Goal: Information Seeking & Learning: Learn about a topic

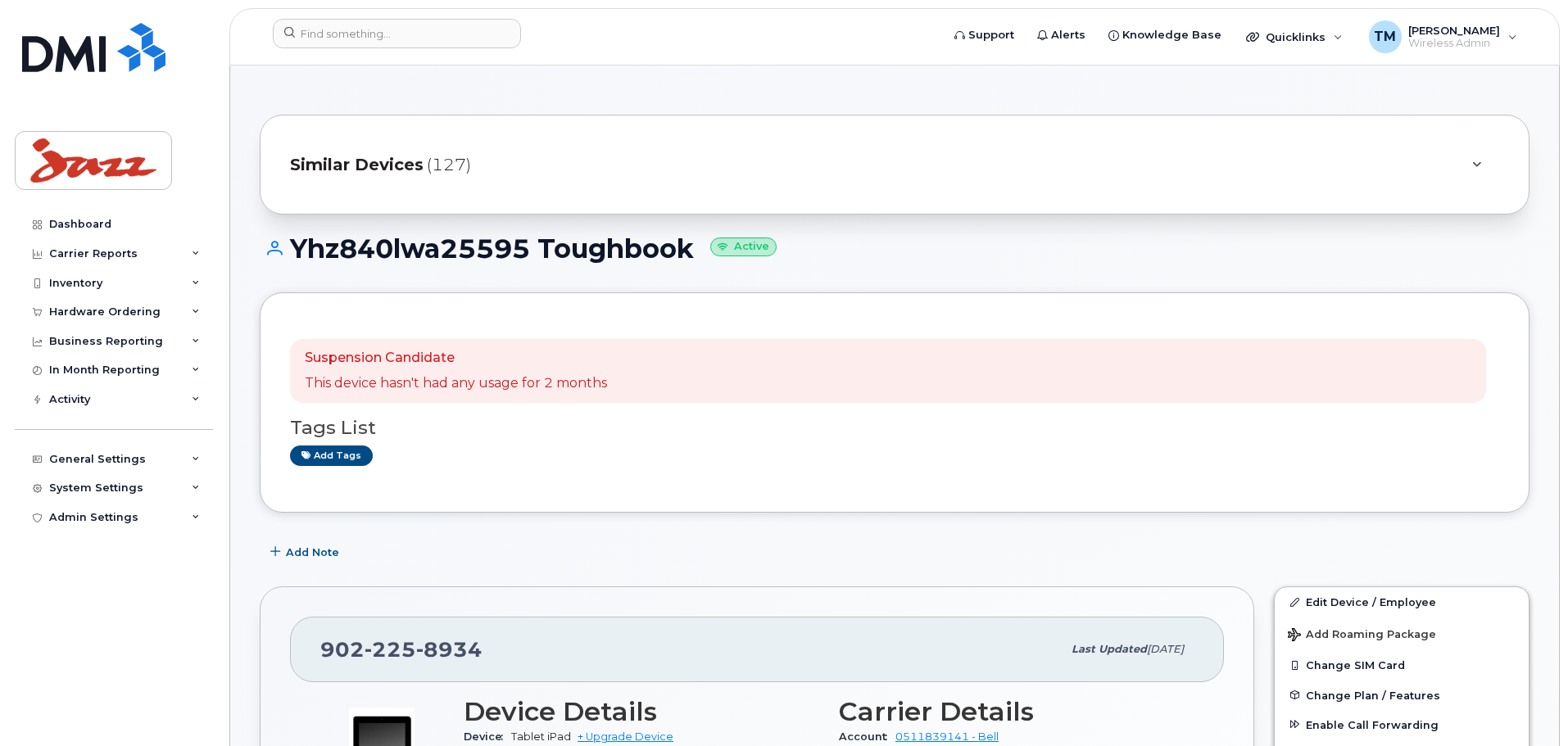
scroll to position [581, 0]
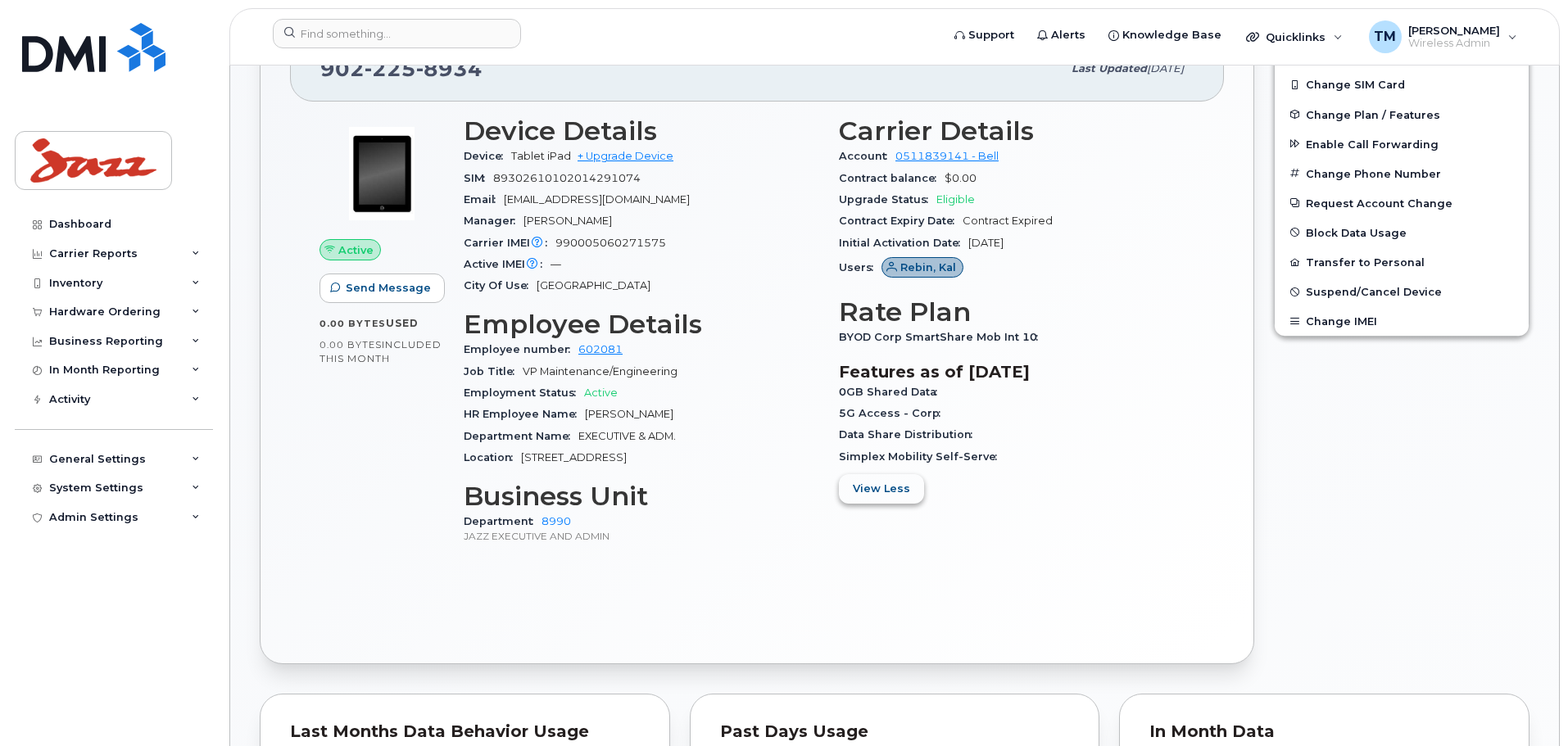
click at [879, 491] on span "View Less" at bounding box center [882, 488] width 57 height 15
click at [915, 400] on span "View All Features" at bounding box center [903, 395] width 100 height 15
drag, startPoint x: 924, startPoint y: 393, endPoint x: 963, endPoint y: 393, distance: 39.0
click at [963, 393] on div "0GB Shared Data" at bounding box center [1017, 393] width 355 height 21
click at [965, 399] on div "0GB Shared Data" at bounding box center [1017, 393] width 355 height 21
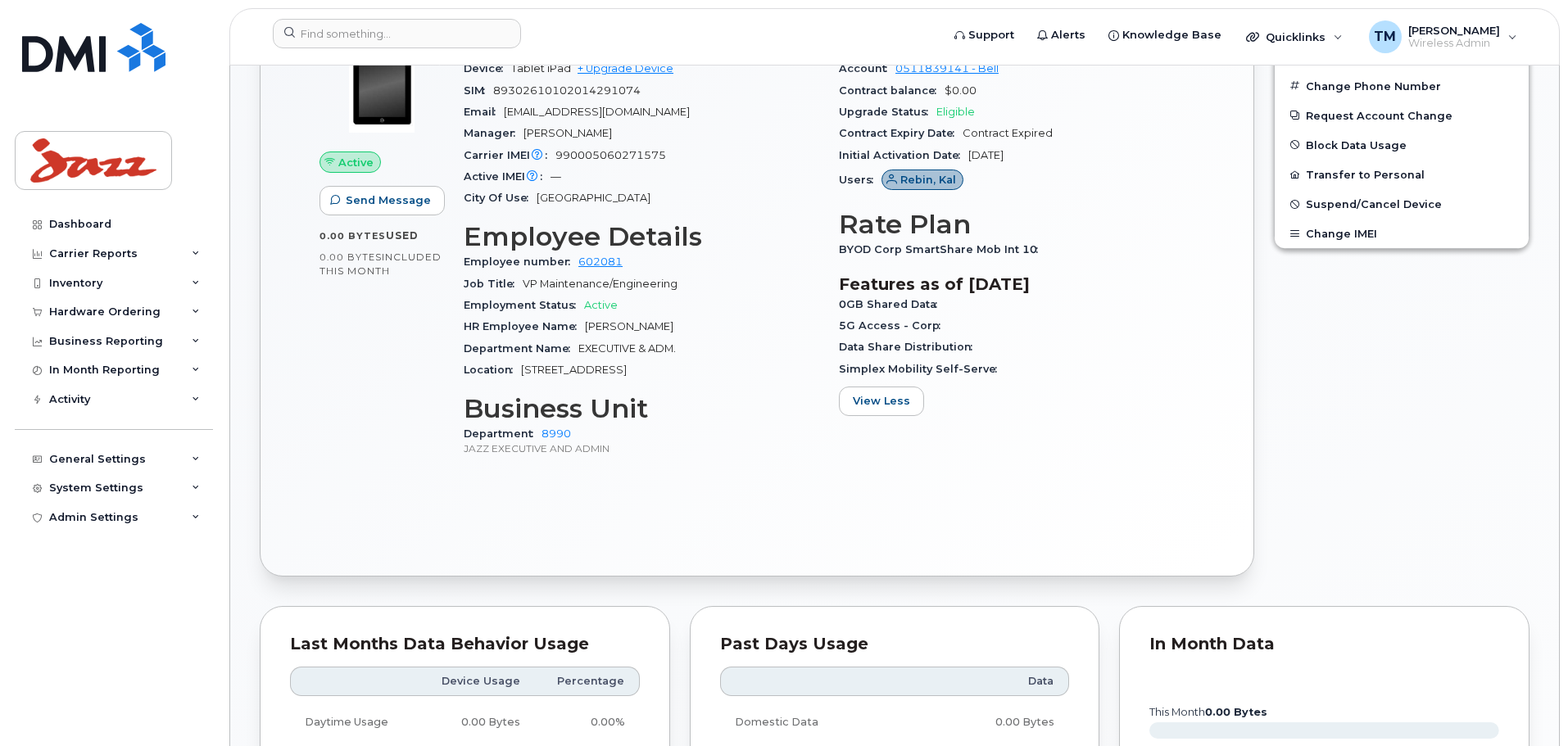
scroll to position [499, 0]
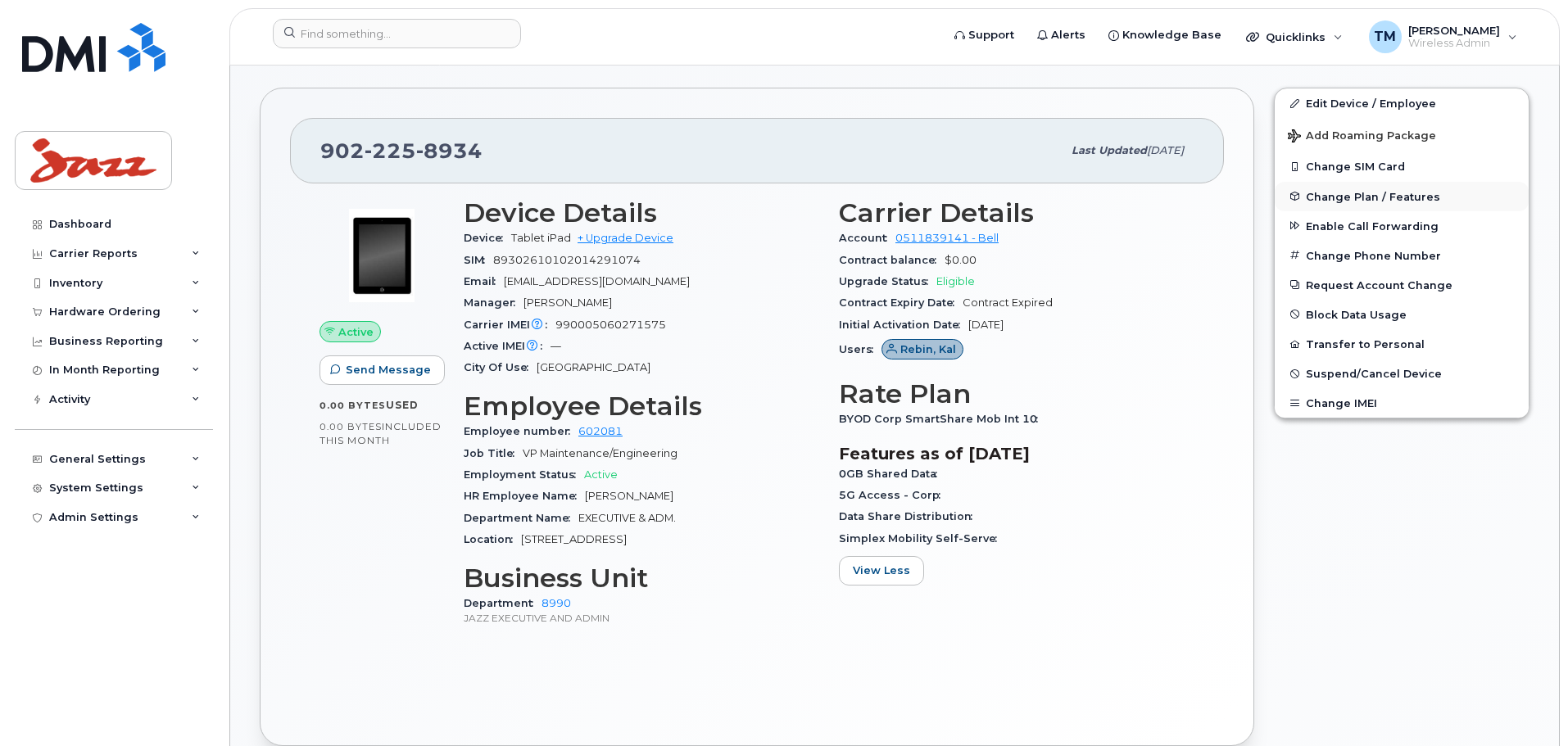
click at [1378, 195] on span "Change Plan / Features" at bounding box center [1373, 196] width 135 height 12
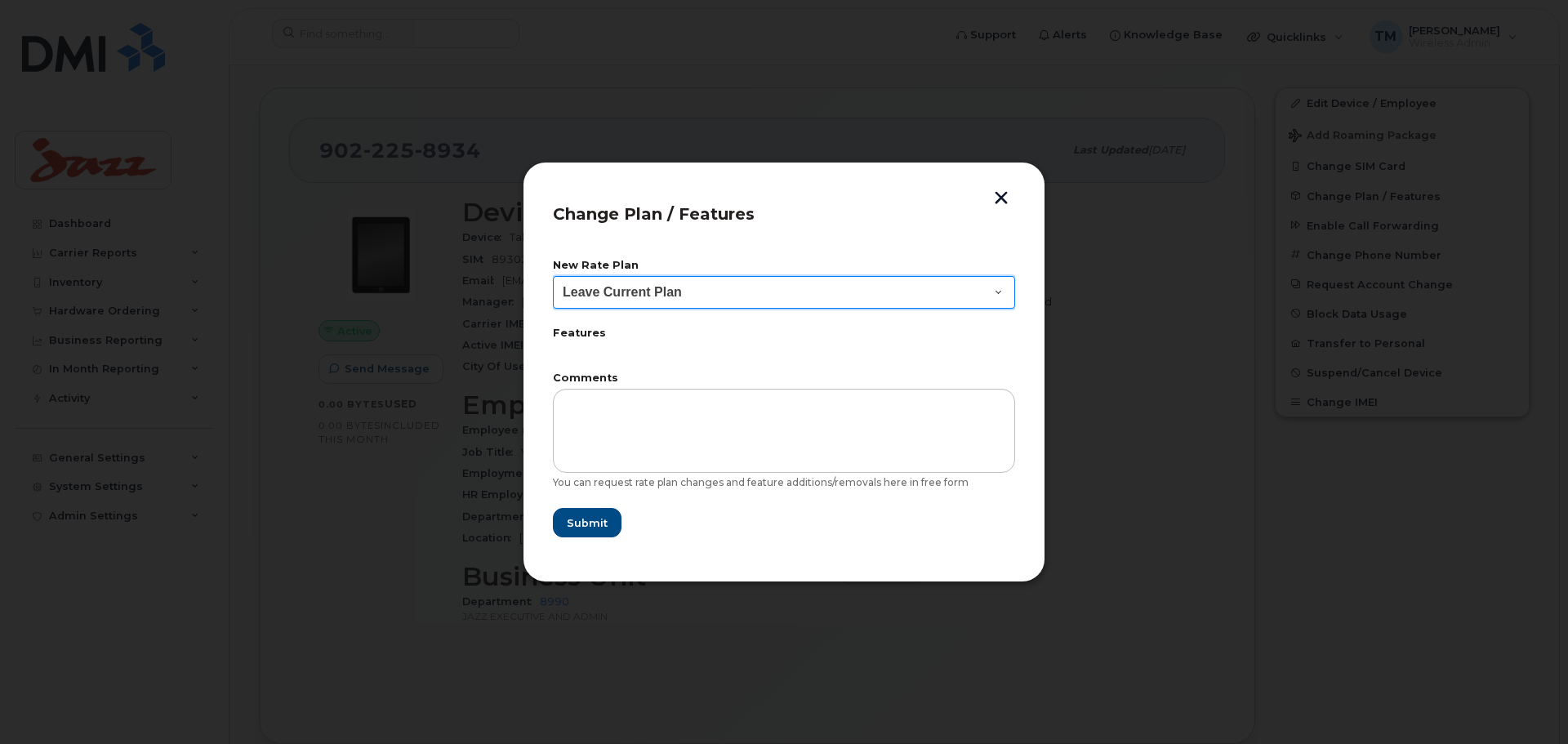
click at [849, 293] on select "Leave Current Plan Corp SmartShare Mob Int 17 IOT 100MB North America Modem Sha…" at bounding box center [784, 292] width 462 height 32
click at [1000, 200] on button "button" at bounding box center [1001, 200] width 25 height 17
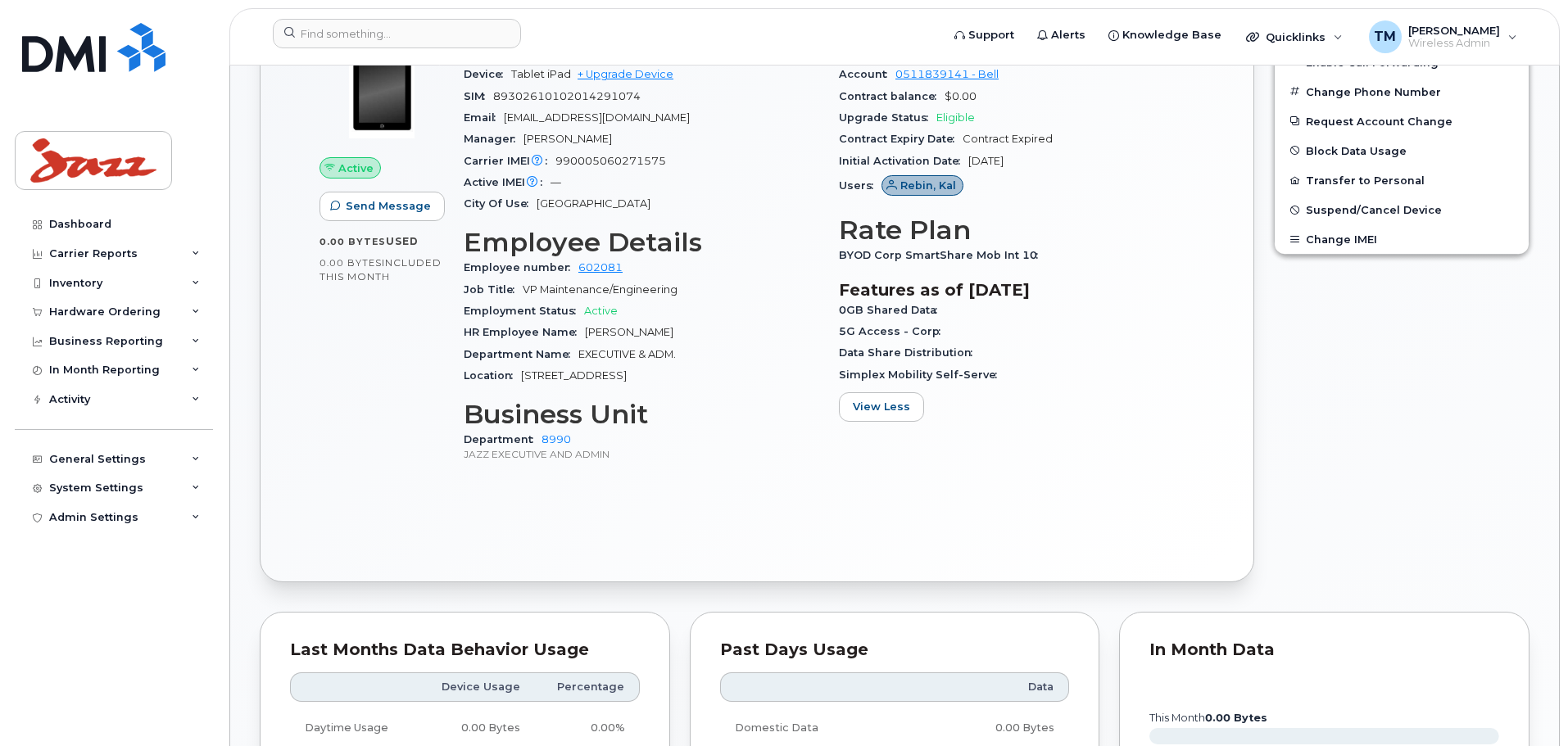
scroll to position [991, 0]
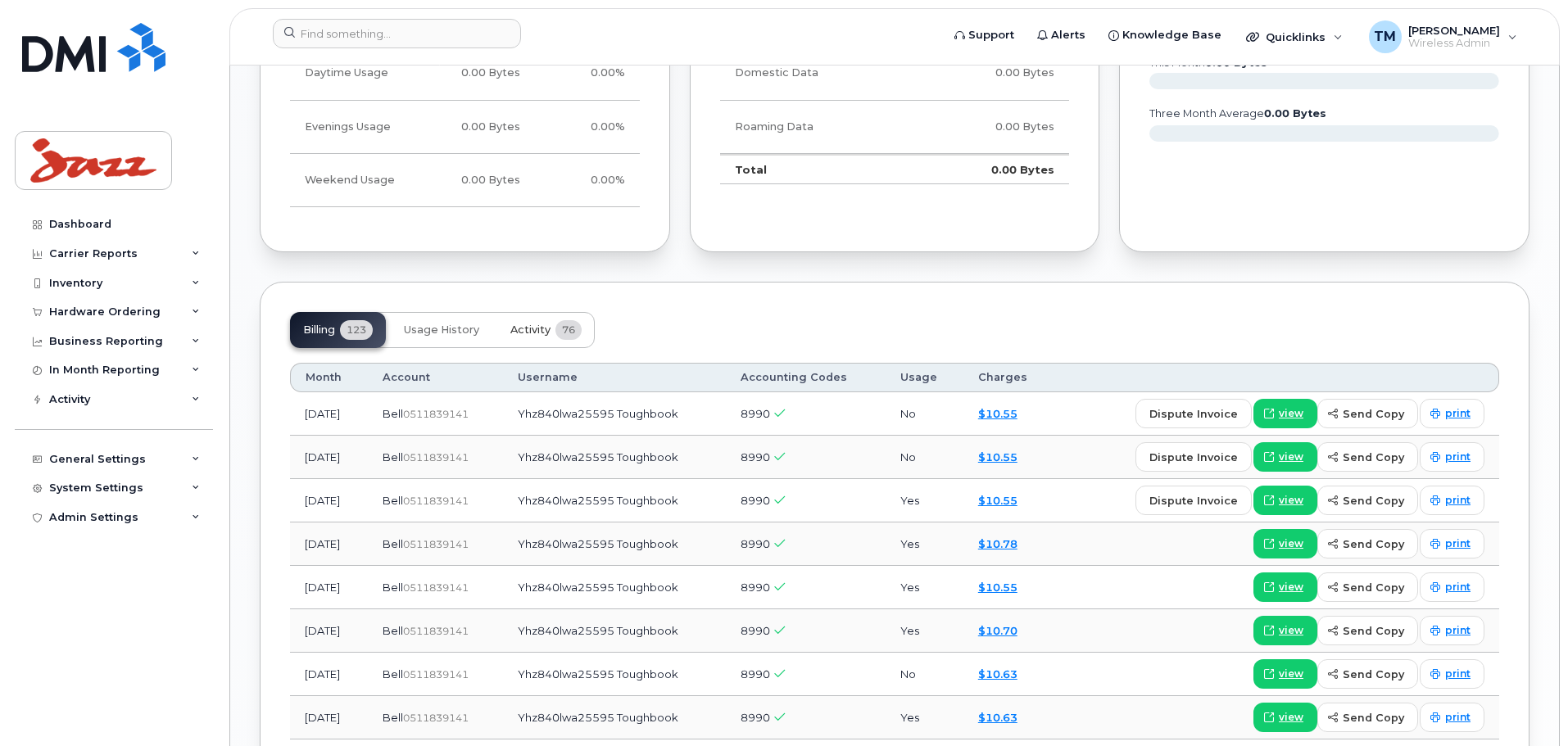
click at [557, 331] on span "76" at bounding box center [568, 330] width 26 height 20
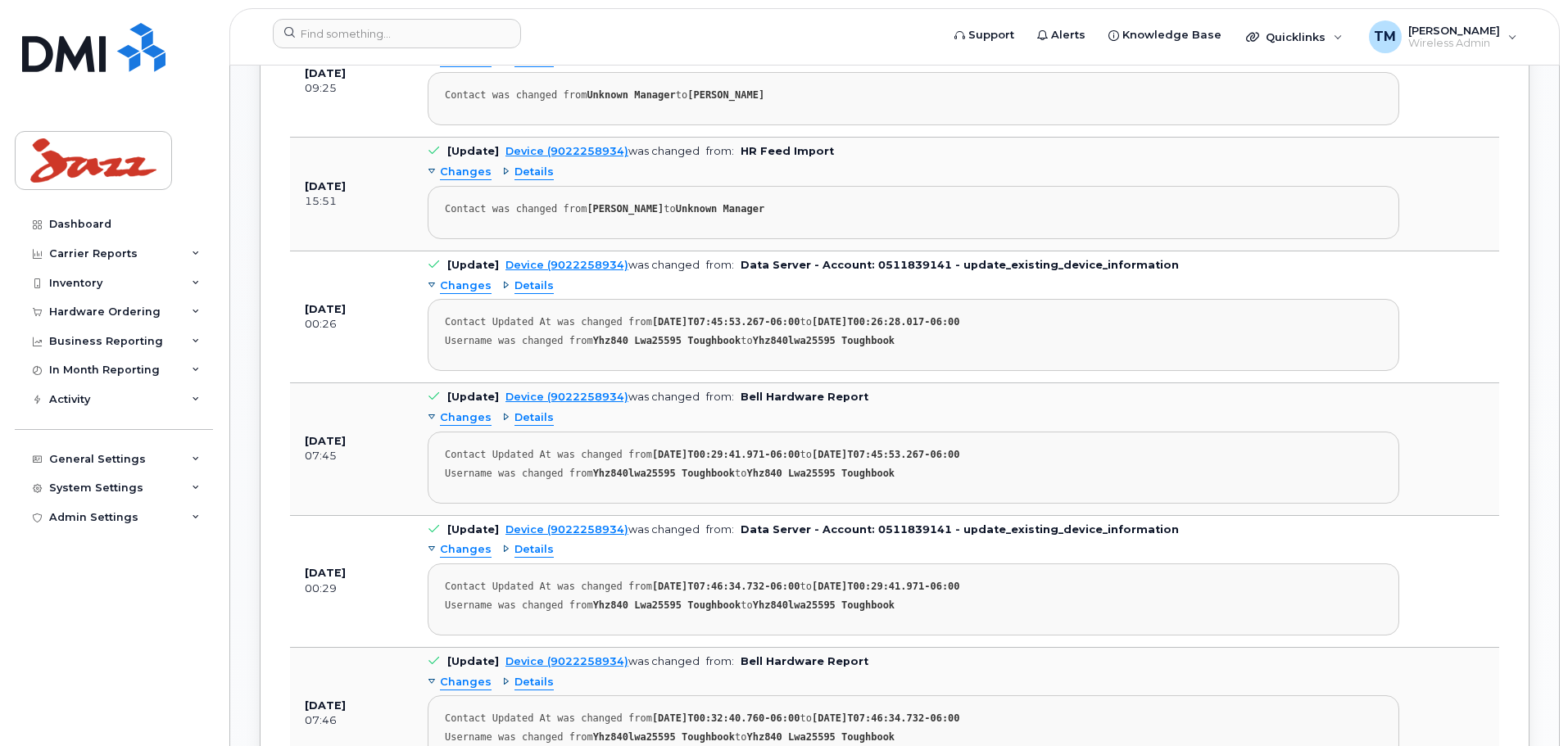
scroll to position [1318, 0]
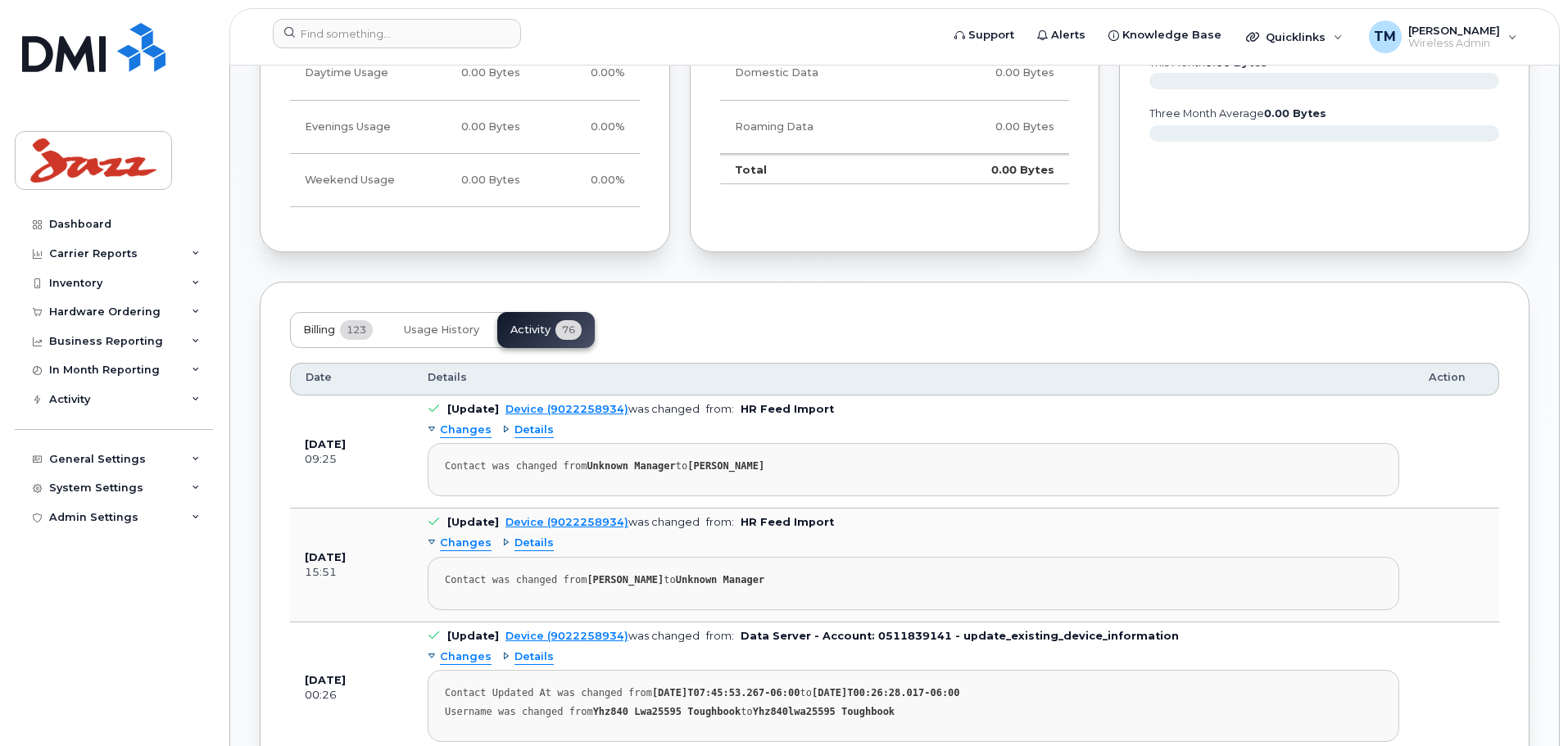
click at [342, 348] on button "Billing 123" at bounding box center [338, 330] width 96 height 36
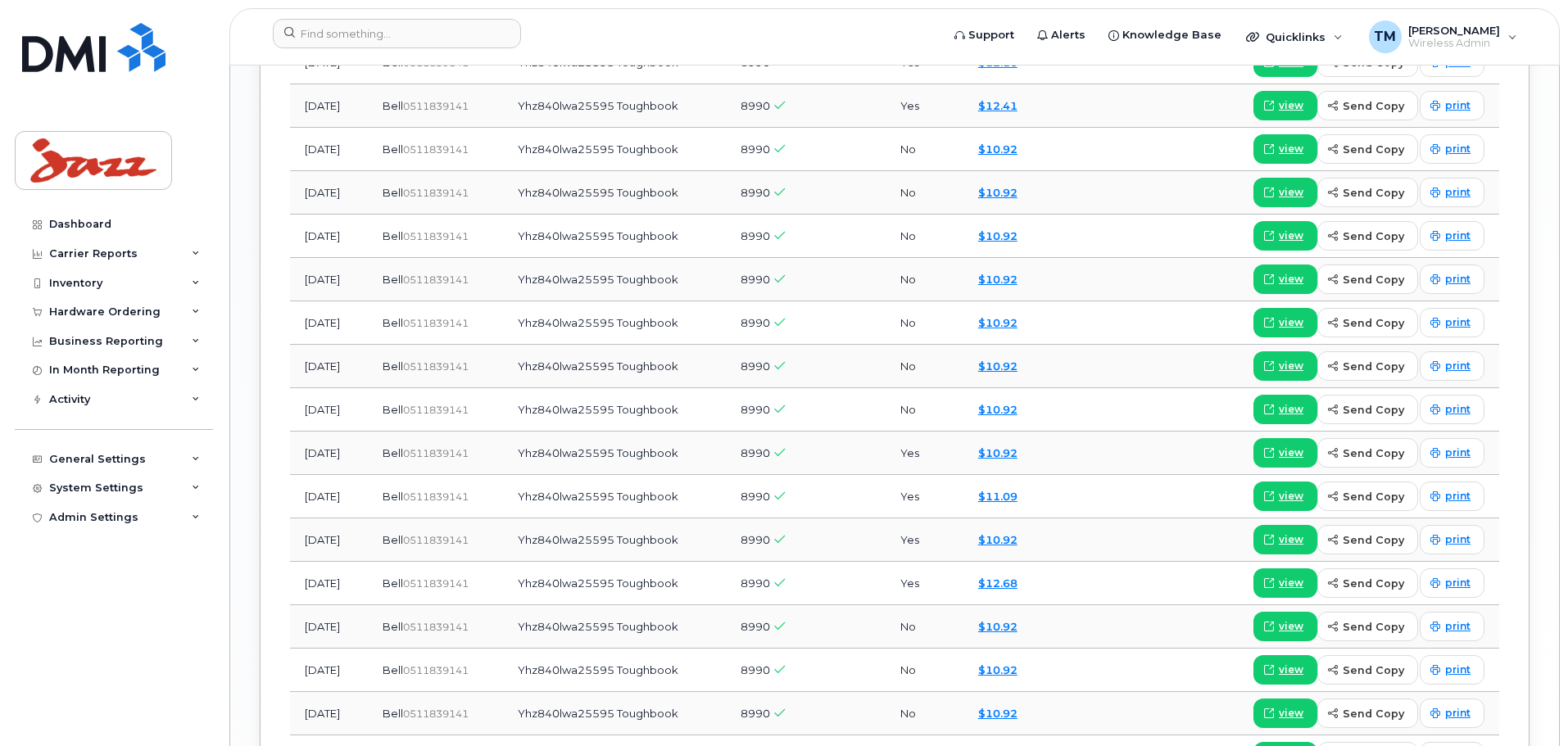
scroll to position [2219, 0]
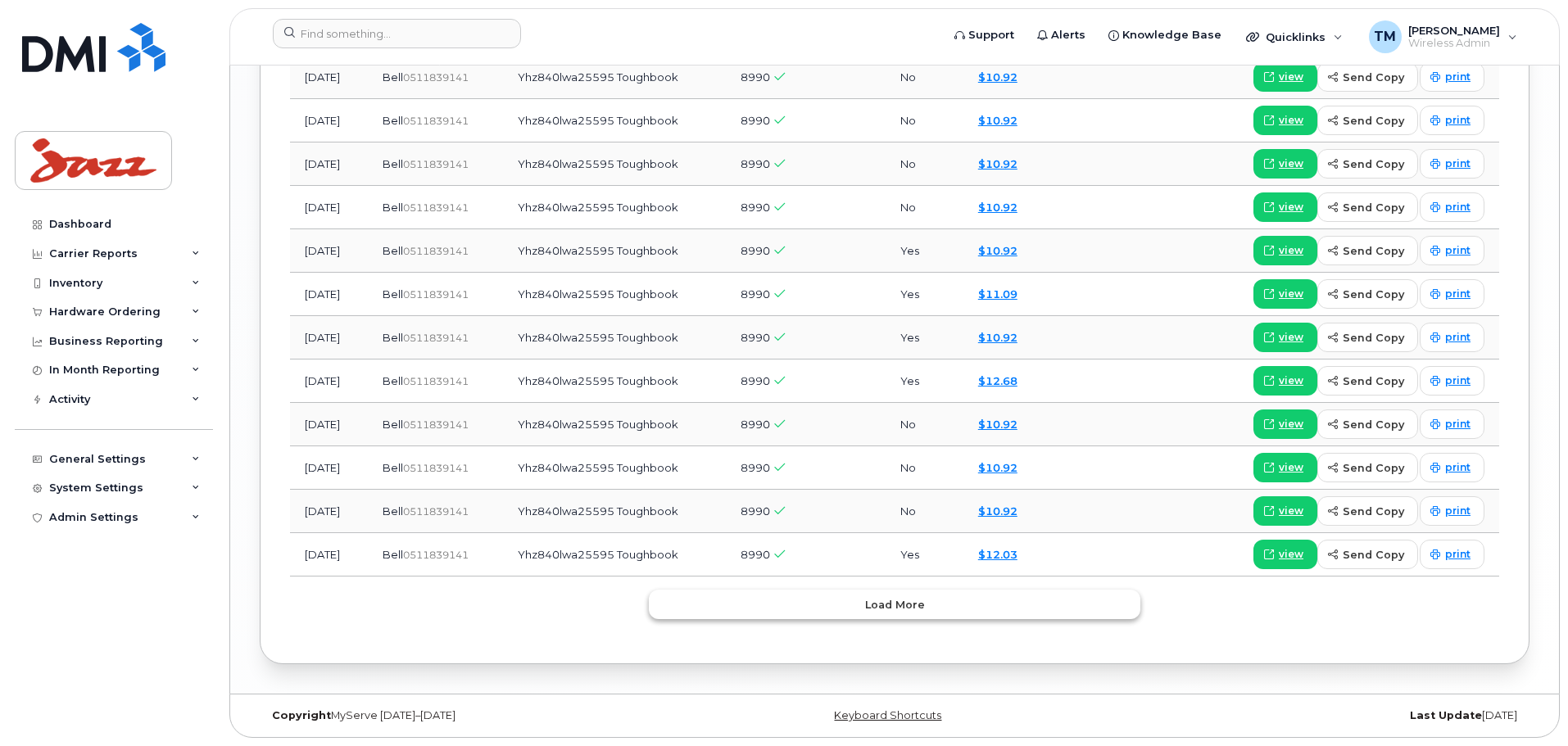
click at [831, 607] on button "Load more" at bounding box center [894, 604] width 491 height 30
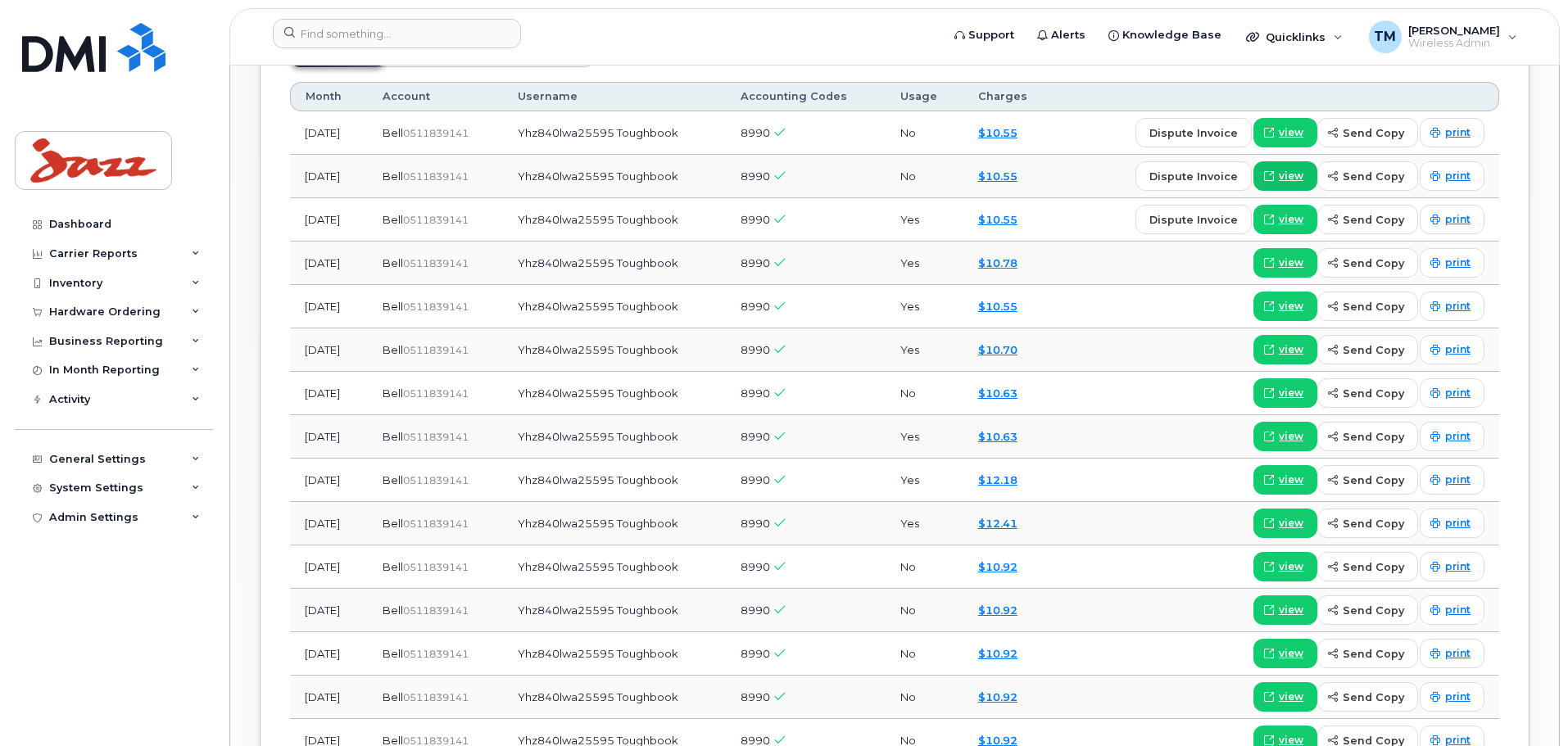
scroll to position [1584, 0]
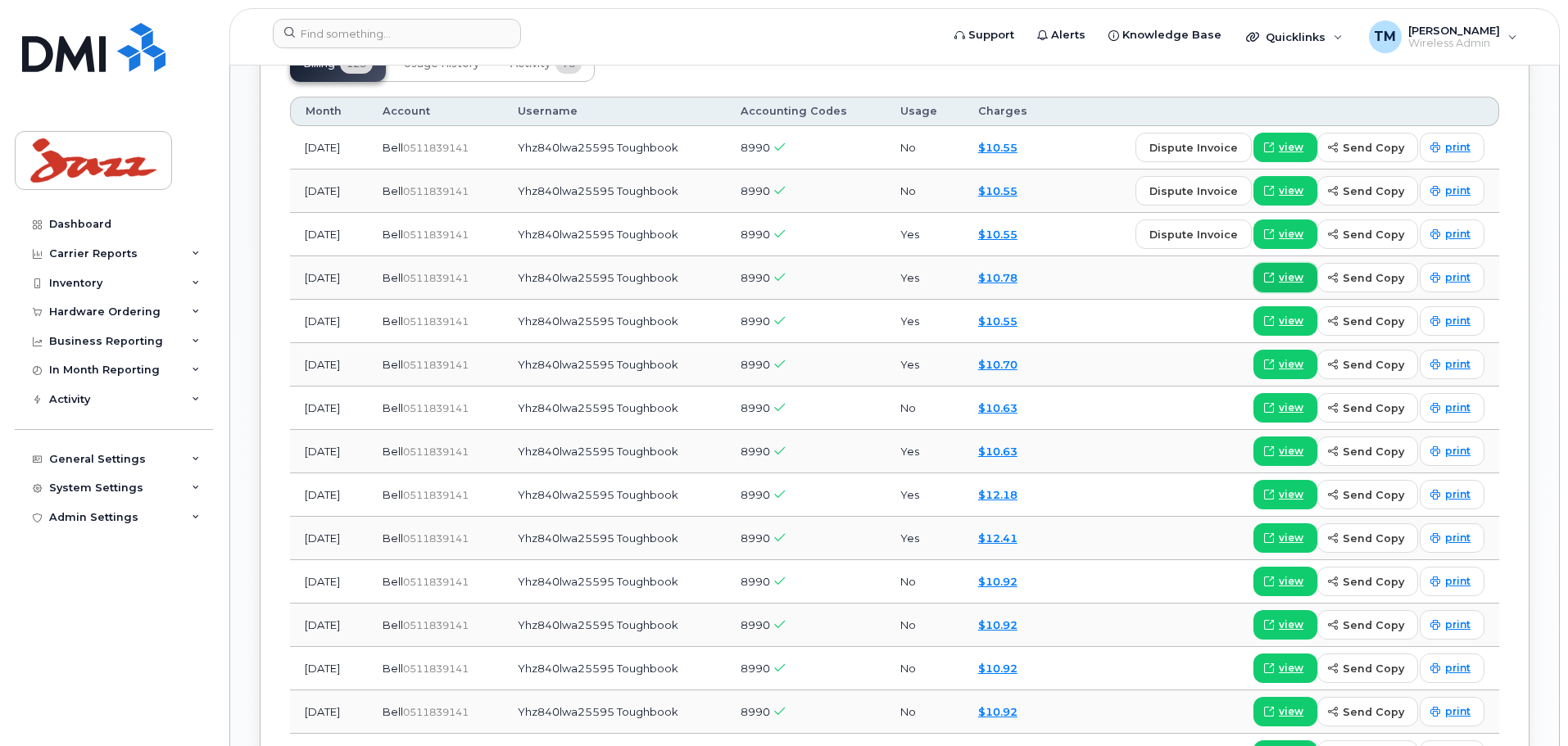
click at [1291, 285] on span "view" at bounding box center [1292, 277] width 25 height 14
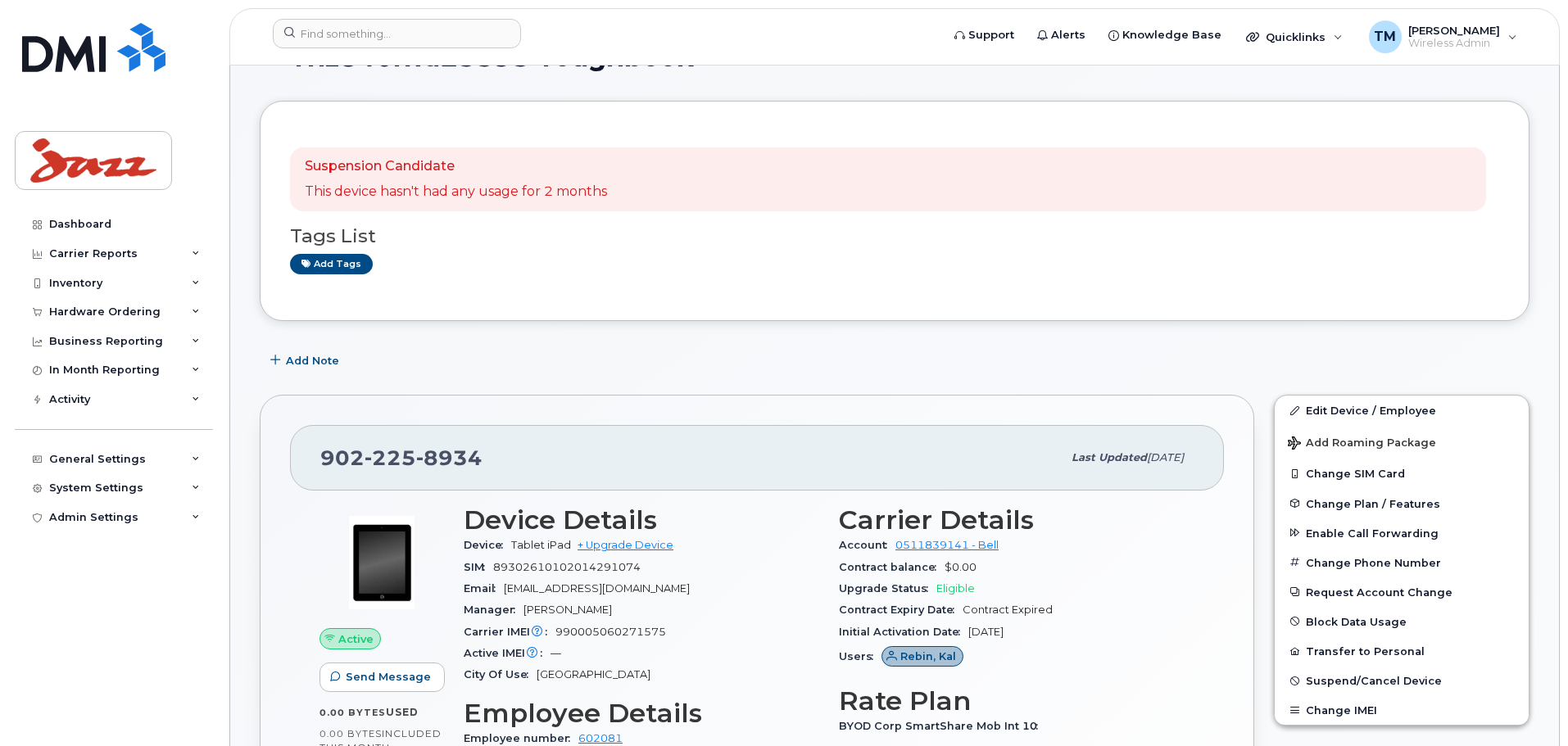
scroll to position [0, 0]
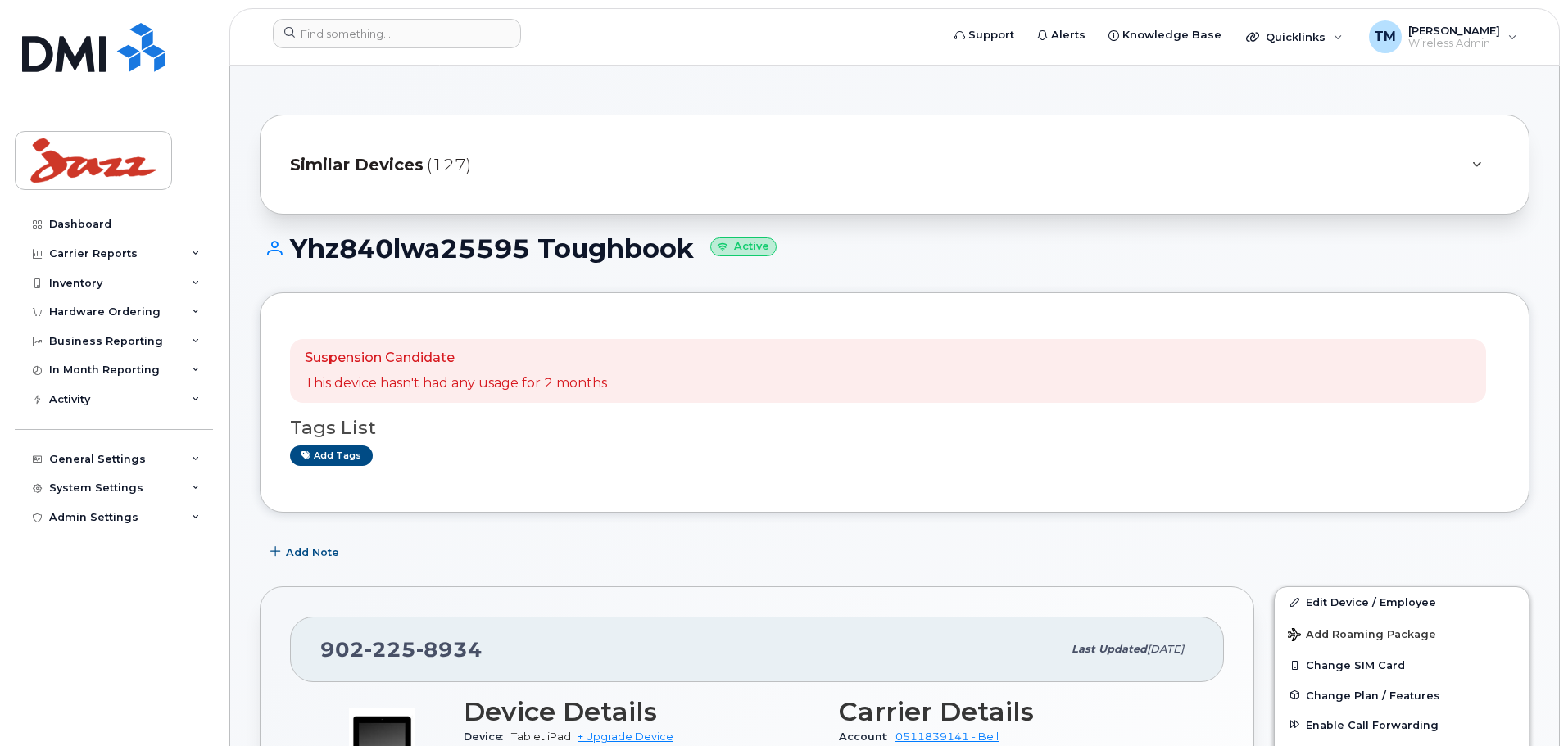
click at [1151, 148] on div "Similar Devices (127)" at bounding box center [872, 164] width 1164 height 39
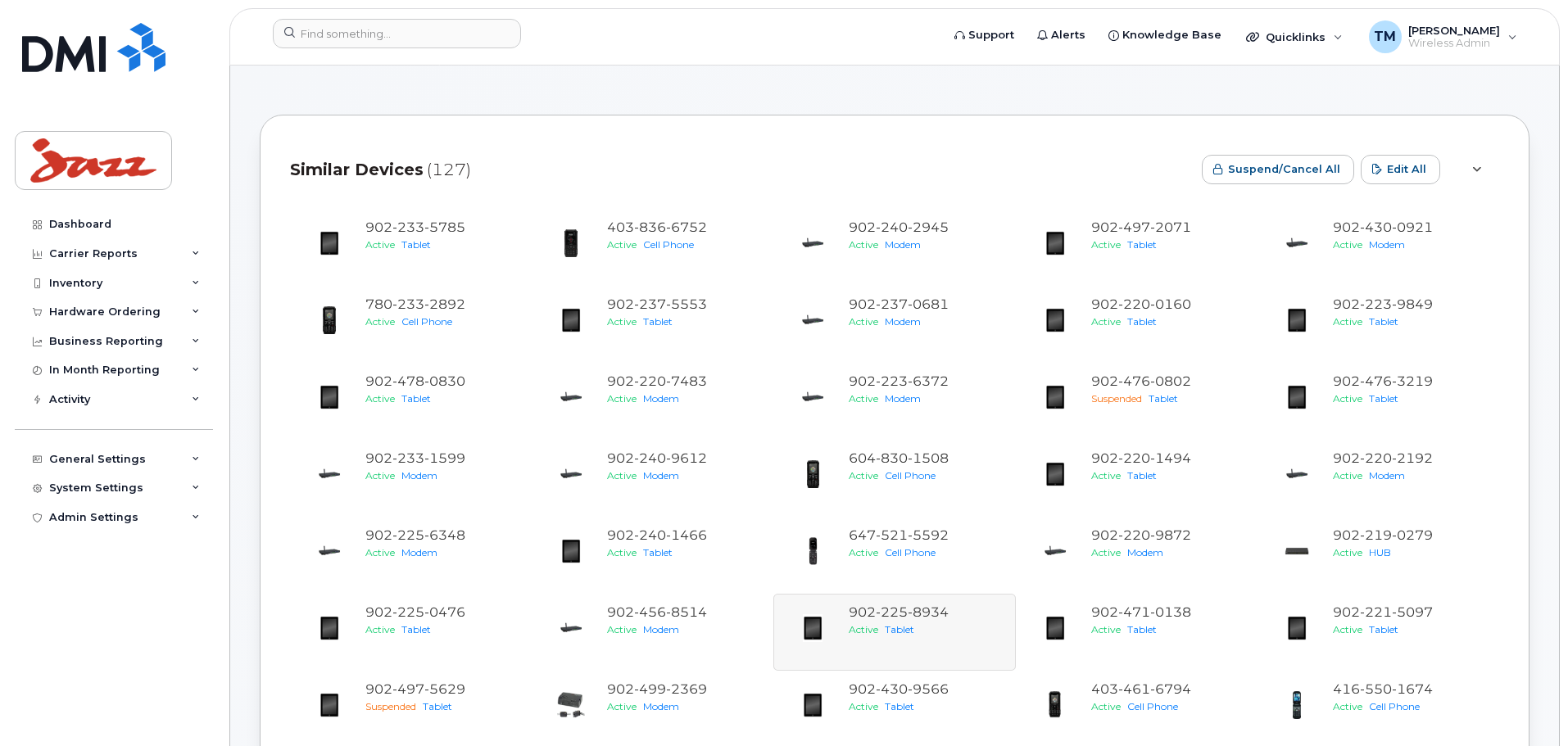
click at [1475, 168] on icon at bounding box center [1476, 169] width 9 height 11
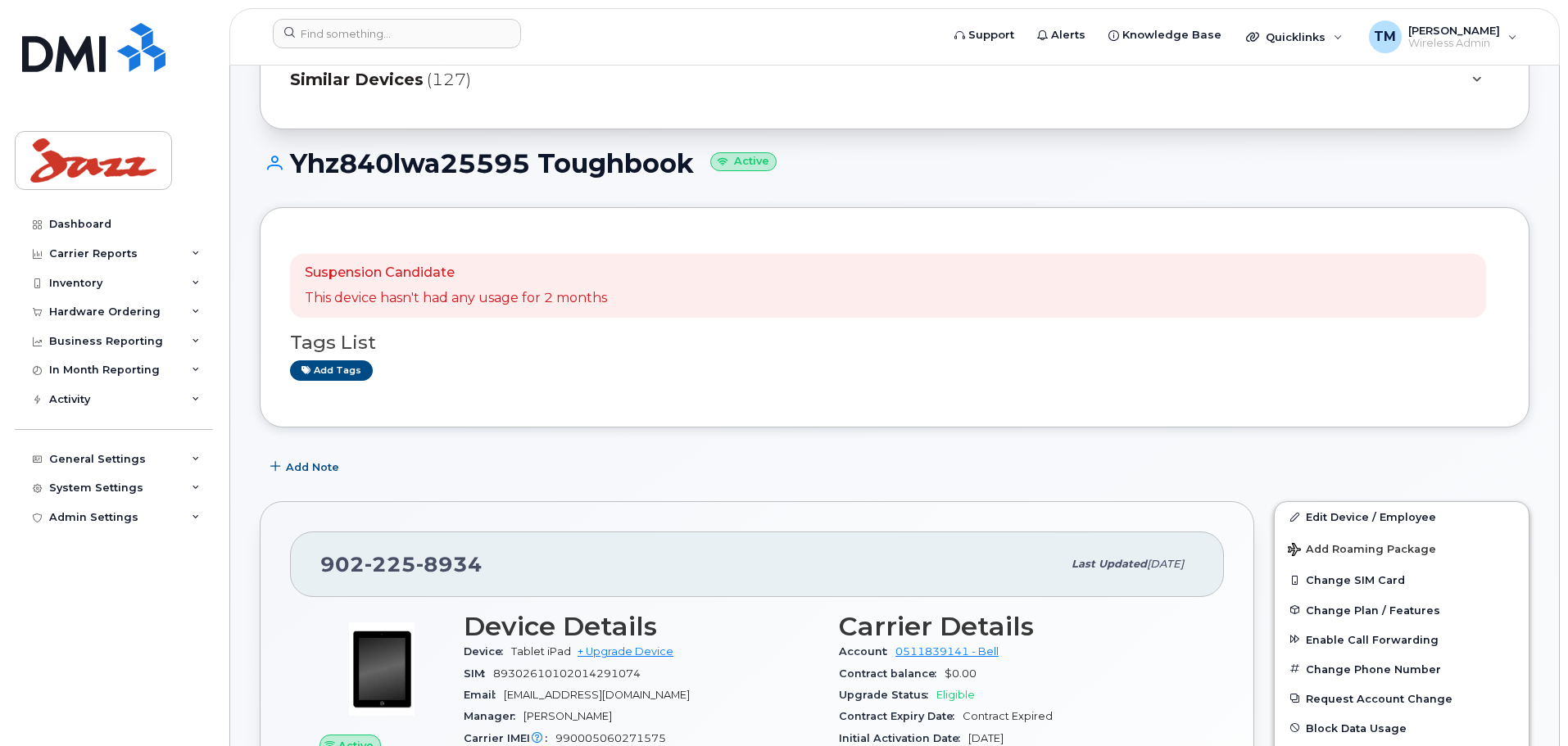
scroll to position [163, 0]
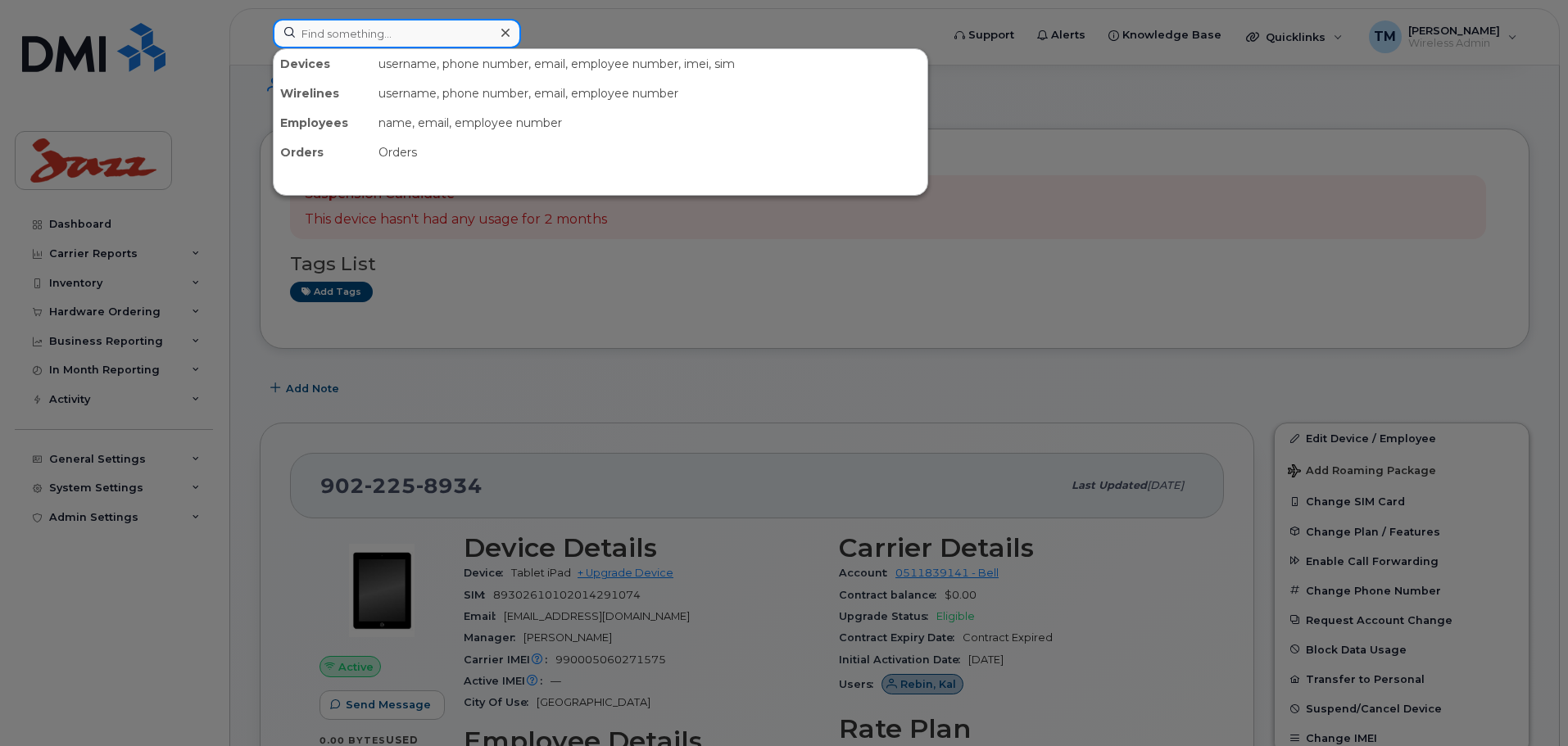
click at [385, 37] on input at bounding box center [397, 33] width 248 height 30
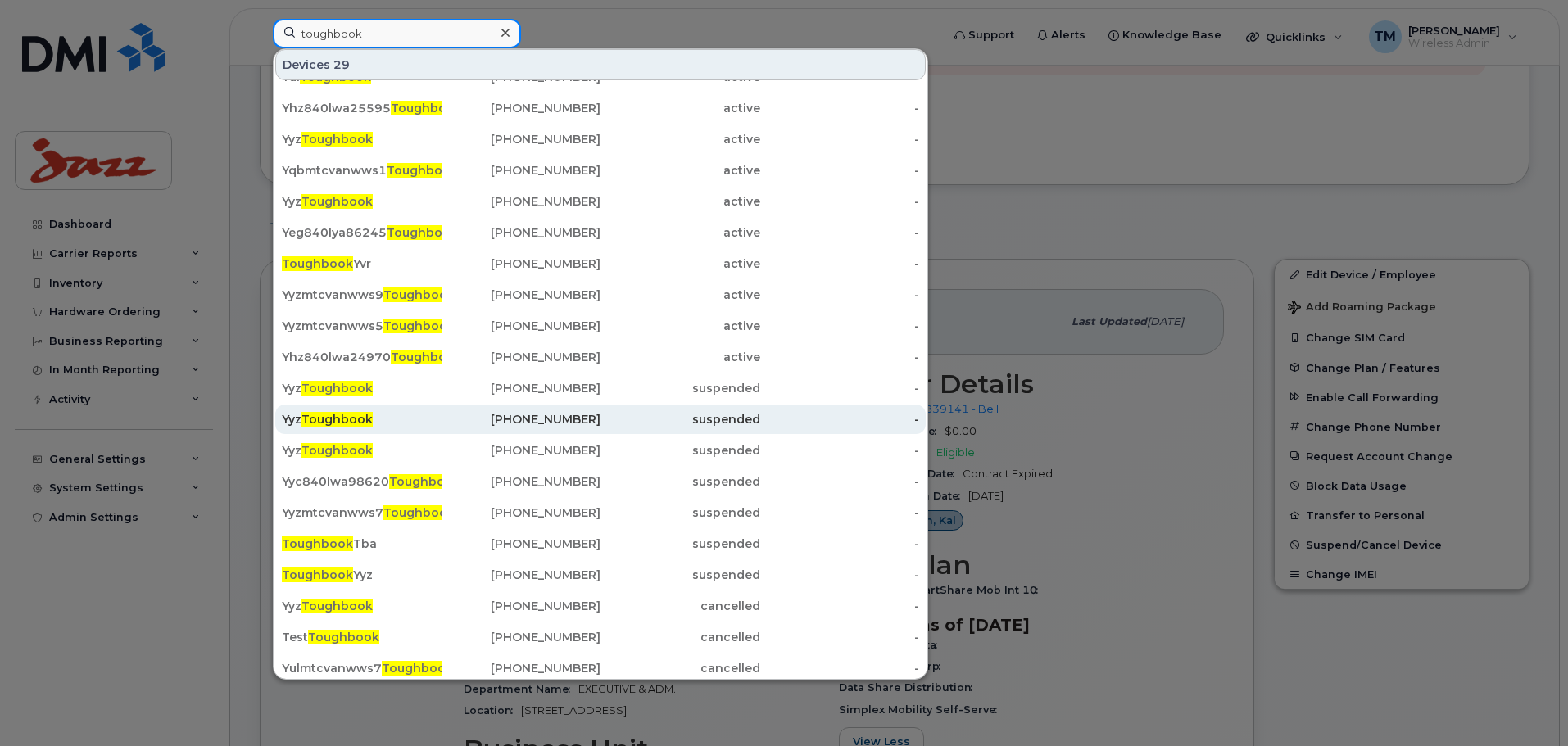
scroll to position [29, 0]
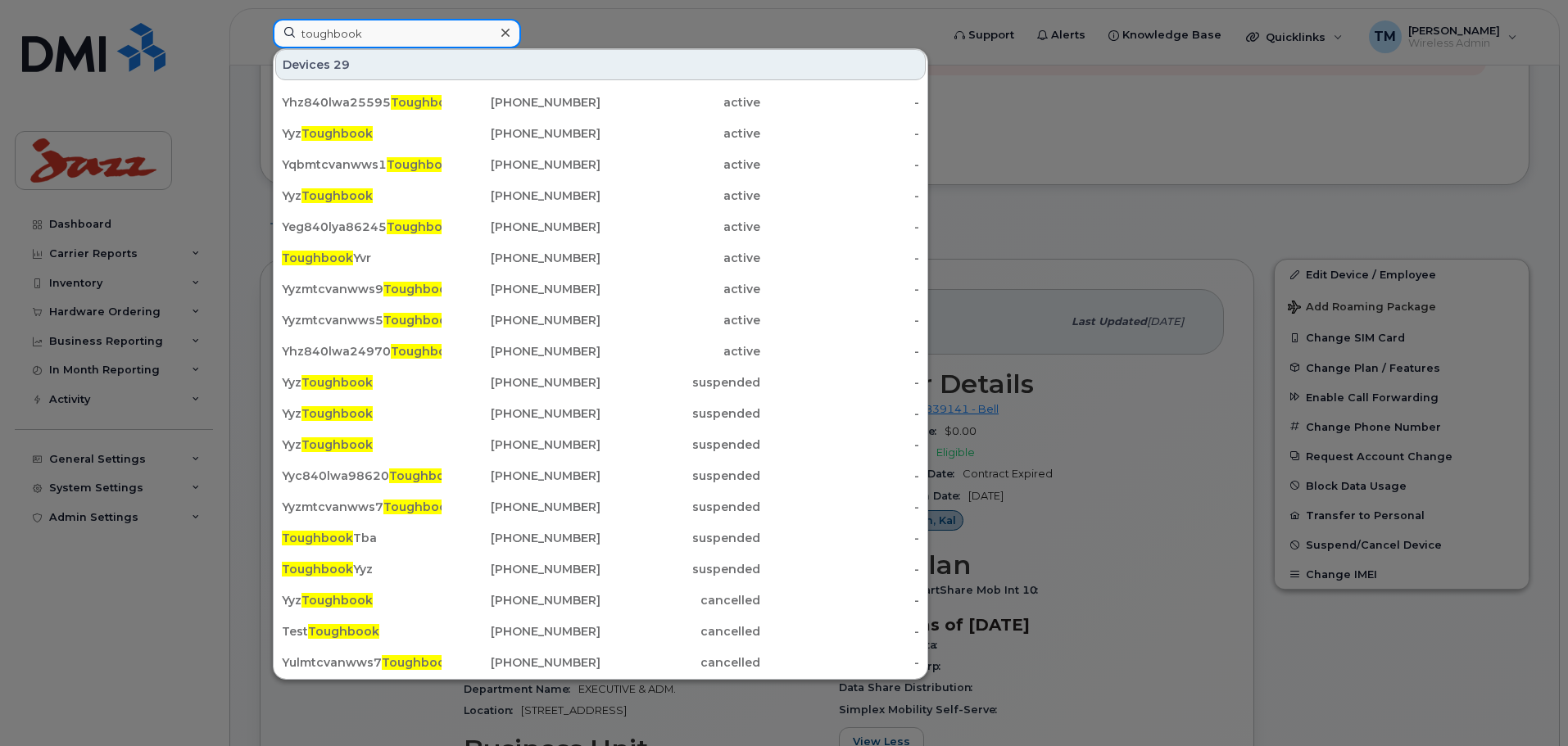
type input "toughbook"
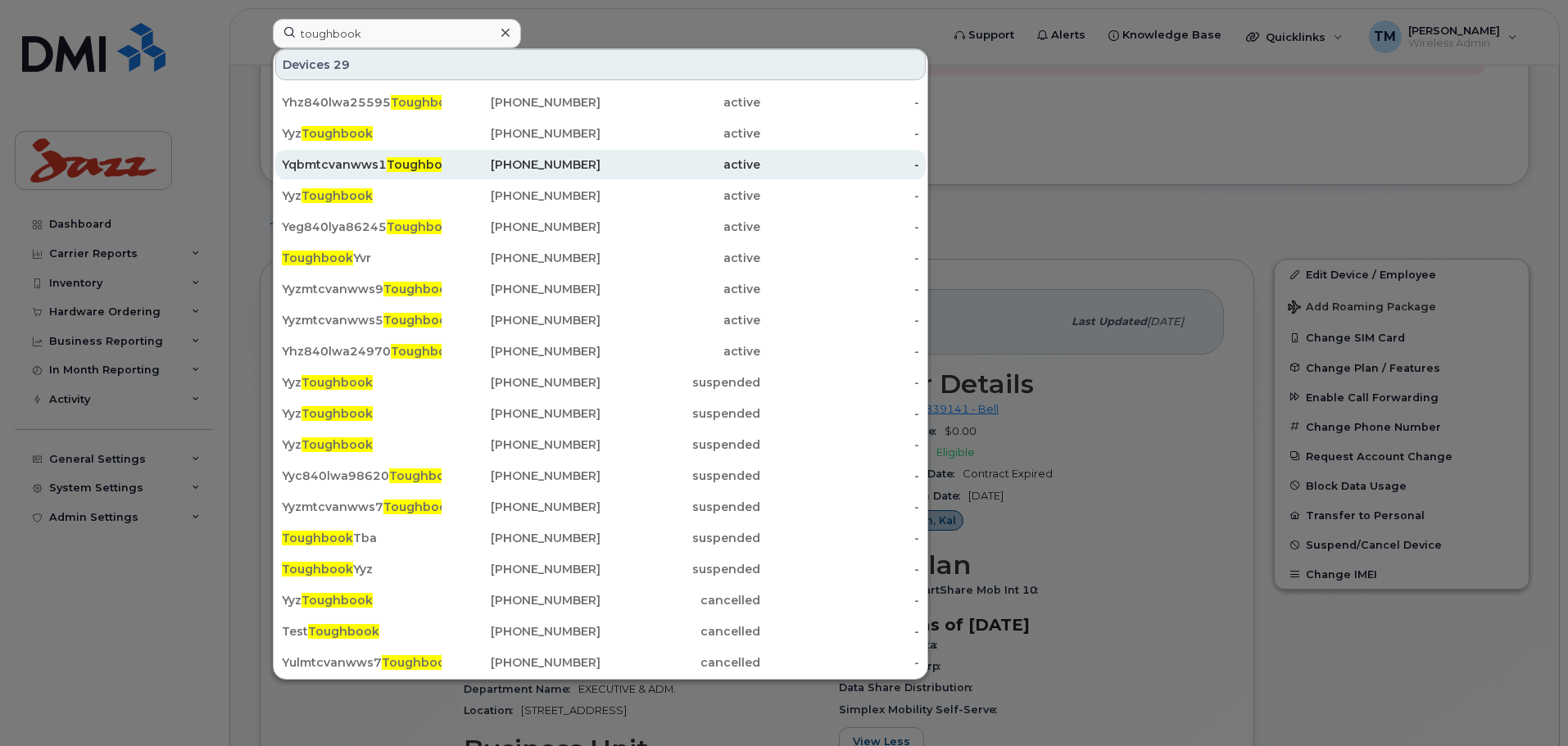
click at [400, 166] on span "Toughbook" at bounding box center [422, 164] width 72 height 14
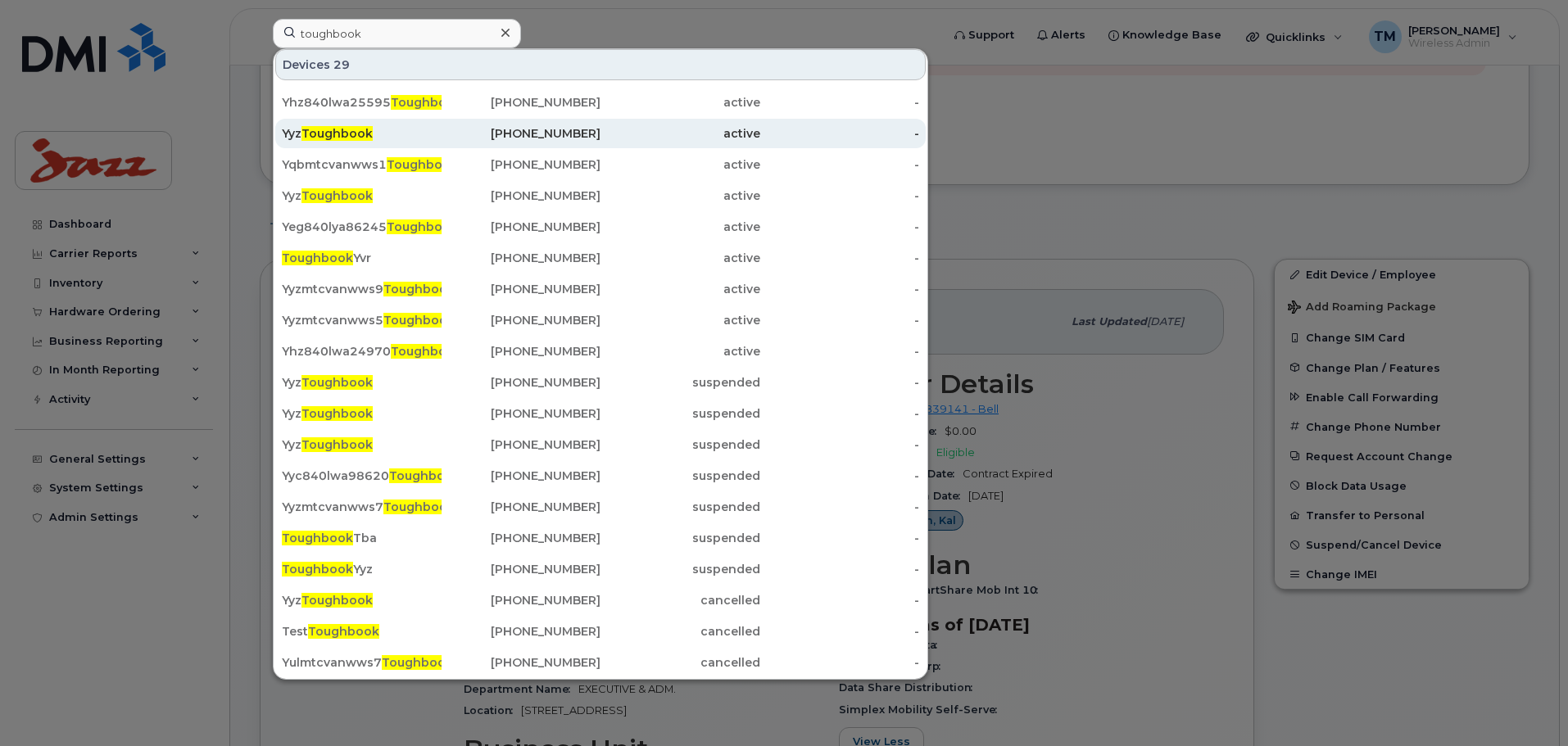
click at [346, 135] on span "Toughbook" at bounding box center [337, 133] width 72 height 14
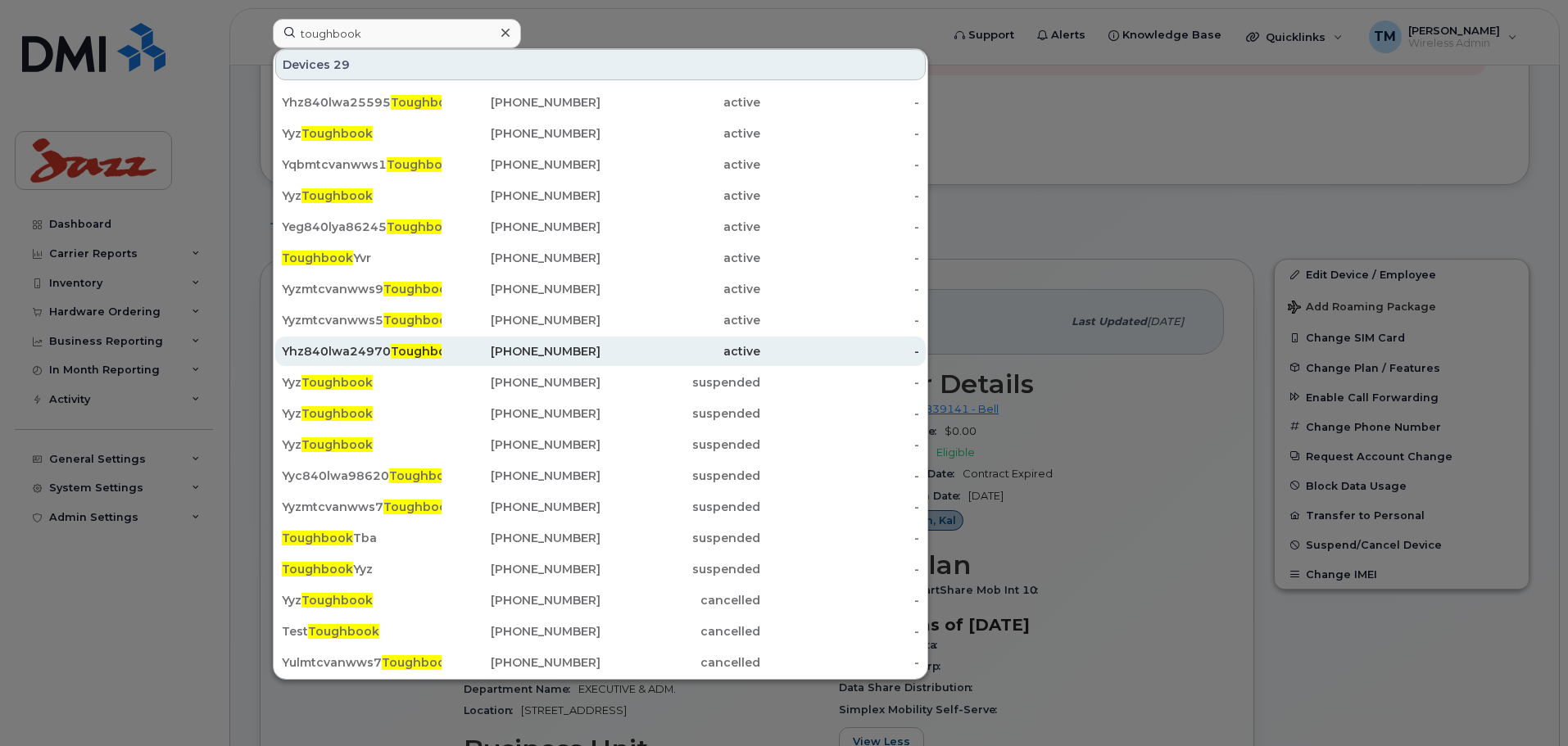
click at [384, 353] on div "Yhz840lwa24970 Toughbook" at bounding box center [361, 351] width 160 height 16
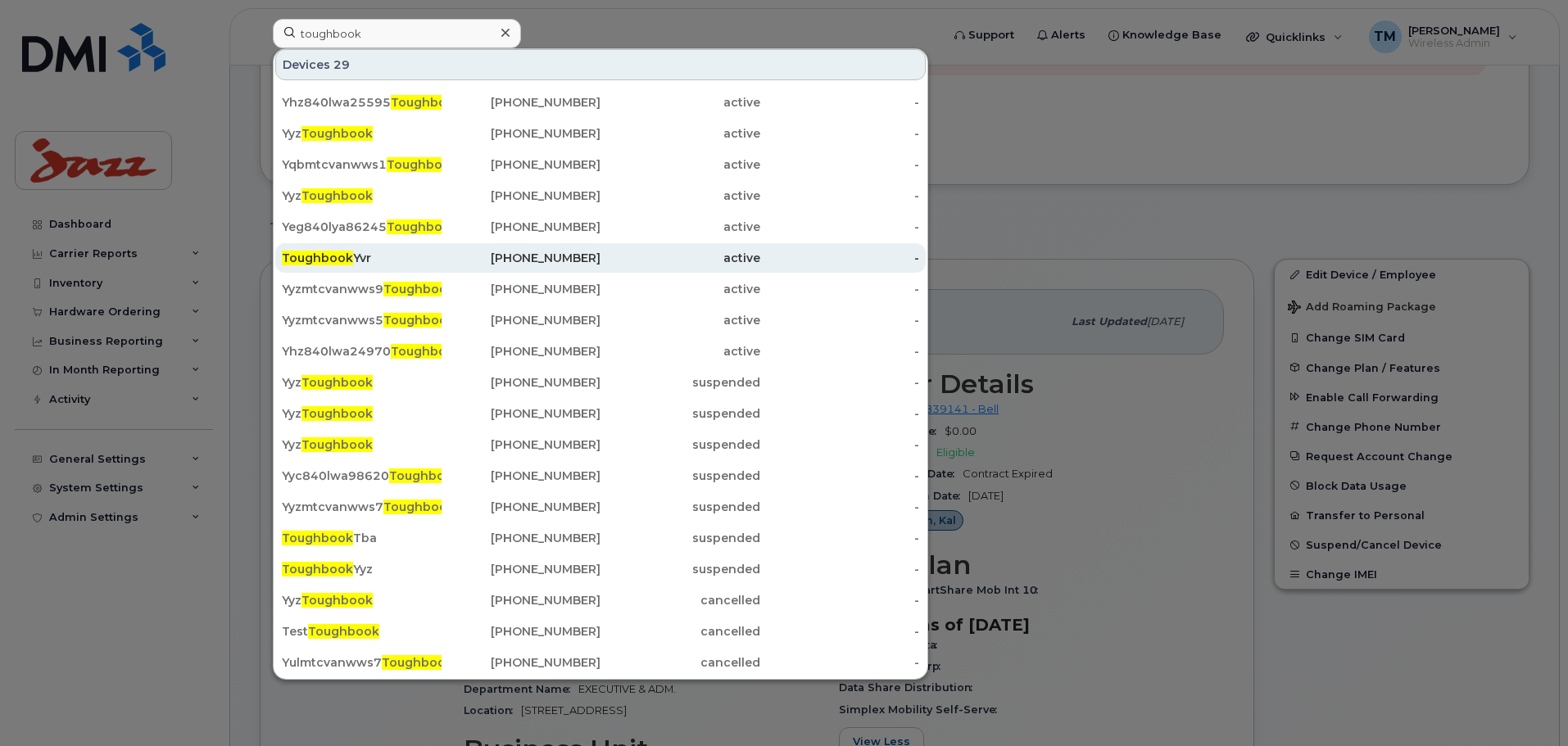
click at [359, 255] on div "Toughbook Yvr" at bounding box center [361, 258] width 160 height 16
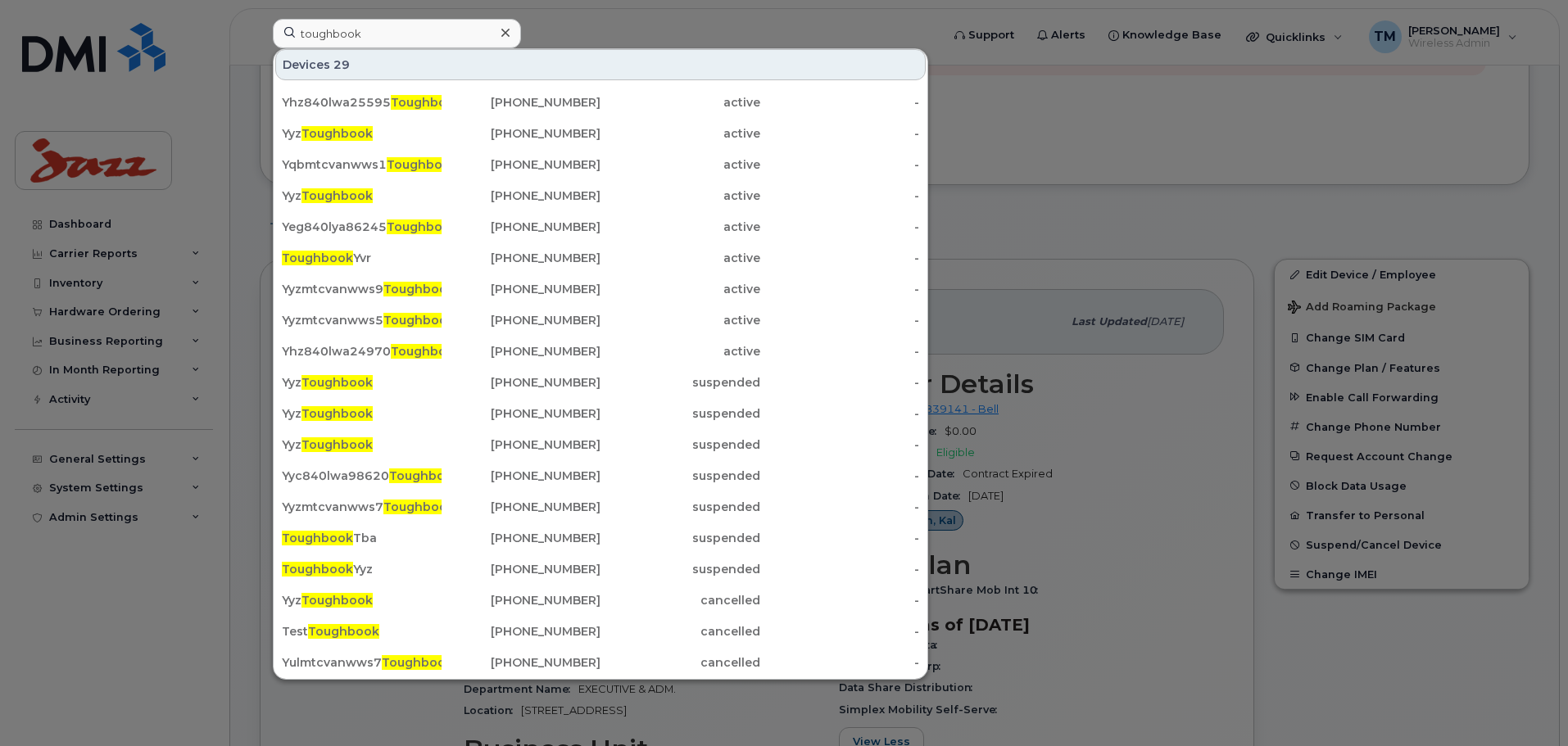
click at [1104, 167] on div at bounding box center [784, 373] width 1568 height 746
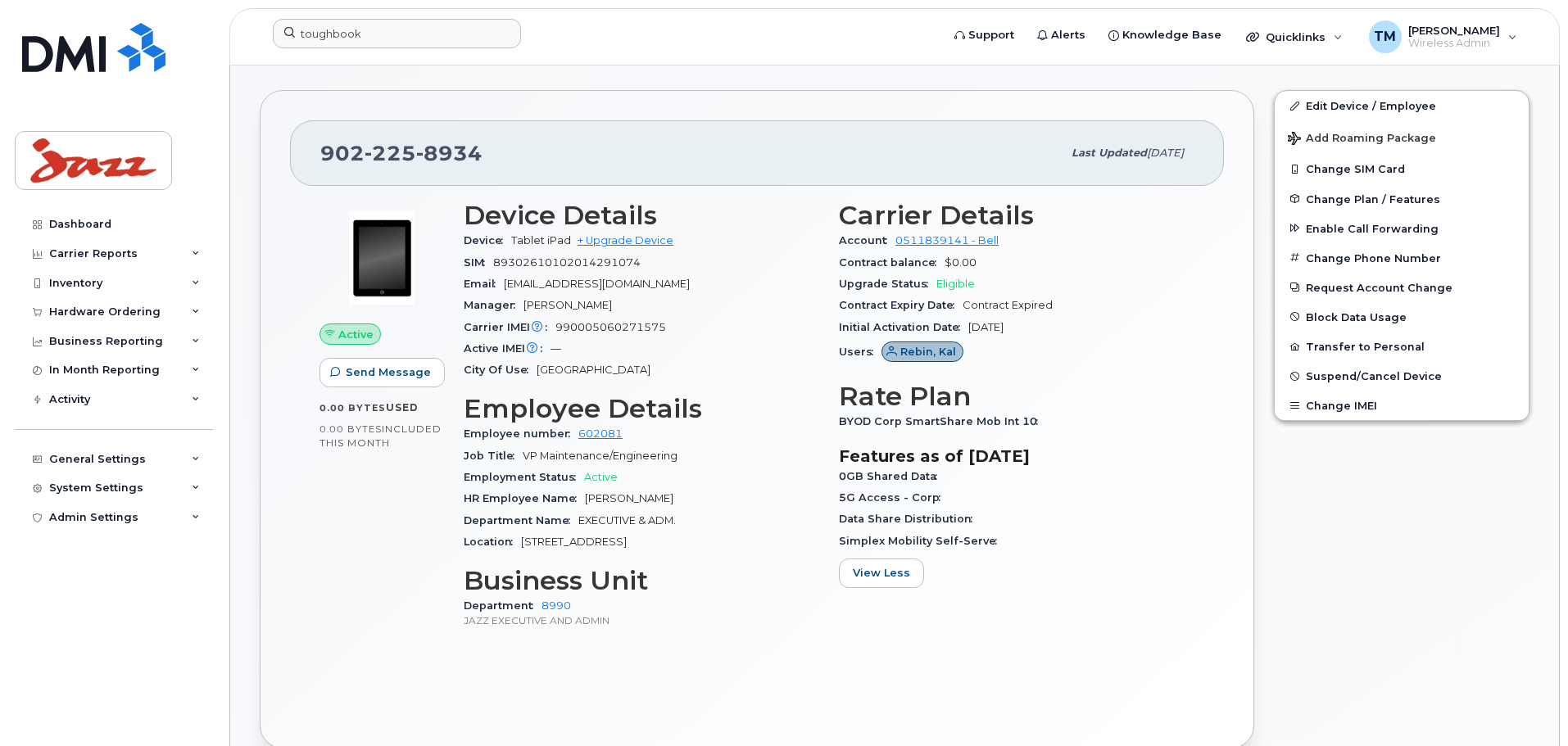
scroll to position [410, 0]
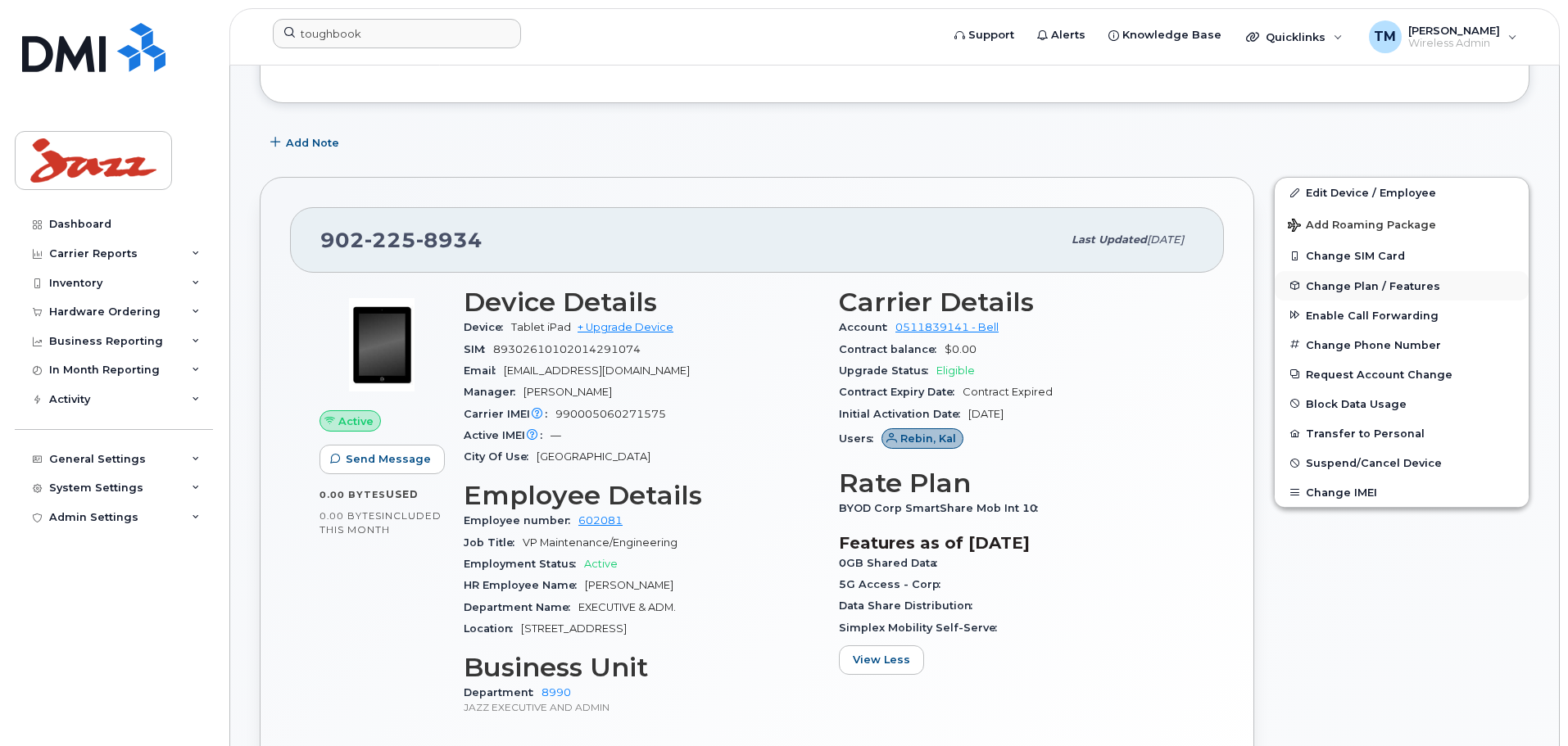
click at [1369, 287] on span "Change Plan / Features" at bounding box center [1373, 285] width 135 height 12
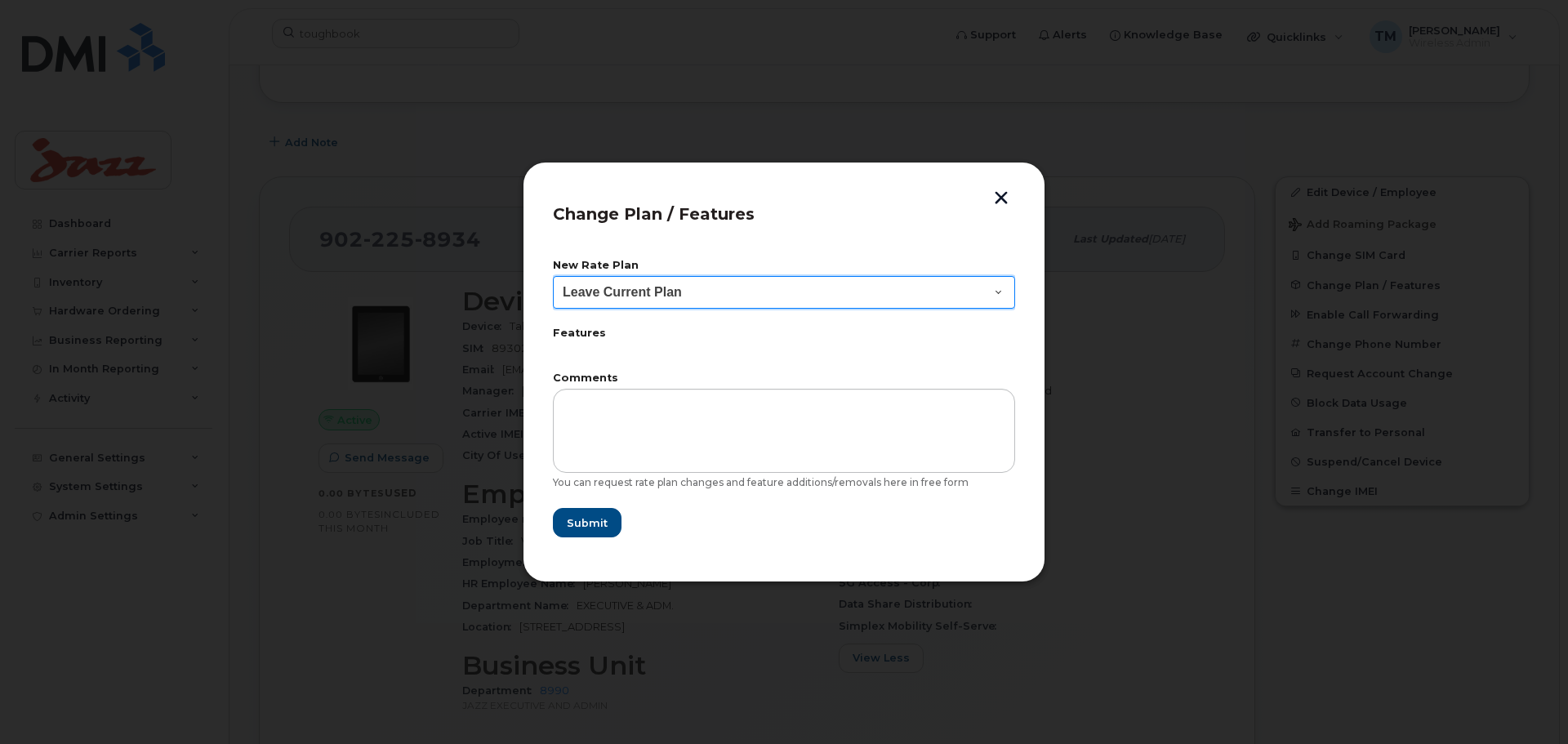
drag, startPoint x: 868, startPoint y: 305, endPoint x: 840, endPoint y: 307, distance: 28.1
click at [867, 305] on select "Leave Current Plan Corp SmartShare Mob Int 17 IOT 100MB North America Modem Sha…" at bounding box center [784, 292] width 462 height 32
click at [1002, 201] on button "button" at bounding box center [1001, 200] width 25 height 17
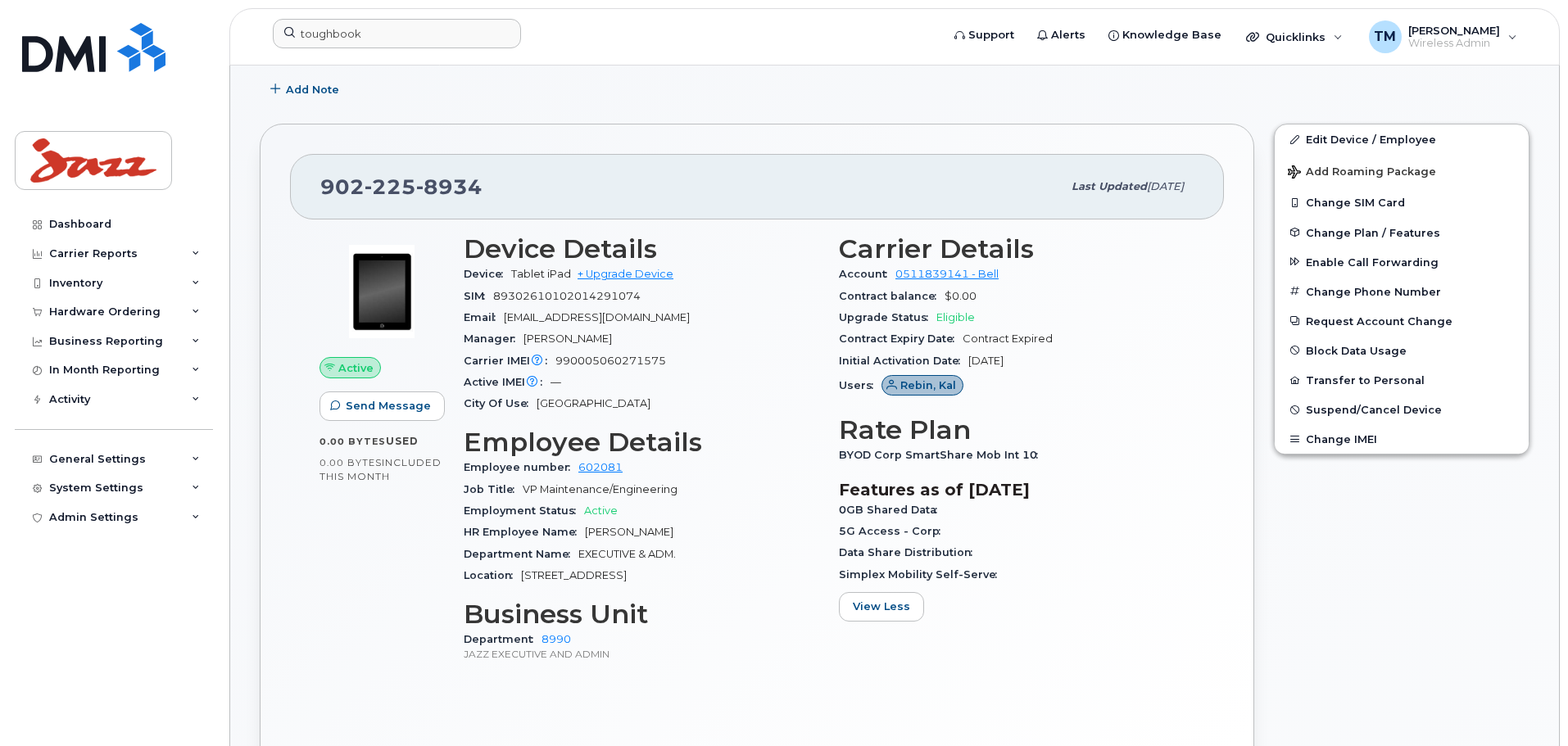
scroll to position [491, 0]
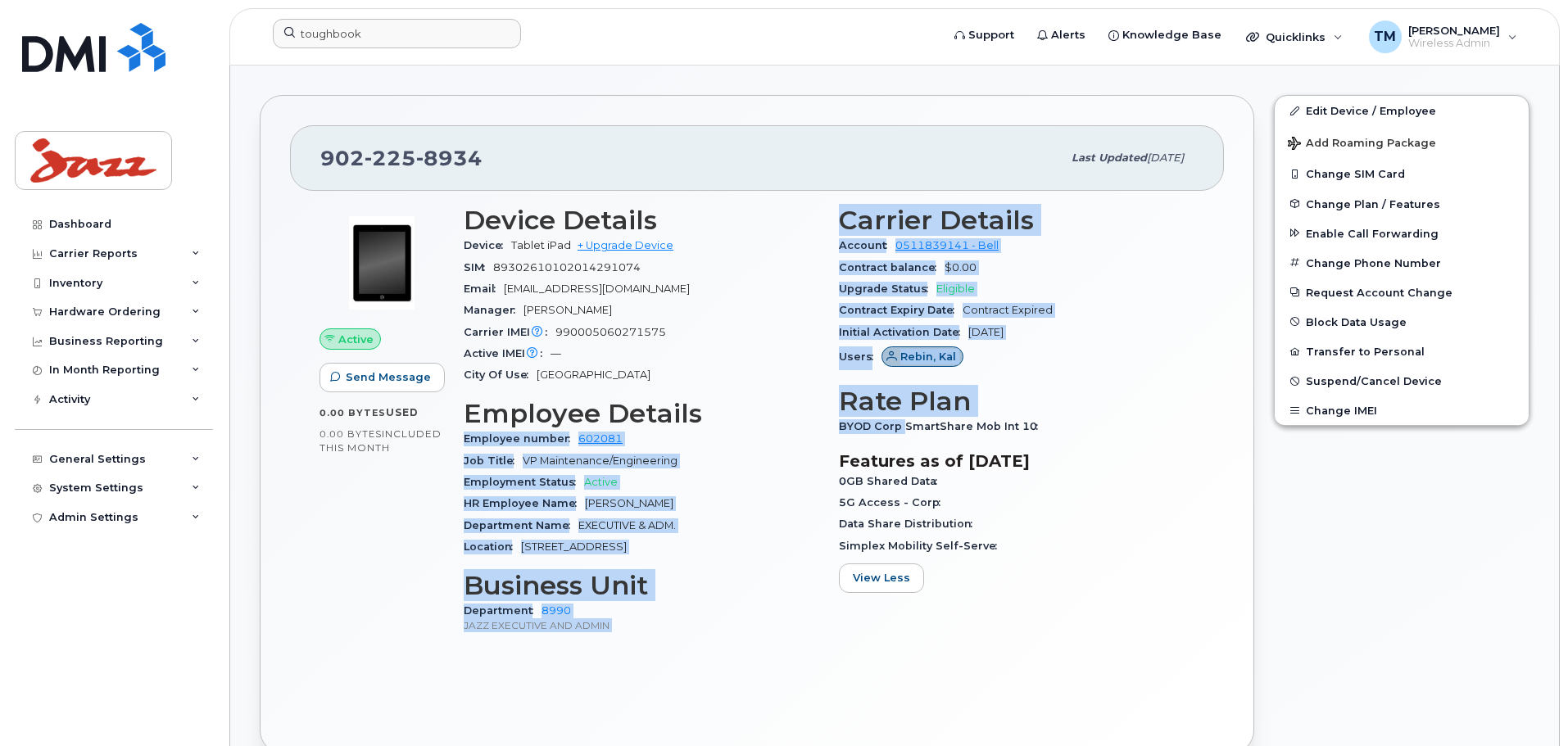
drag, startPoint x: 825, startPoint y: 426, endPoint x: 911, endPoint y: 428, distance: 86.0
click at [906, 427] on div "Device Details Device Tablet iPad + Upgrade Device SIM 89302610102014291074 Ema…" at bounding box center [828, 427] width 750 height 462
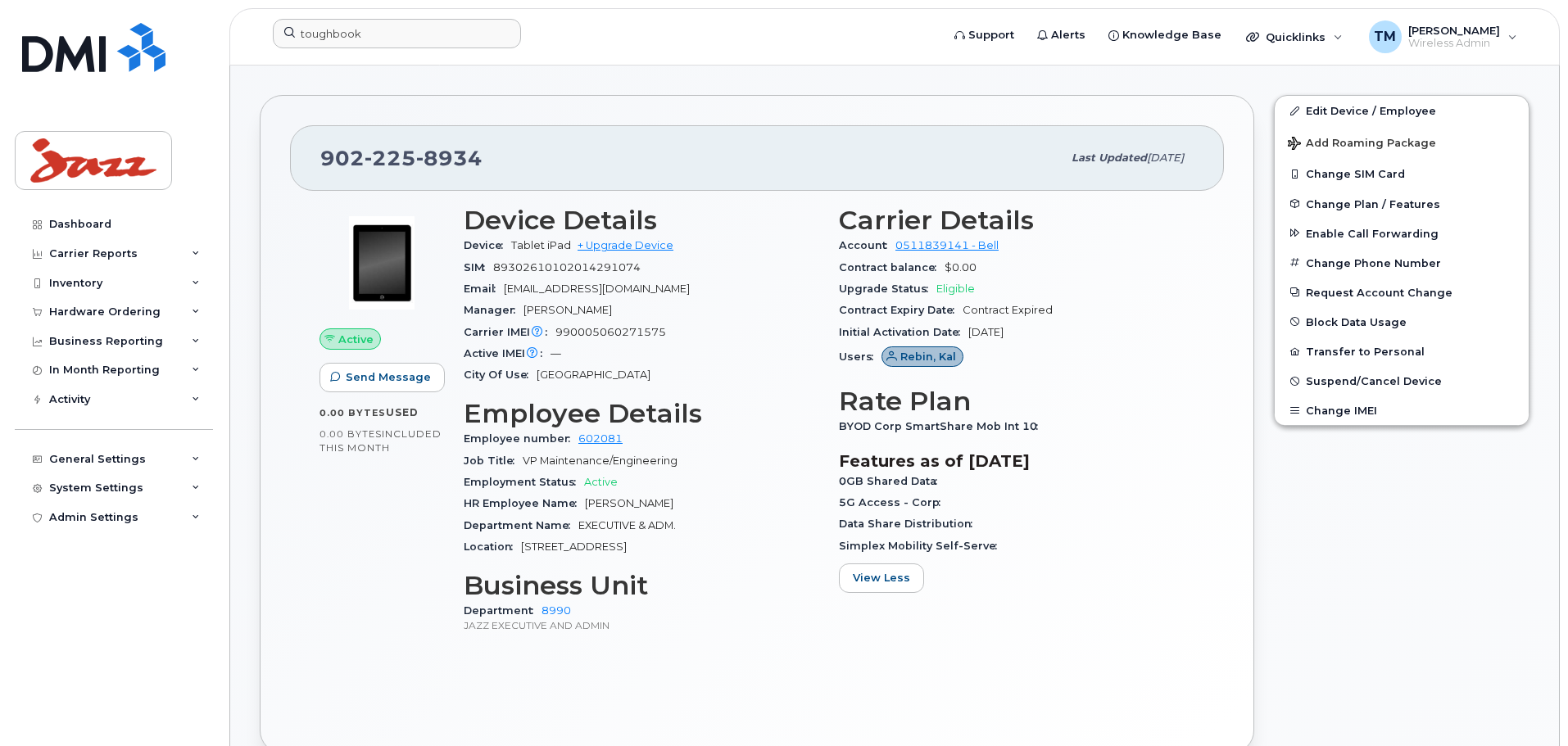
drag, startPoint x: 1007, startPoint y: 432, endPoint x: 1020, endPoint y: 432, distance: 13.0
click at [1009, 432] on span "BYOD Corp SmartShare Mob Int 10" at bounding box center [942, 426] width 207 height 12
drag, startPoint x: 1066, startPoint y: 425, endPoint x: 833, endPoint y: 428, distance: 233.0
click at [833, 428] on div "Carrier Details Account 0511839141 - Bell Contract balance $0.00 Upgrade Status…" at bounding box center [1017, 427] width 376 height 462
drag, startPoint x: 999, startPoint y: 546, endPoint x: 832, endPoint y: 541, distance: 167.1
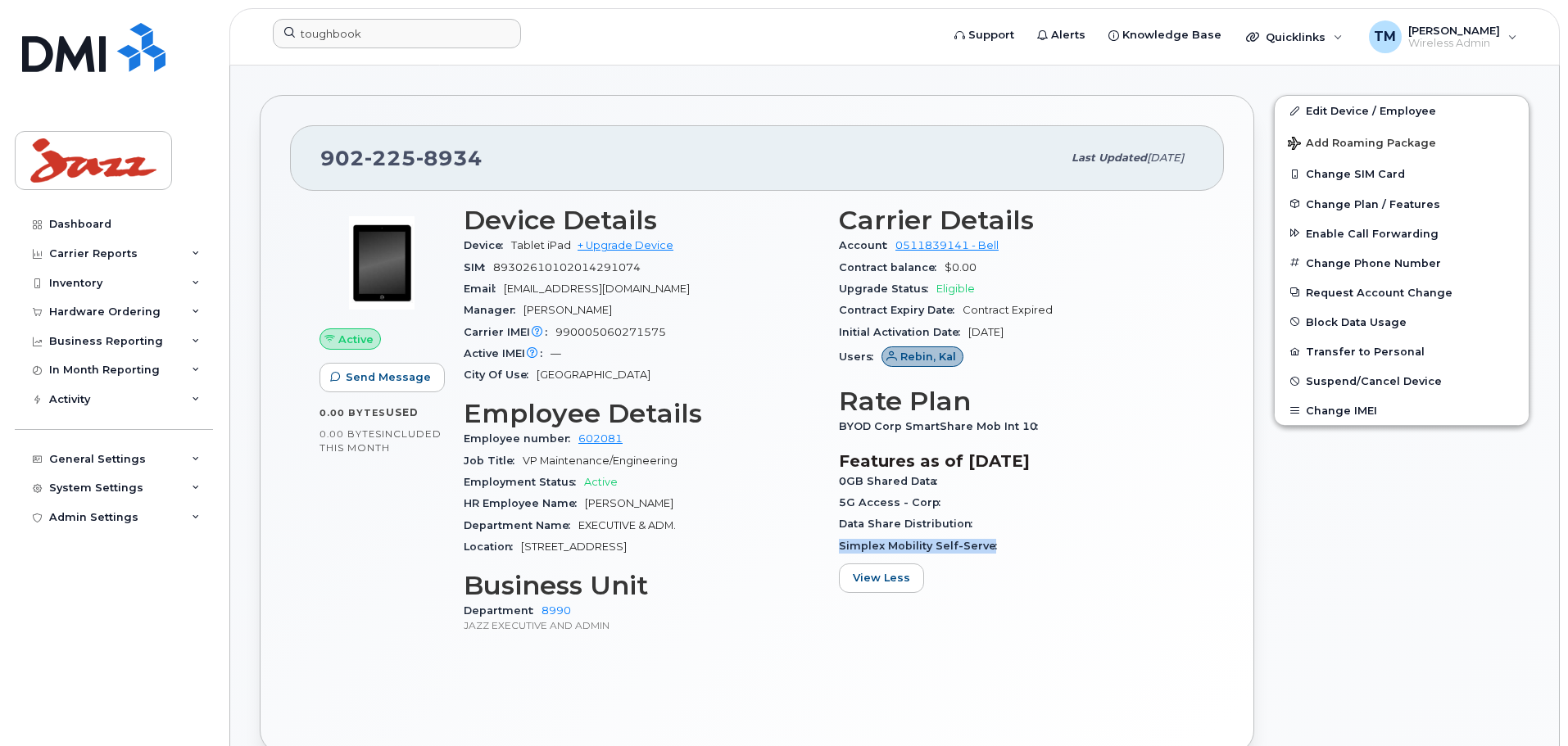
click at [834, 544] on div "Carrier Details Account 0511839141 - Bell Contract balance $0.00 Upgrade Status…" at bounding box center [1017, 427] width 376 height 462
drag, startPoint x: 853, startPoint y: 522, endPoint x: 998, endPoint y: 523, distance: 145.0
click at [998, 523] on div "Carrier Details Account 0511839141 - Bell Contract balance $0.00 Upgrade Status…" at bounding box center [1017, 427] width 376 height 462
drag, startPoint x: 835, startPoint y: 501, endPoint x: 979, endPoint y: 501, distance: 144.0
click at [978, 501] on div "Carrier Details Account 0511839141 - Bell Contract balance $0.00 Upgrade Status…" at bounding box center [1017, 427] width 376 height 462
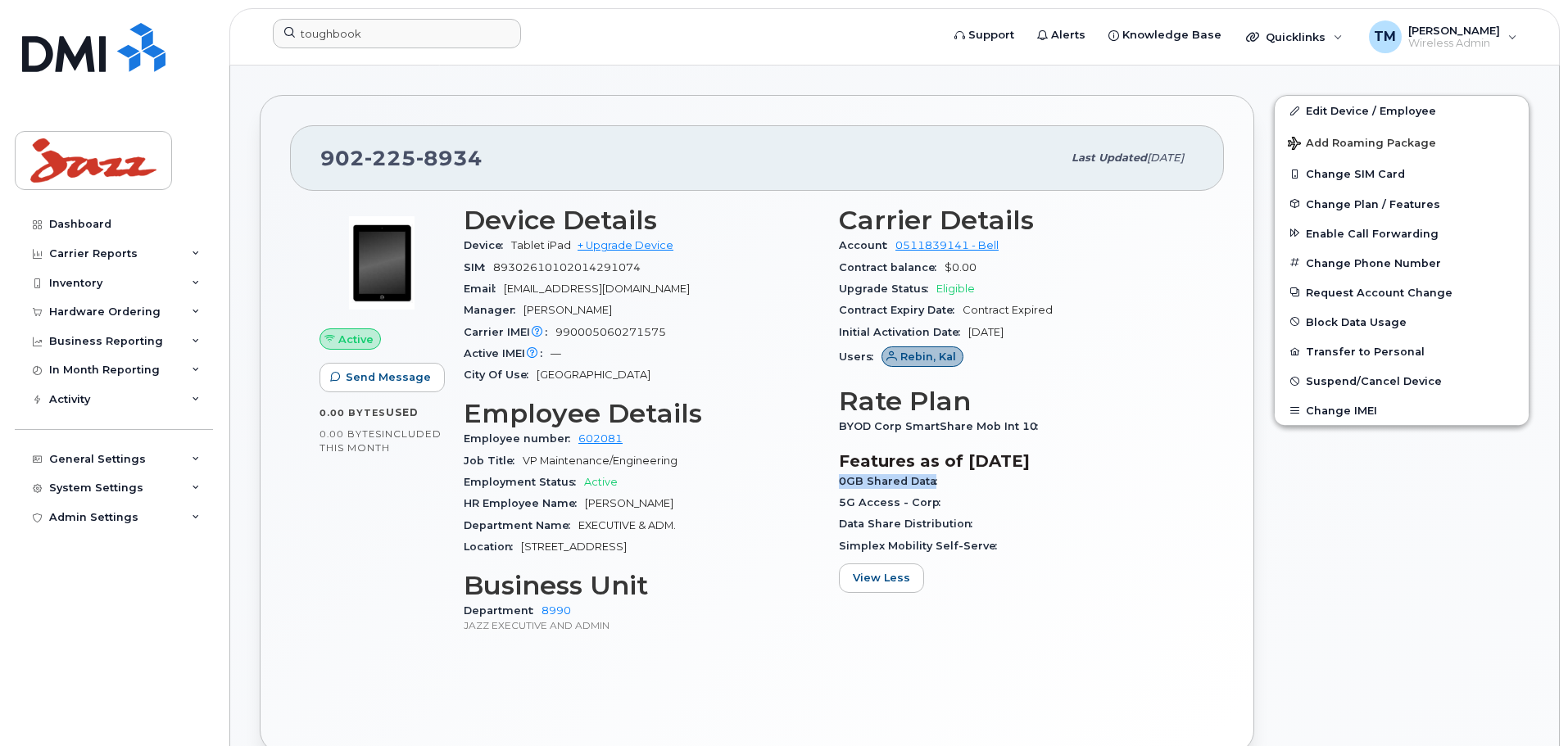
drag, startPoint x: 839, startPoint y: 480, endPoint x: 1043, endPoint y: 475, distance: 204.1
click at [1038, 476] on div "0GB Shared Data" at bounding box center [1017, 481] width 355 height 21
click at [1029, 417] on div "BYOD Corp SmartShare Mob Int 10" at bounding box center [1017, 427] width 355 height 21
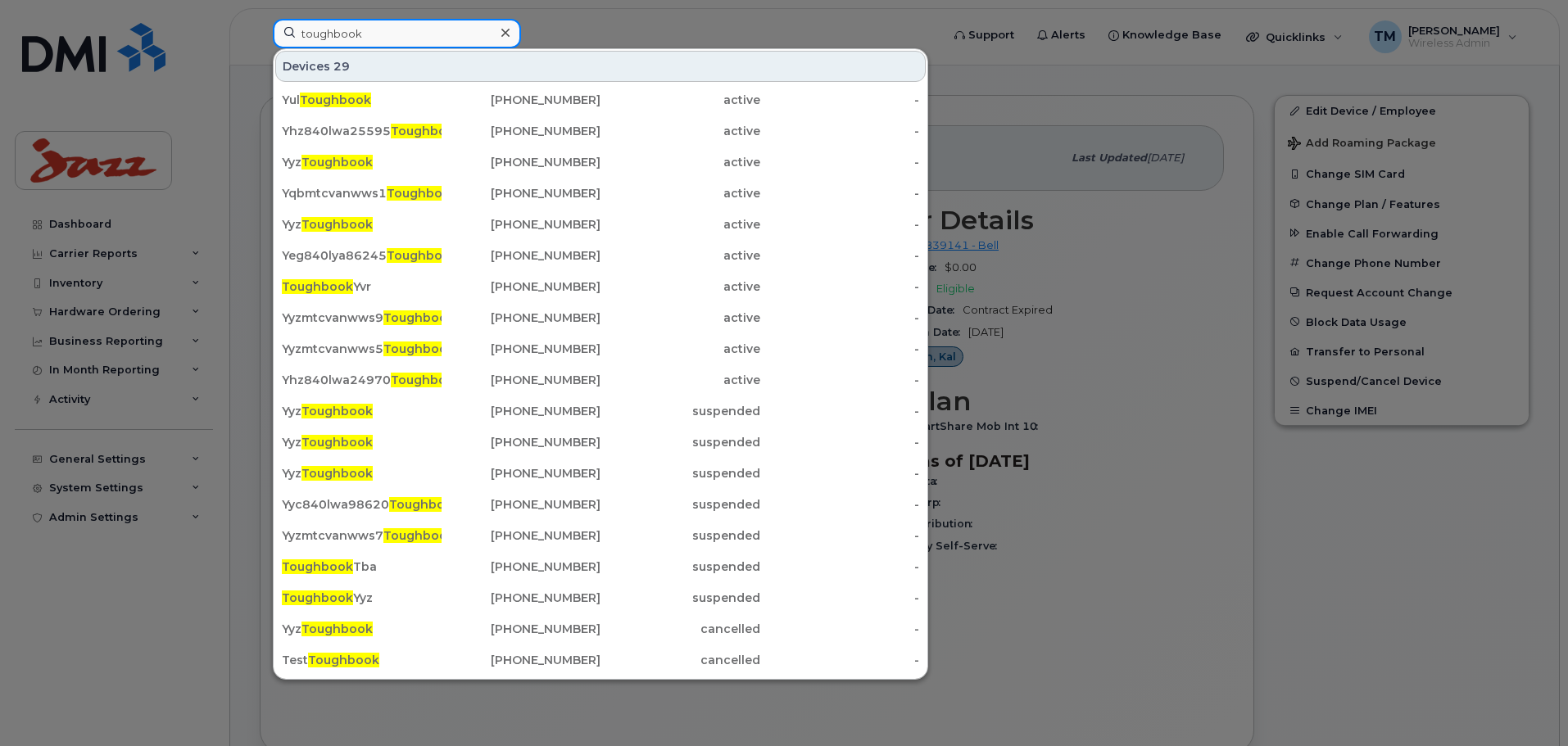
click at [421, 29] on input "toughbook" at bounding box center [397, 33] width 248 height 30
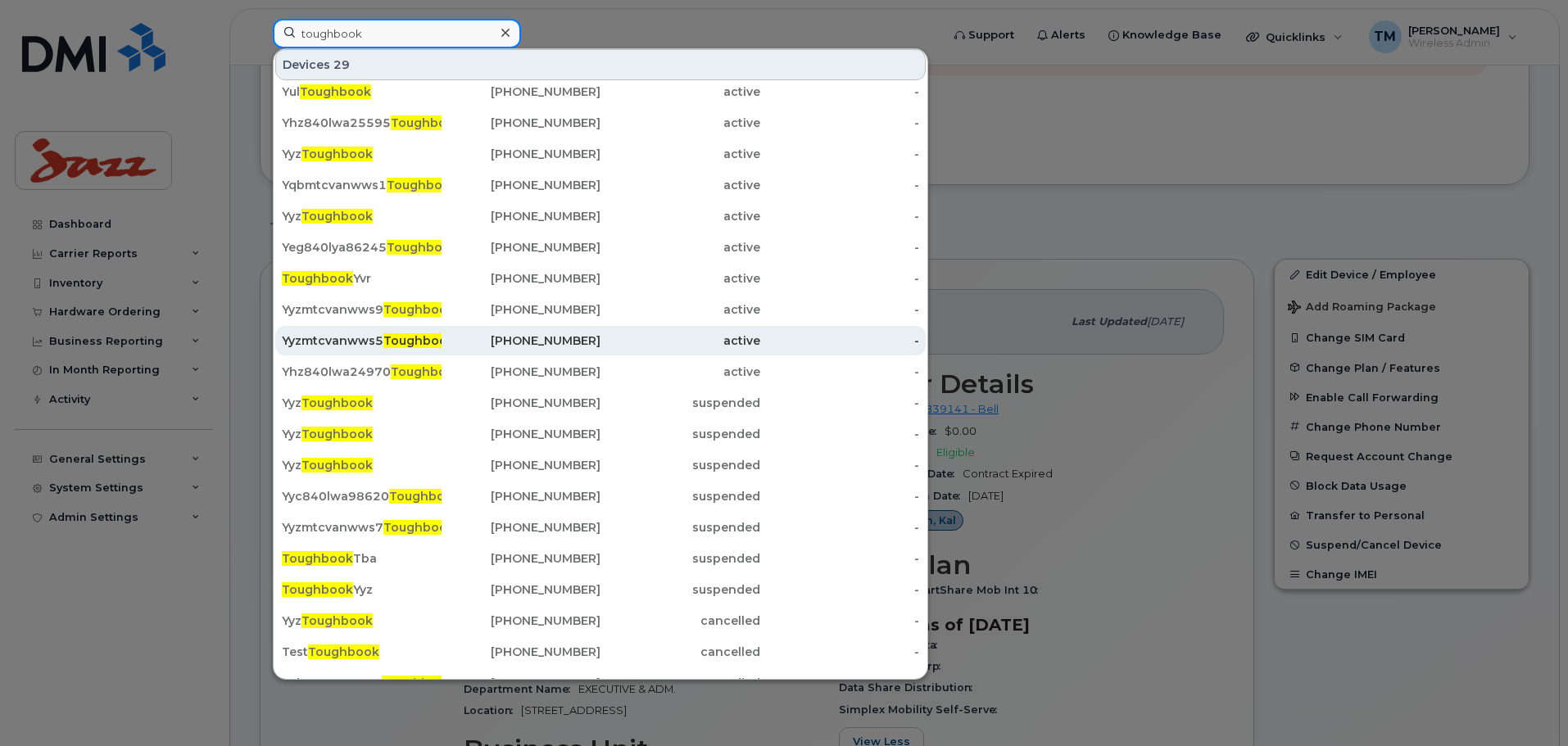
scroll to position [0, 0]
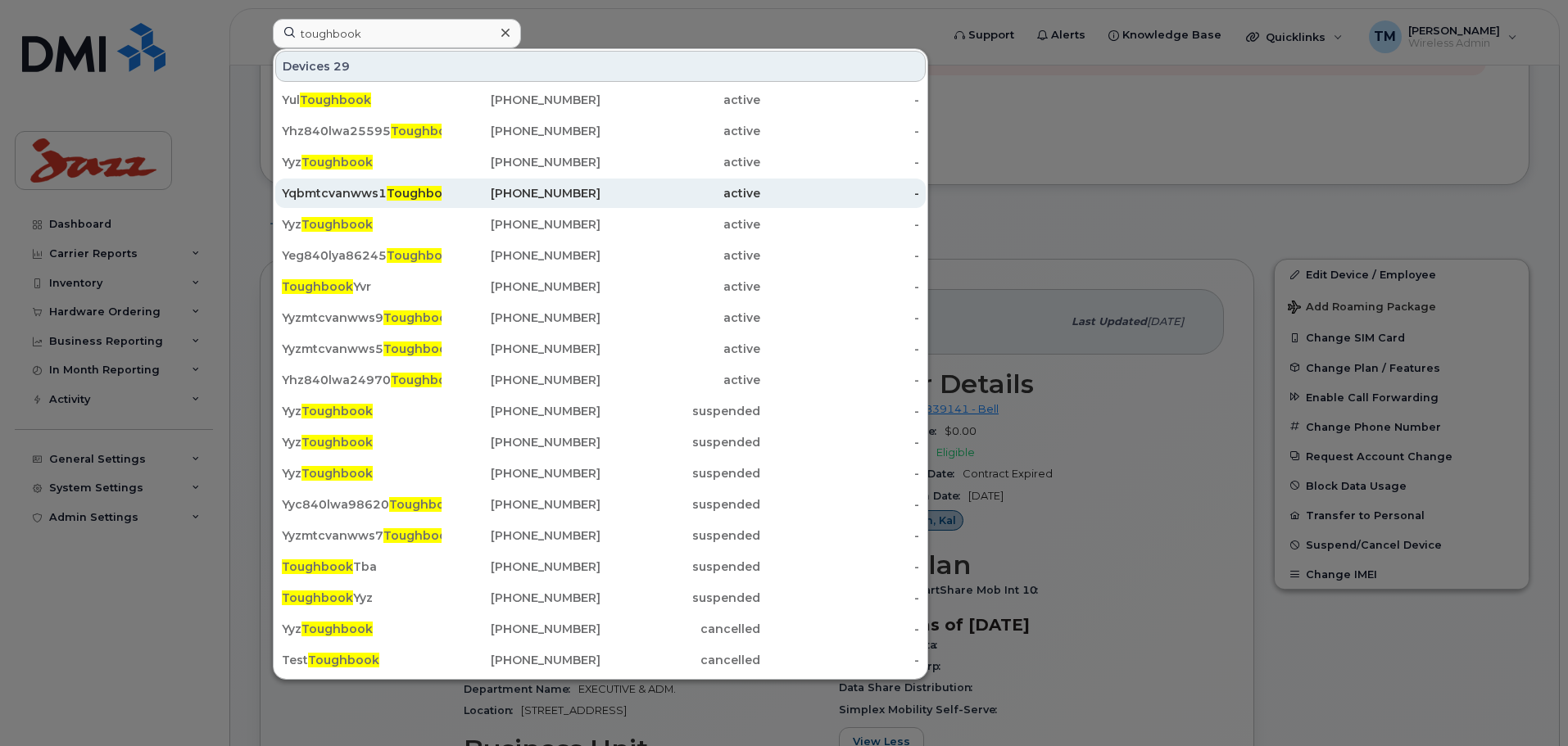
click at [376, 192] on div "Yqbmtcvanwws1 Toughbook" at bounding box center [361, 193] width 160 height 16
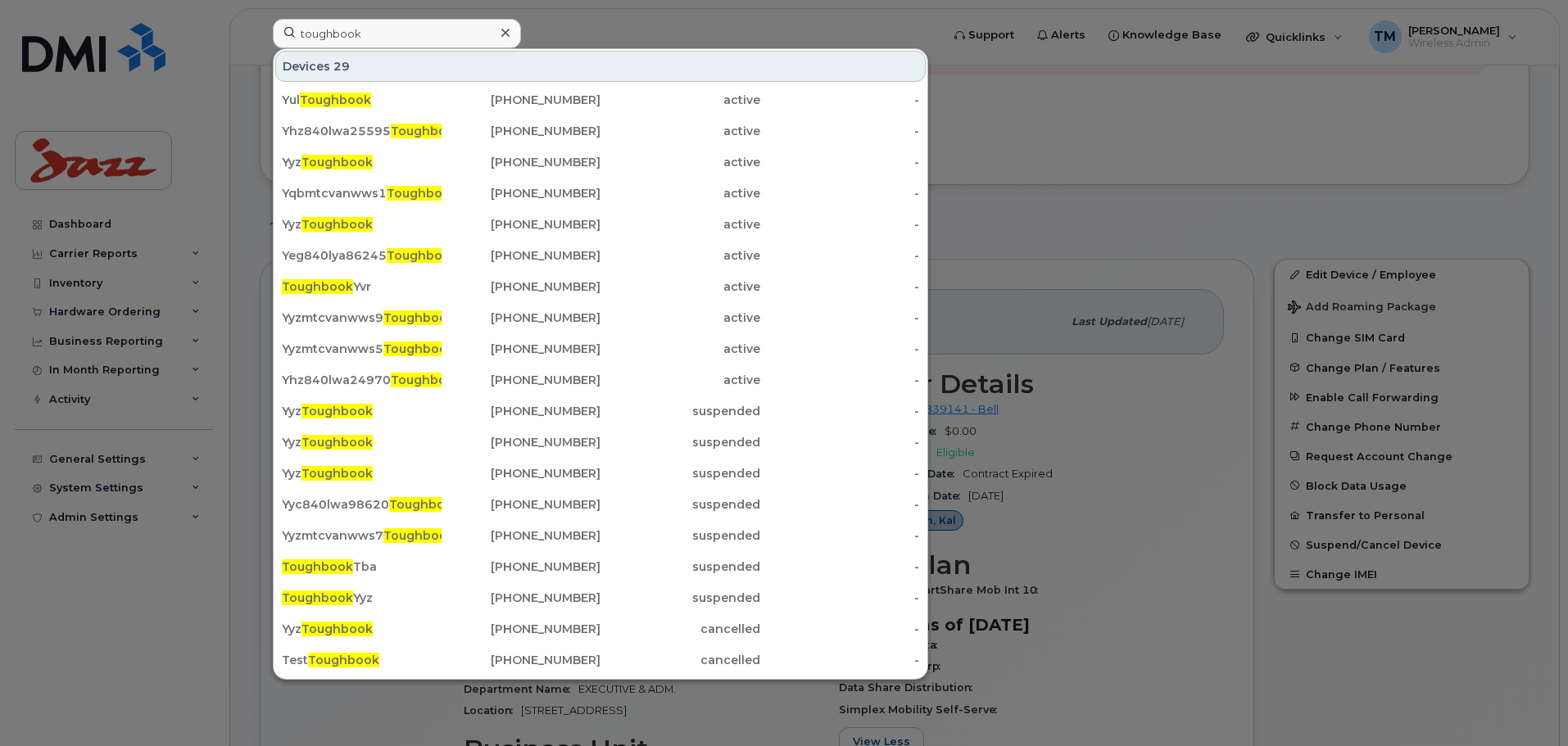
click at [1212, 500] on div at bounding box center [784, 373] width 1568 height 746
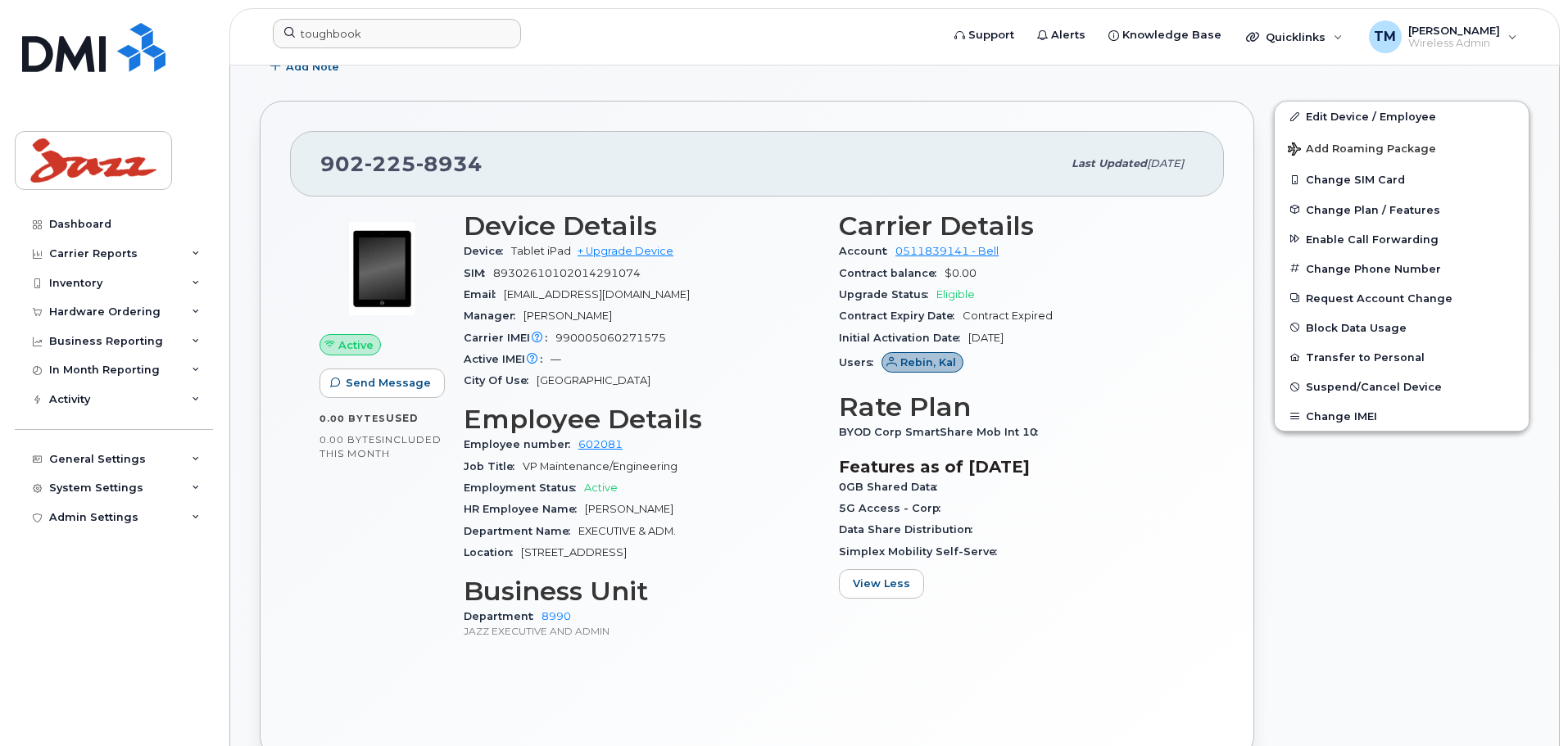
scroll to position [491, 0]
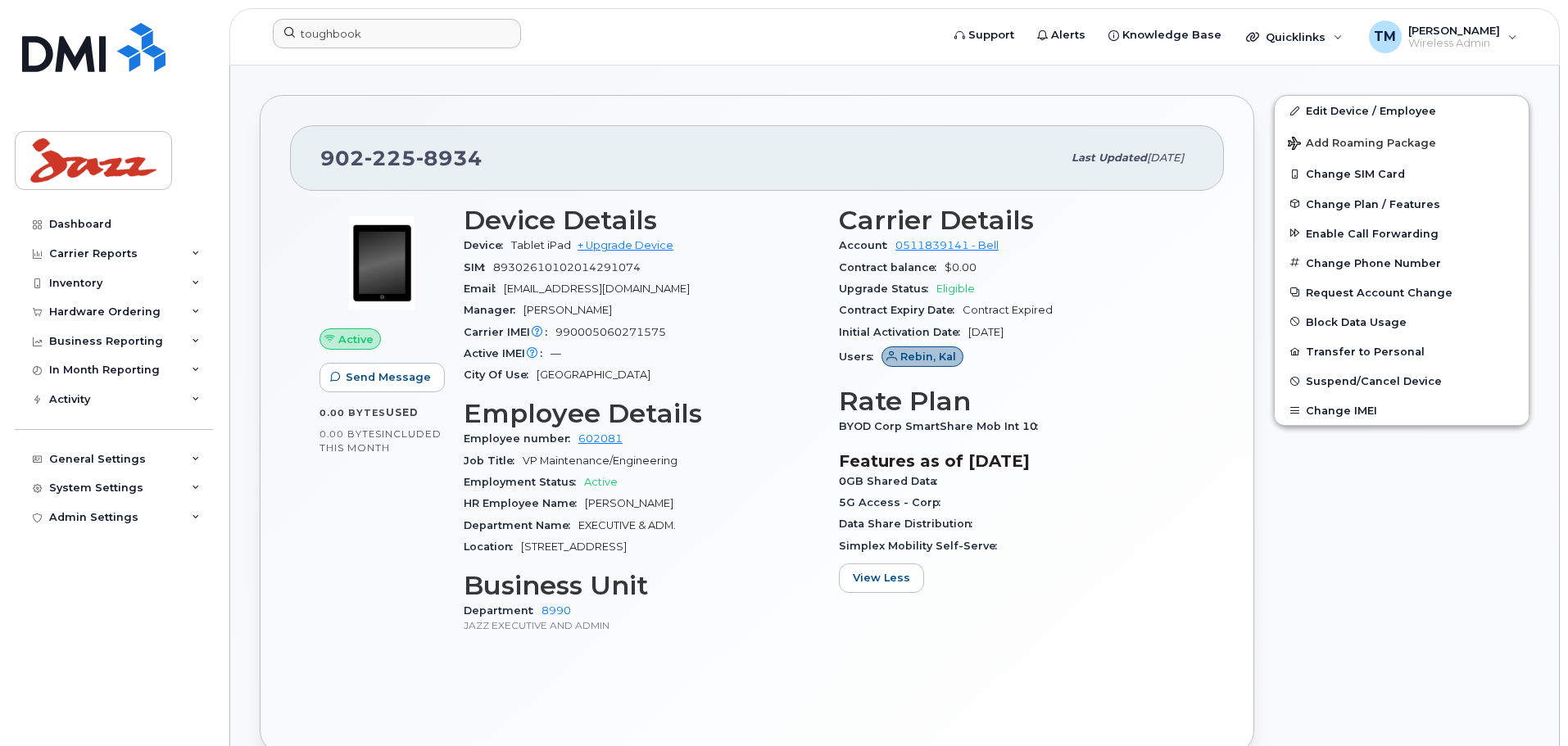
drag, startPoint x: 831, startPoint y: 494, endPoint x: 842, endPoint y: 491, distance: 11.4
click at [842, 492] on div "Carrier Details Account 0511839141 - Bell Contract balance $0.00 Upgrade Status…" at bounding box center [1017, 427] width 376 height 462
drag, startPoint x: 870, startPoint y: 476, endPoint x: 949, endPoint y: 474, distance: 79.0
click at [948, 474] on div "Carrier Details Account 0511839141 - Bell Contract balance $0.00 Upgrade Status…" at bounding box center [1017, 427] width 376 height 462
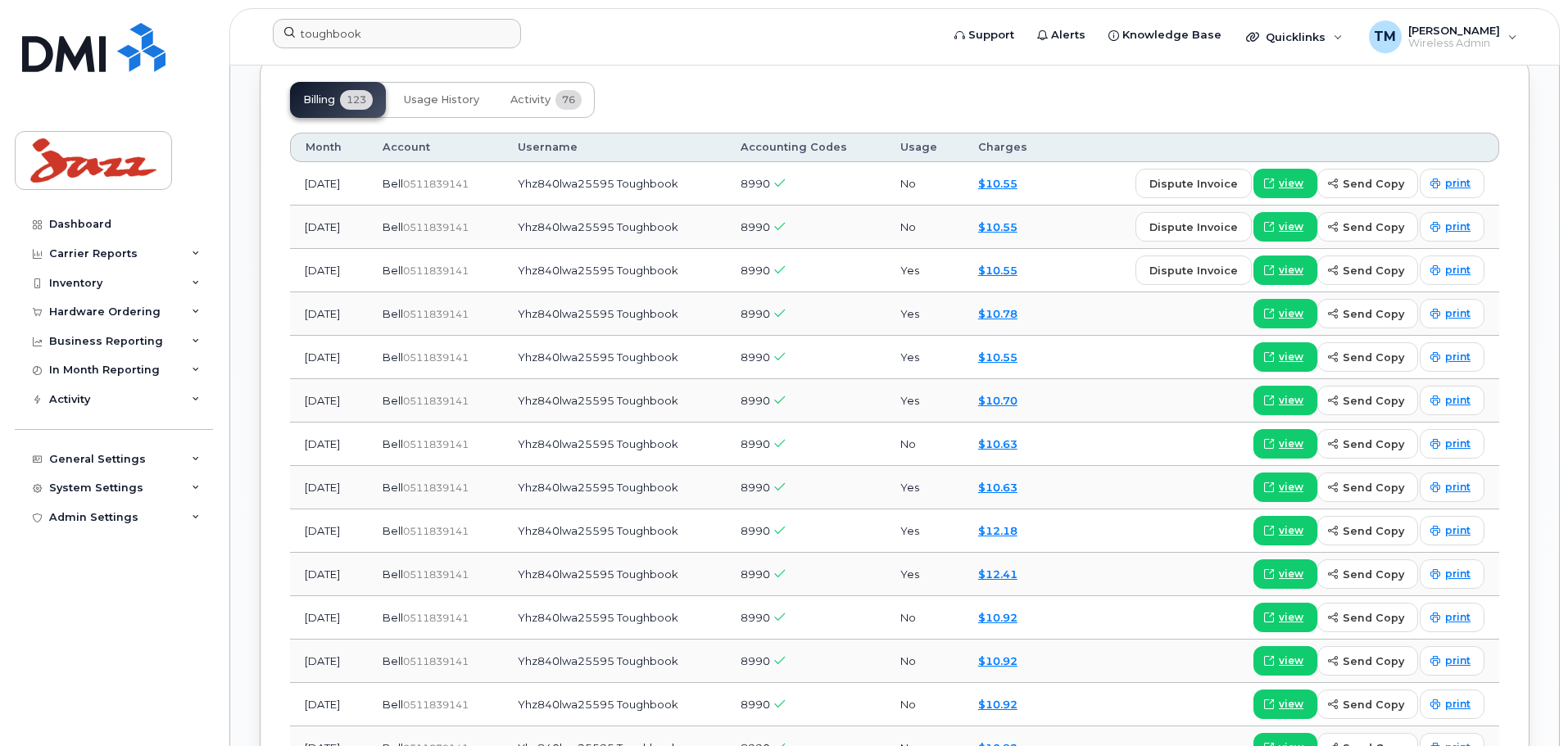
scroll to position [1556, 0]
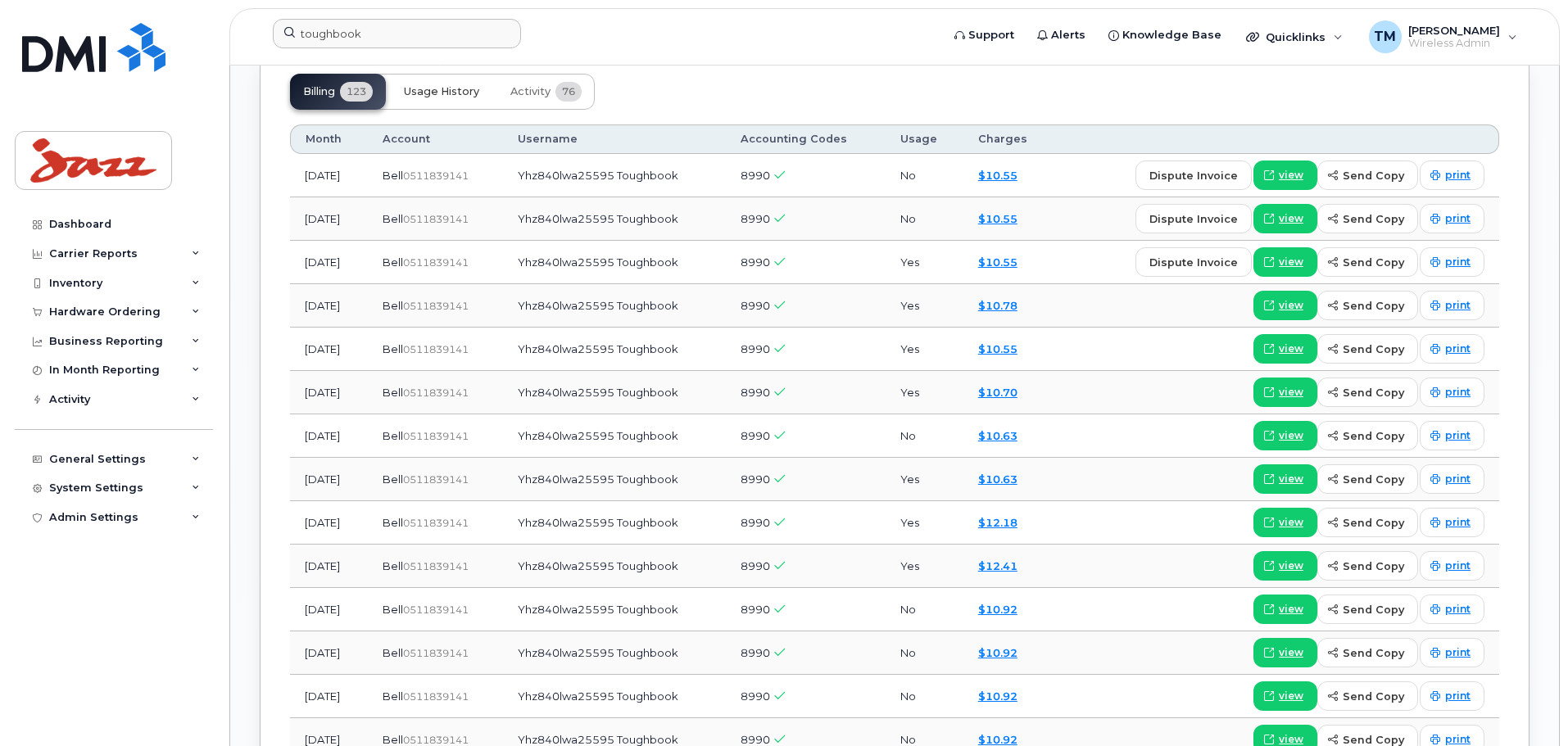
click at [427, 89] on span "Usage History" at bounding box center [441, 92] width 75 height 13
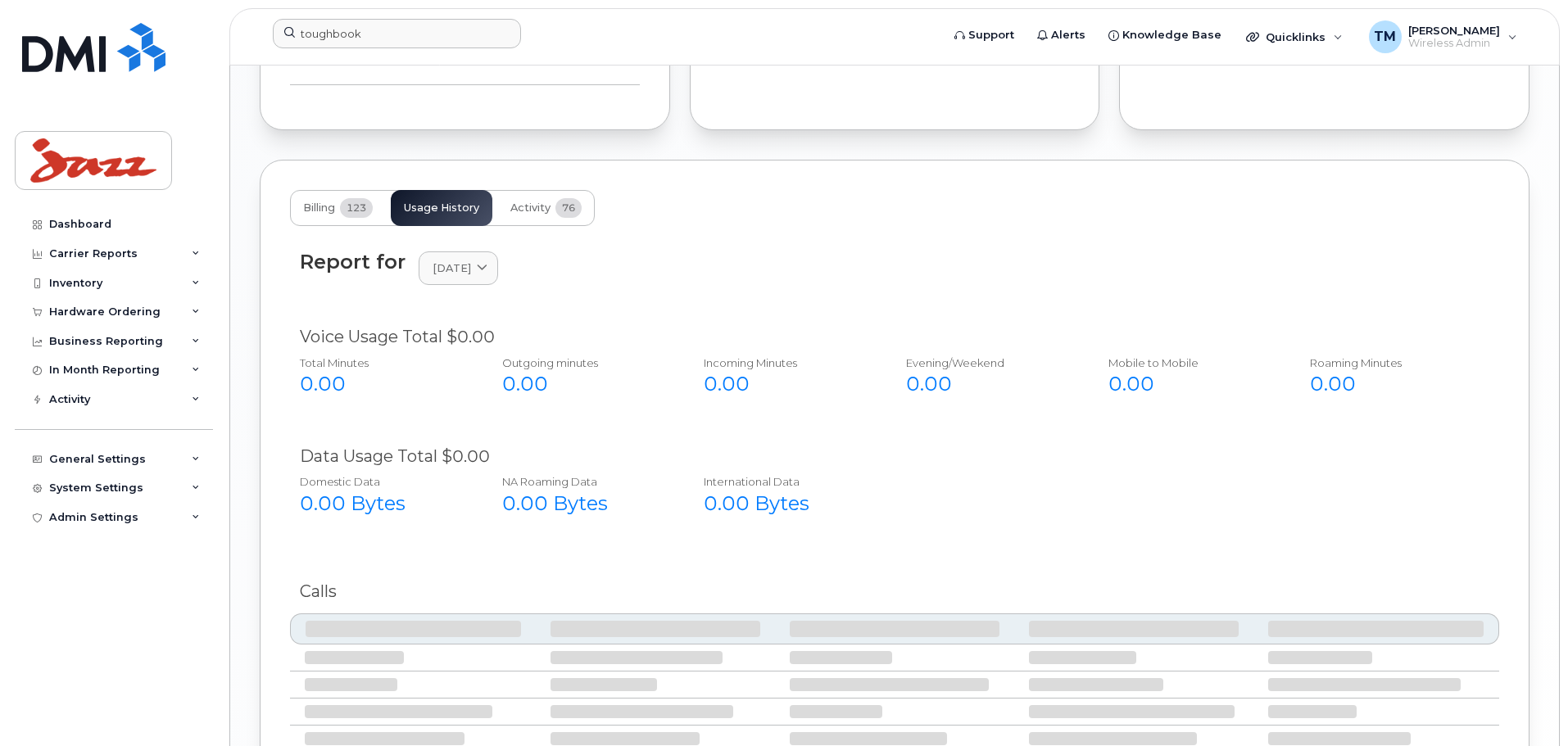
scroll to position [1436, 0]
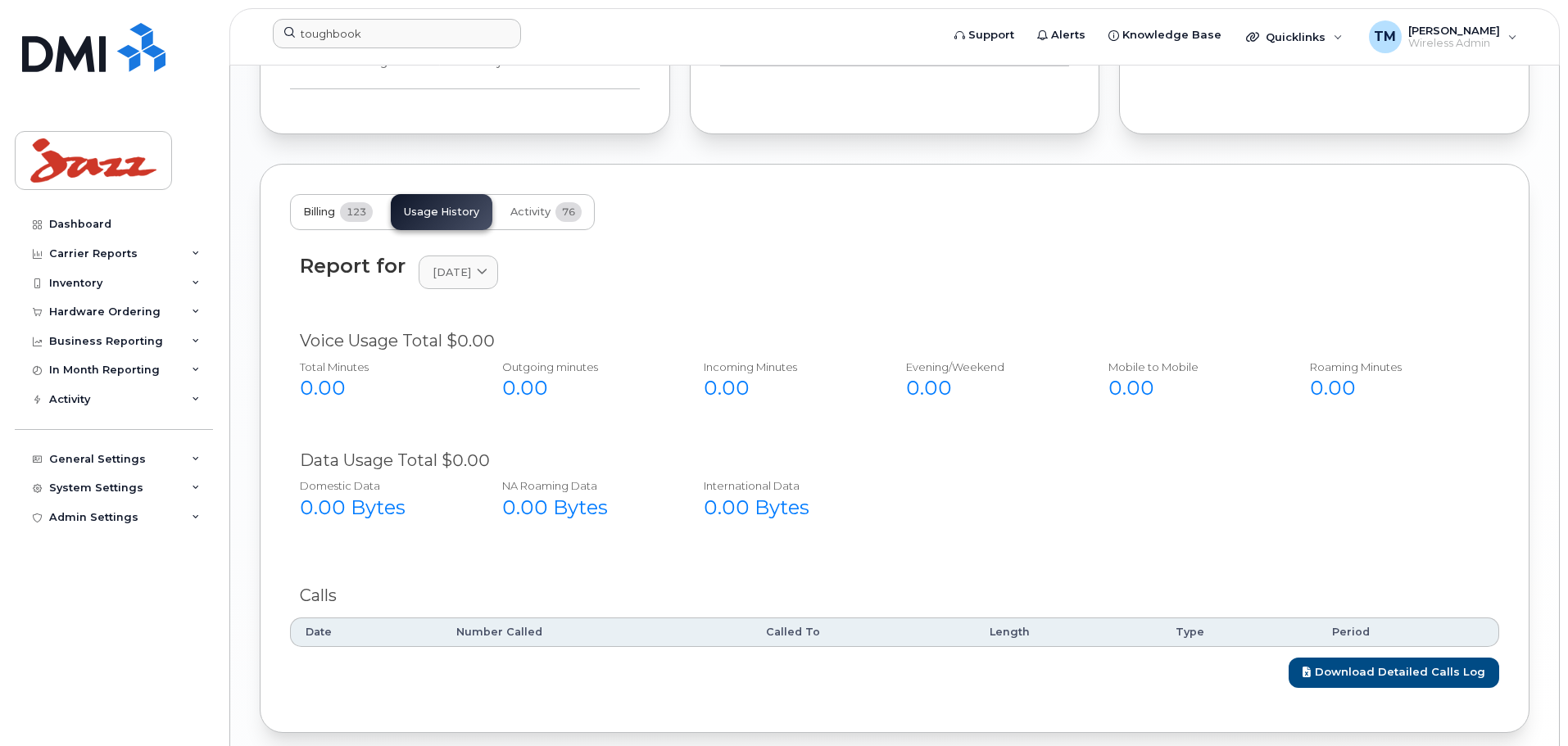
click at [354, 216] on span "123" at bounding box center [356, 212] width 32 height 20
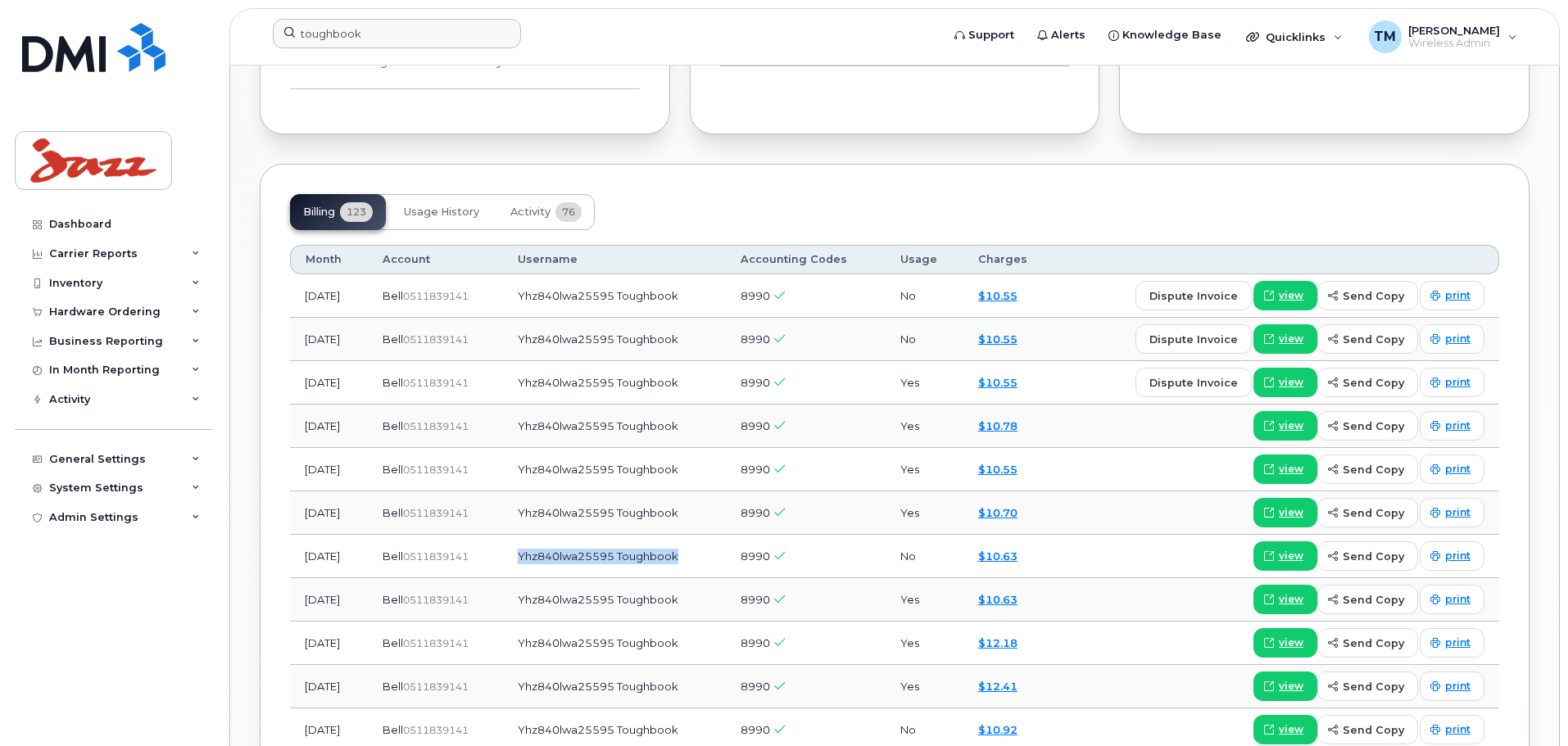
drag, startPoint x: 730, startPoint y: 551, endPoint x: 539, endPoint y: 555, distance: 191.0
click at [539, 555] on td "Yhz840lwa25595 Toughbook" at bounding box center [613, 556] width 223 height 43
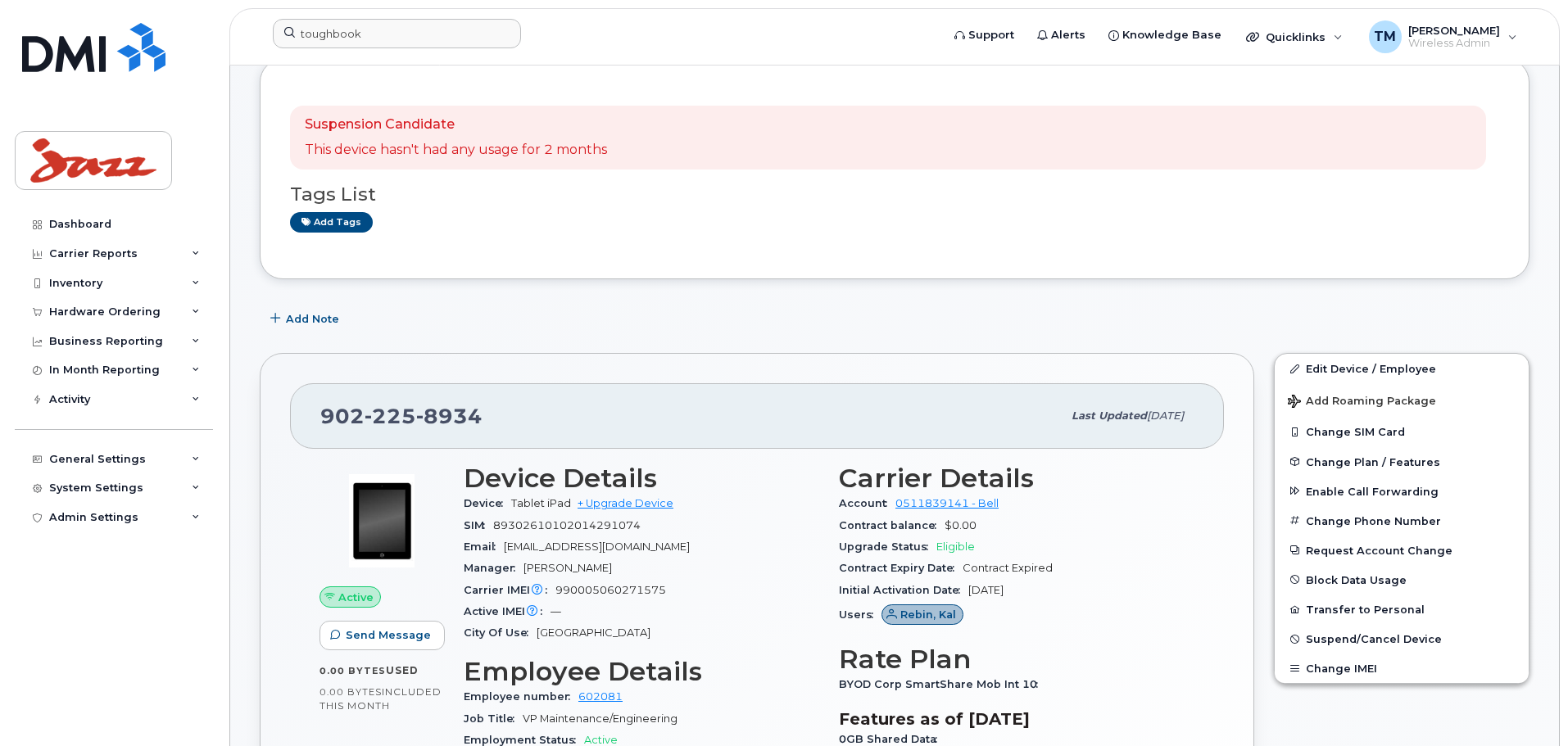
scroll to position [0, 0]
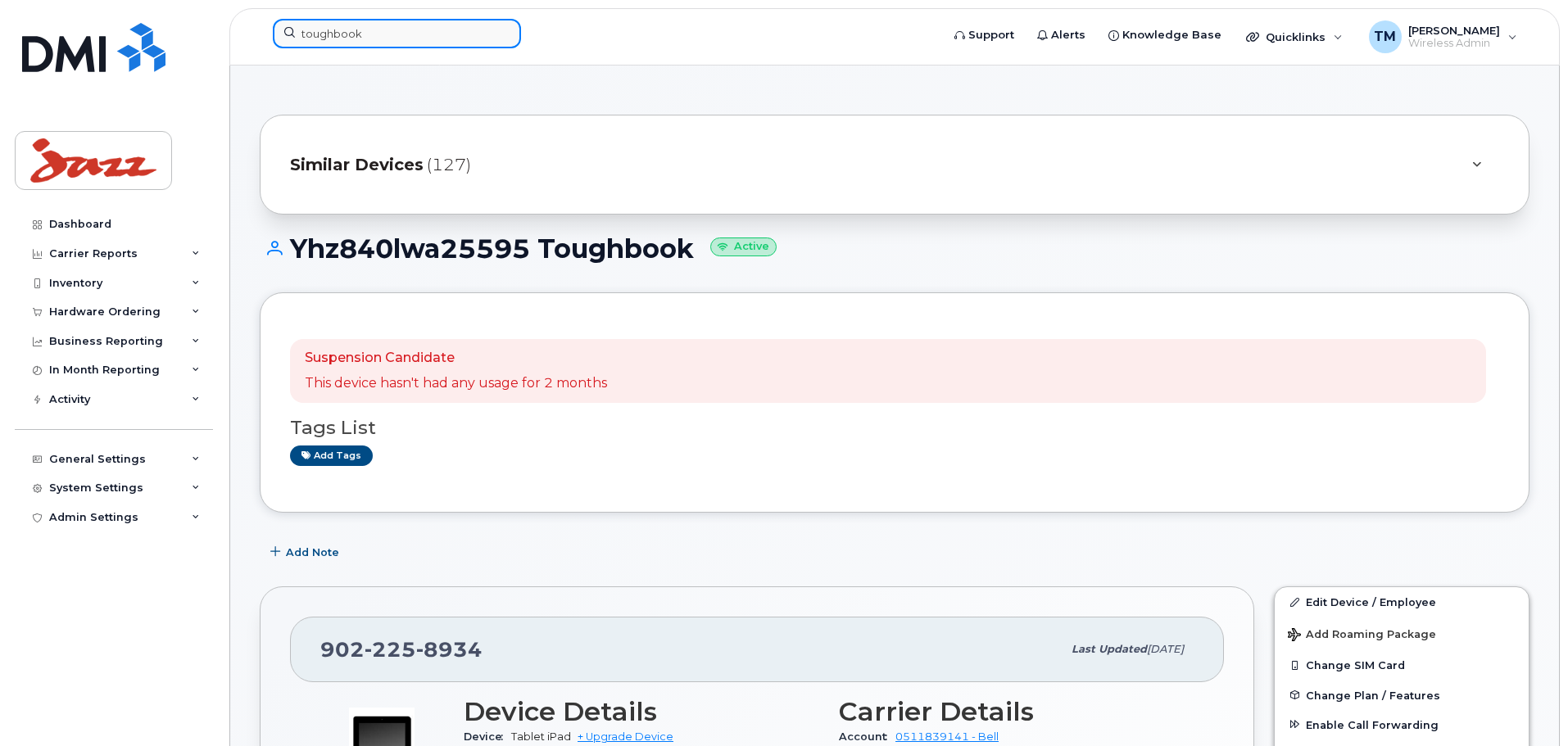
click at [440, 36] on input "toughbook" at bounding box center [397, 33] width 248 height 30
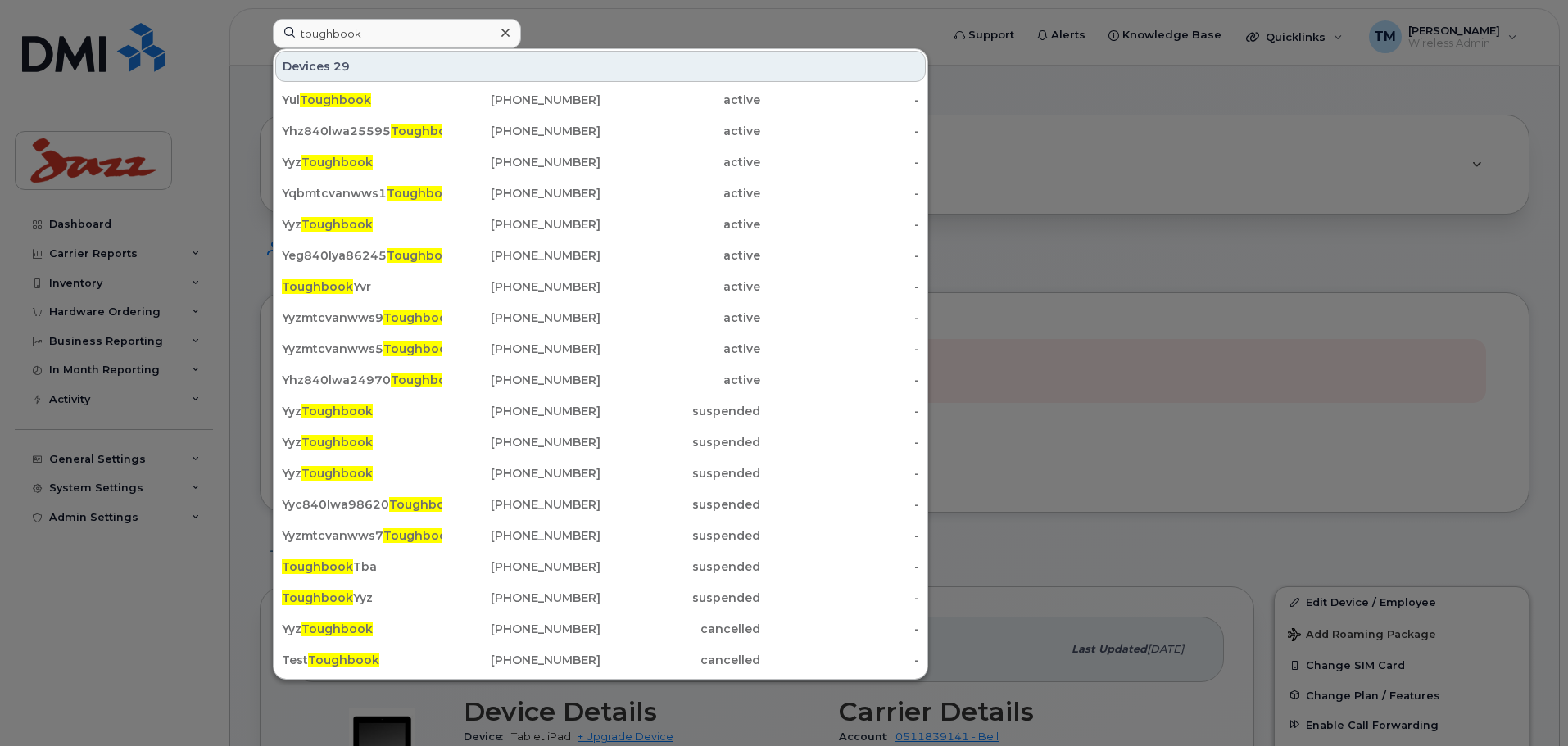
click at [1074, 266] on div at bounding box center [784, 373] width 1568 height 746
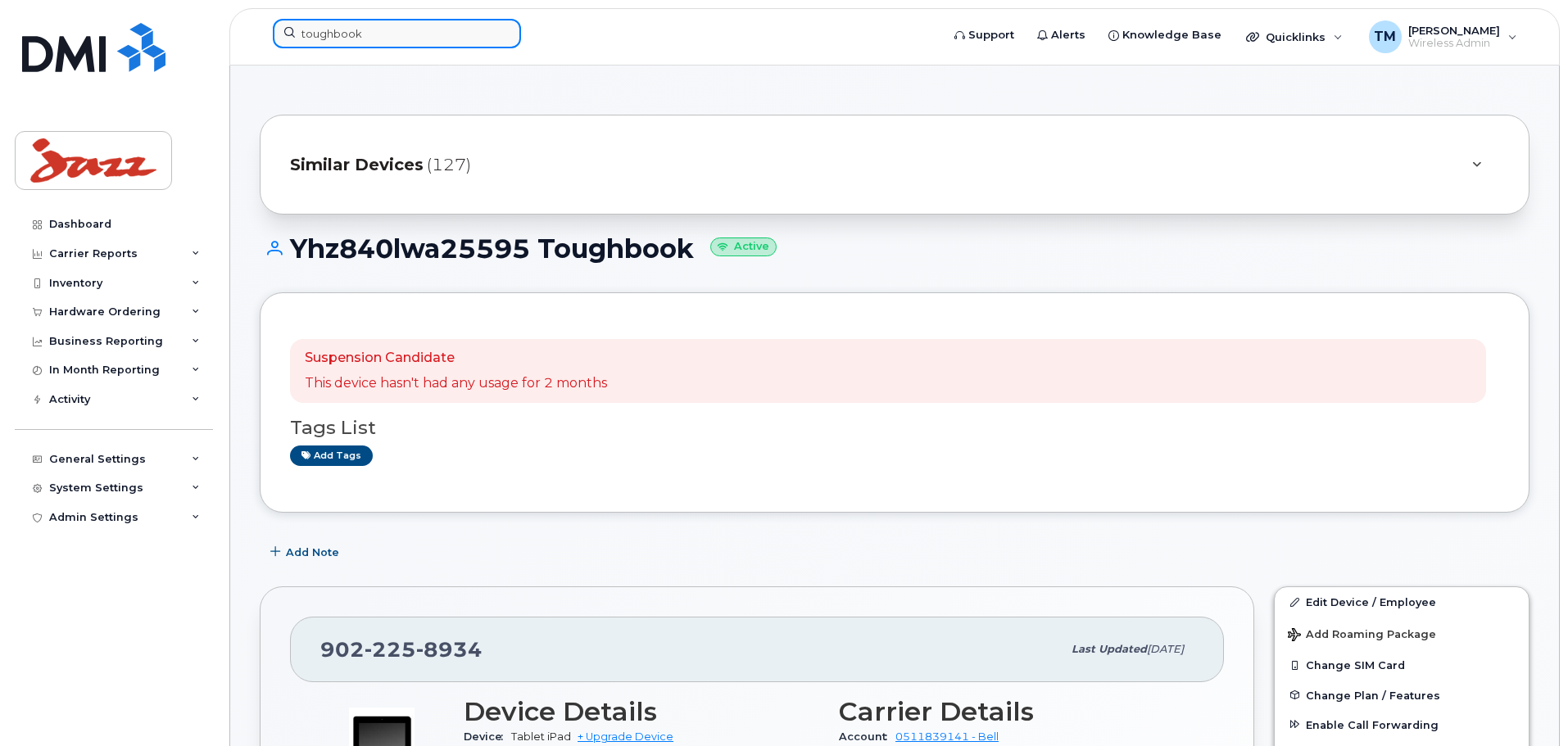
click at [441, 35] on input "toughbook" at bounding box center [397, 33] width 248 height 30
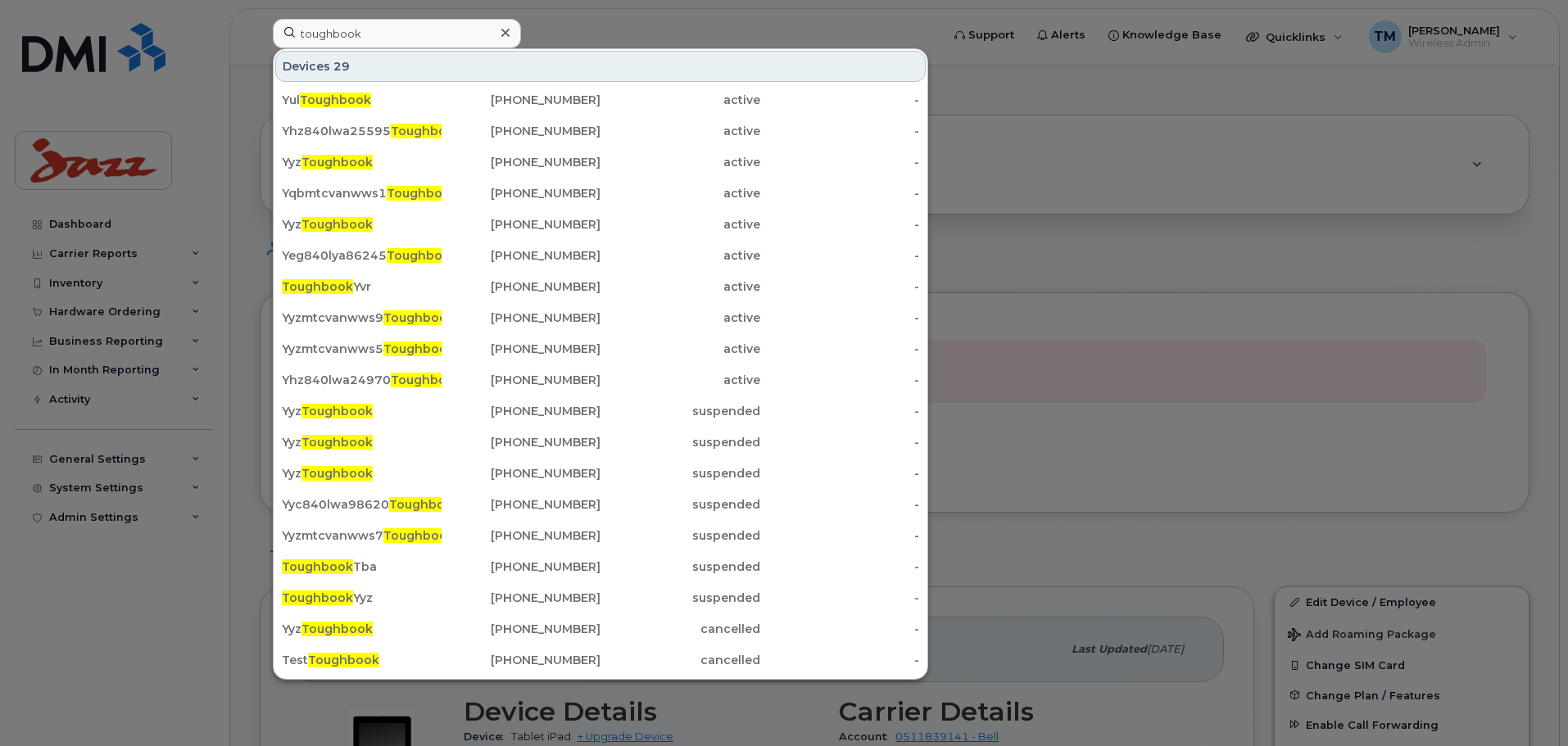
click at [1262, 485] on div at bounding box center [784, 373] width 1568 height 746
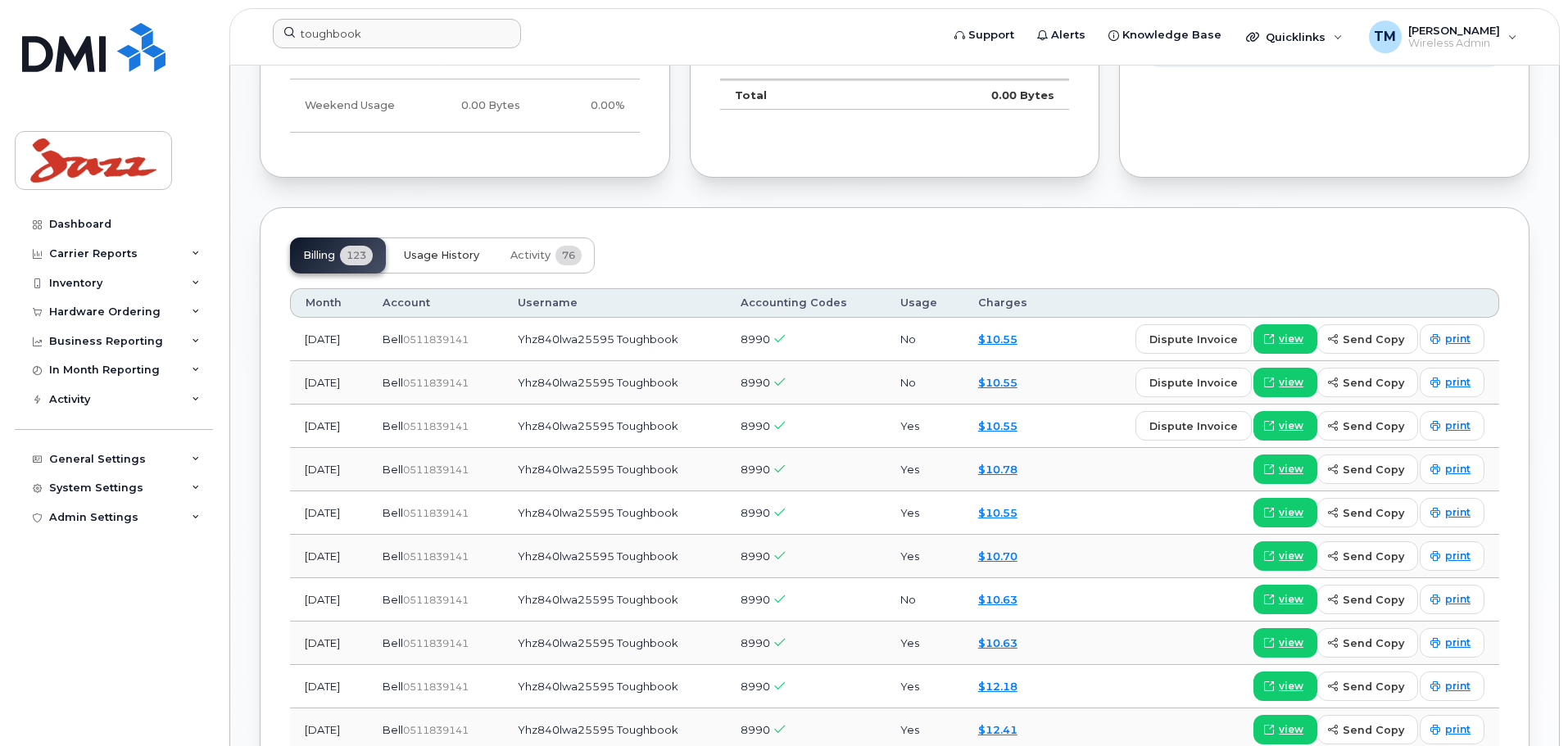
click at [473, 266] on button "Usage History" at bounding box center [441, 256] width 101 height 36
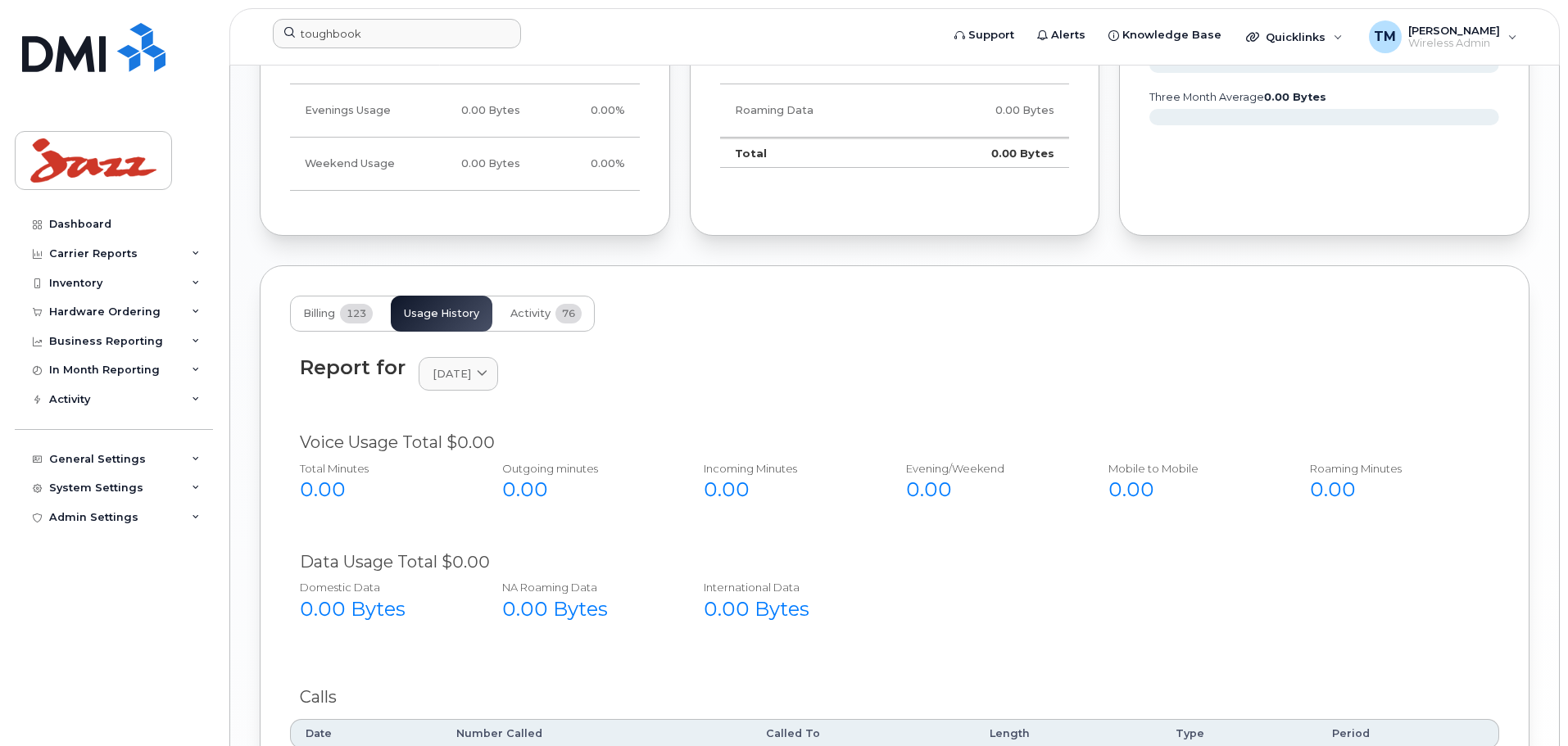
scroll to position [1504, 0]
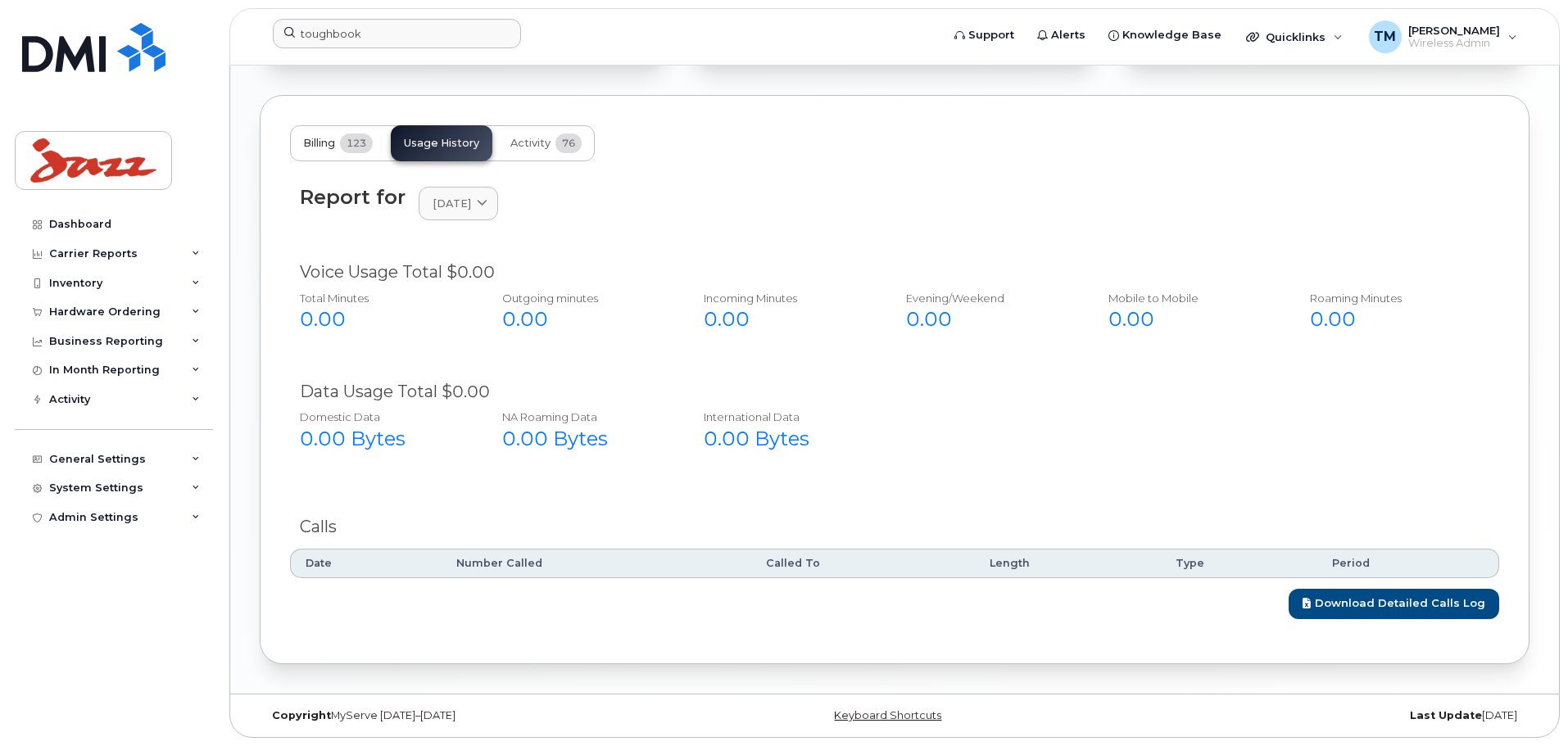
click at [328, 142] on span "Billing" at bounding box center [318, 143] width 32 height 13
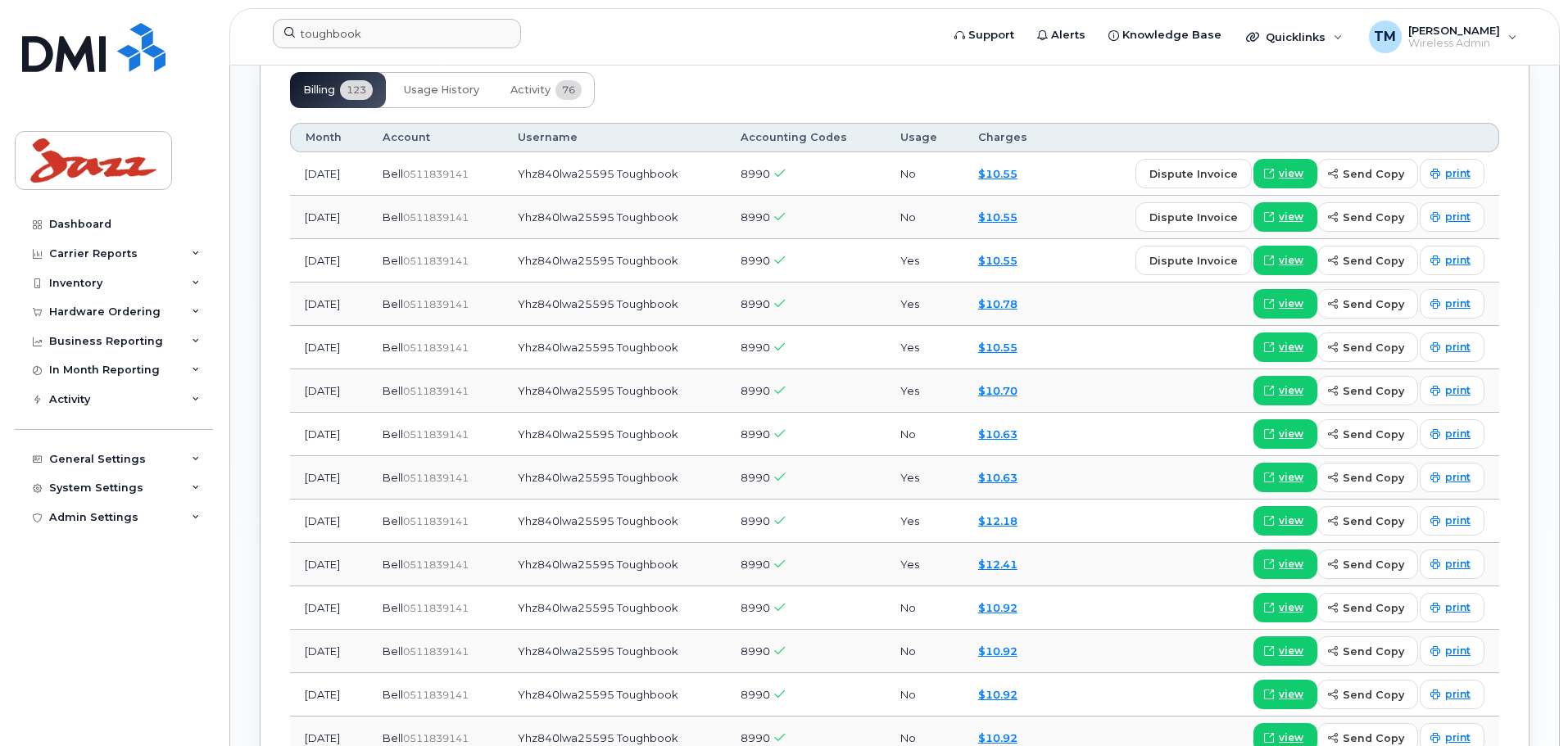
scroll to position [1587, 0]
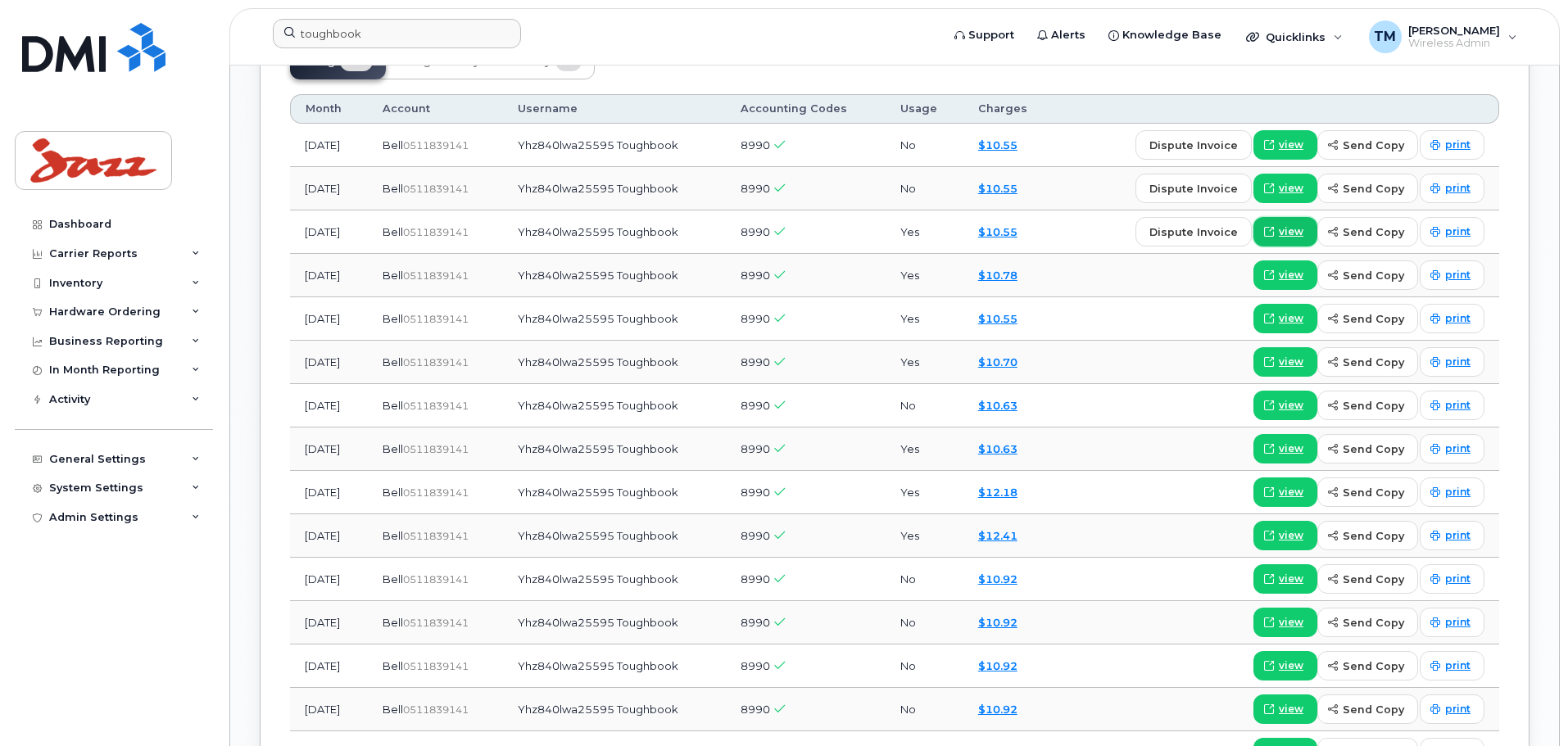
click at [1311, 231] on link "view" at bounding box center [1285, 231] width 64 height 30
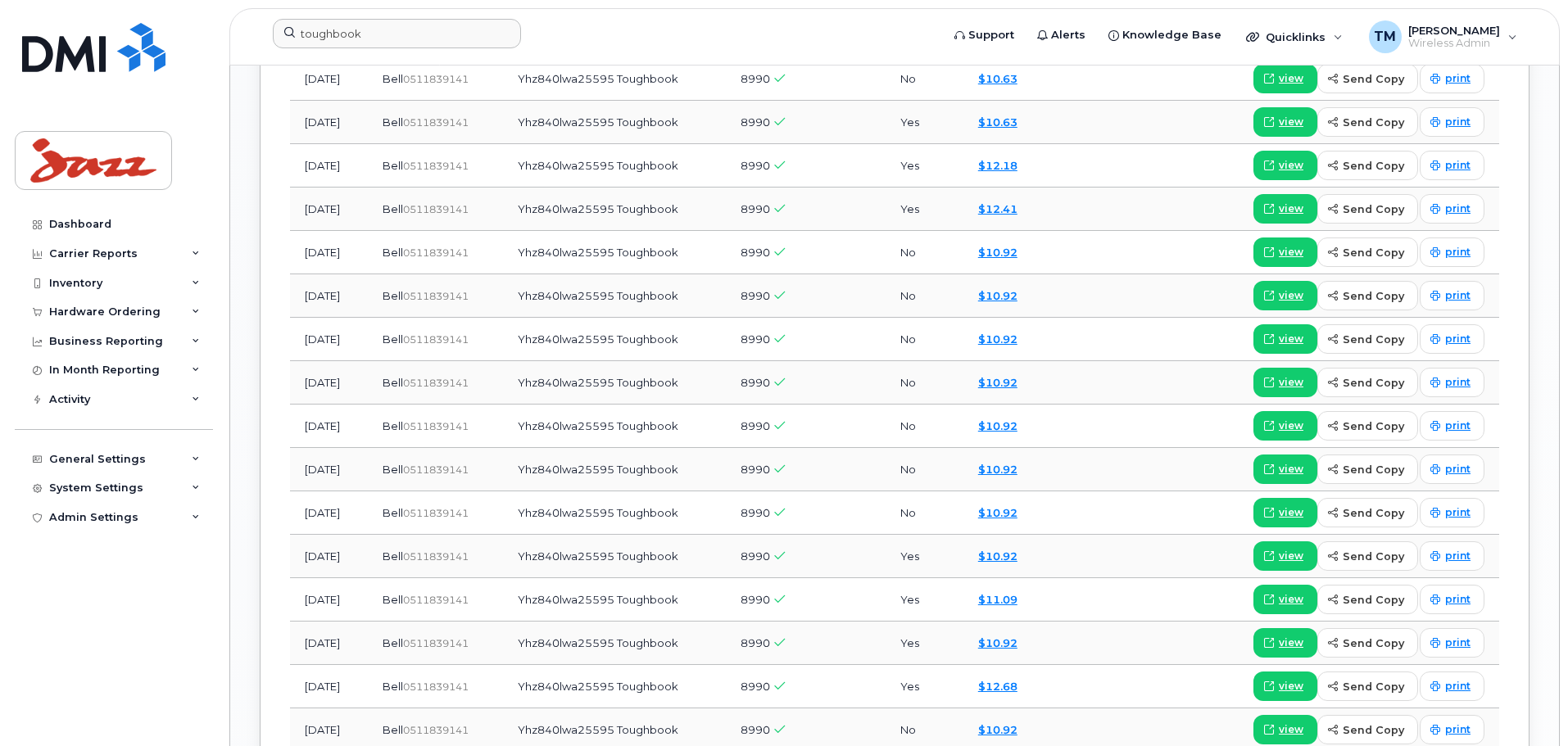
scroll to position [1914, 0]
click at [1287, 210] on span "view" at bounding box center [1292, 207] width 25 height 14
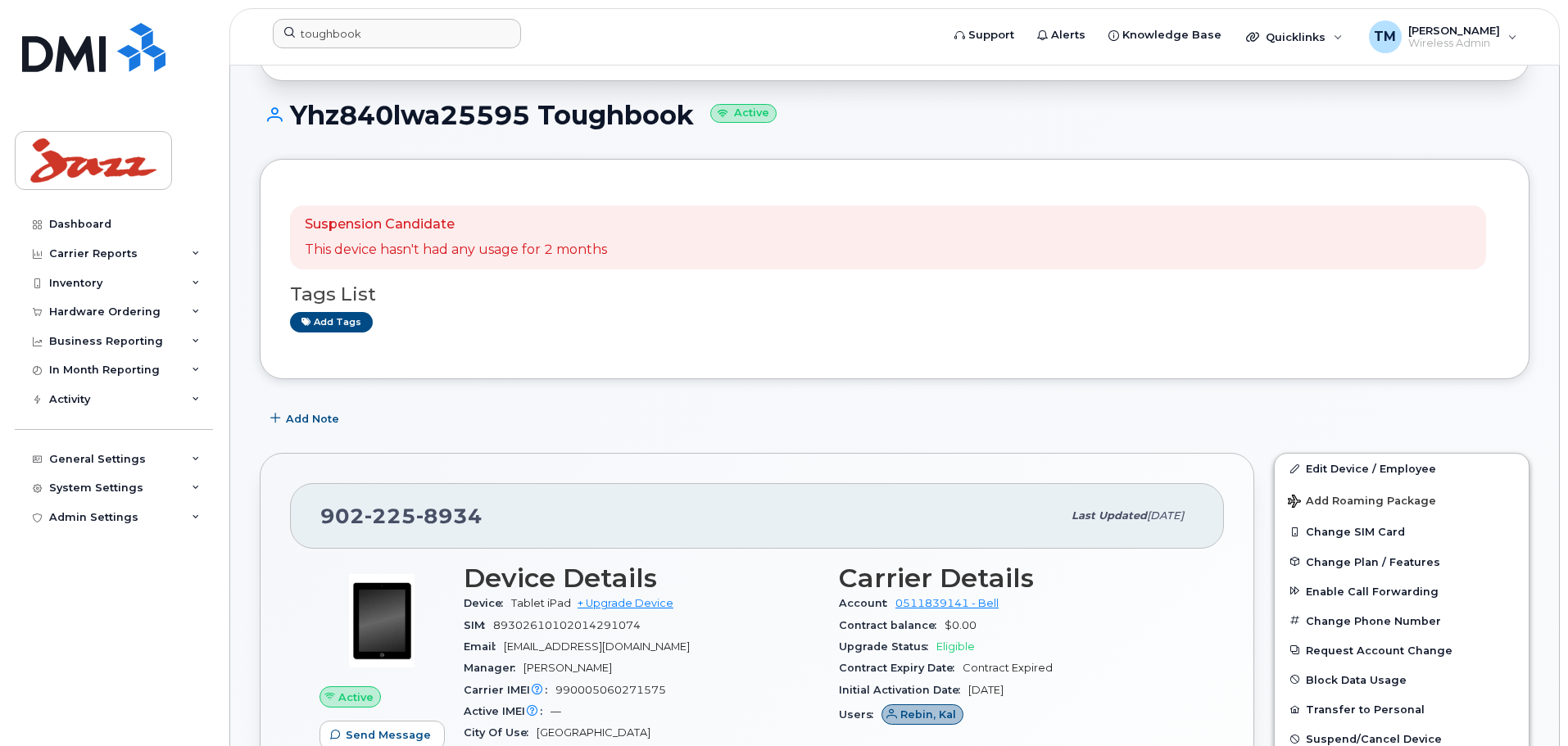
scroll to position [0, 0]
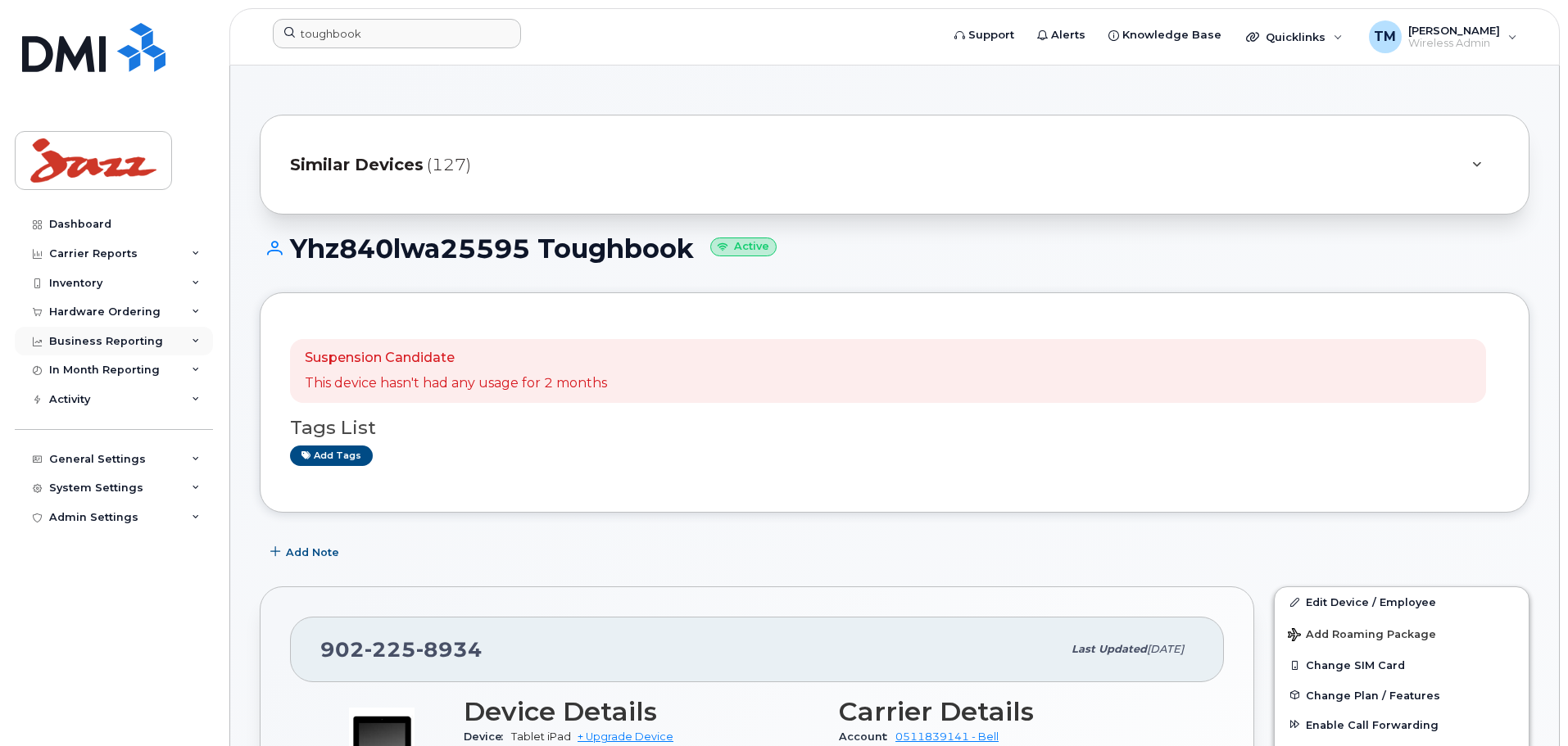
click at [158, 344] on div "Business Reporting" at bounding box center [114, 341] width 199 height 30
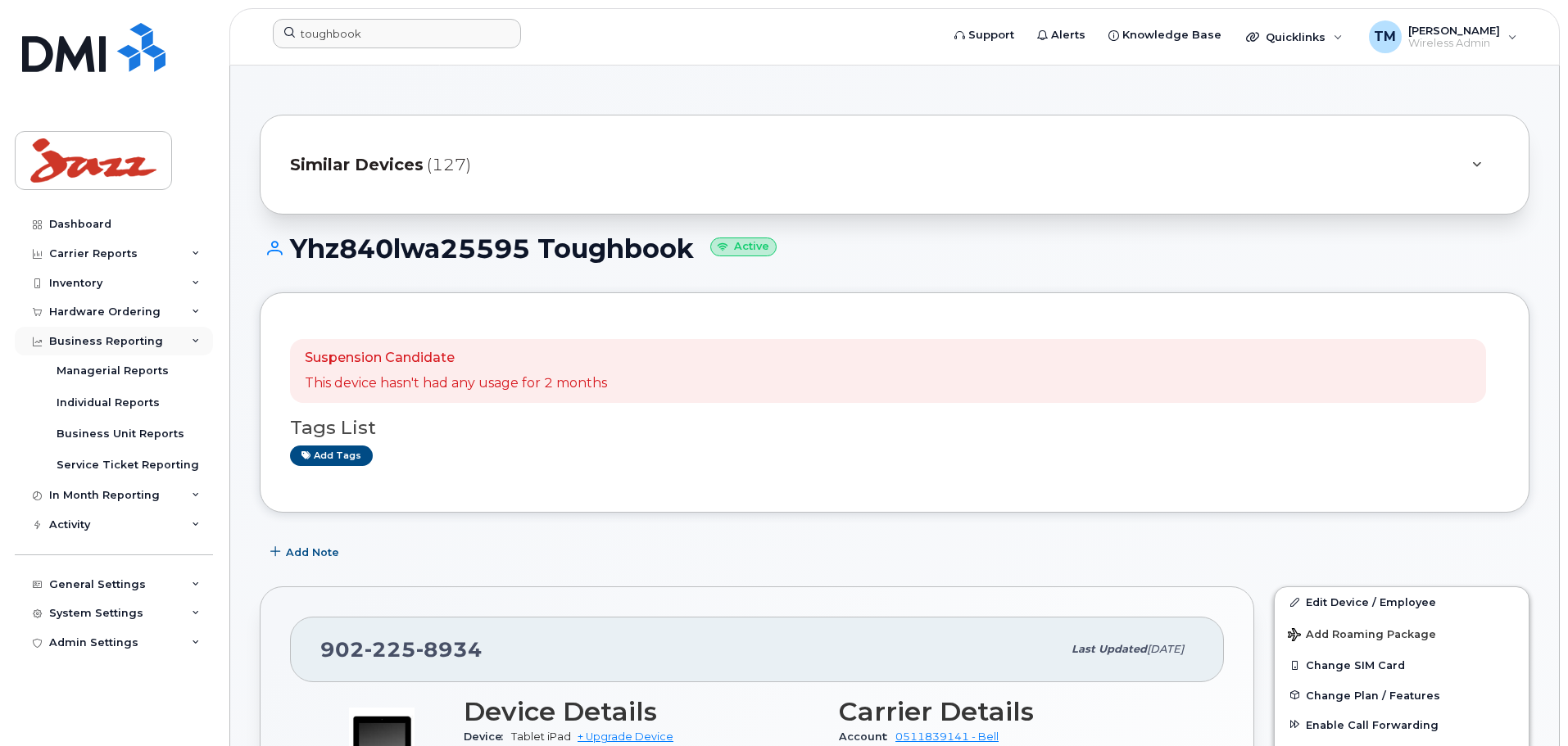
click at [159, 338] on div "Business Reporting" at bounding box center [114, 341] width 199 height 30
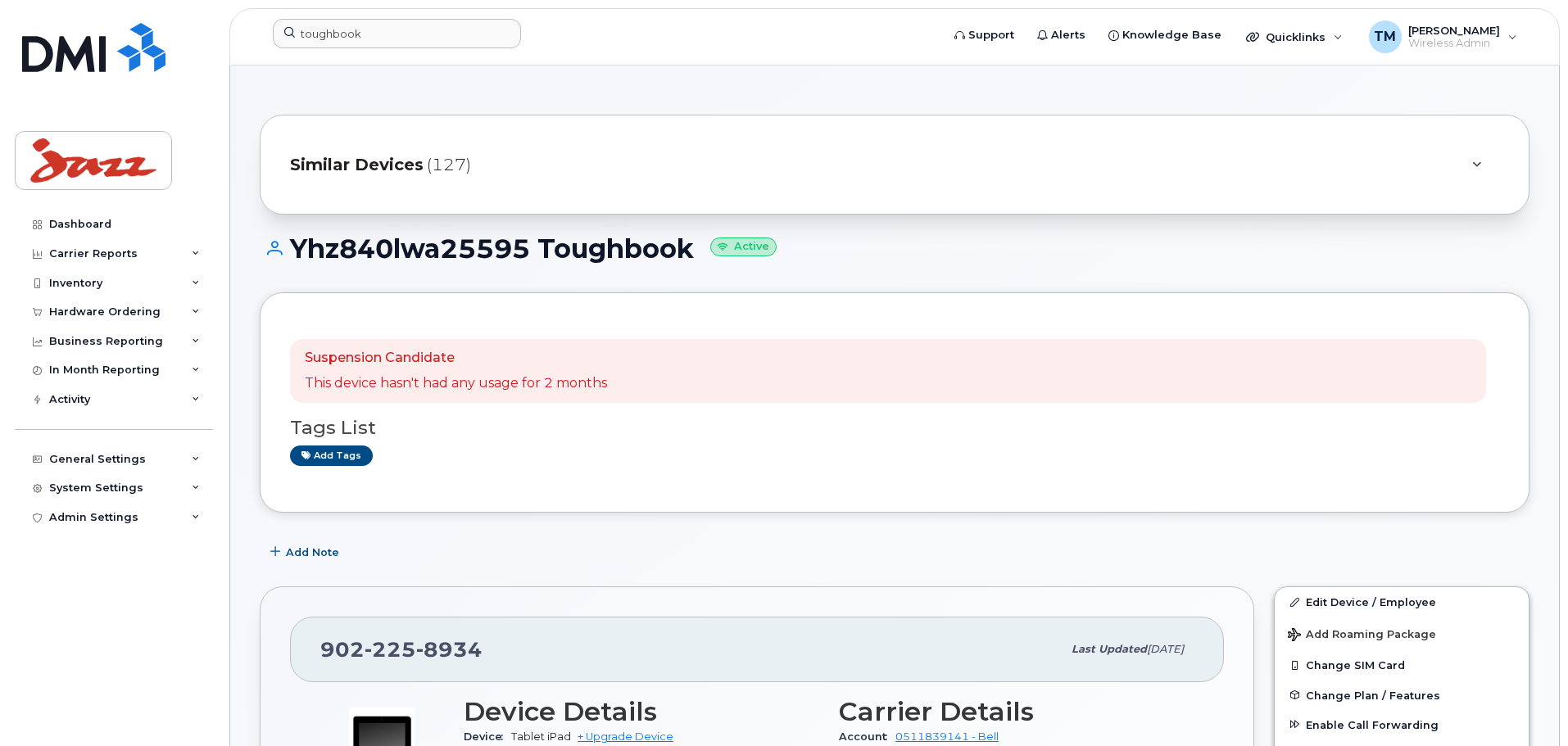
drag, startPoint x: 172, startPoint y: 371, endPoint x: 180, endPoint y: 400, distance: 30.1
click at [172, 369] on div "In Month Reporting" at bounding box center [114, 370] width 199 height 30
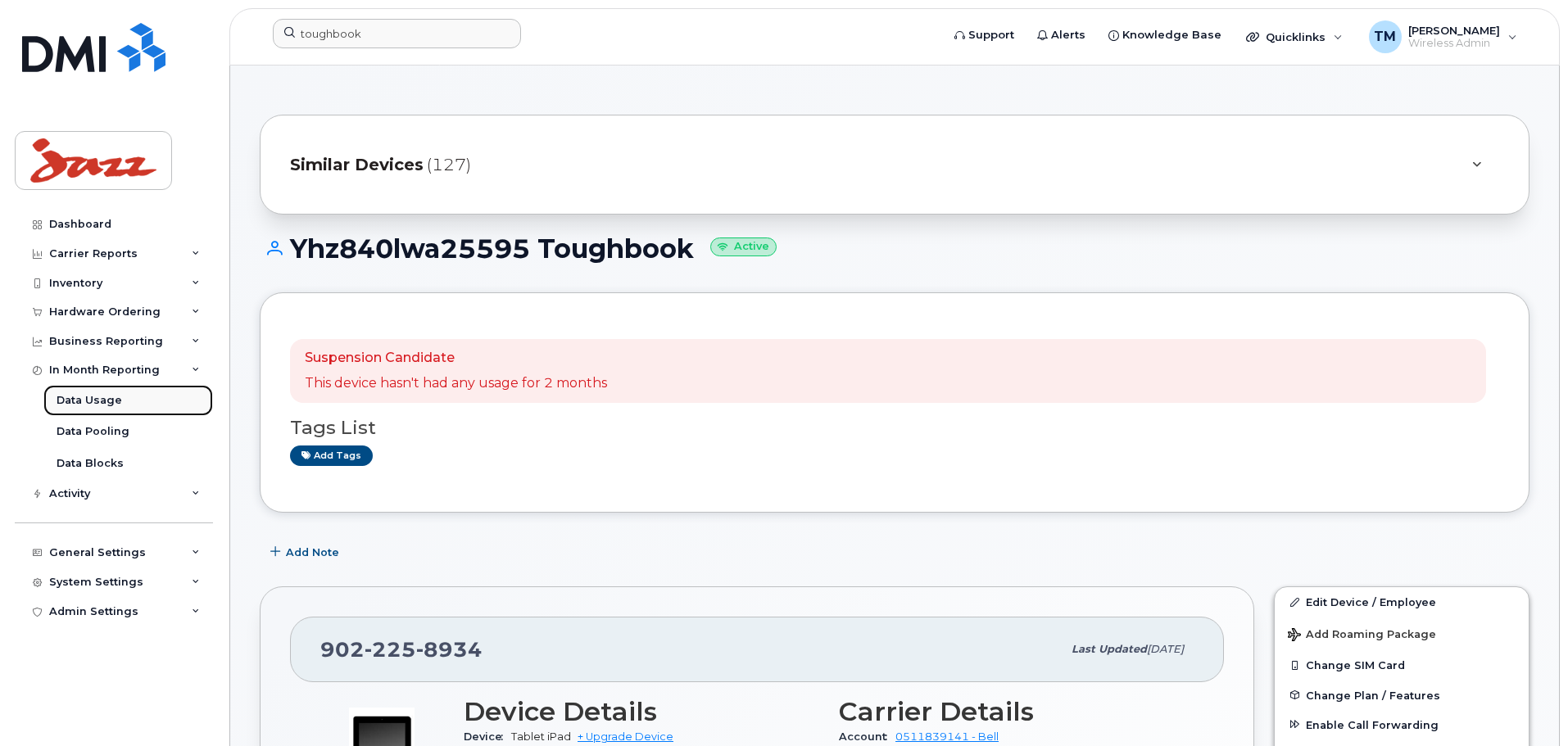
click at [100, 399] on div "Data Usage" at bounding box center [89, 400] width 66 height 14
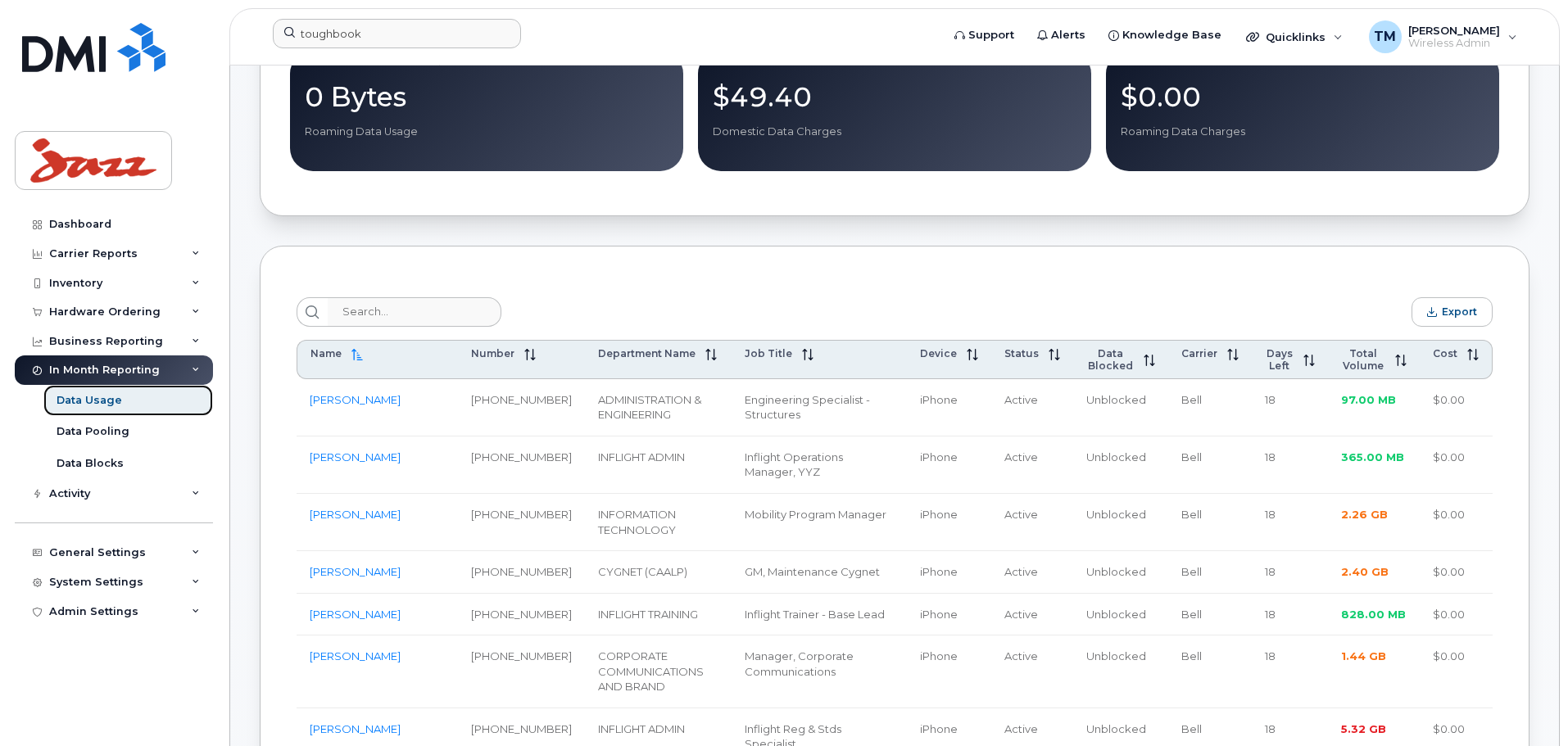
scroll to position [491, 0]
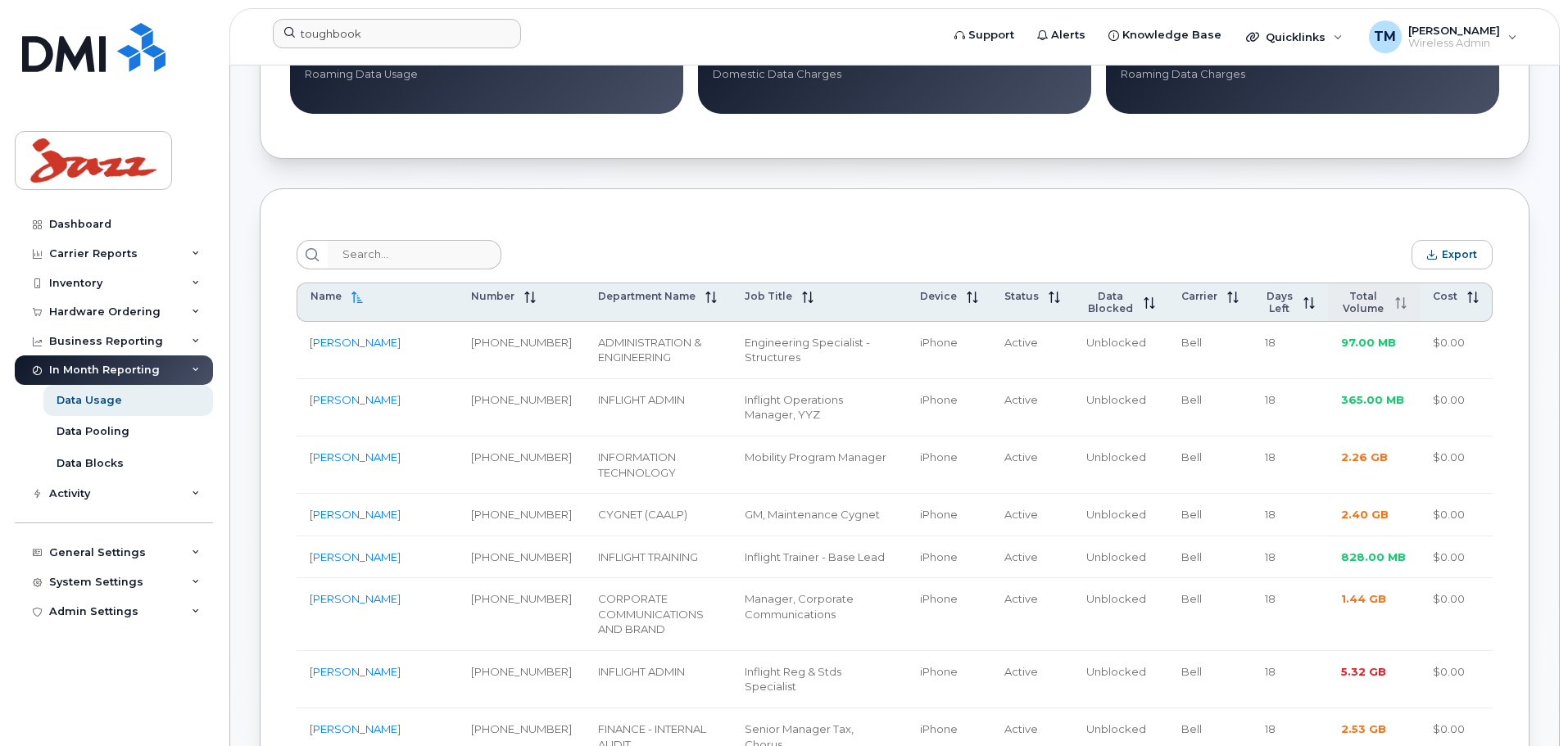
click at [1366, 308] on span "Total Volume" at bounding box center [1364, 303] width 44 height 25
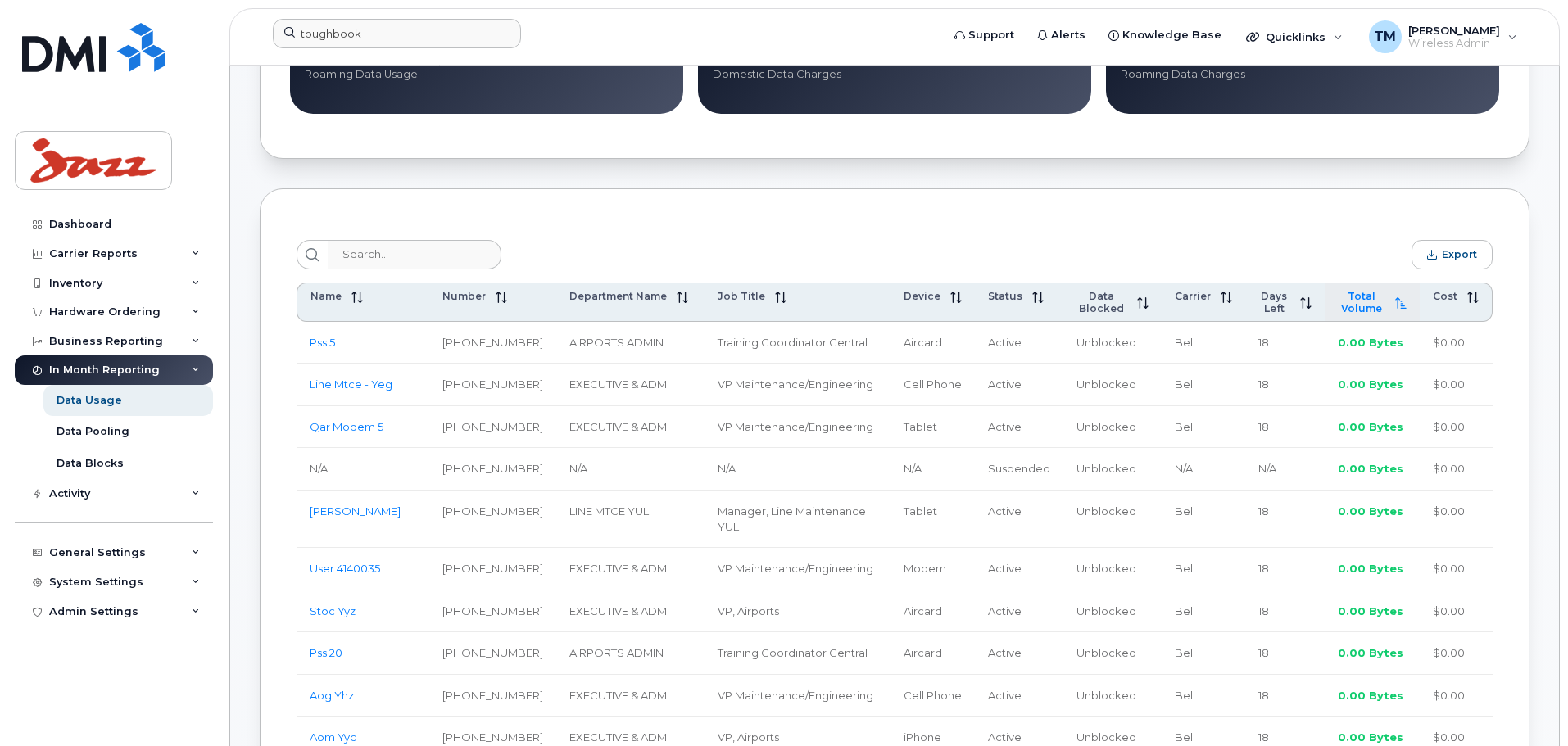
click at [1367, 305] on span "Total Volume" at bounding box center [1362, 303] width 48 height 25
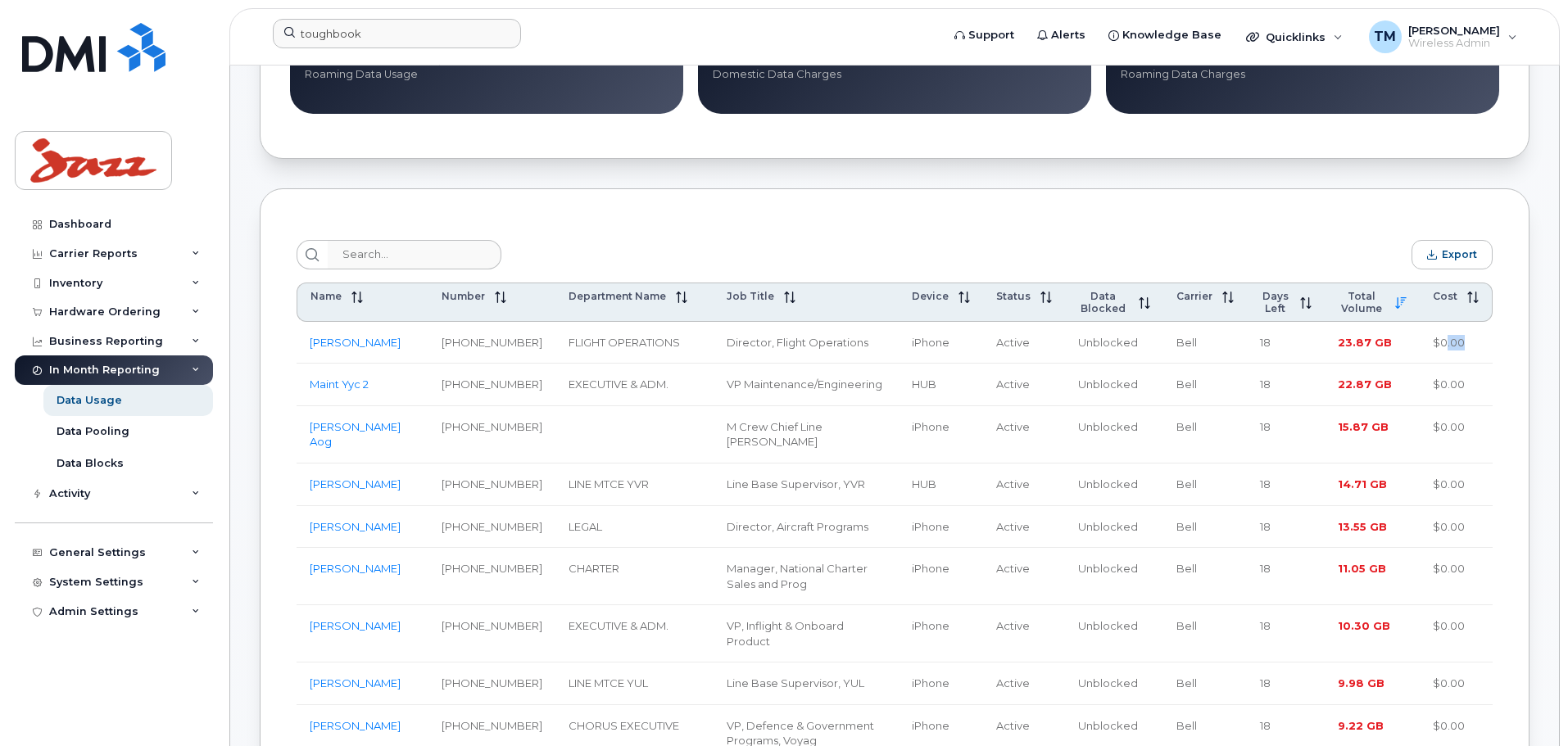
drag, startPoint x: 1464, startPoint y: 352, endPoint x: 1446, endPoint y: 352, distance: 18.0
click at [1446, 352] on td "$0.00" at bounding box center [1456, 343] width 73 height 43
click at [1469, 353] on td "$0.00" at bounding box center [1456, 343] width 73 height 43
click at [1434, 347] on td "$0.00" at bounding box center [1456, 343] width 73 height 43
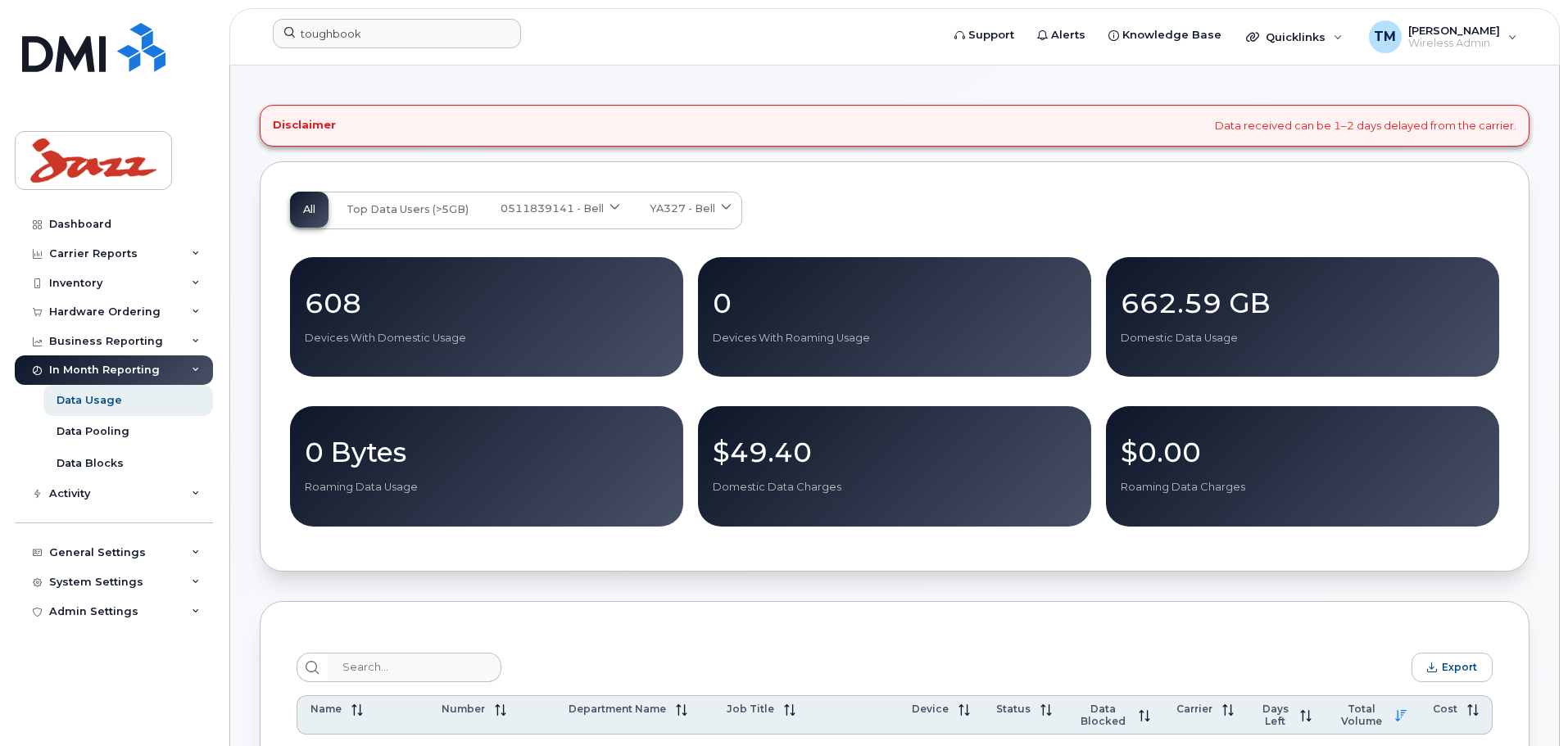
scroll to position [0, 0]
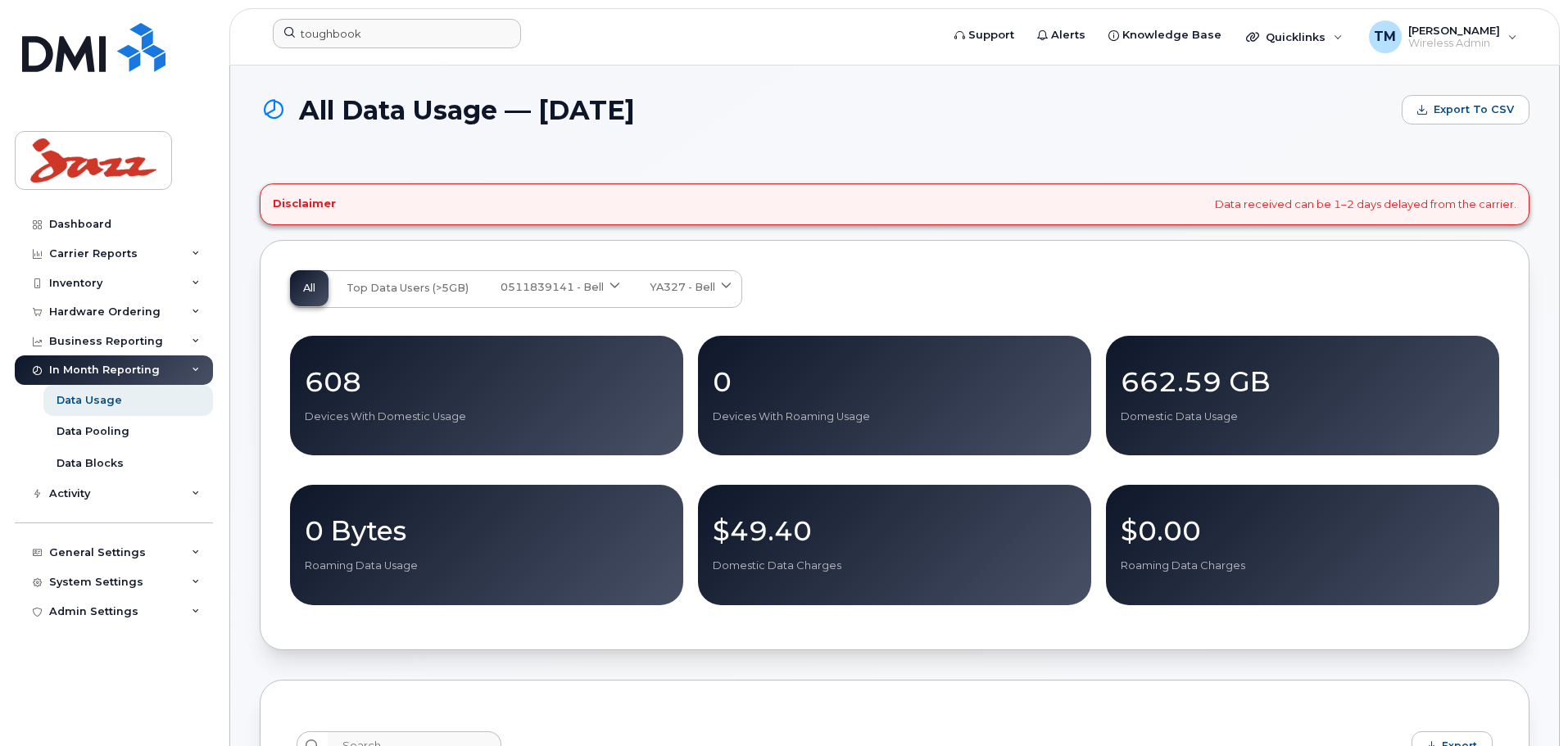
click at [716, 289] on div "YA327 - Bell" at bounding box center [689, 287] width 78 height 15
click at [716, 288] on div "YA327 - Bell" at bounding box center [689, 287] width 78 height 15
click at [605, 287] on div "0511839141 - Bell" at bounding box center [559, 287] width 117 height 15
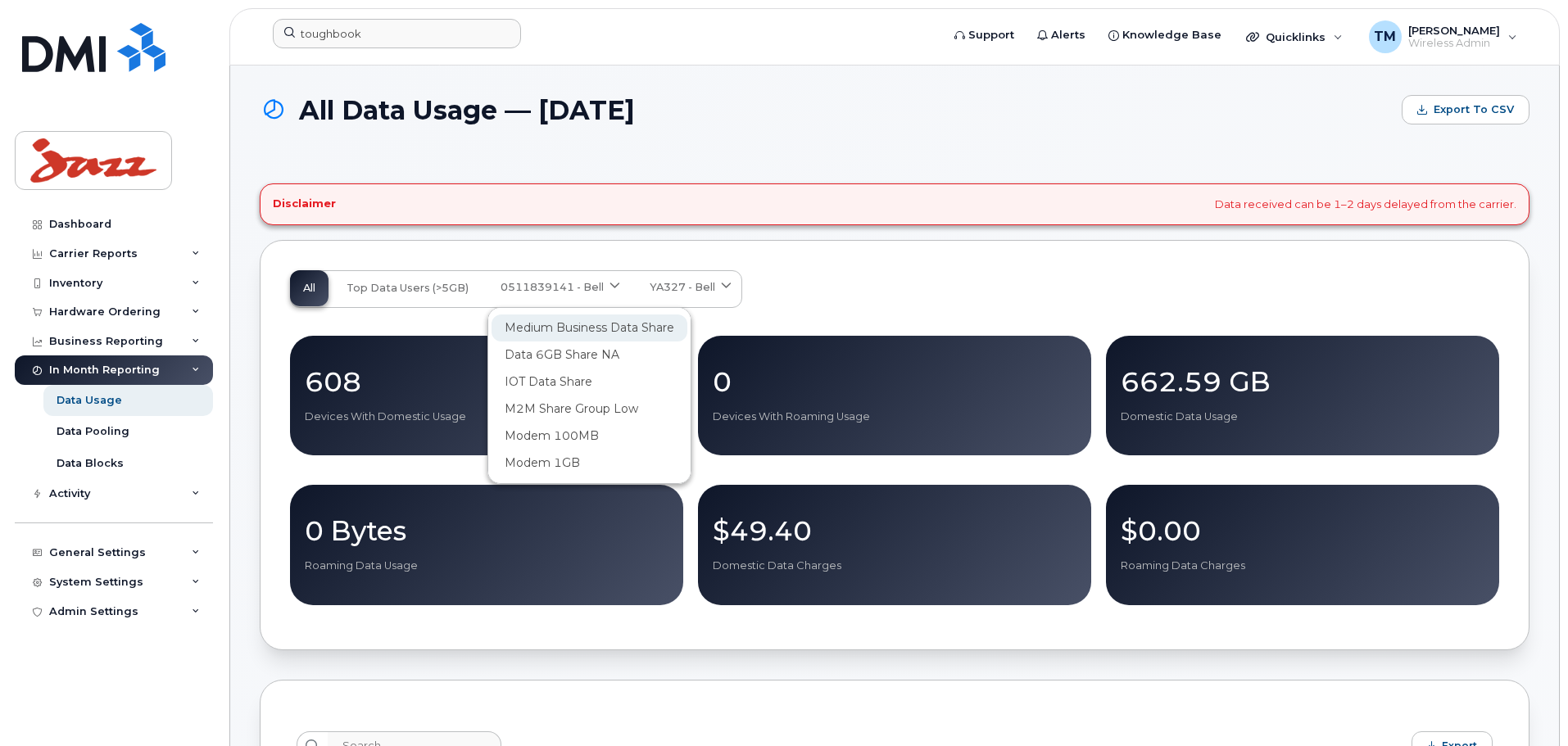
click at [607, 324] on span "Medium Business Data Share" at bounding box center [589, 328] width 169 height 17
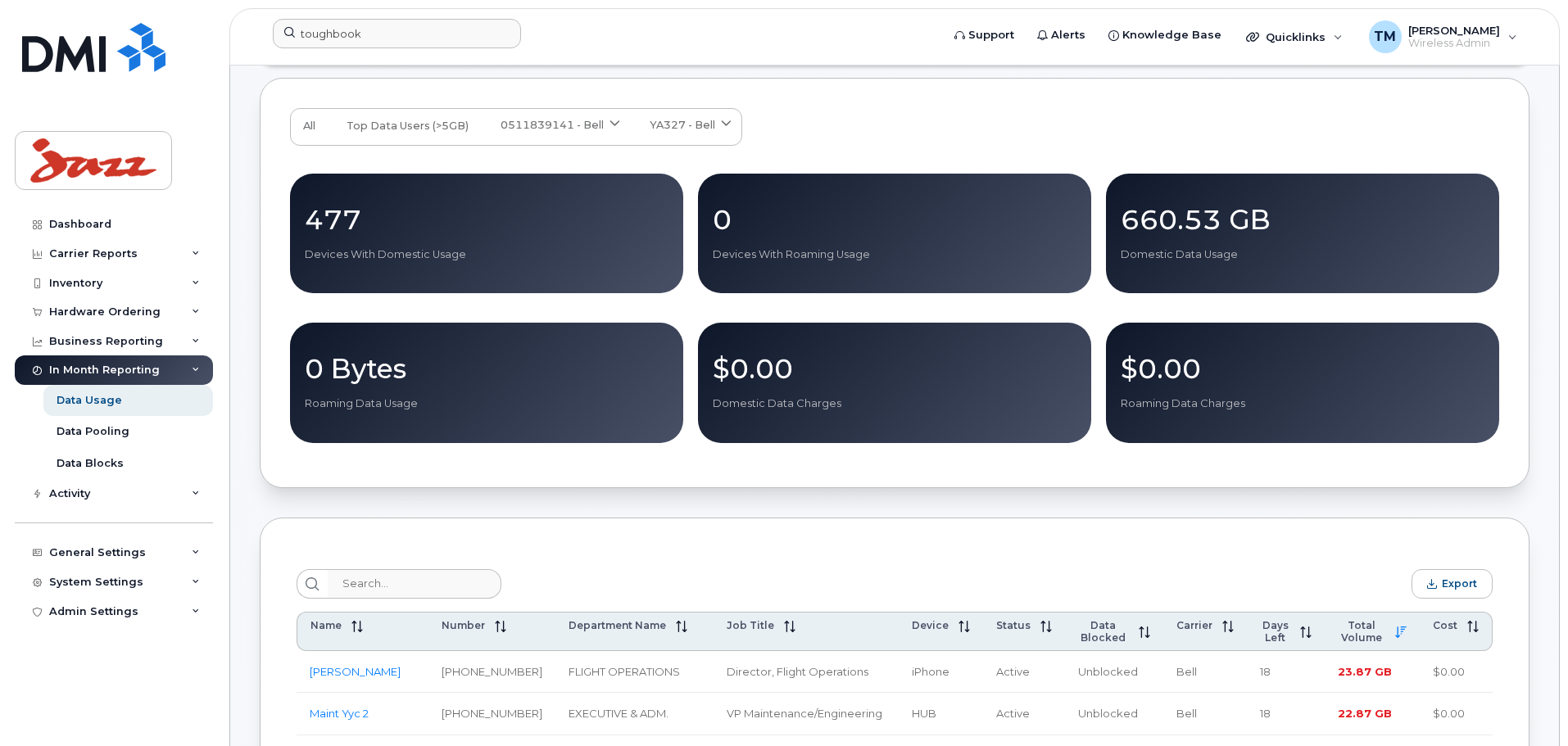
scroll to position [163, 0]
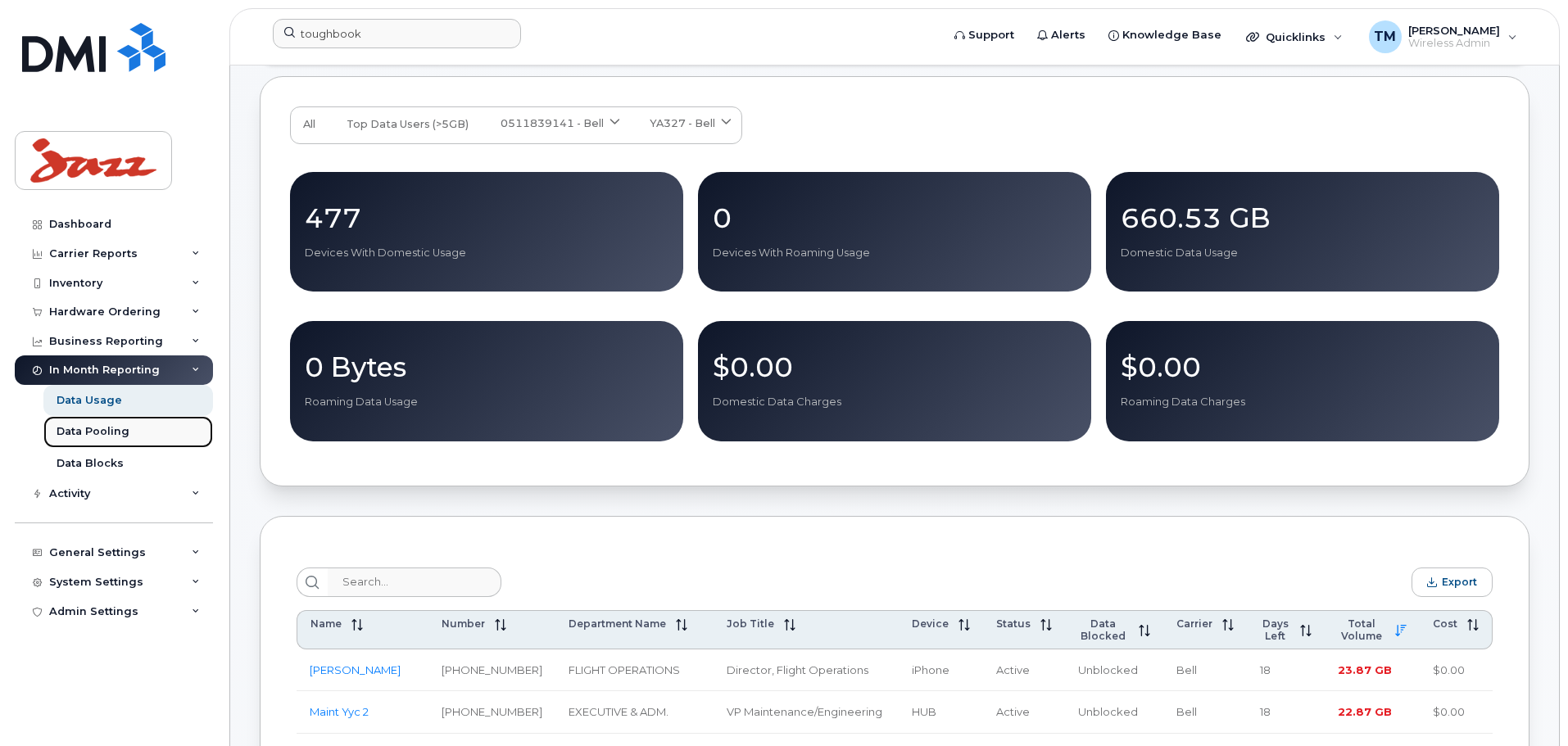
click at [112, 426] on div "Data Pooling" at bounding box center [93, 431] width 73 height 14
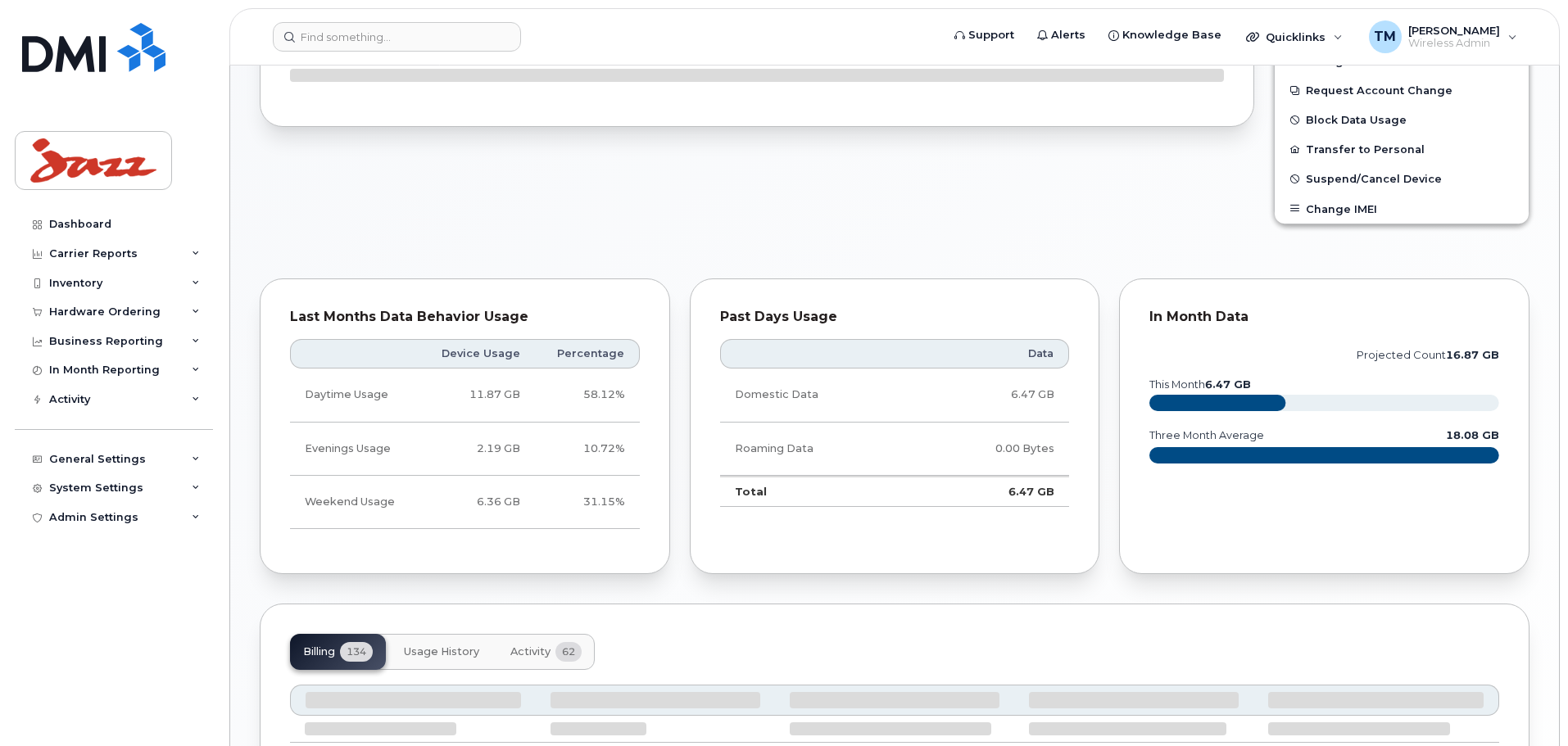
scroll to position [477, 0]
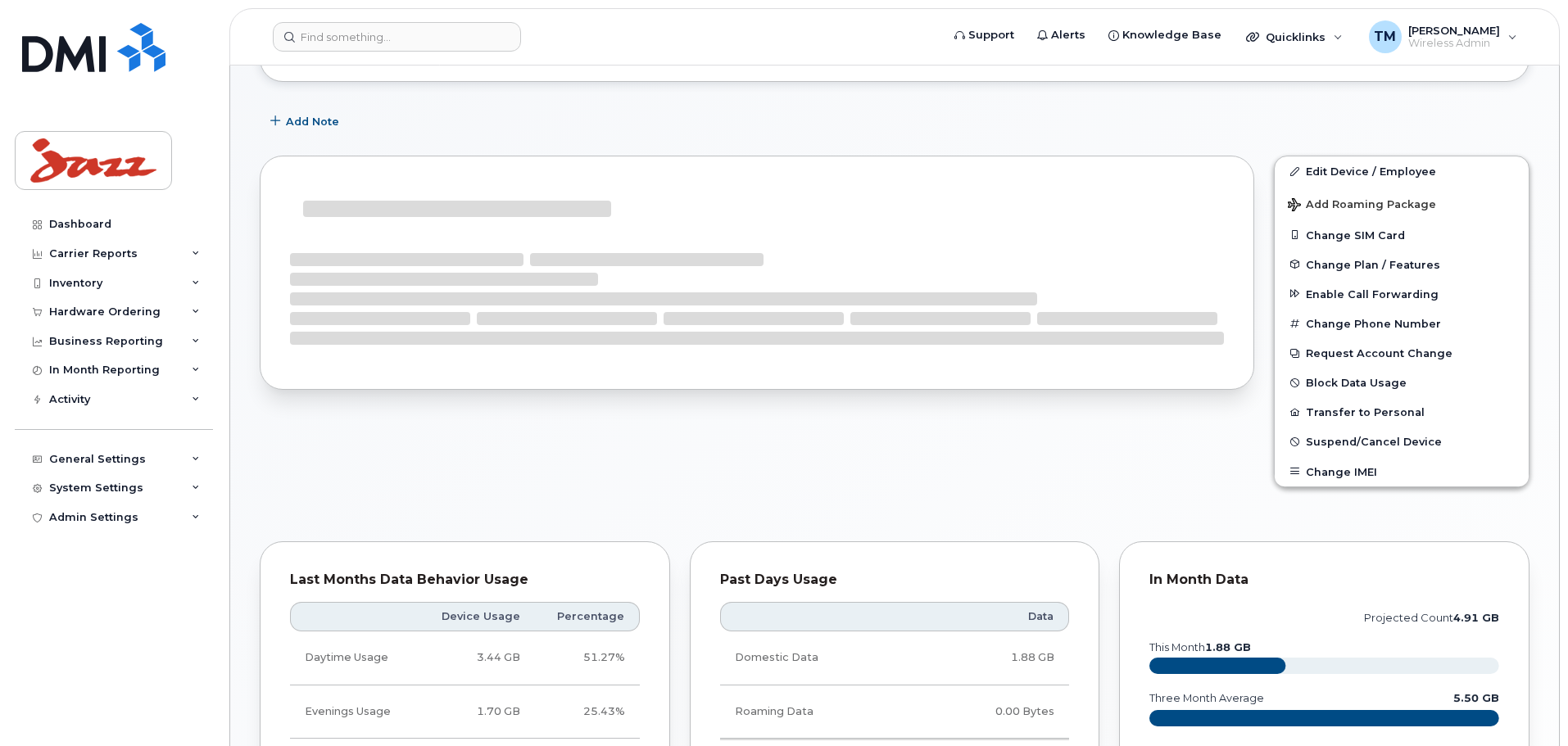
scroll to position [245, 0]
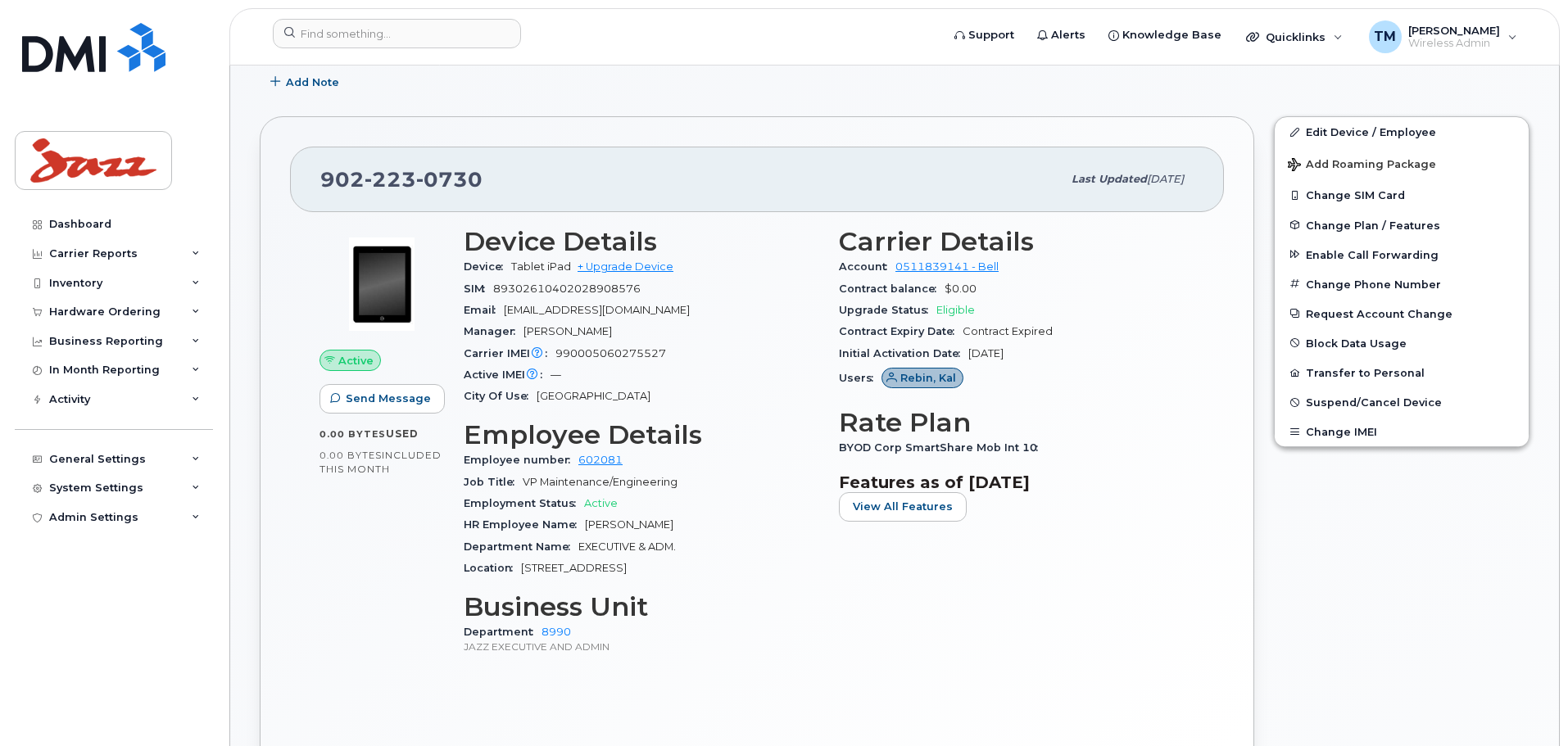
scroll to position [328, 0]
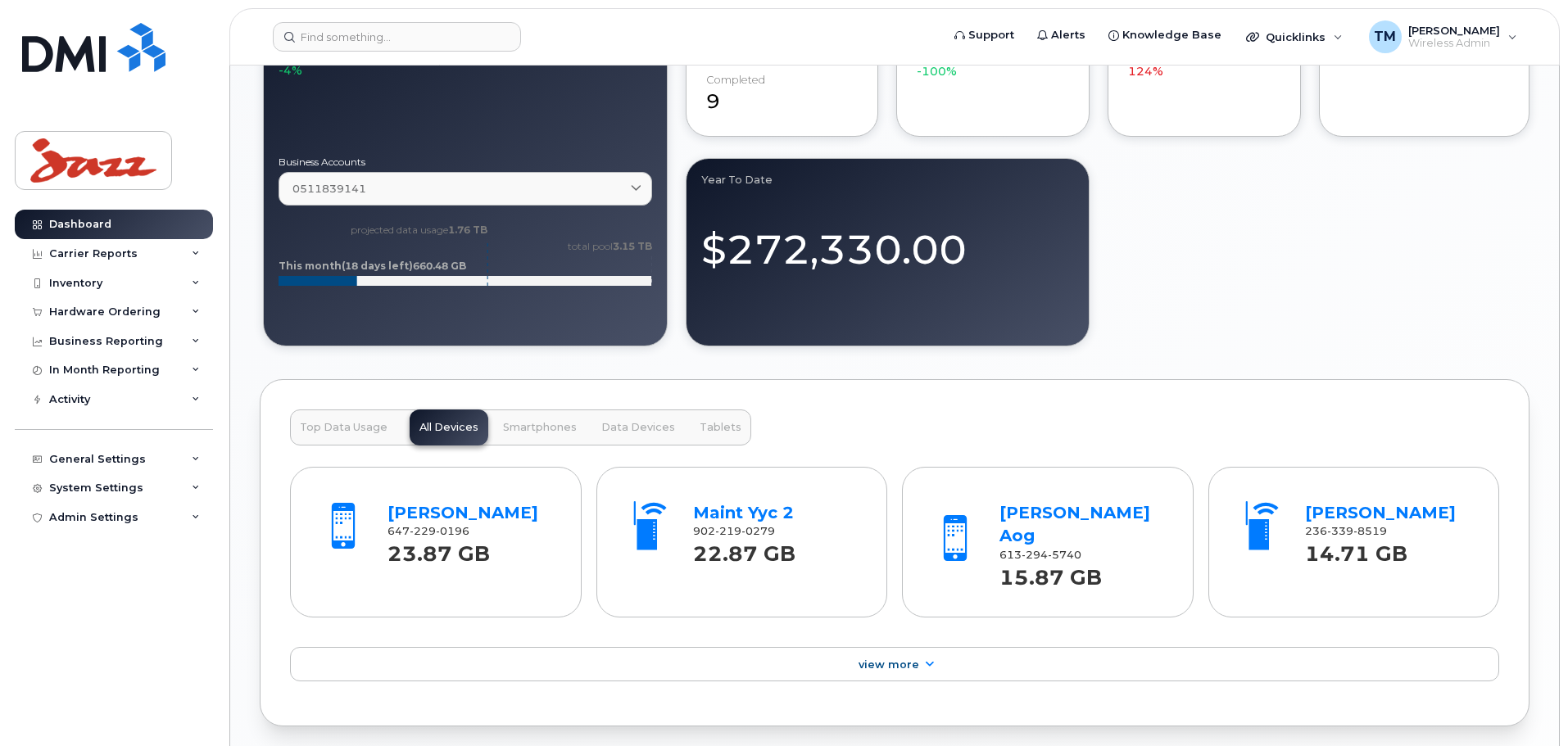
scroll to position [1065, 0]
click at [615, 428] on span "Data Devices" at bounding box center [637, 427] width 74 height 13
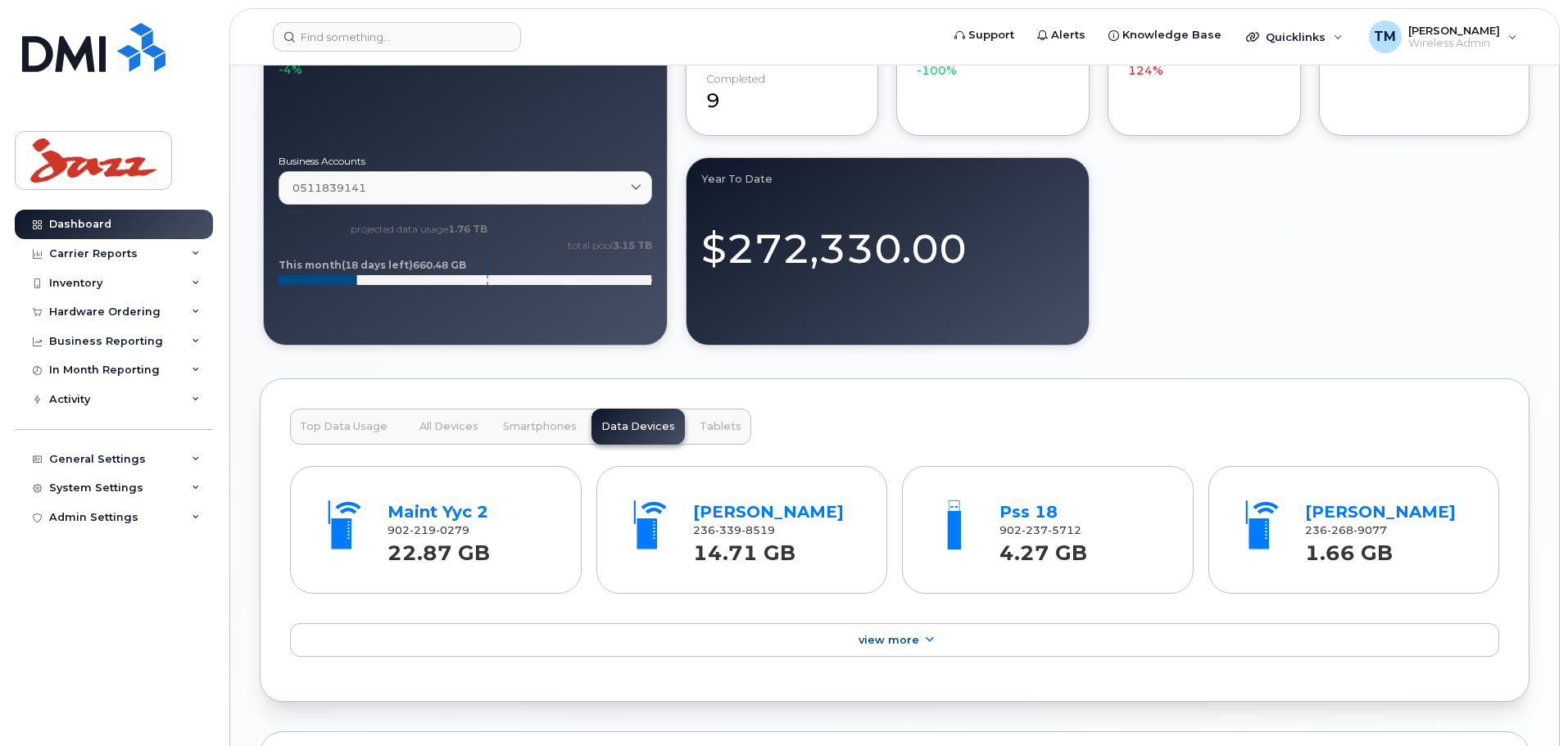
click at [436, 422] on span "All Devices" at bounding box center [449, 427] width 59 height 13
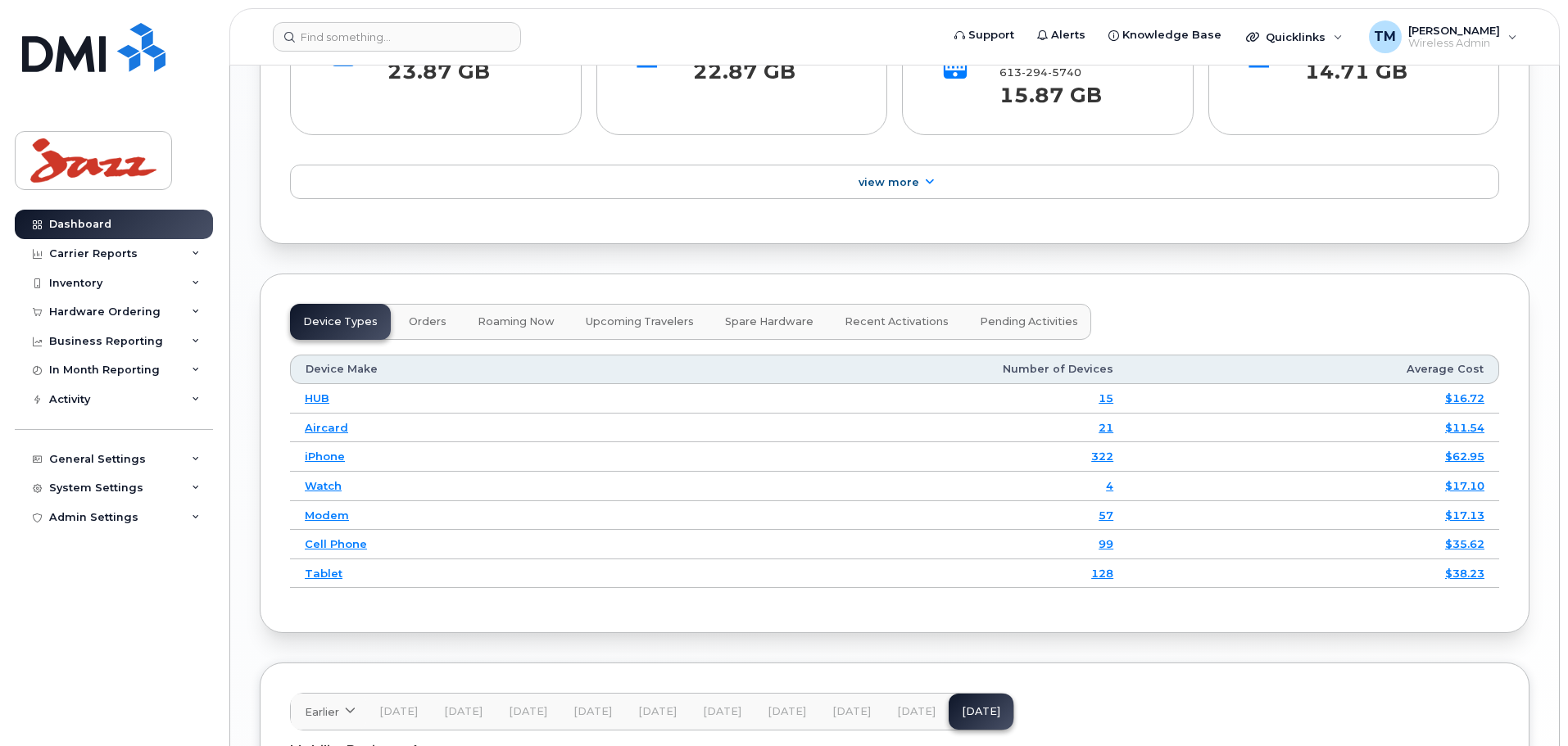
scroll to position [1556, 0]
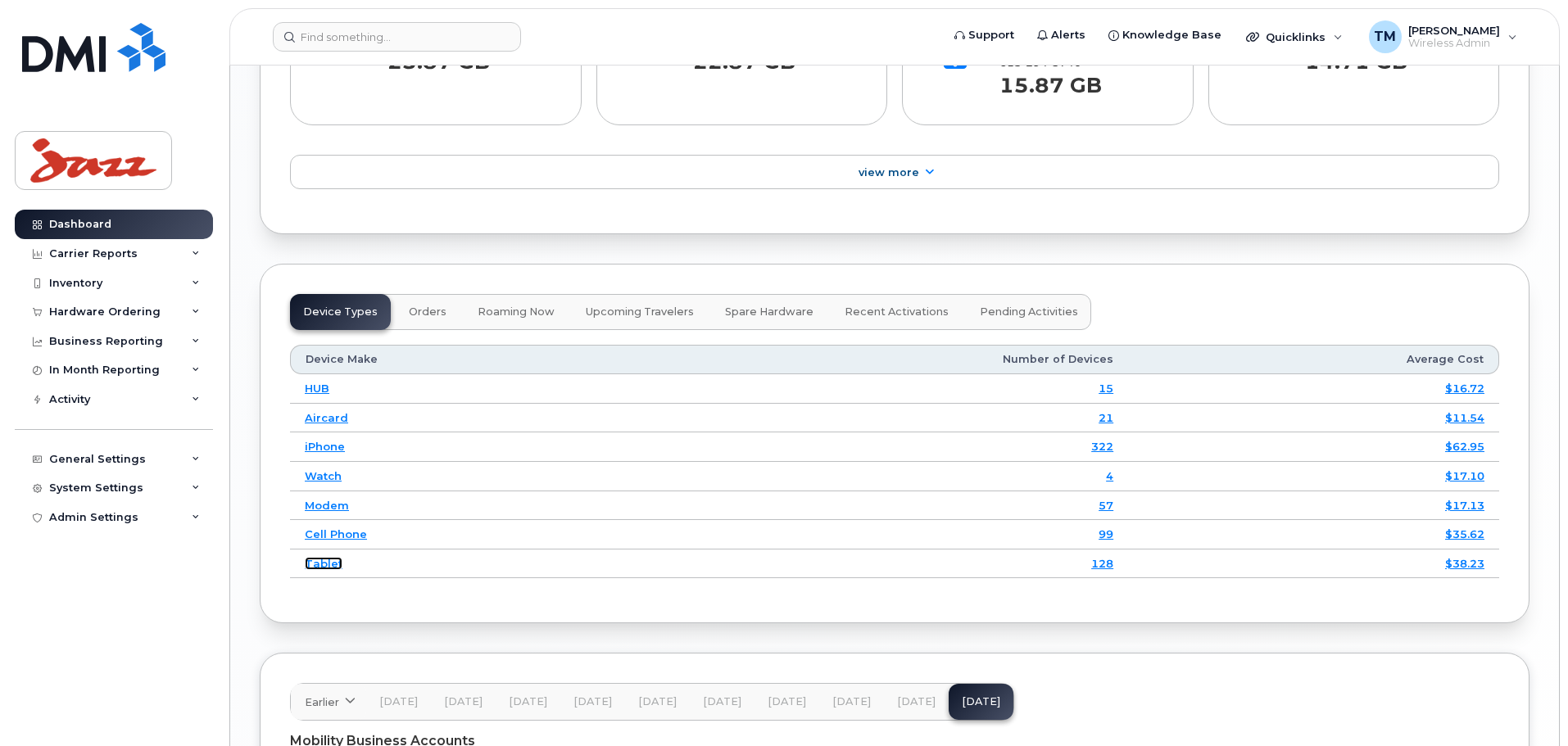
click at [334, 557] on link "Tablet" at bounding box center [323, 564] width 37 height 13
click at [331, 557] on link "Tablet" at bounding box center [323, 564] width 37 height 13
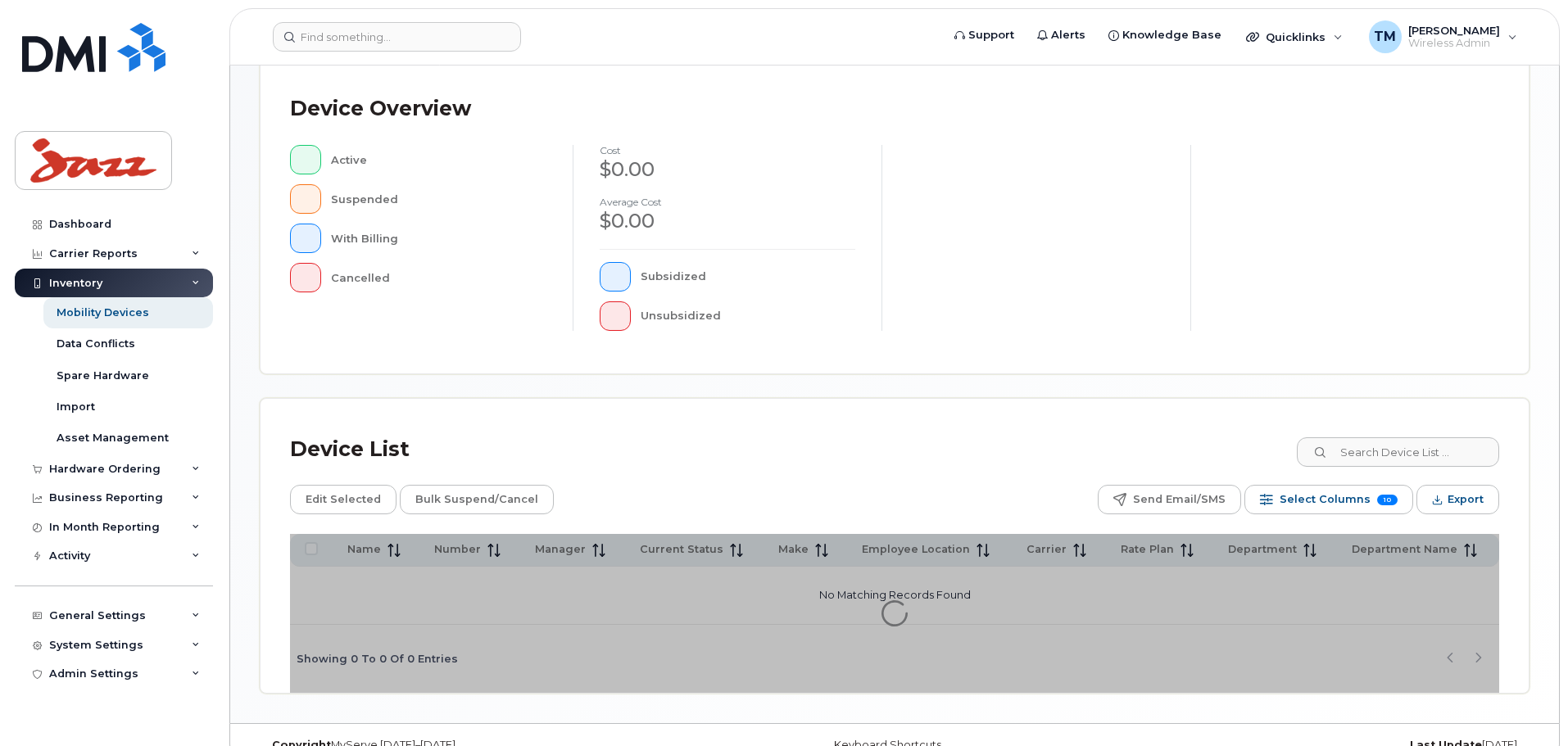
scroll to position [380, 0]
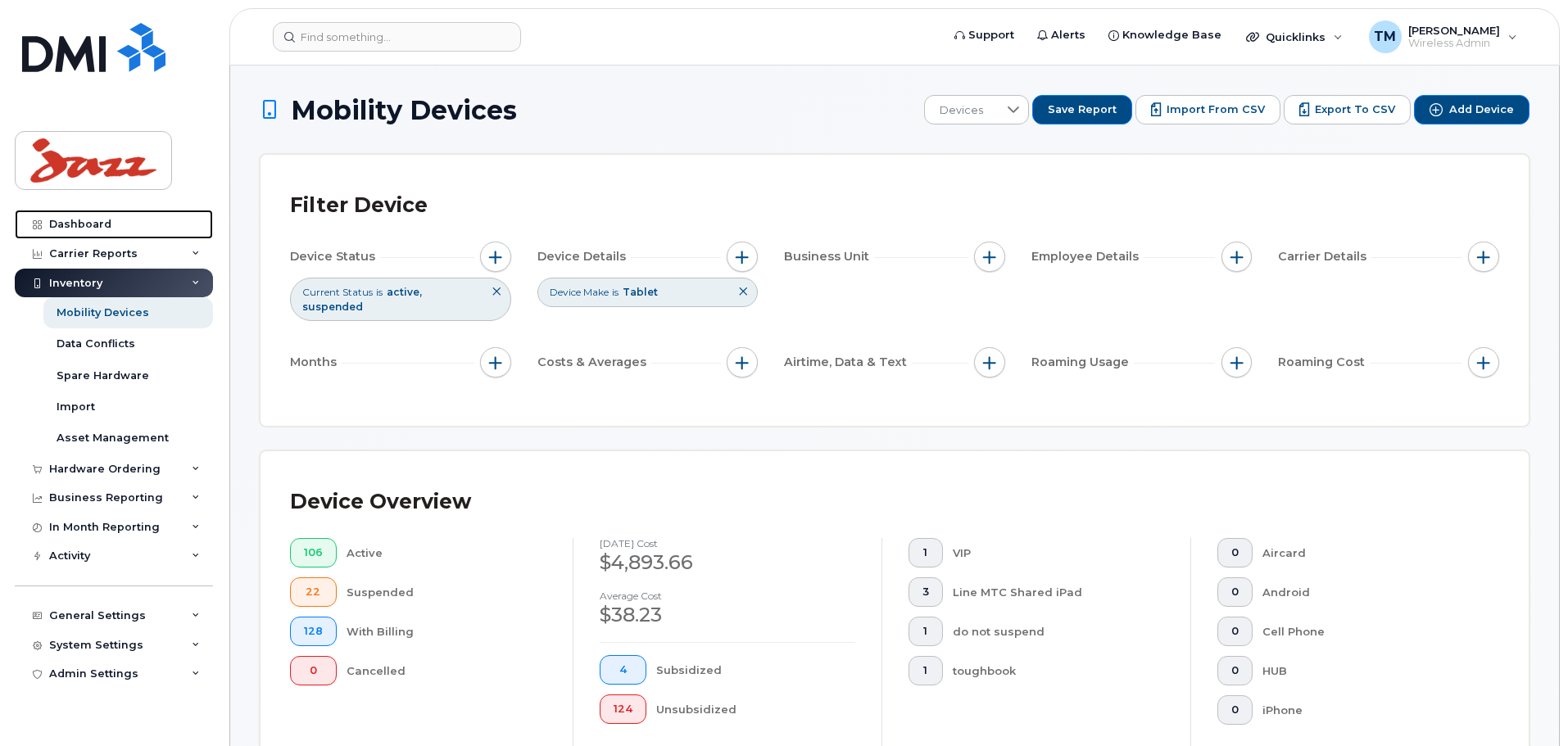
drag, startPoint x: 100, startPoint y: 222, endPoint x: 332, endPoint y: 270, distance: 236.9
click at [100, 222] on div "Dashboard" at bounding box center [79, 224] width 62 height 13
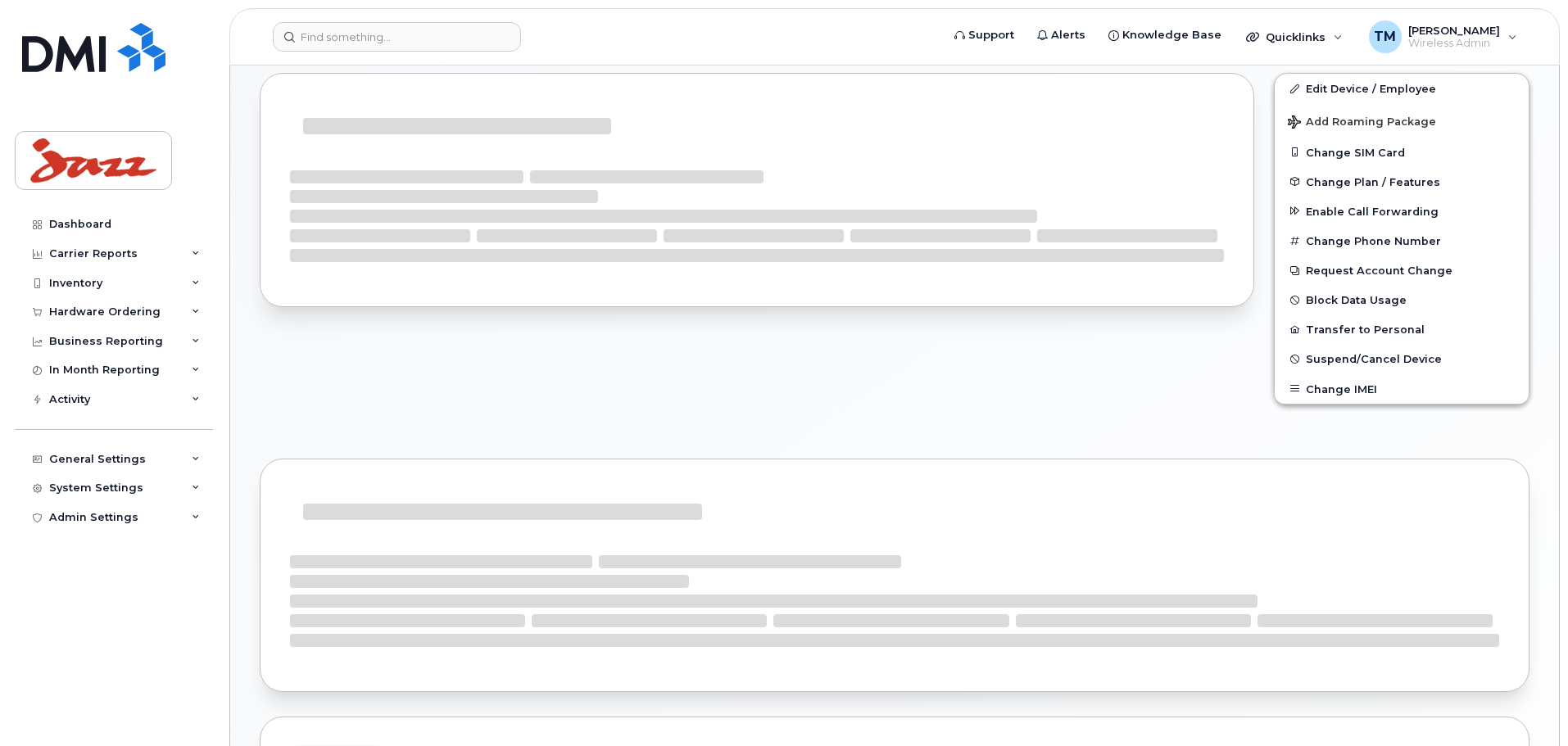
scroll to position [313, 0]
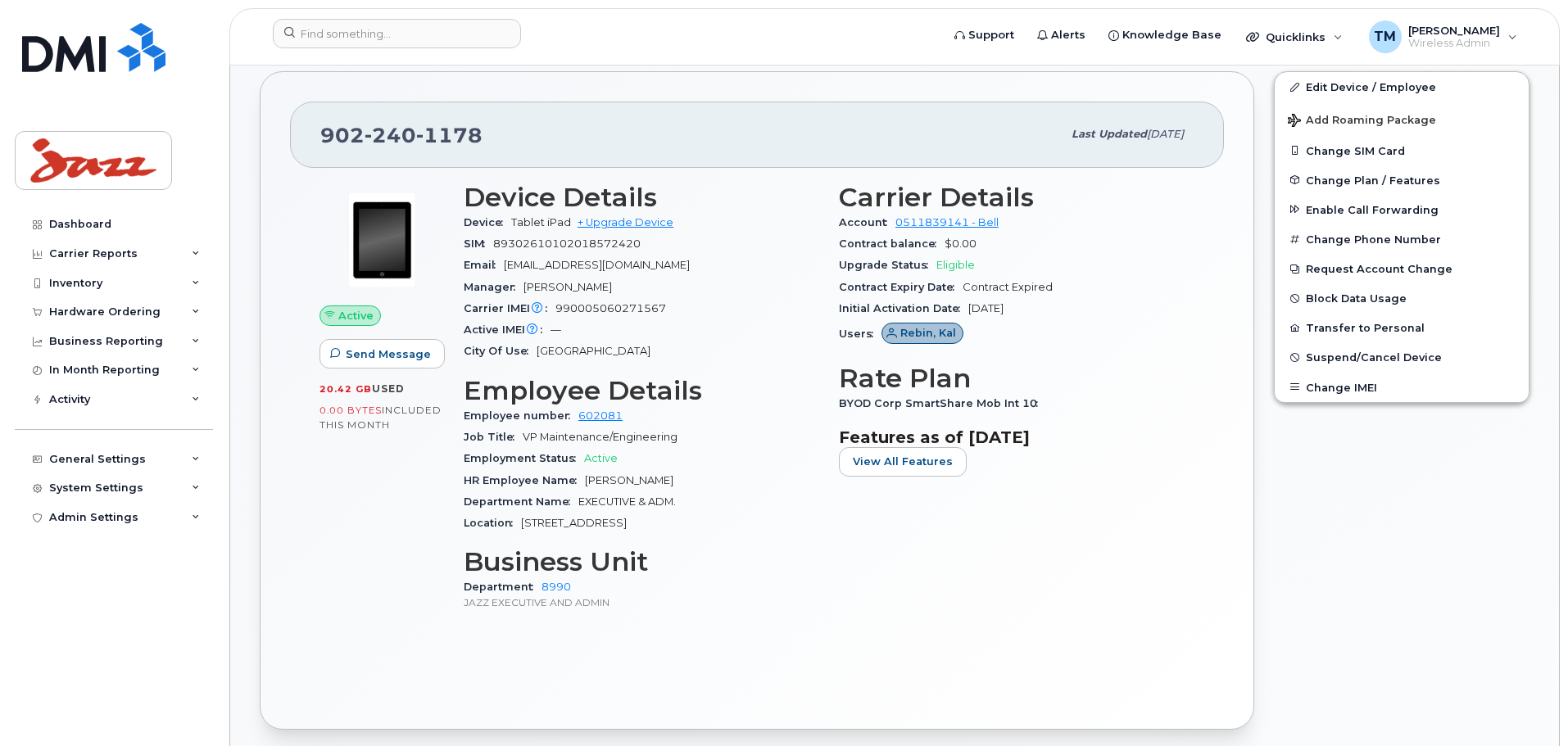
drag, startPoint x: 836, startPoint y: 398, endPoint x: 1079, endPoint y: 388, distance: 243.2
click at [1074, 389] on div "Carrier Details Account 0511839141 - Bell Contract balance $0.00 Upgrade Status…" at bounding box center [1017, 404] width 376 height 462
drag, startPoint x: 1022, startPoint y: 411, endPoint x: 827, endPoint y: 408, distance: 195.0
click at [833, 408] on div "Carrier Details Account 0511839141 - Bell Contract balance $0.00 Upgrade Status…" at bounding box center [1017, 404] width 376 height 462
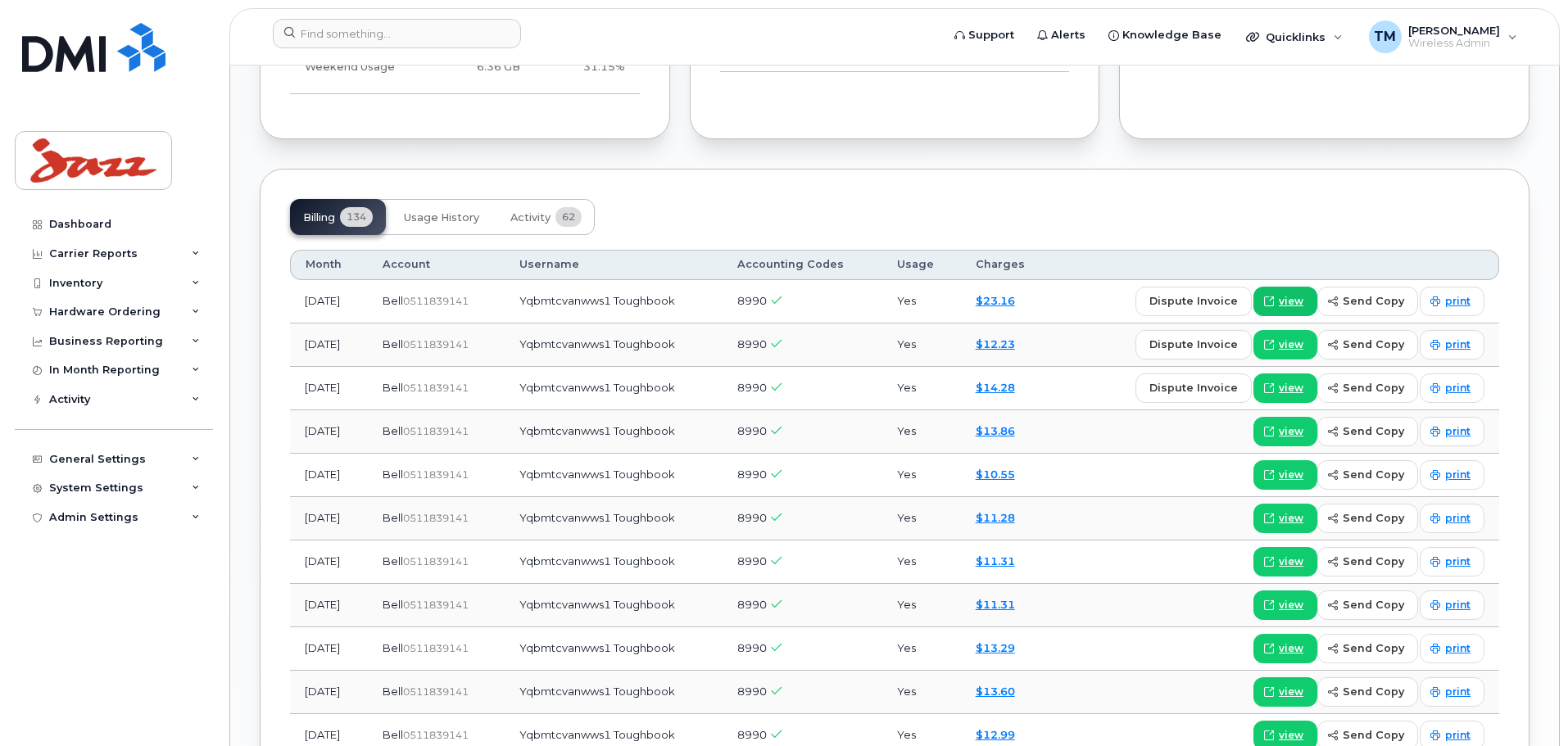
scroll to position [1368, 0]
click at [1288, 302] on span "view" at bounding box center [1292, 301] width 25 height 14
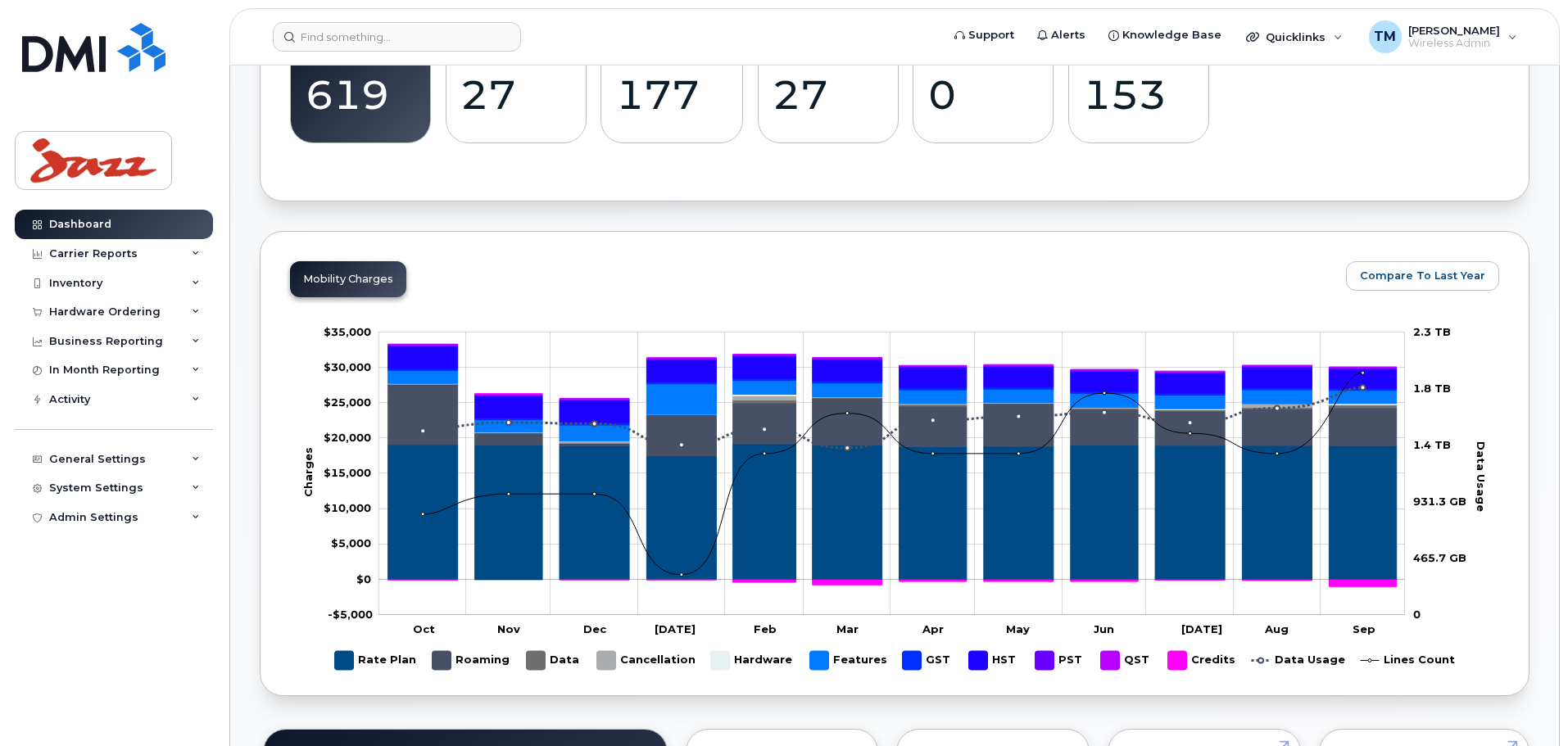
scroll to position [655, 0]
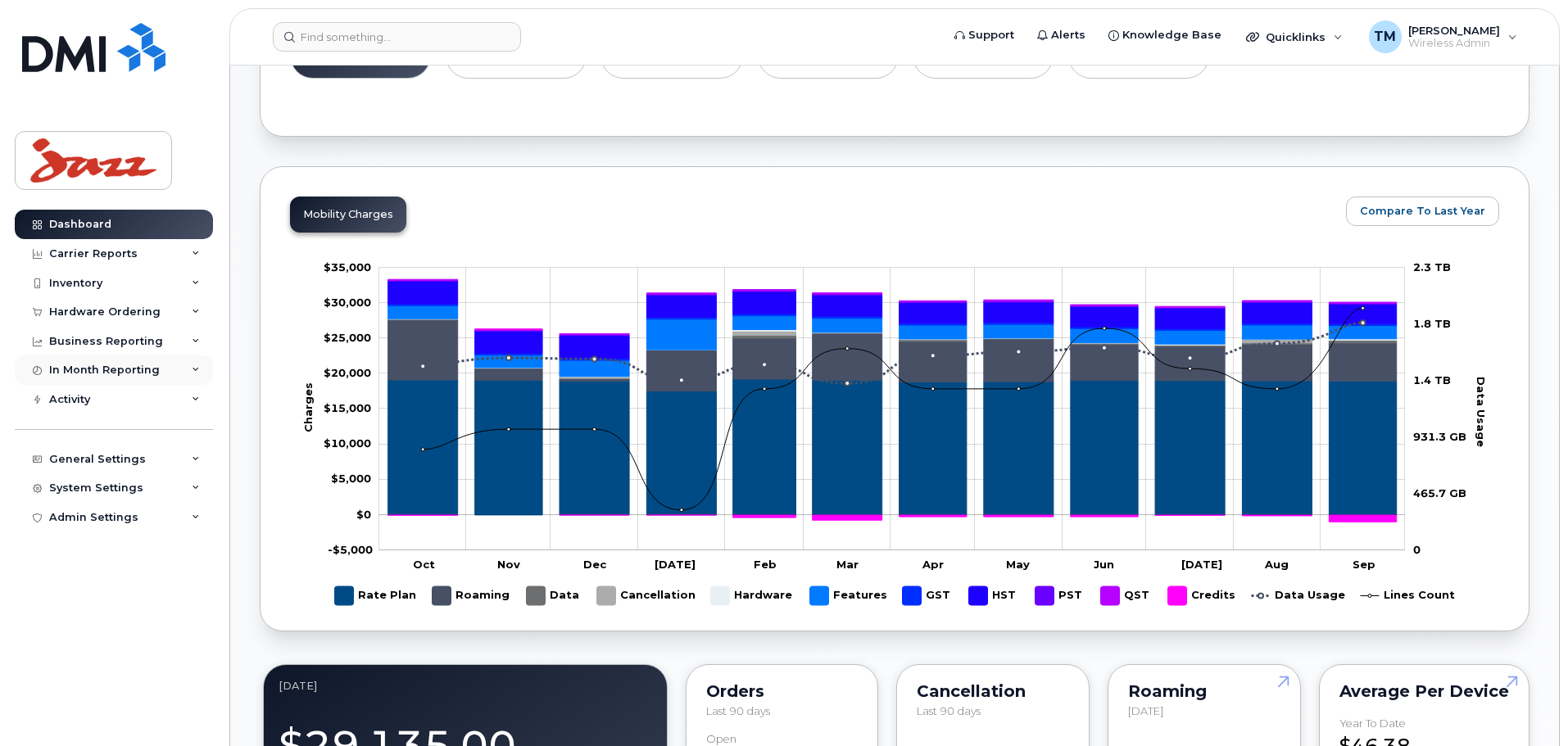
click at [163, 373] on div "In Month Reporting" at bounding box center [114, 370] width 199 height 30
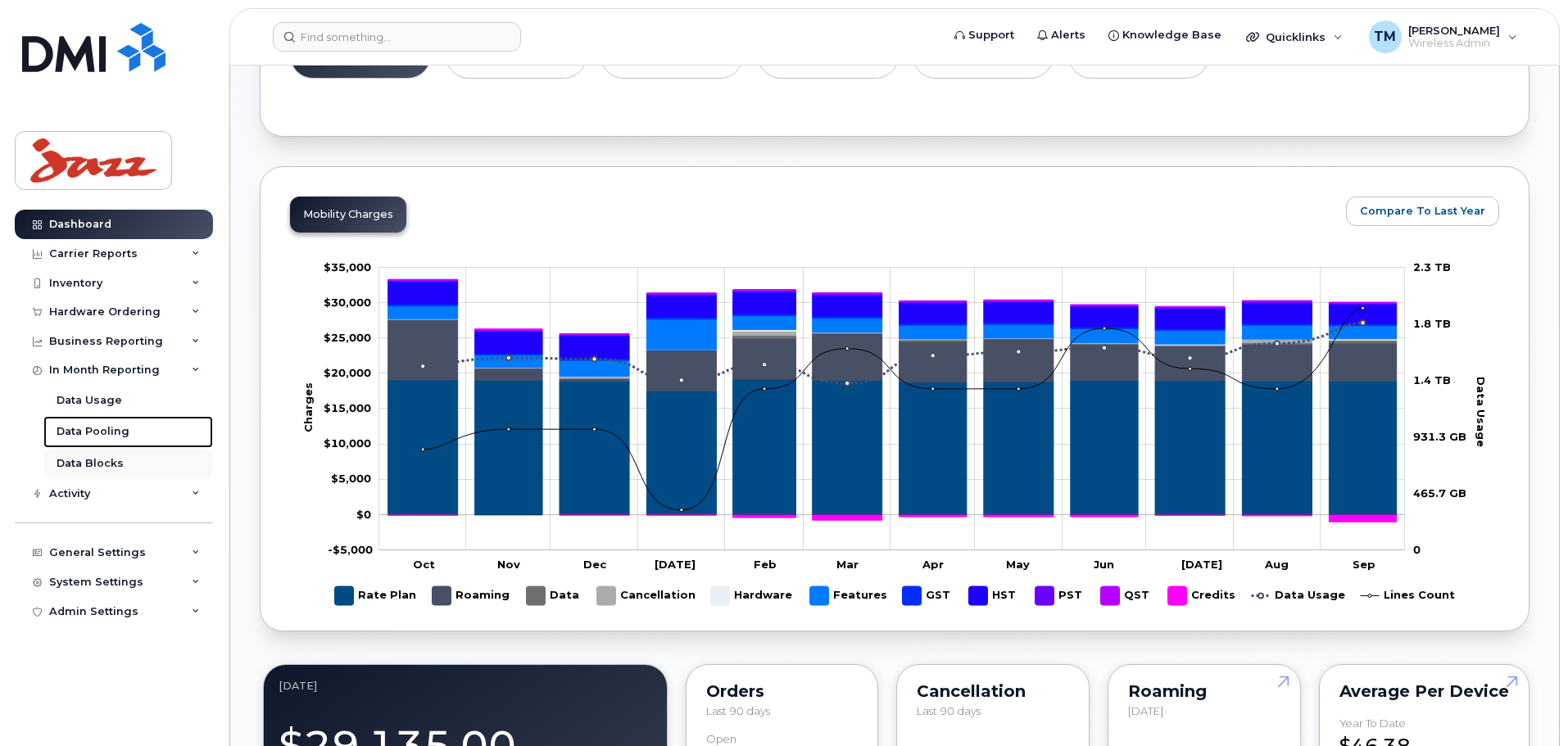
drag, startPoint x: 118, startPoint y: 433, endPoint x: 132, endPoint y: 448, distance: 20.5
click at [118, 434] on div "Data Pooling" at bounding box center [93, 431] width 73 height 14
click at [114, 429] on div "Data Pooling" at bounding box center [93, 431] width 73 height 14
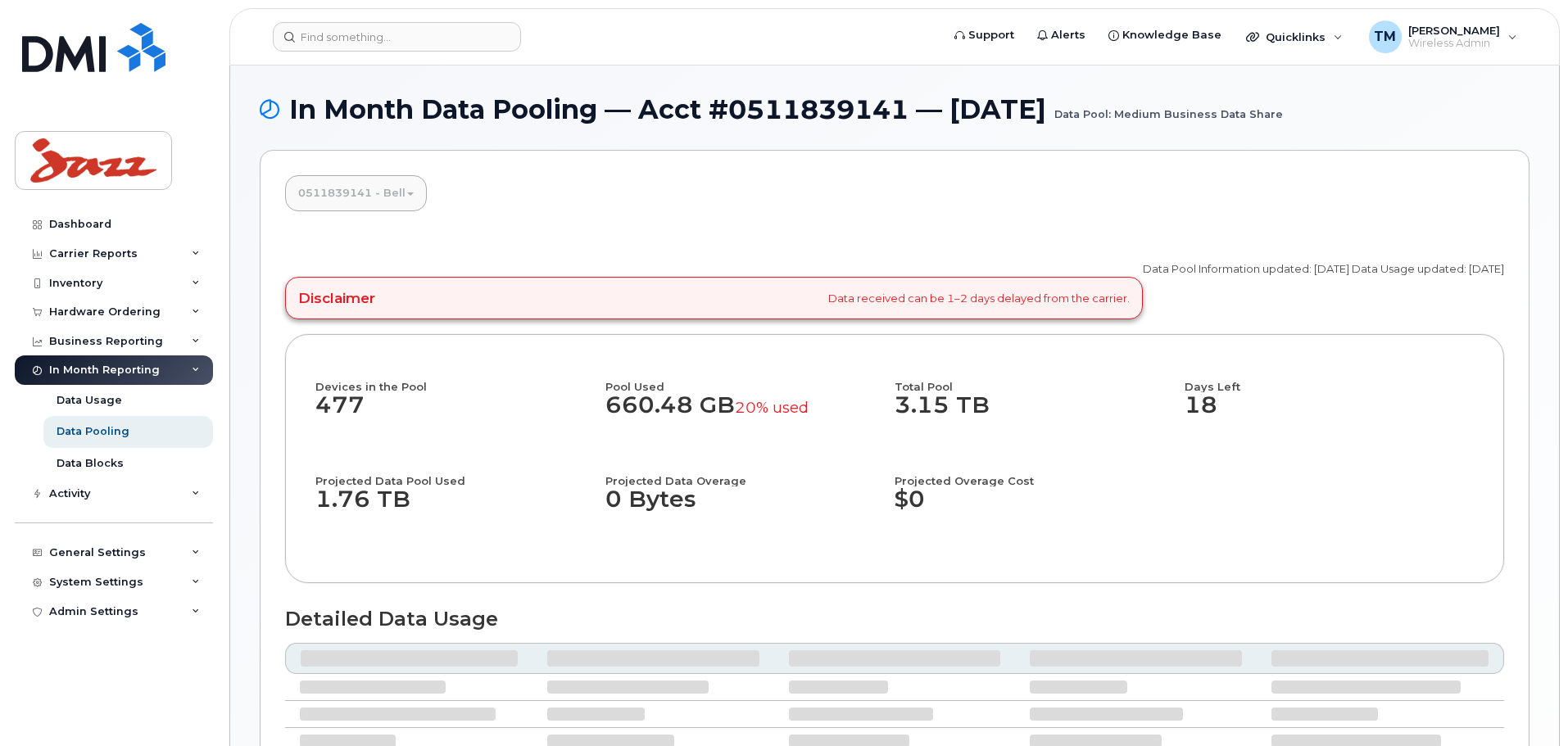
click at [391, 193] on link "0511839141 - Bell" at bounding box center [355, 194] width 141 height 36
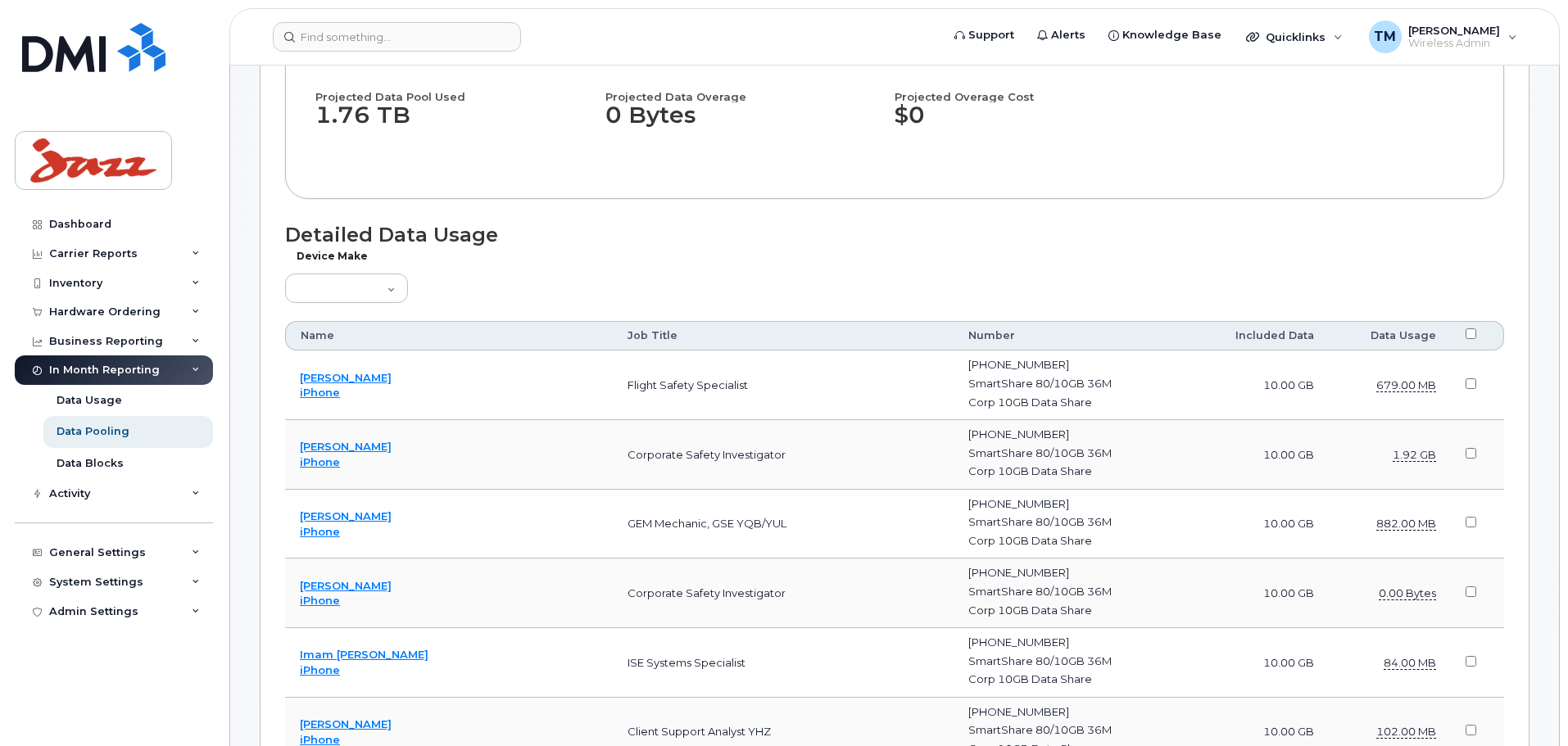
scroll to position [491, 0]
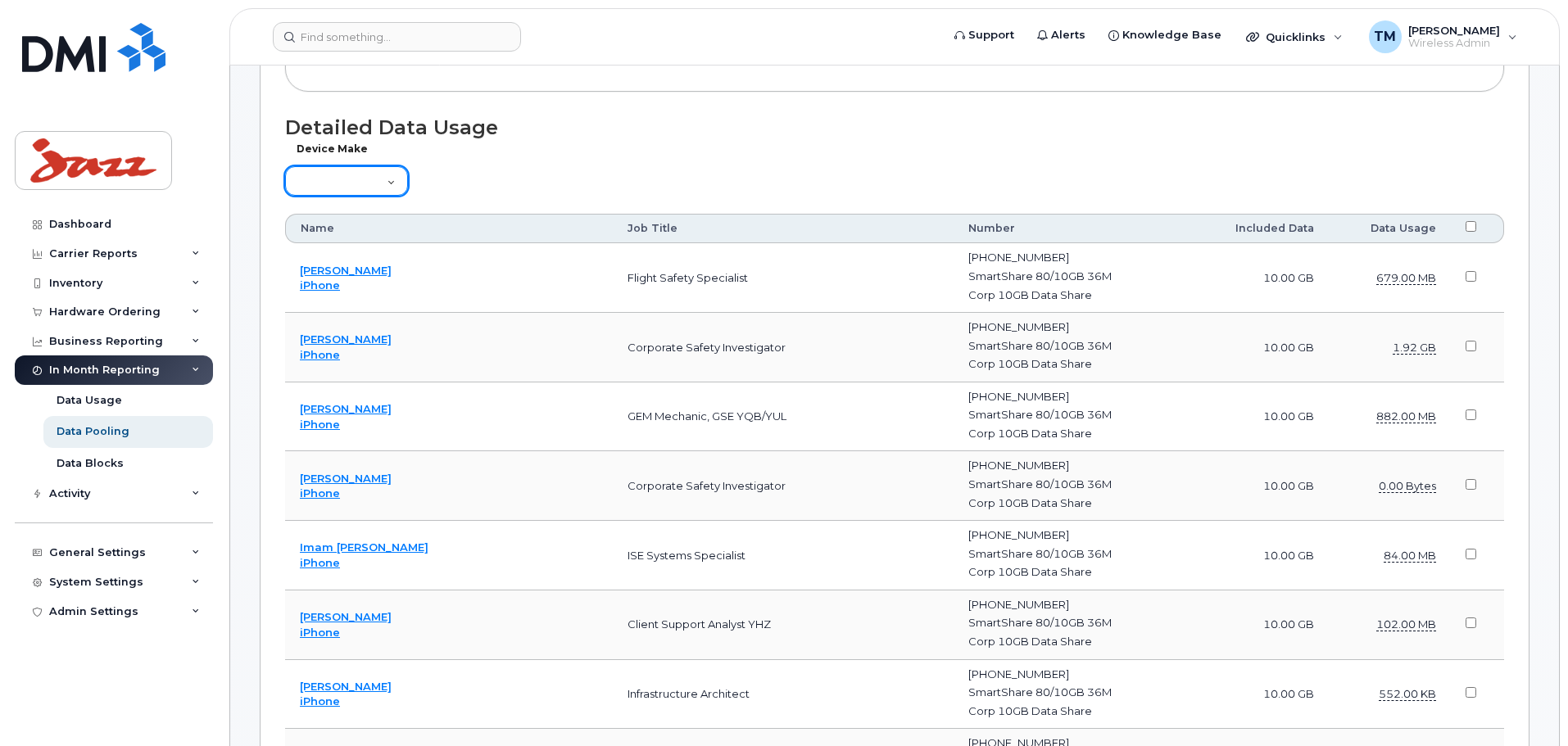
click at [370, 181] on select "Aircard Android Blackberry Cell Phone GPS HUB iPhone Laptop Mike Modem Pager Ta…" at bounding box center [346, 181] width 123 height 30
click at [285, 166] on select "Aircard Android Blackberry Cell Phone GPS HUB iPhone Laptop Mike Modem Pager Ta…" at bounding box center [346, 181] width 123 height 30
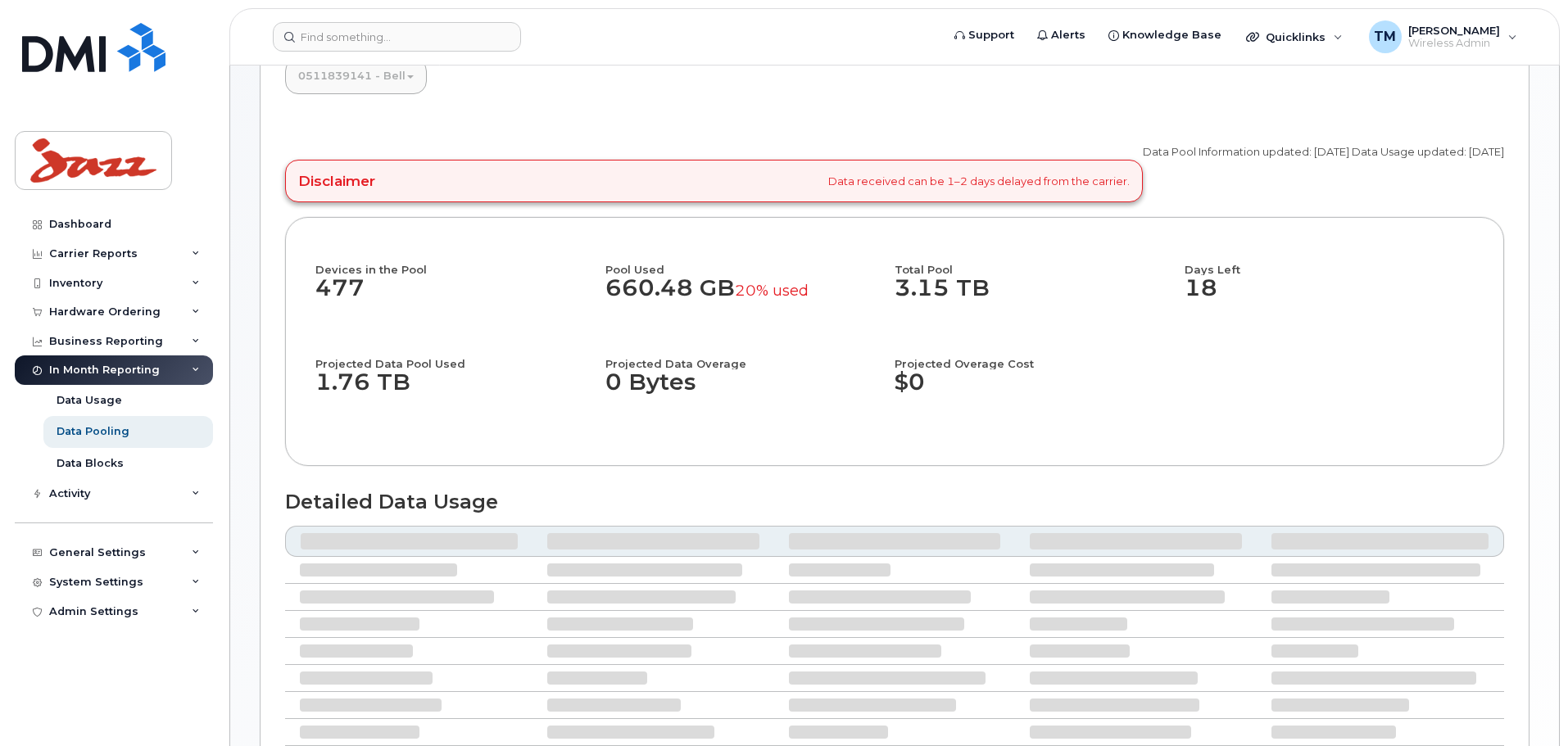
scroll to position [105, 0]
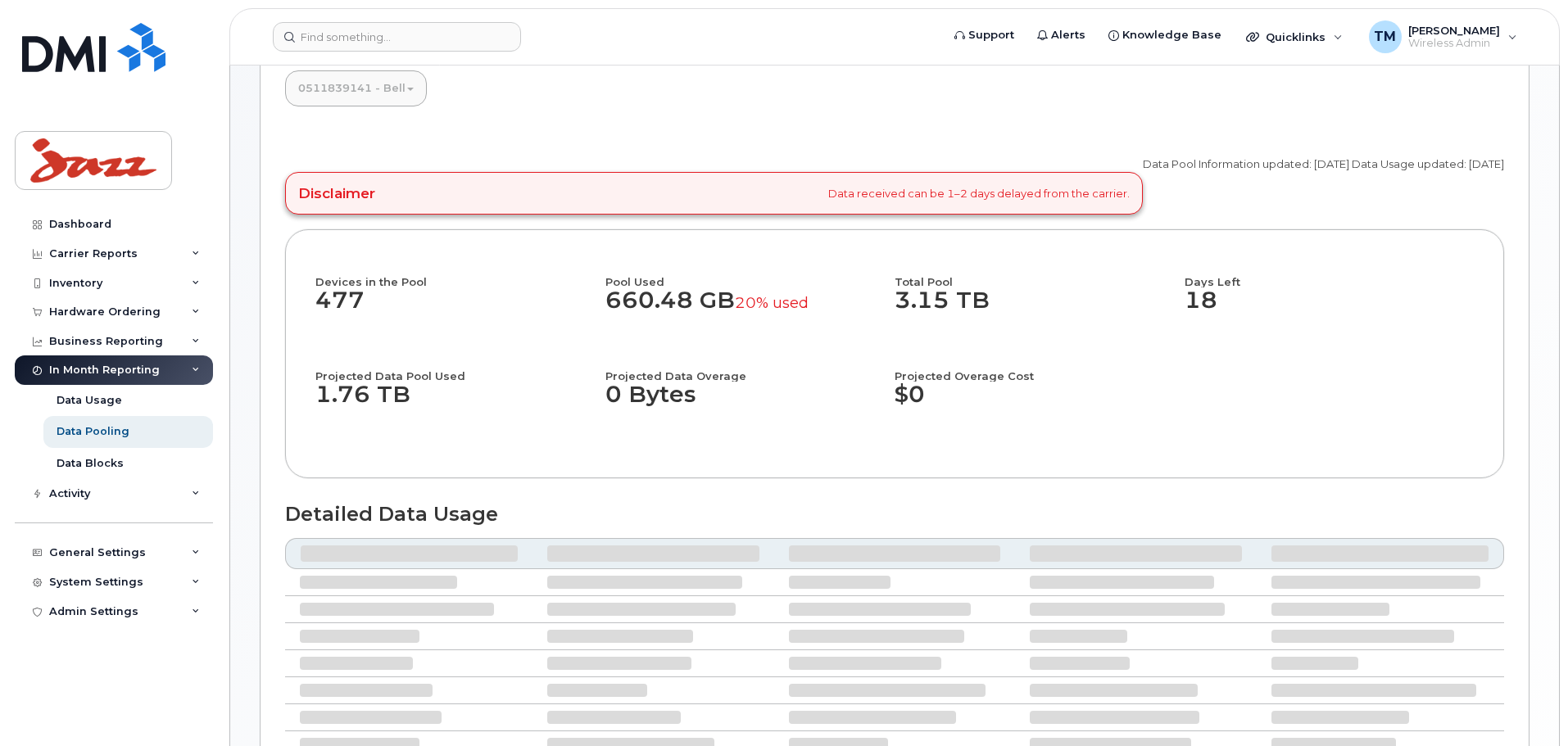
select select "6"
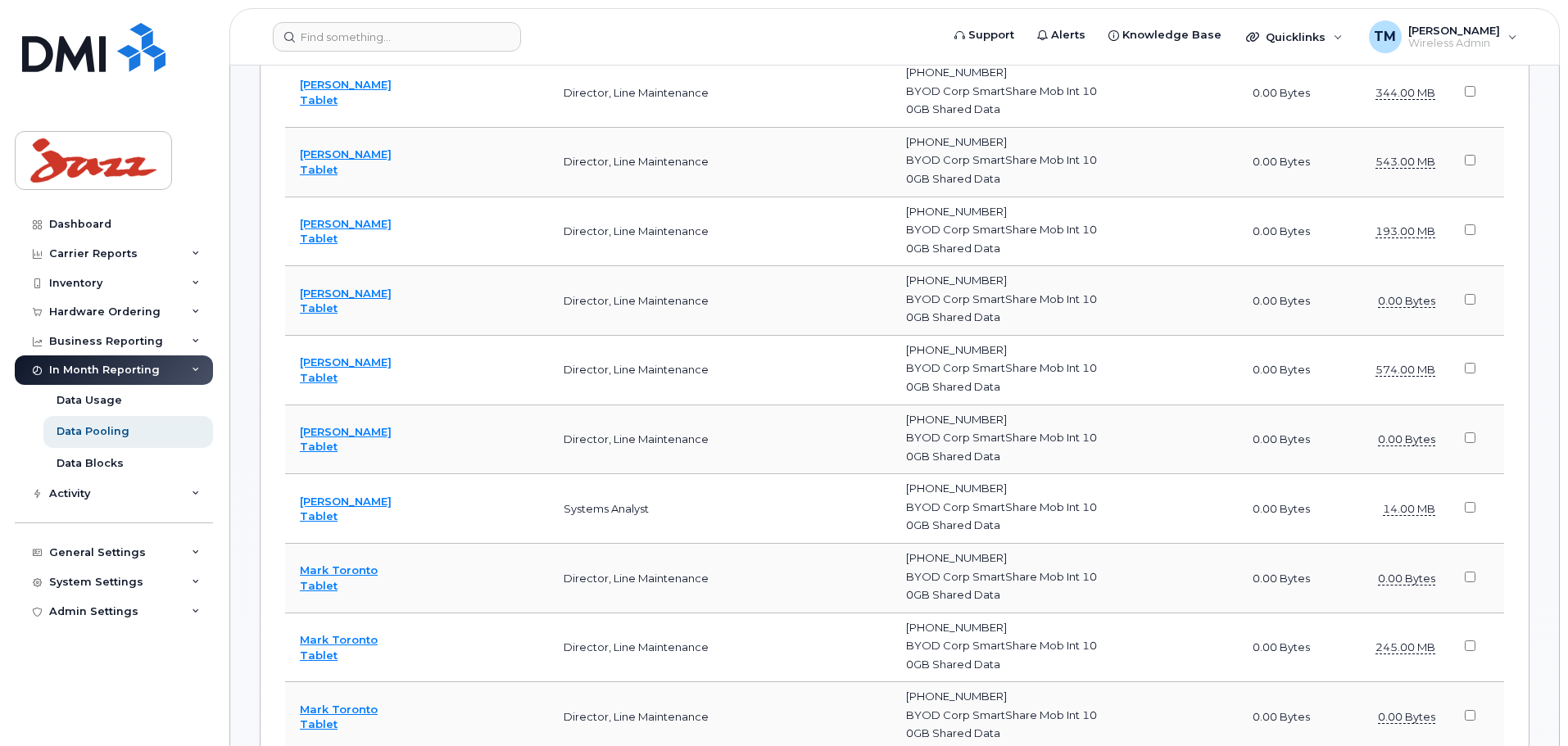
scroll to position [0, 0]
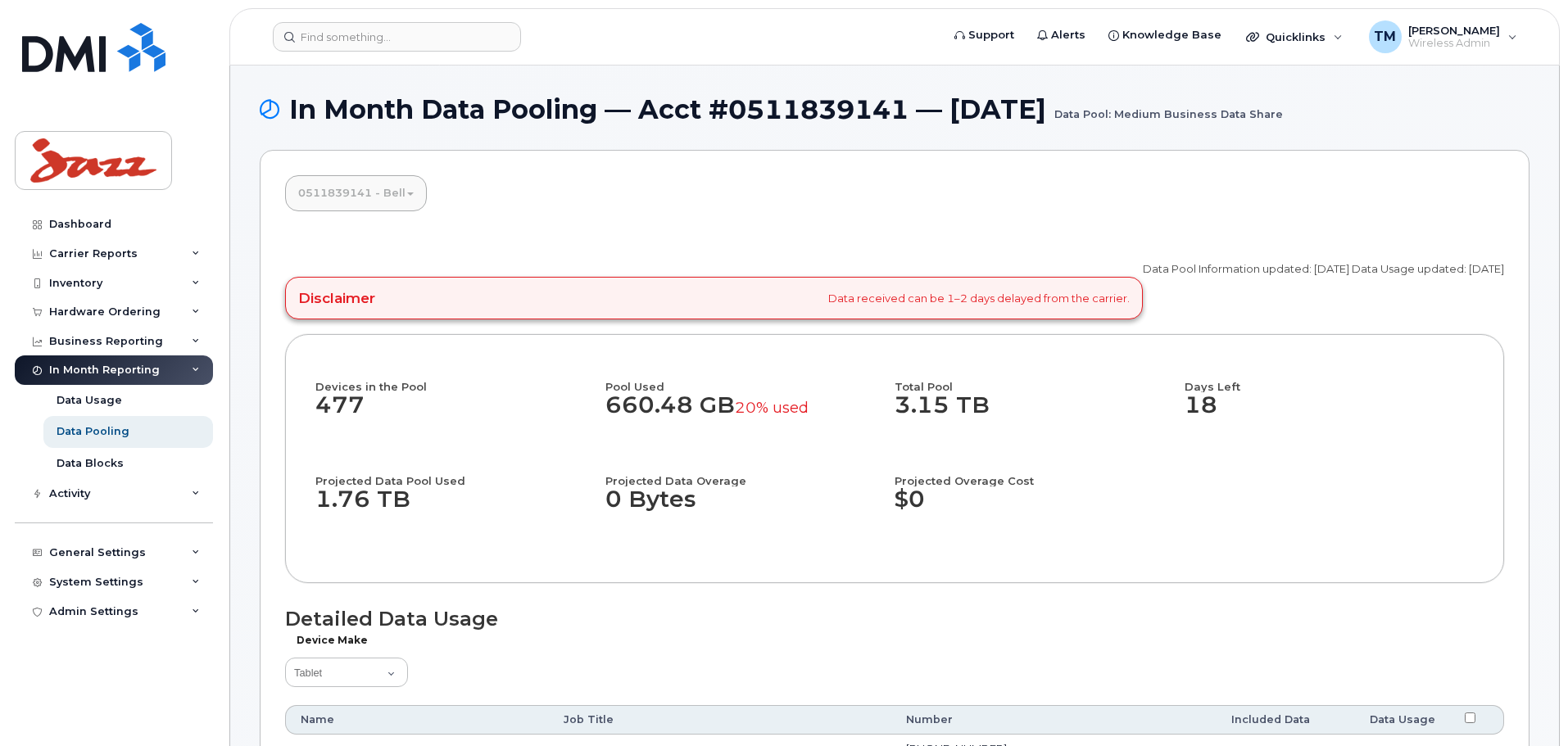
drag, startPoint x: 649, startPoint y: 511, endPoint x: 691, endPoint y: 271, distance: 243.6
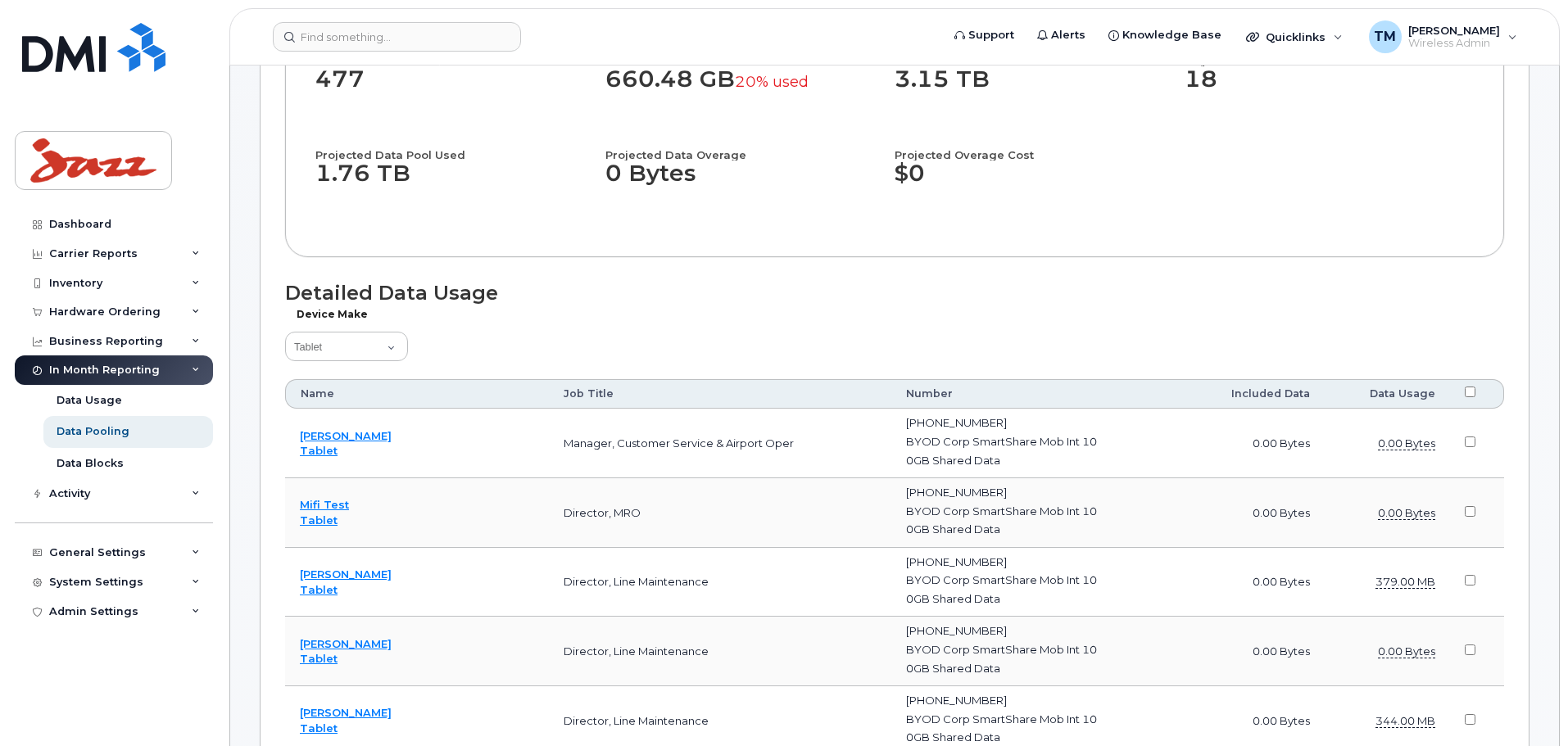
scroll to position [82, 0]
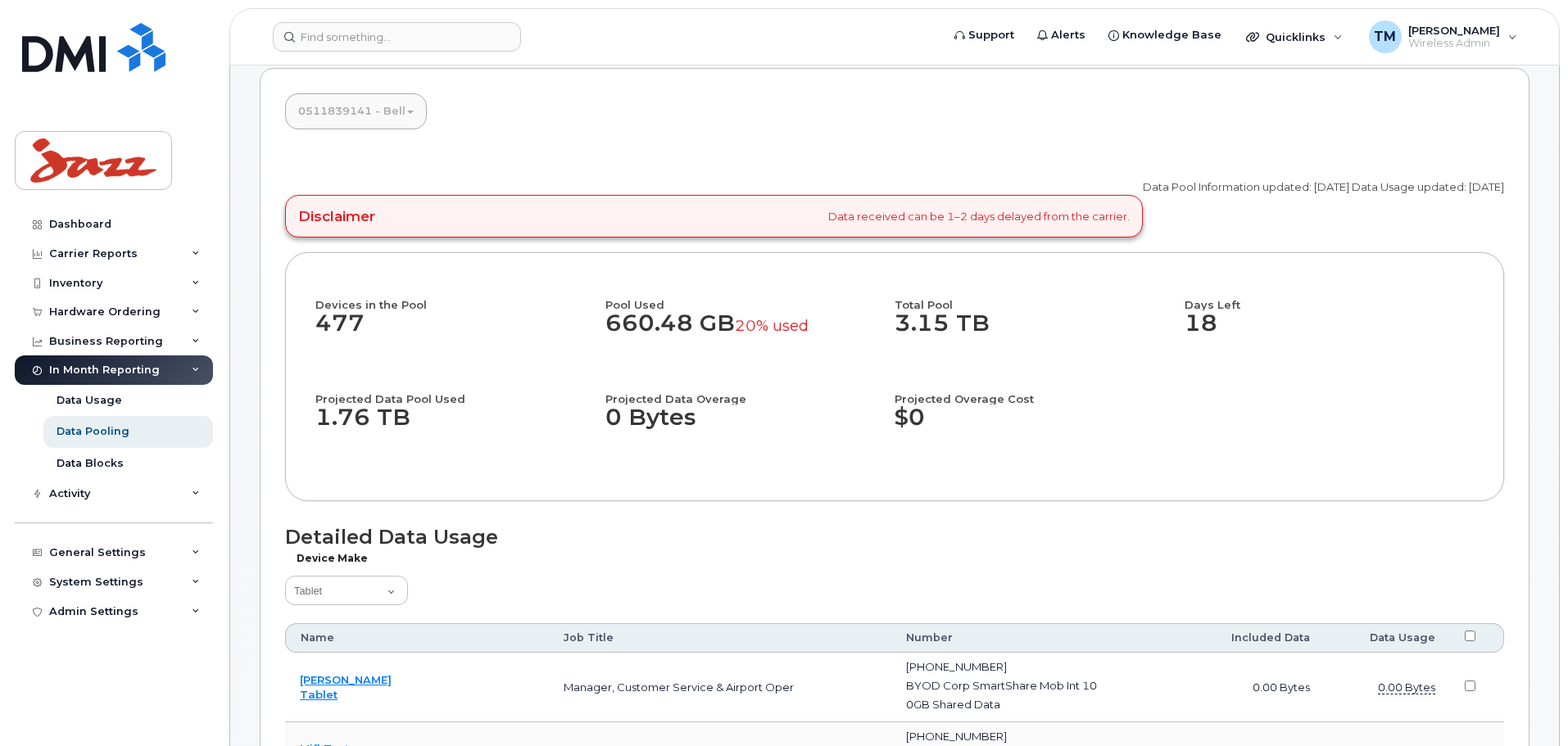
click at [394, 101] on link "0511839141 - Bell" at bounding box center [355, 112] width 141 height 36
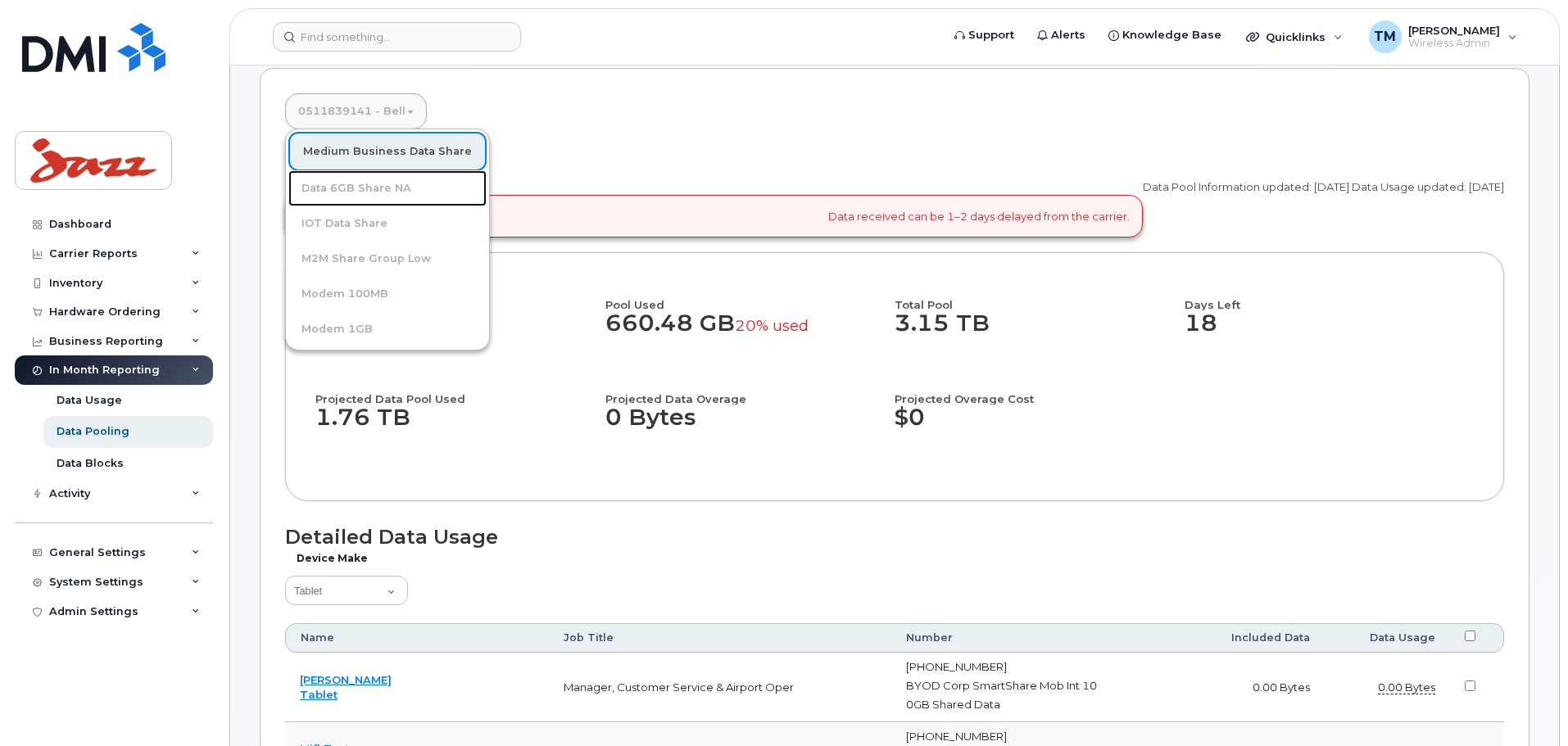
click at [392, 185] on link "Data 6GB Share NA" at bounding box center [388, 188] width 199 height 36
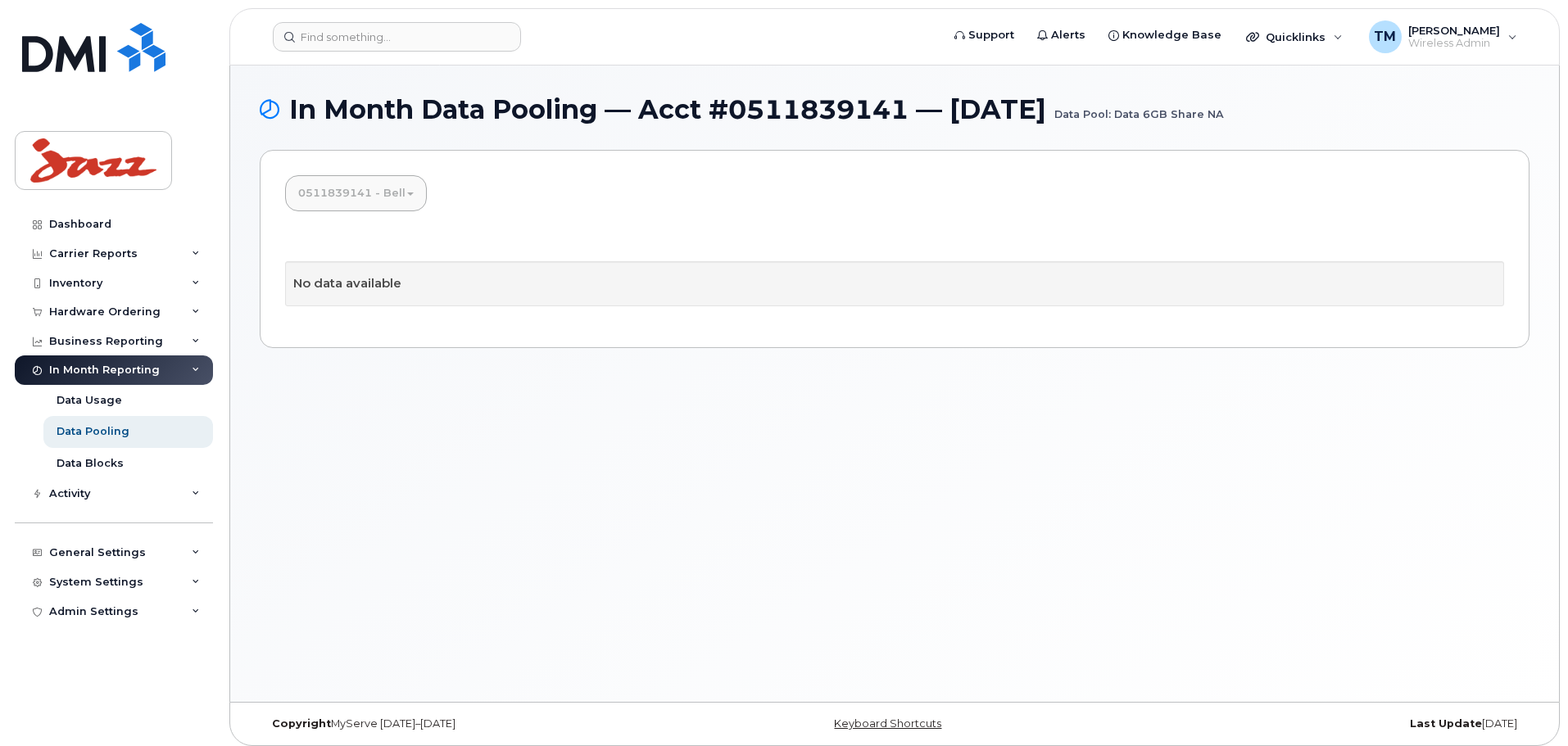
click at [394, 196] on link "0511839141 - Bell" at bounding box center [355, 194] width 141 height 36
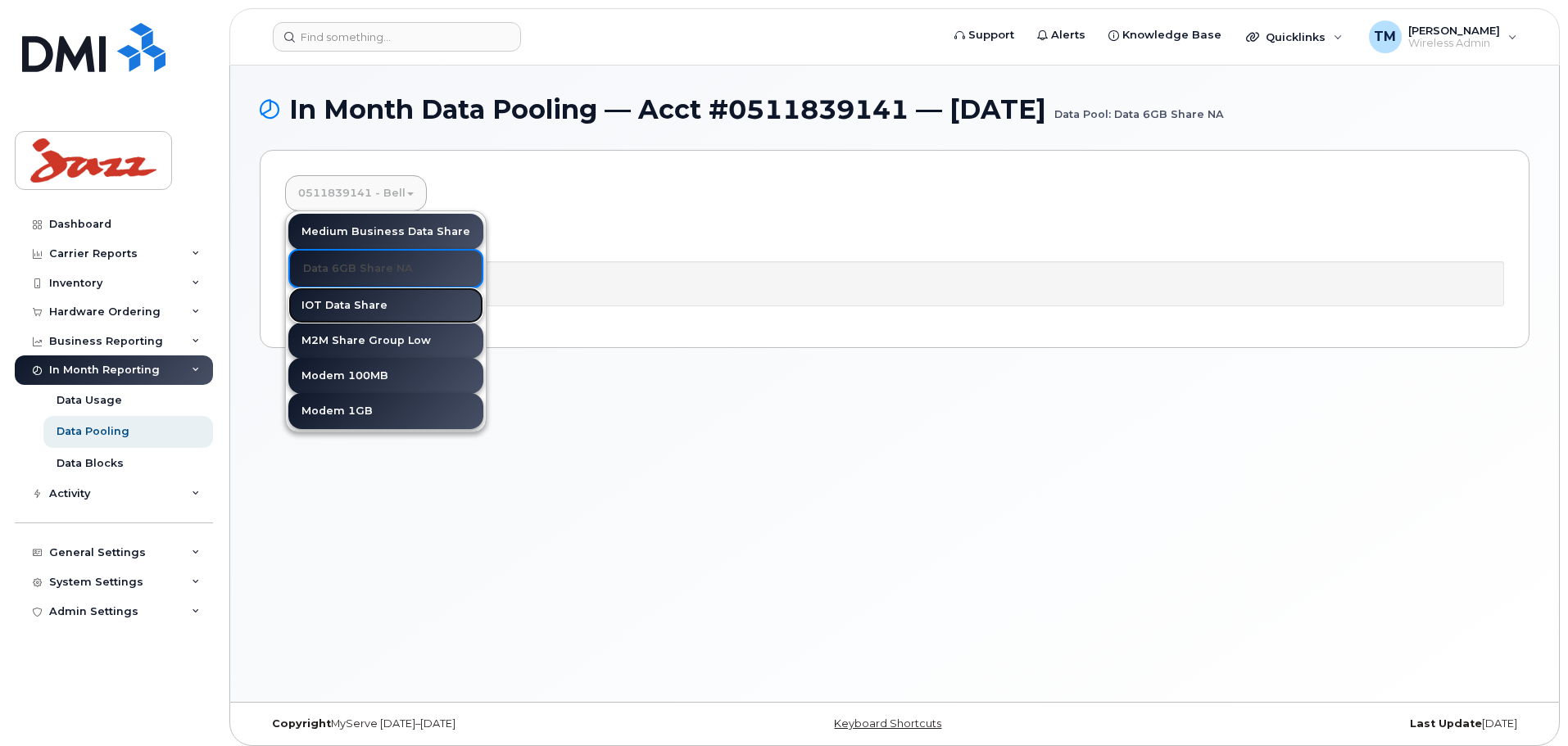
click at [382, 302] on link "IOT Data Share" at bounding box center [386, 306] width 195 height 36
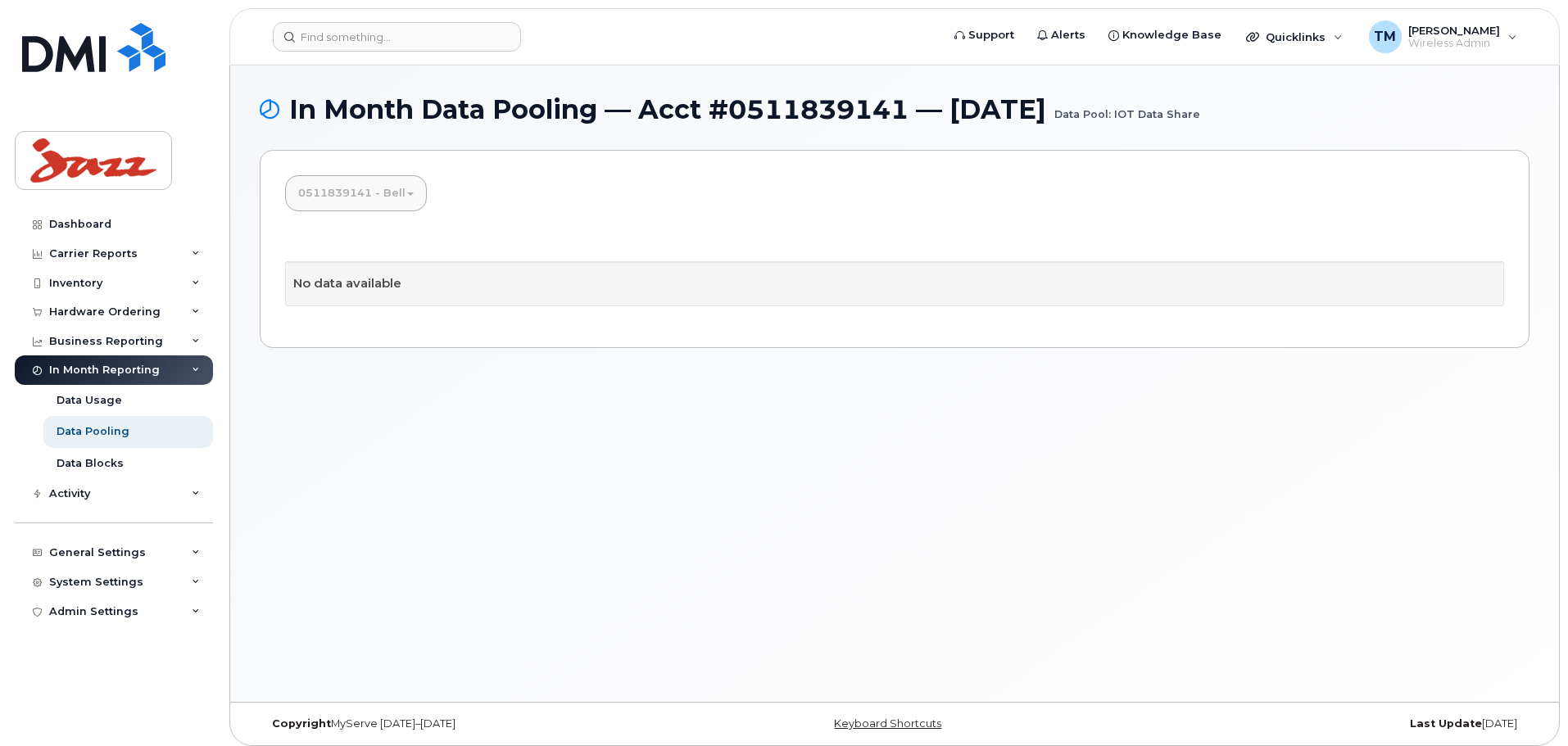
click at [391, 191] on link "0511839141 - Bell" at bounding box center [355, 194] width 141 height 36
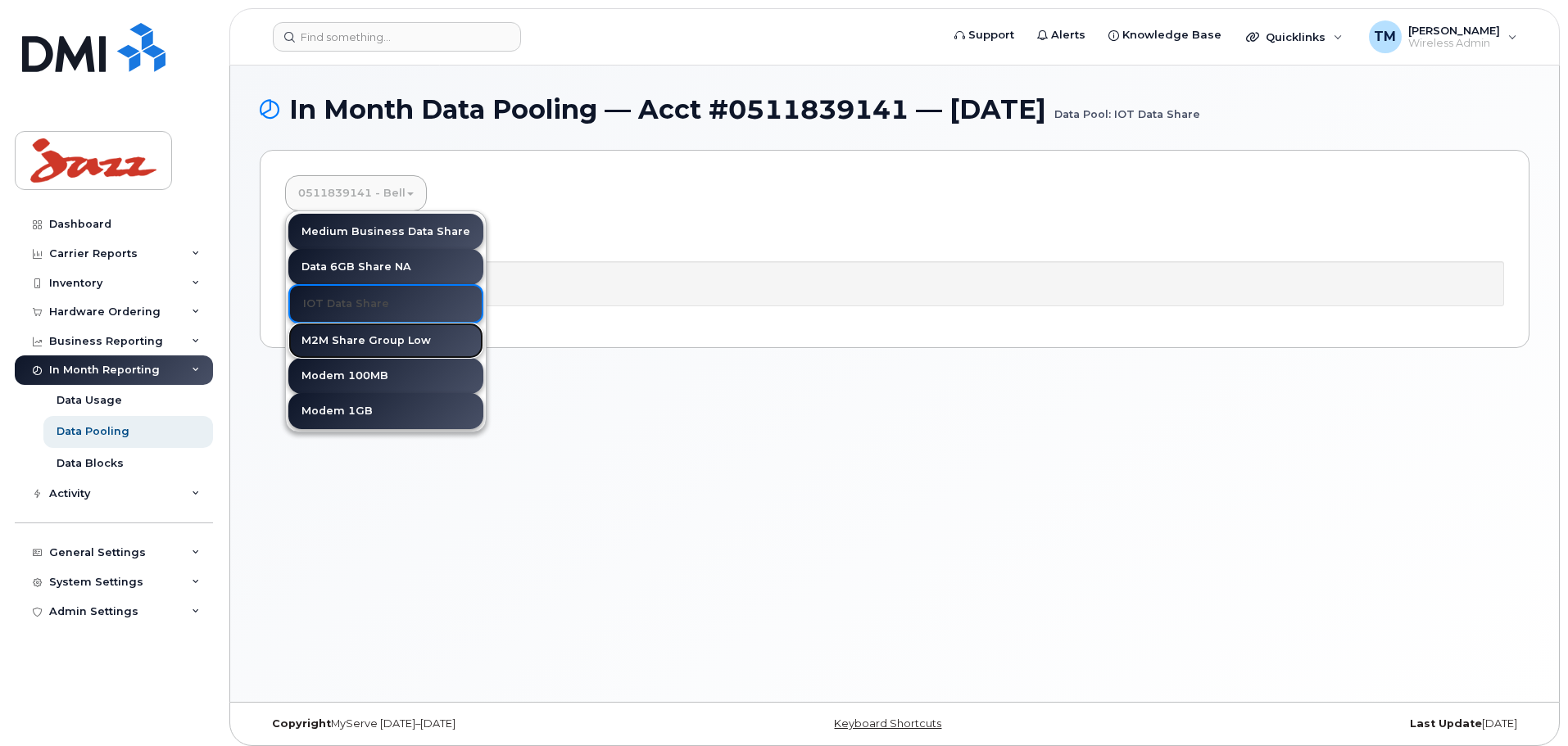
click at [376, 337] on link "M2M Share Group Low" at bounding box center [386, 341] width 195 height 36
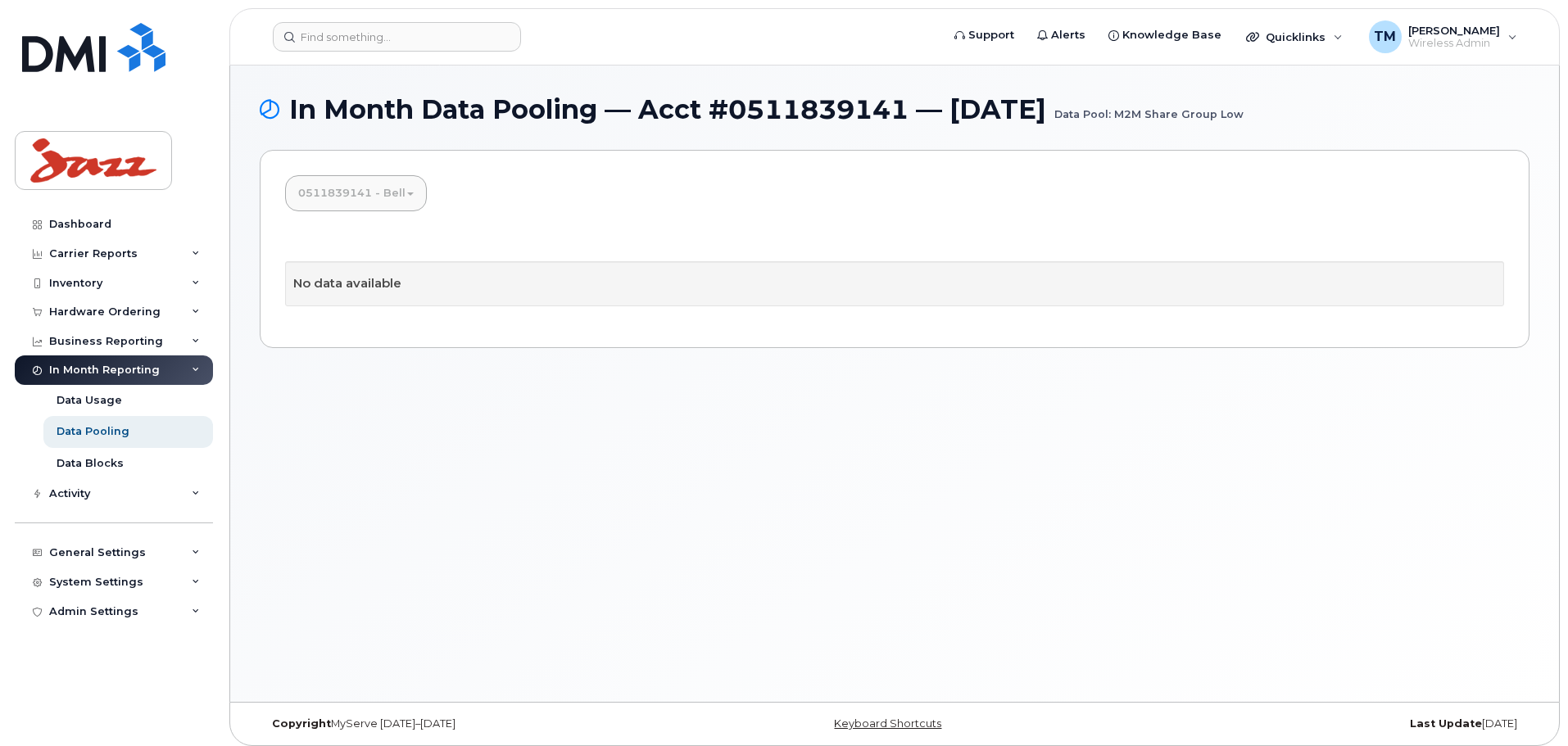
click at [407, 194] on span at bounding box center [410, 194] width 7 height 3
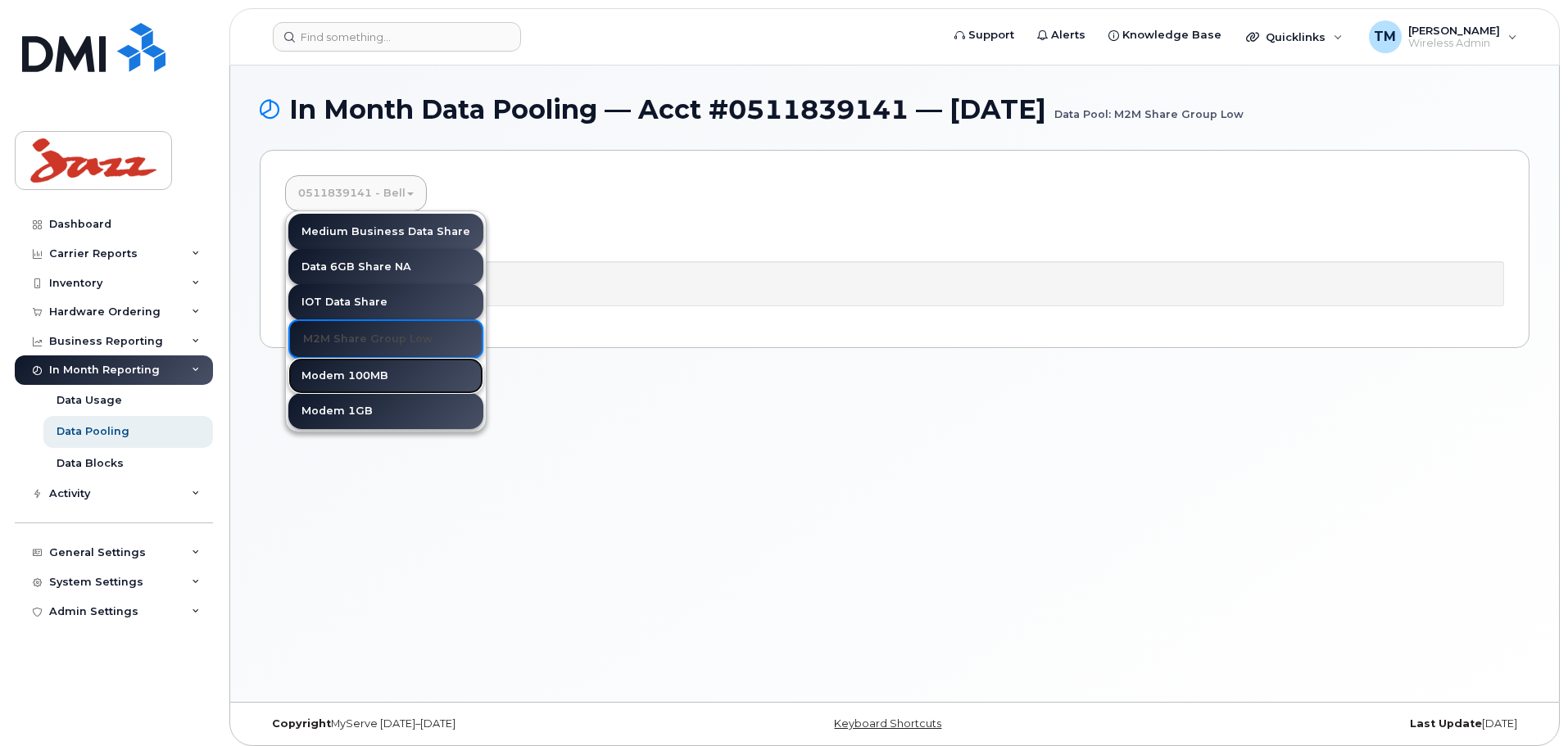
click at [369, 376] on link "Modem 100MB" at bounding box center [386, 376] width 195 height 36
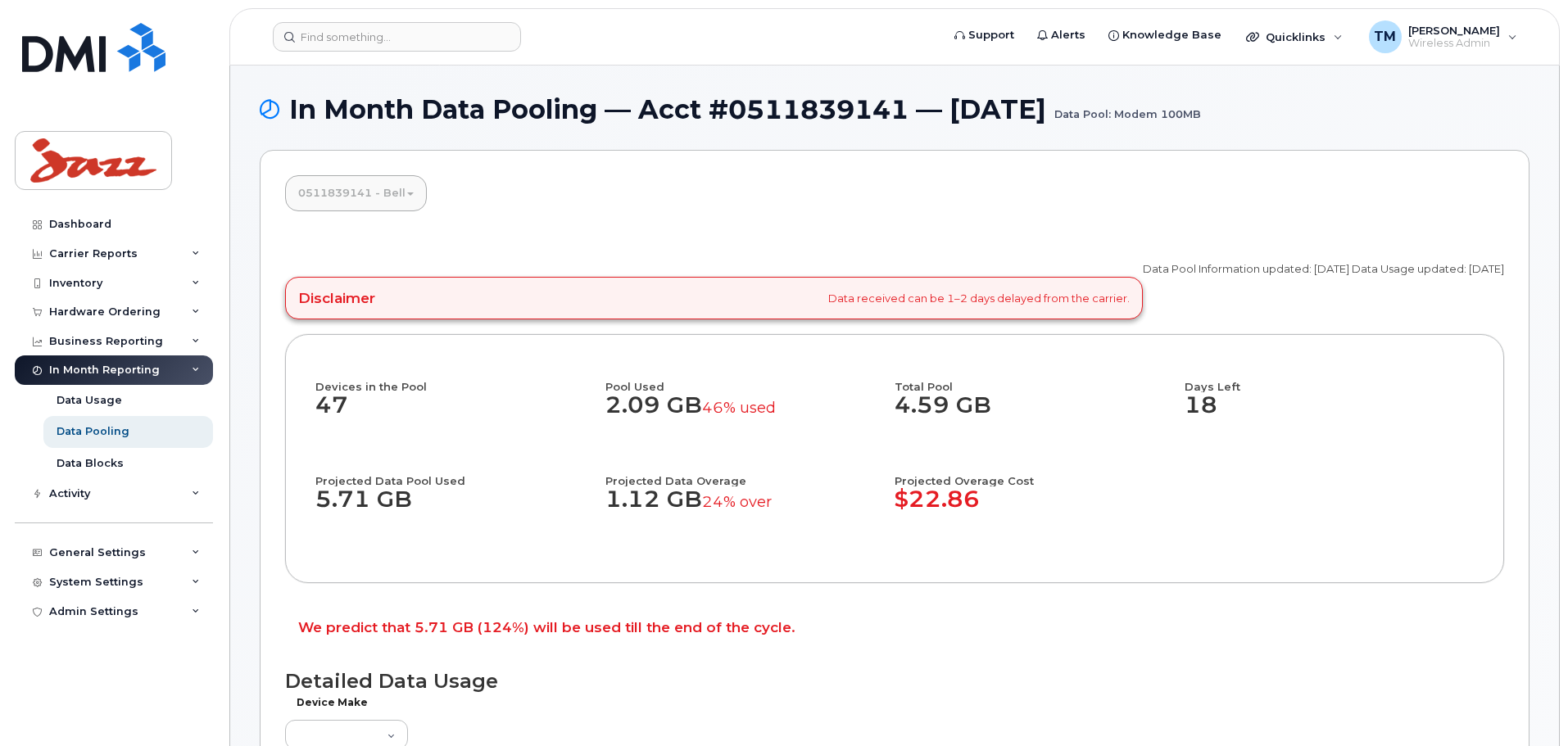
click at [418, 193] on link "0511839141 - Bell" at bounding box center [355, 194] width 141 height 36
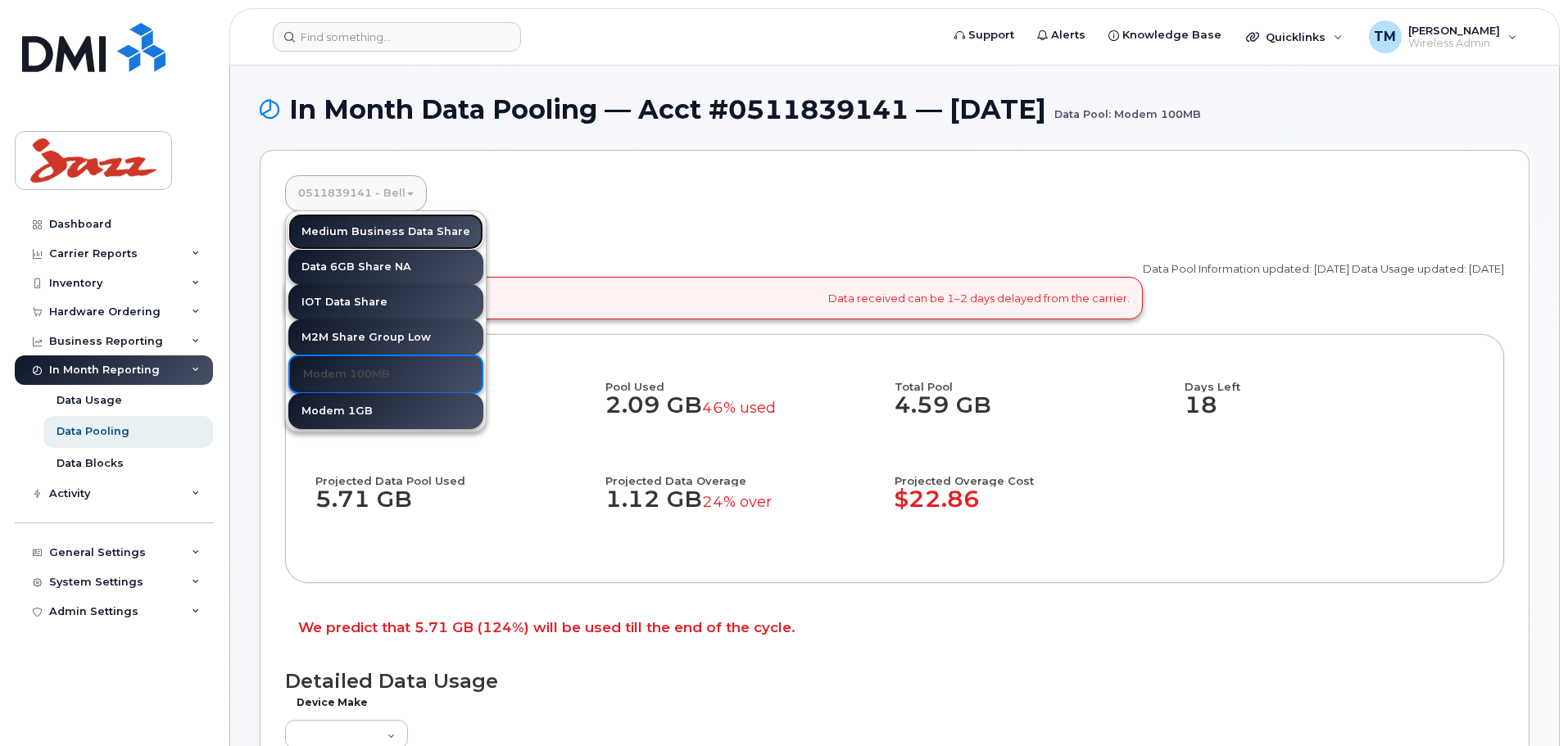
click at [376, 225] on link "Medium Business Data Share" at bounding box center [386, 232] width 195 height 36
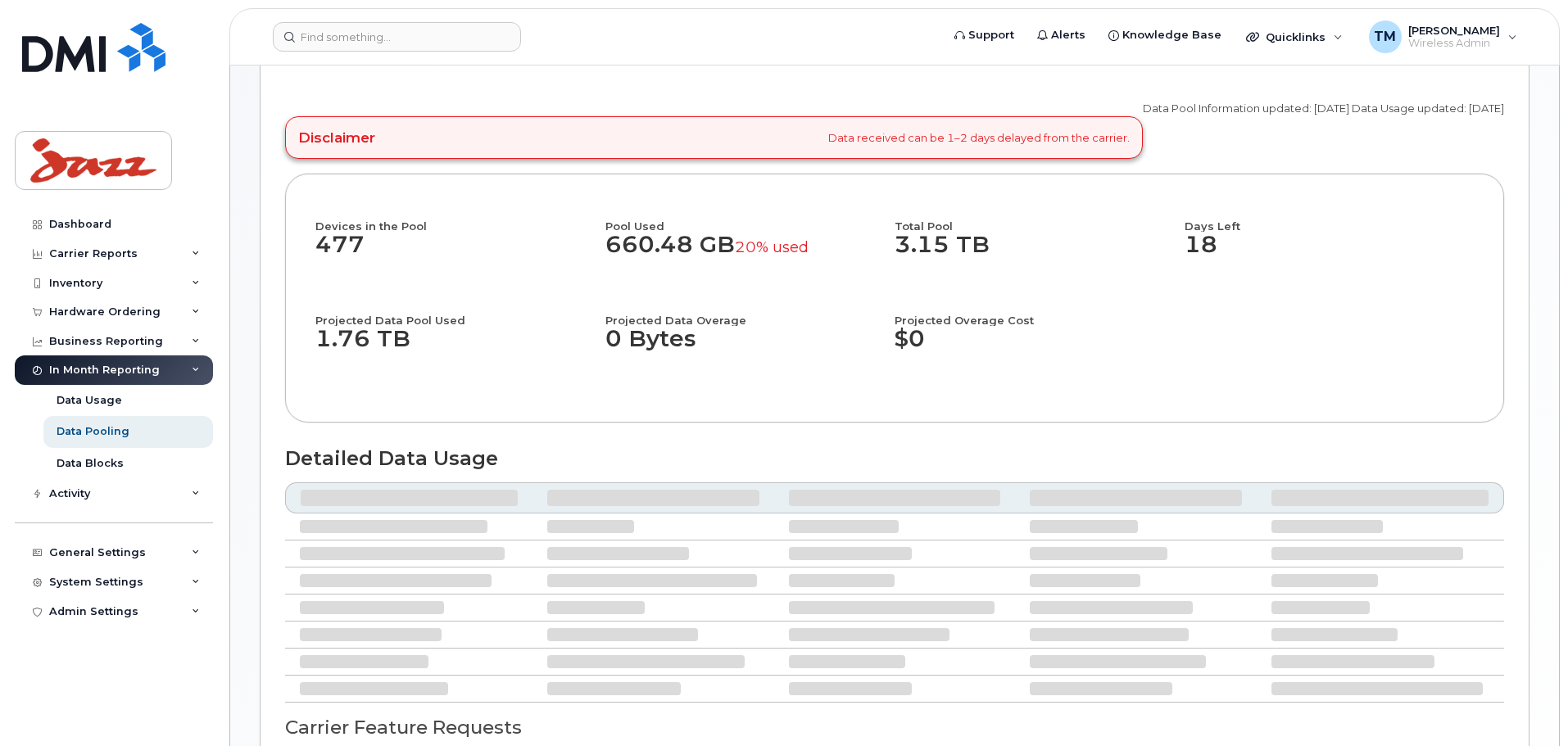
scroll to position [163, 0]
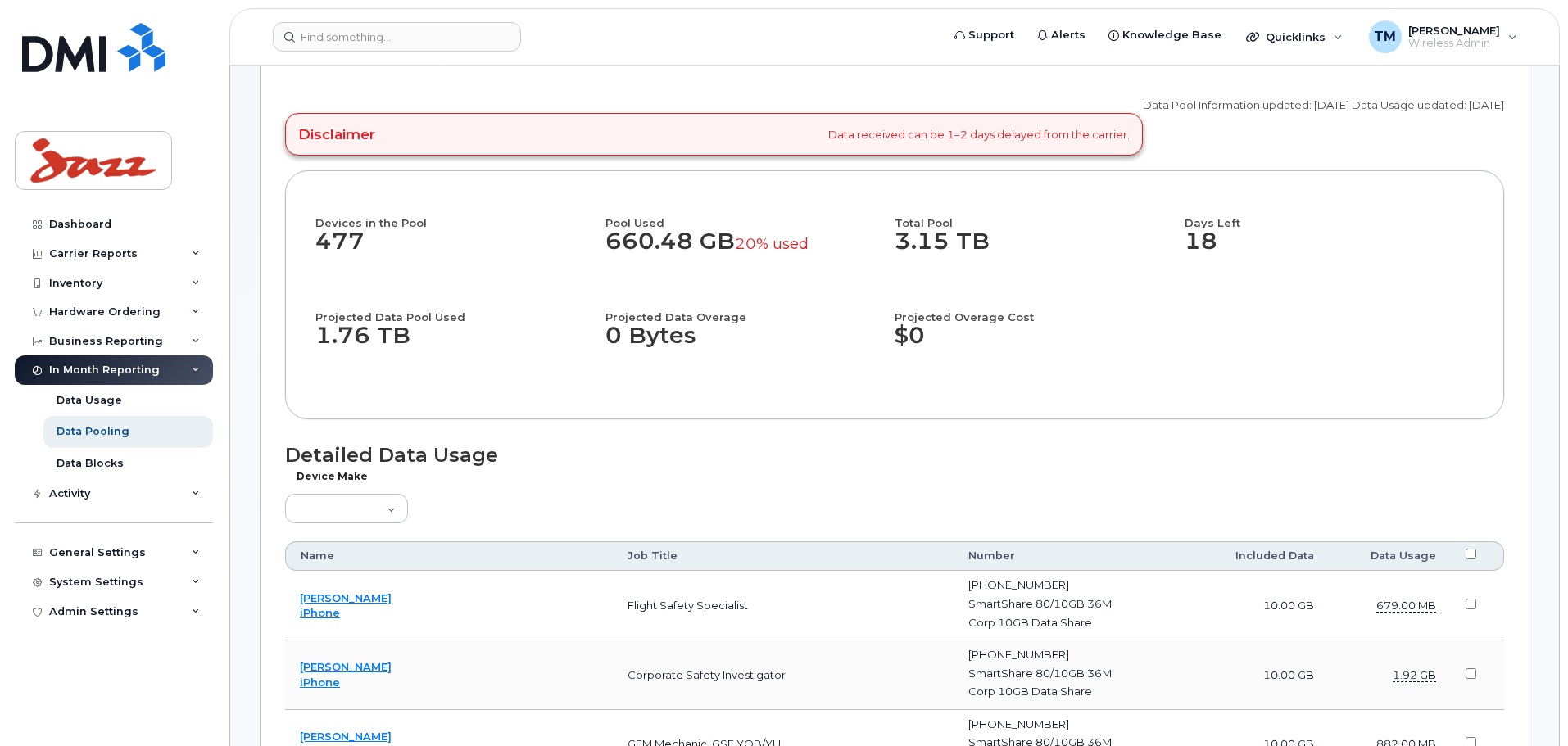
drag, startPoint x: 986, startPoint y: 245, endPoint x: 890, endPoint y: 244, distance: 96.0
click at [890, 244] on div "Devices in the Pool 477 Pool Used 660.48 GB 20% used Total Pool 3.15 TB Days Le…" at bounding box center [894, 294] width 1158 height 188
click at [1006, 245] on dd "3.15 TB" at bounding box center [1032, 249] width 275 height 43
drag, startPoint x: 598, startPoint y: 236, endPoint x: 739, endPoint y: 234, distance: 141.0
click at [739, 234] on div "Devices in the Pool 477 Pool Used 660.48 GB 20% used Total Pool 3.15 TB Days Le…" at bounding box center [894, 294] width 1158 height 188
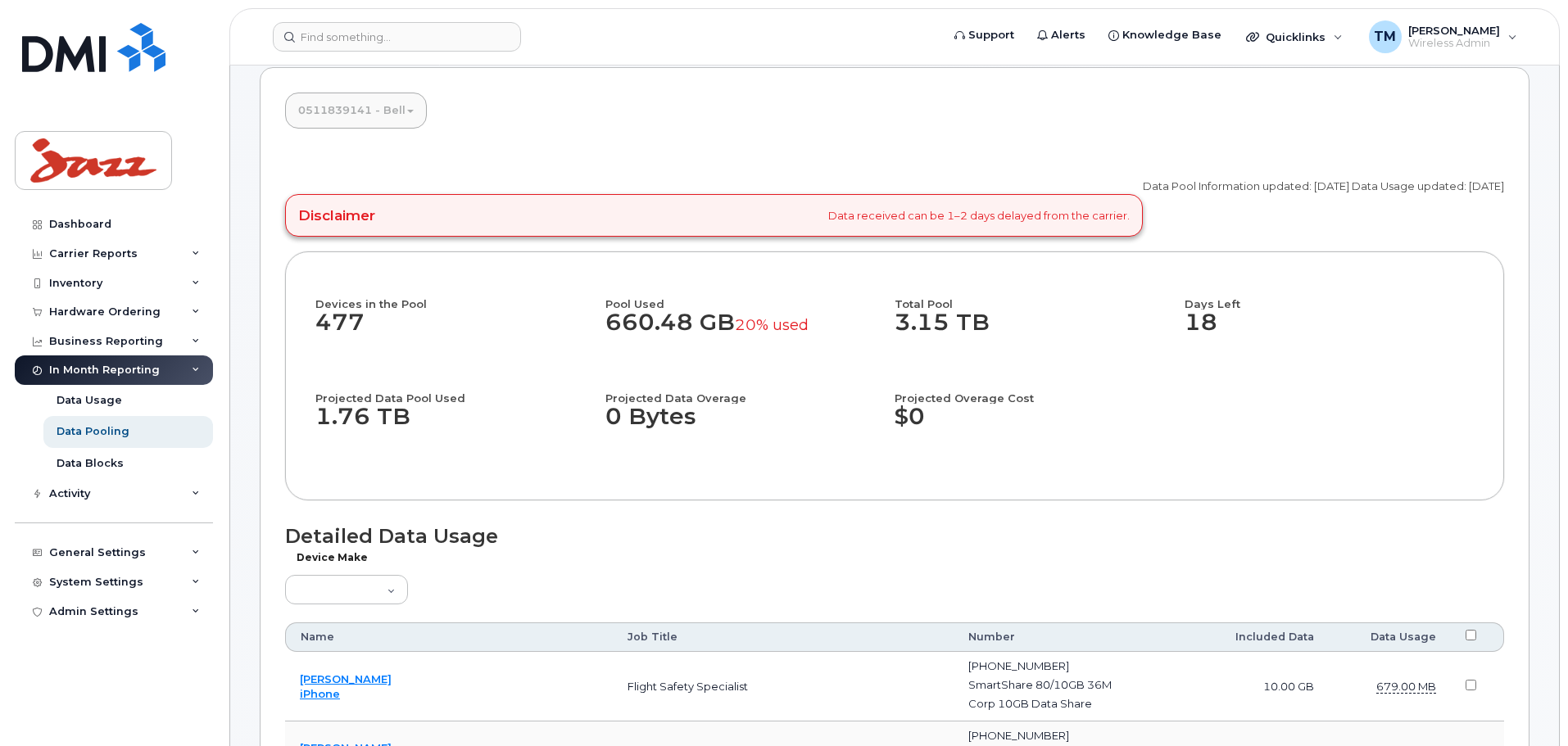
scroll to position [82, 0]
drag, startPoint x: 896, startPoint y: 322, endPoint x: 1012, endPoint y: 329, distance: 116.2
click at [1011, 330] on dd "3.15 TB" at bounding box center [1032, 331] width 275 height 43
drag, startPoint x: 809, startPoint y: 326, endPoint x: 750, endPoint y: 326, distance: 59.0
click at [750, 326] on dd "660.48 GB 20% used" at bounding box center [743, 331] width 275 height 43
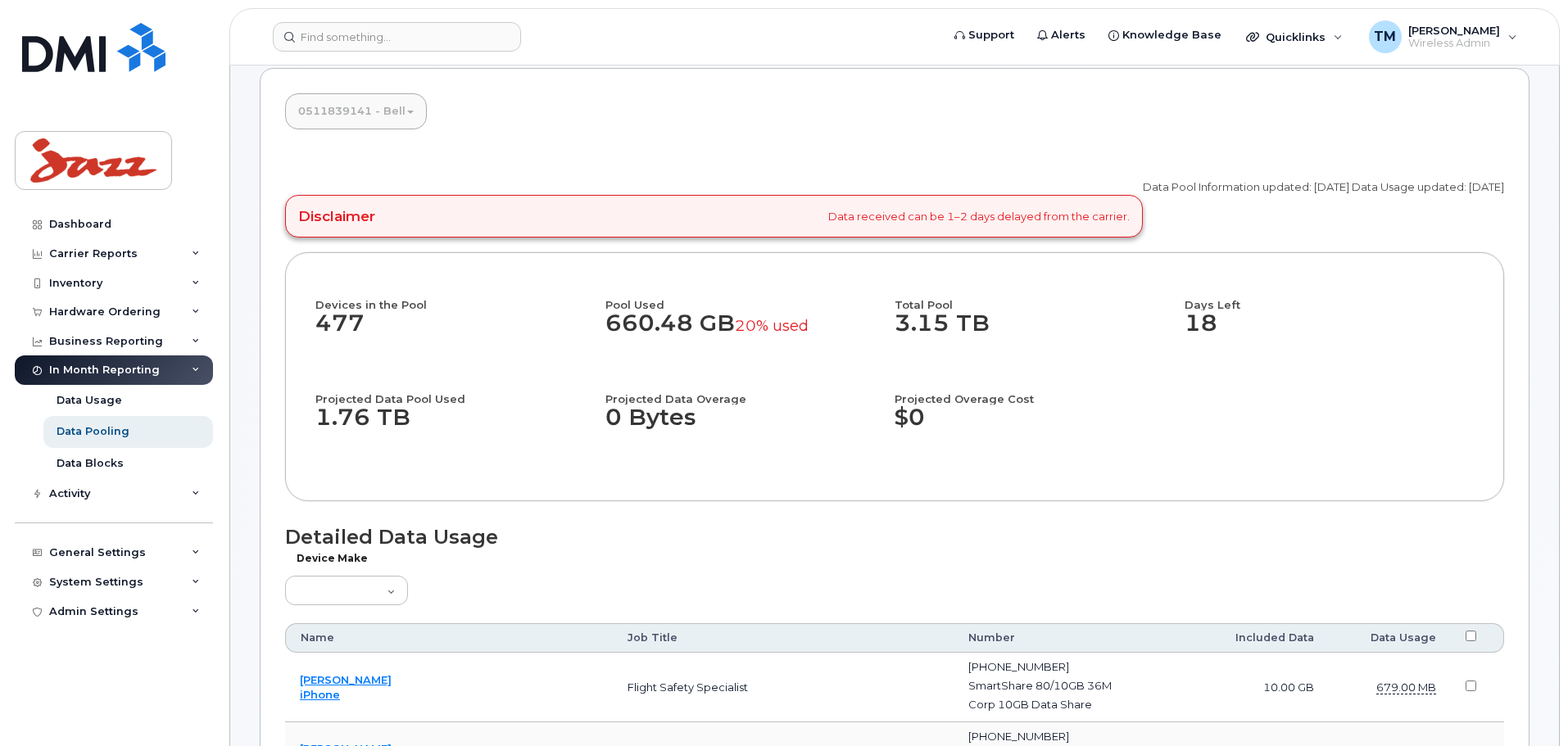
drag, startPoint x: 1170, startPoint y: 324, endPoint x: 1157, endPoint y: 324, distance: 13.0
click at [1157, 324] on div "Devices in the Pool 477 Pool Used 660.48 GB 20% used Total Pool 3.15 TB Days Le…" at bounding box center [894, 376] width 1158 height 188
click at [1223, 334] on dd "18" at bounding box center [1330, 331] width 290 height 43
click at [1176, 312] on div "Total Pool 3.15 TB" at bounding box center [1040, 330] width 290 height 95
drag, startPoint x: 820, startPoint y: 322, endPoint x: 744, endPoint y: 323, distance: 76.0
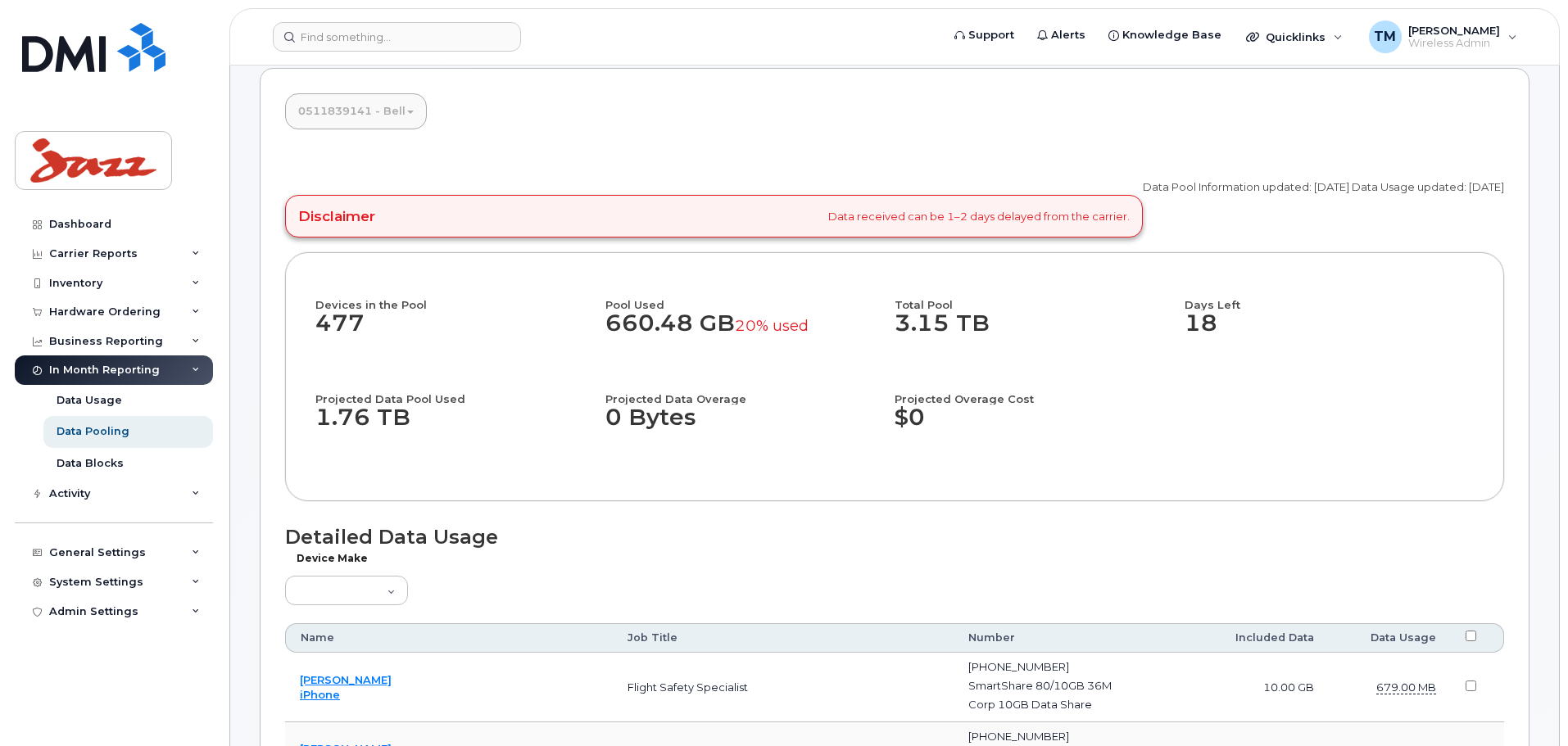
click at [744, 323] on dd "660.48 GB 20% used" at bounding box center [743, 331] width 275 height 43
drag, startPoint x: 917, startPoint y: 428, endPoint x: 868, endPoint y: 428, distance: 49.0
click at [867, 425] on div "Devices in the Pool 477 Pool Used 660.48 GB 20% used Total Pool 3.15 TB Days Le…" at bounding box center [894, 376] width 1158 height 188
drag, startPoint x: 334, startPoint y: 416, endPoint x: 299, endPoint y: 411, distance: 35.4
click at [299, 411] on div "Devices in the Pool 477 Pool Used 660.48 GB 20% used Total Pool 3.15 TB Days Le…" at bounding box center [894, 376] width 1219 height 249
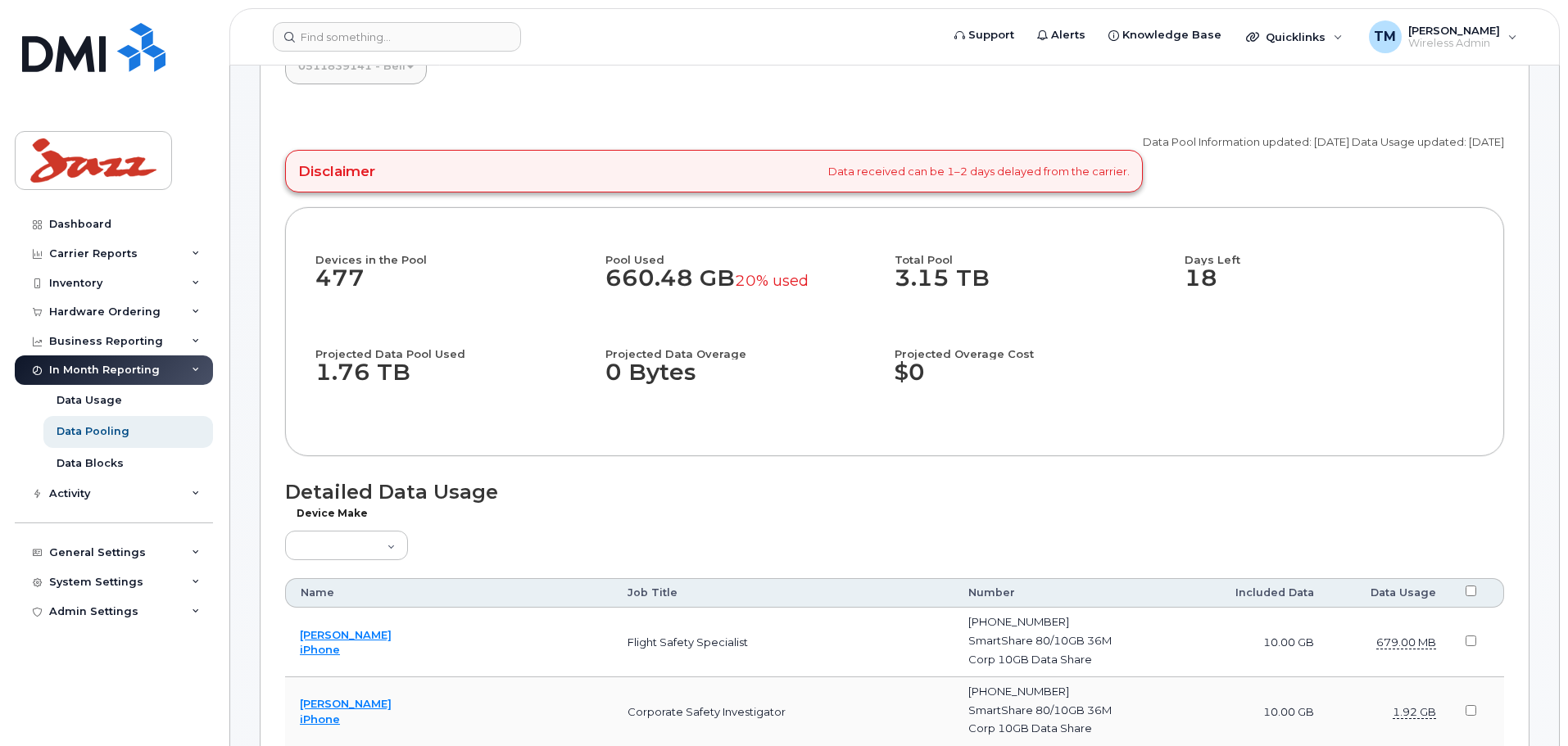
scroll to position [163, 0]
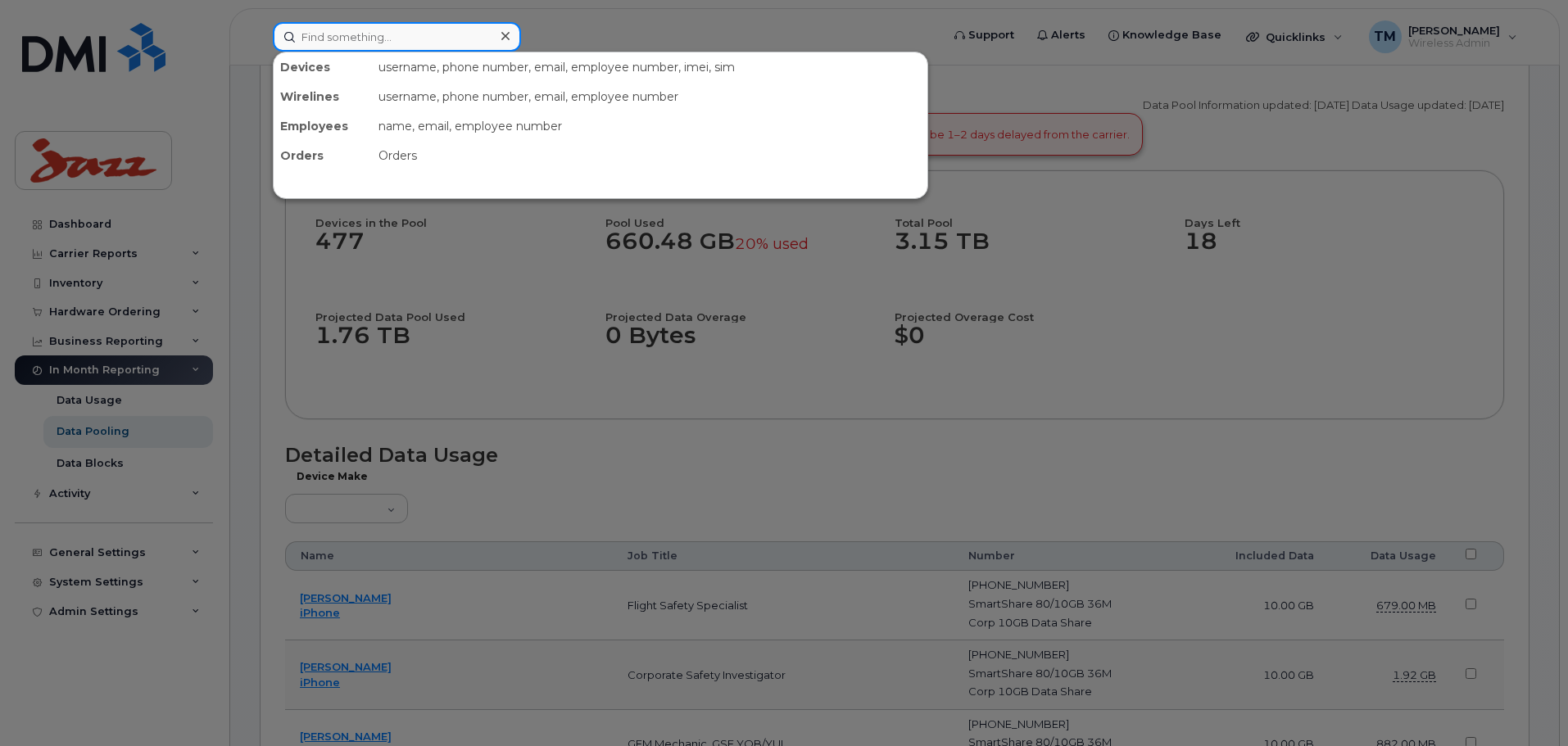
click at [469, 30] on input at bounding box center [397, 36] width 248 height 30
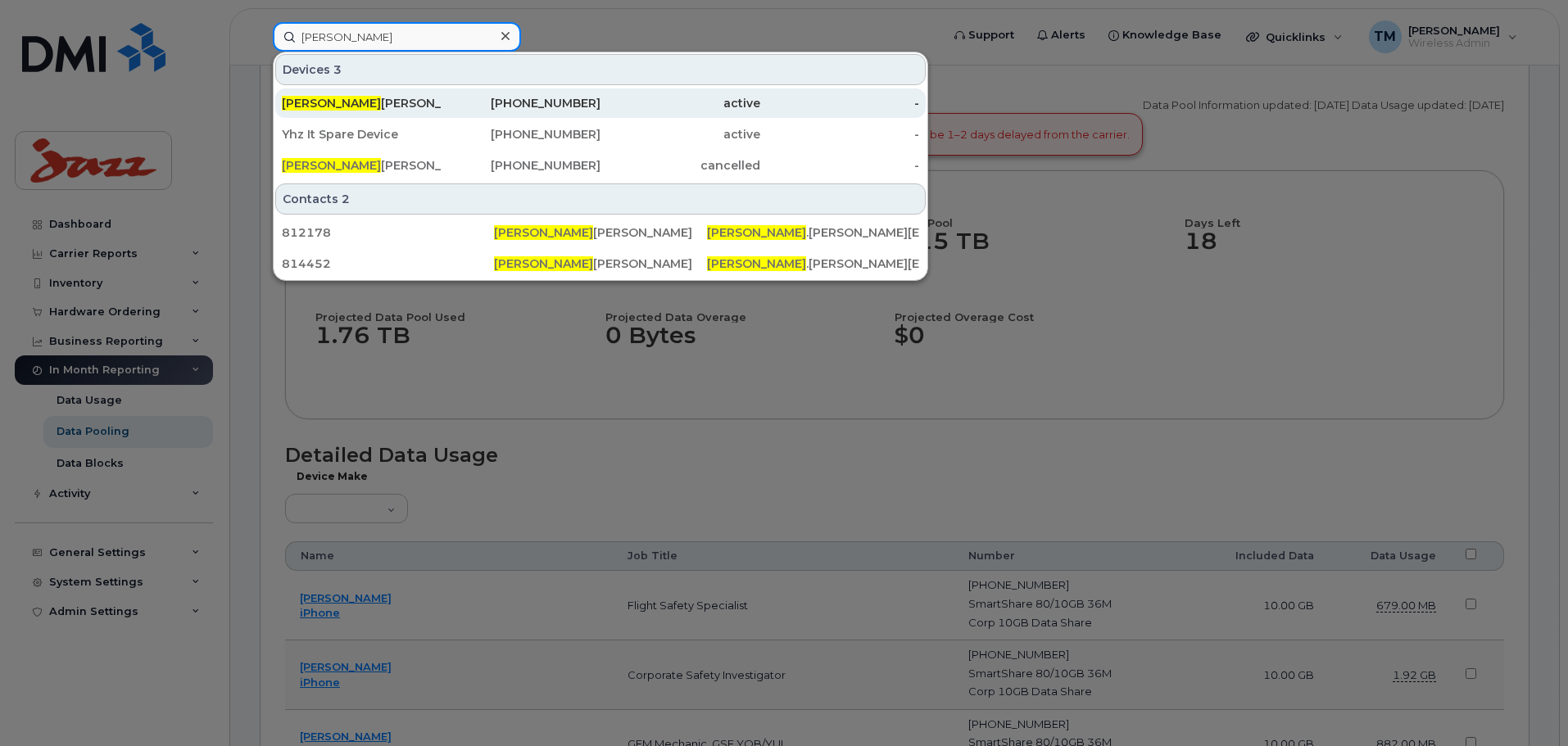
type input "Tanner"
drag, startPoint x: 426, startPoint y: 96, endPoint x: 430, endPoint y: 106, distance: 10.8
click at [426, 96] on div "Tanner Montgomery" at bounding box center [361, 102] width 160 height 16
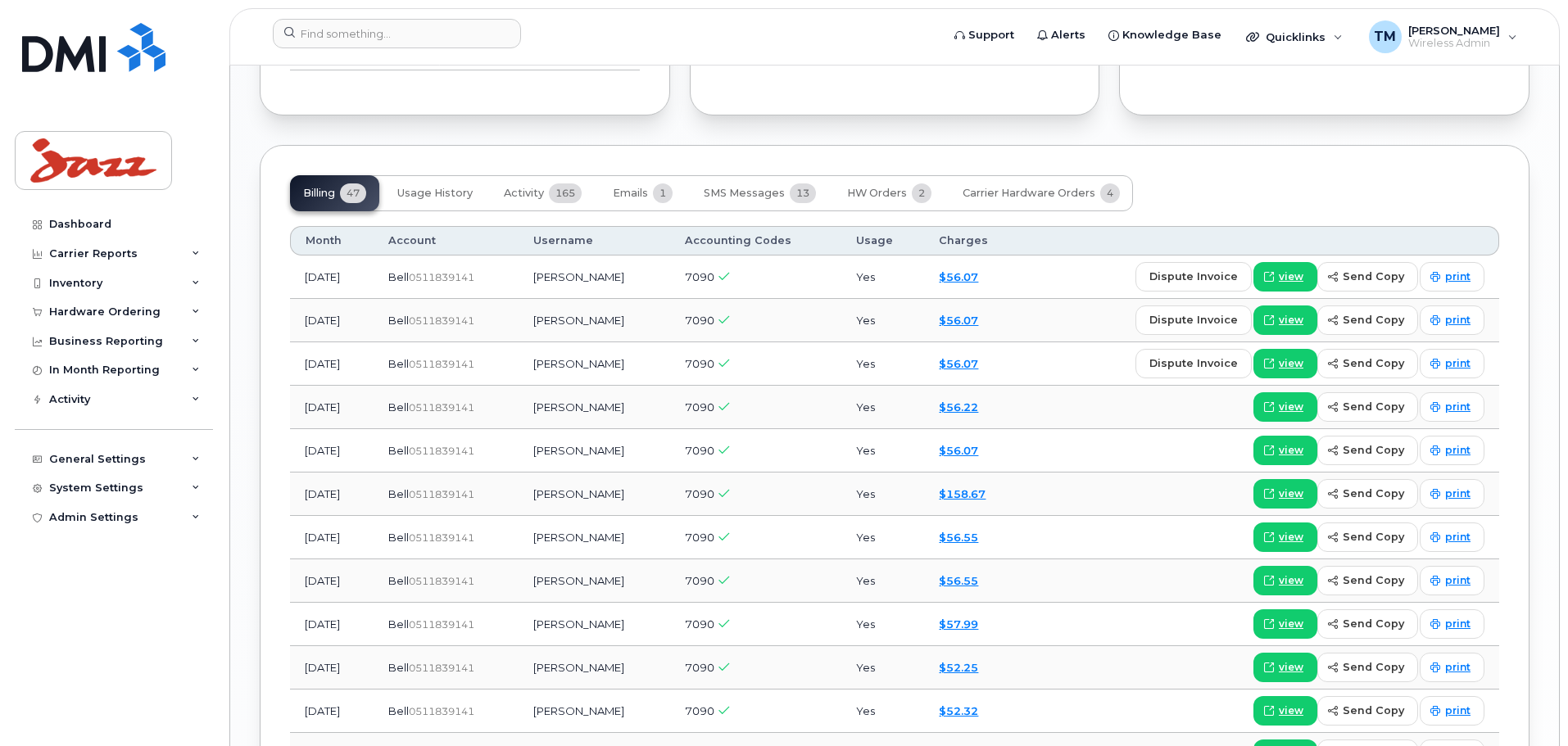
scroll to position [1812, 0]
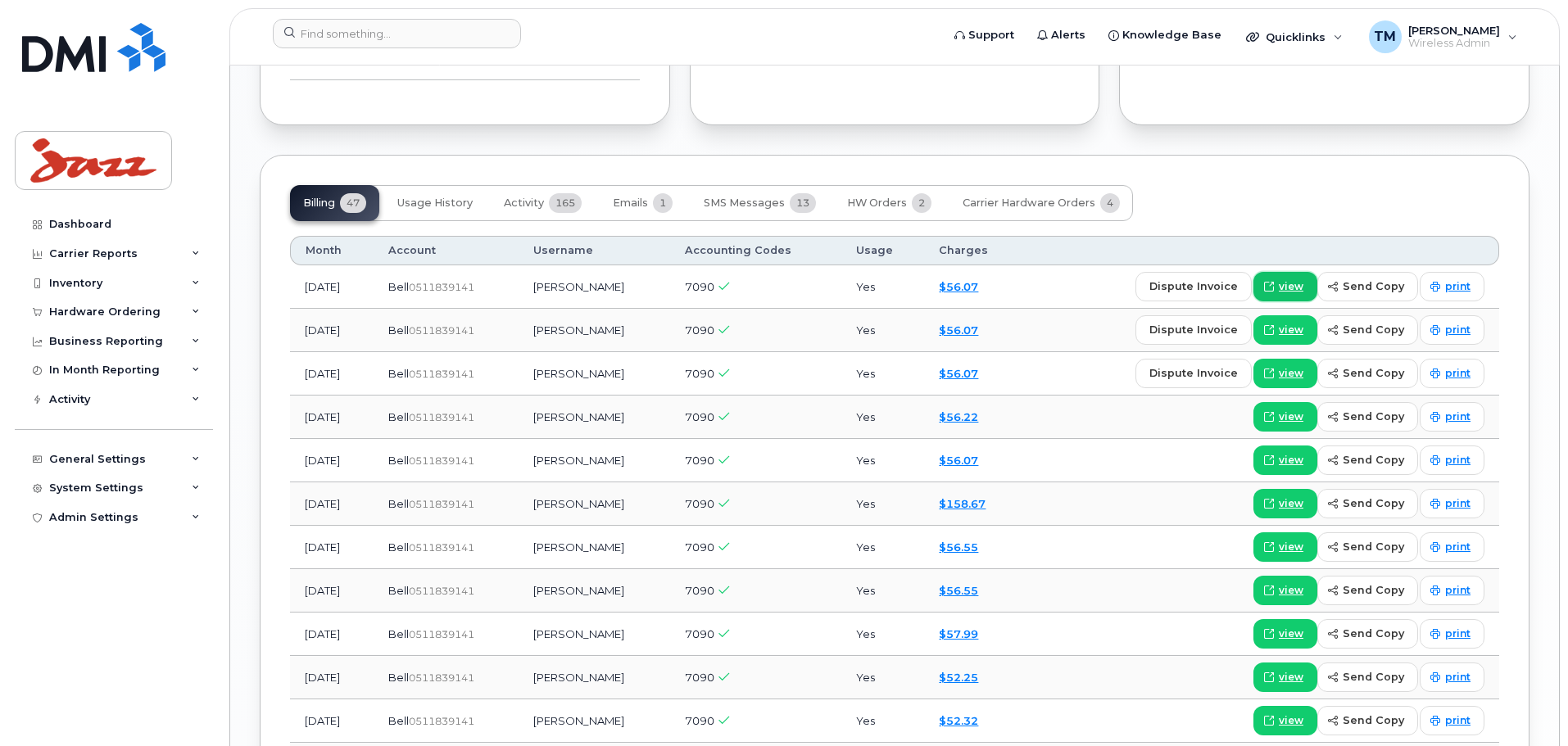
click at [1300, 279] on span "view" at bounding box center [1292, 286] width 25 height 14
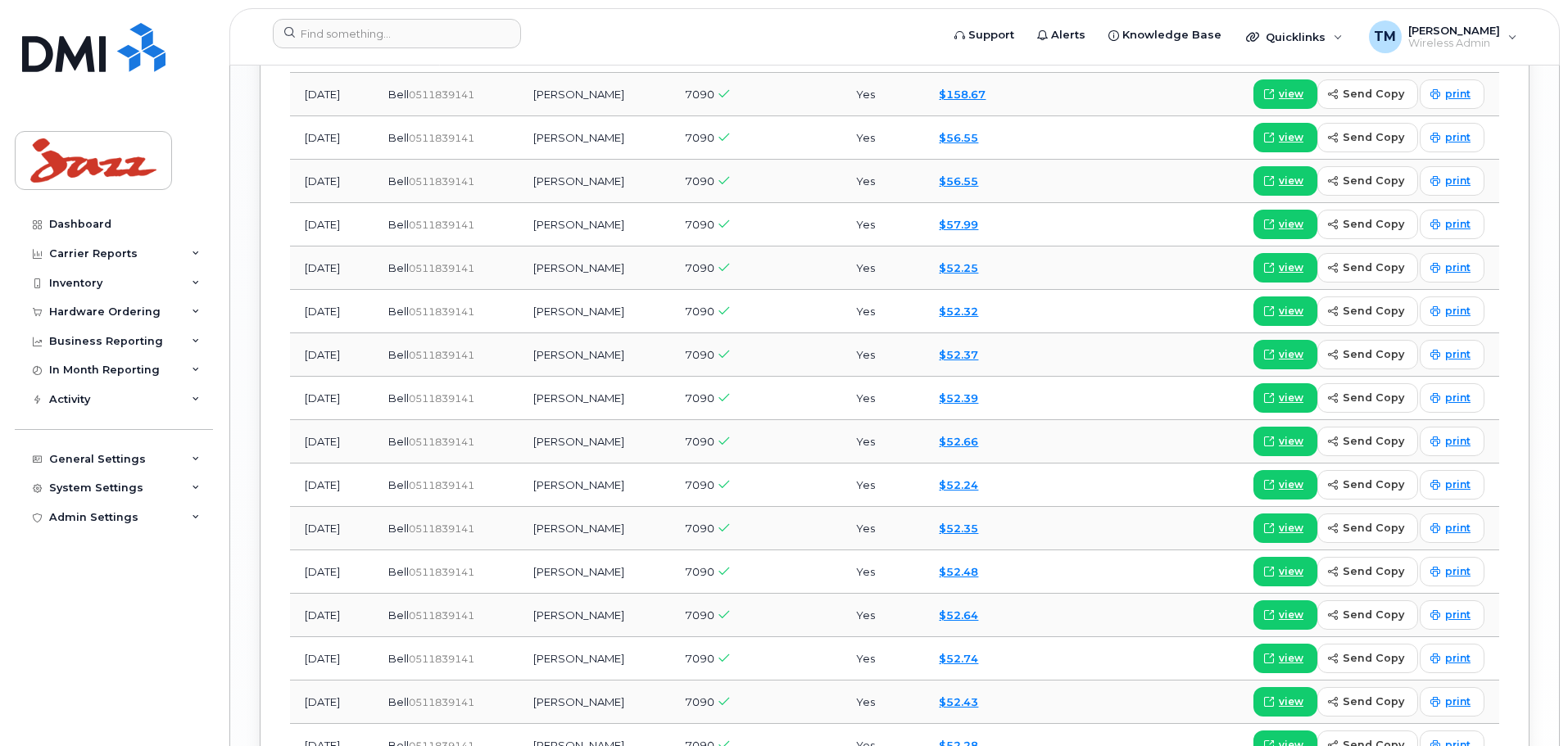
scroll to position [2385, 0]
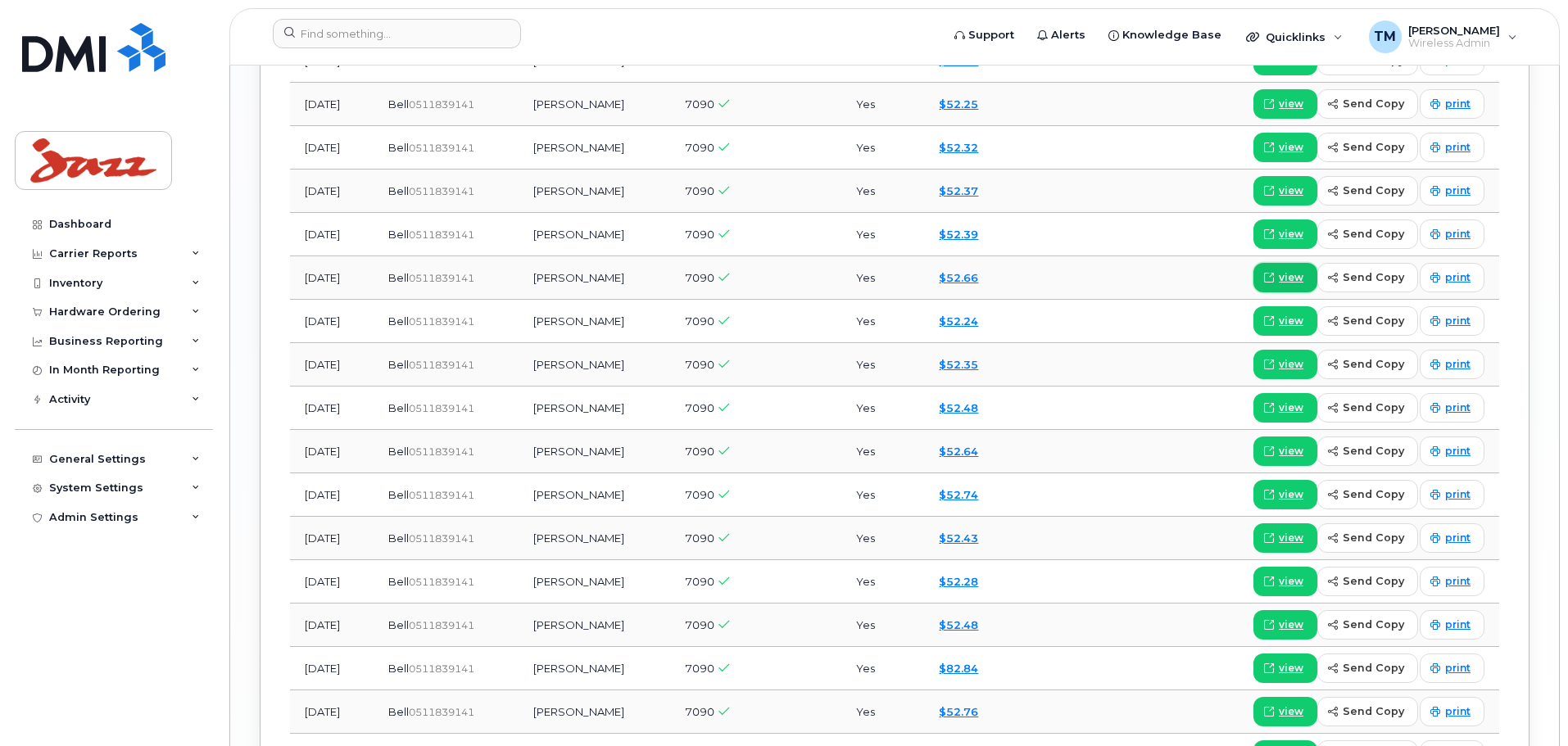
click at [1298, 270] on span "view" at bounding box center [1292, 277] width 25 height 14
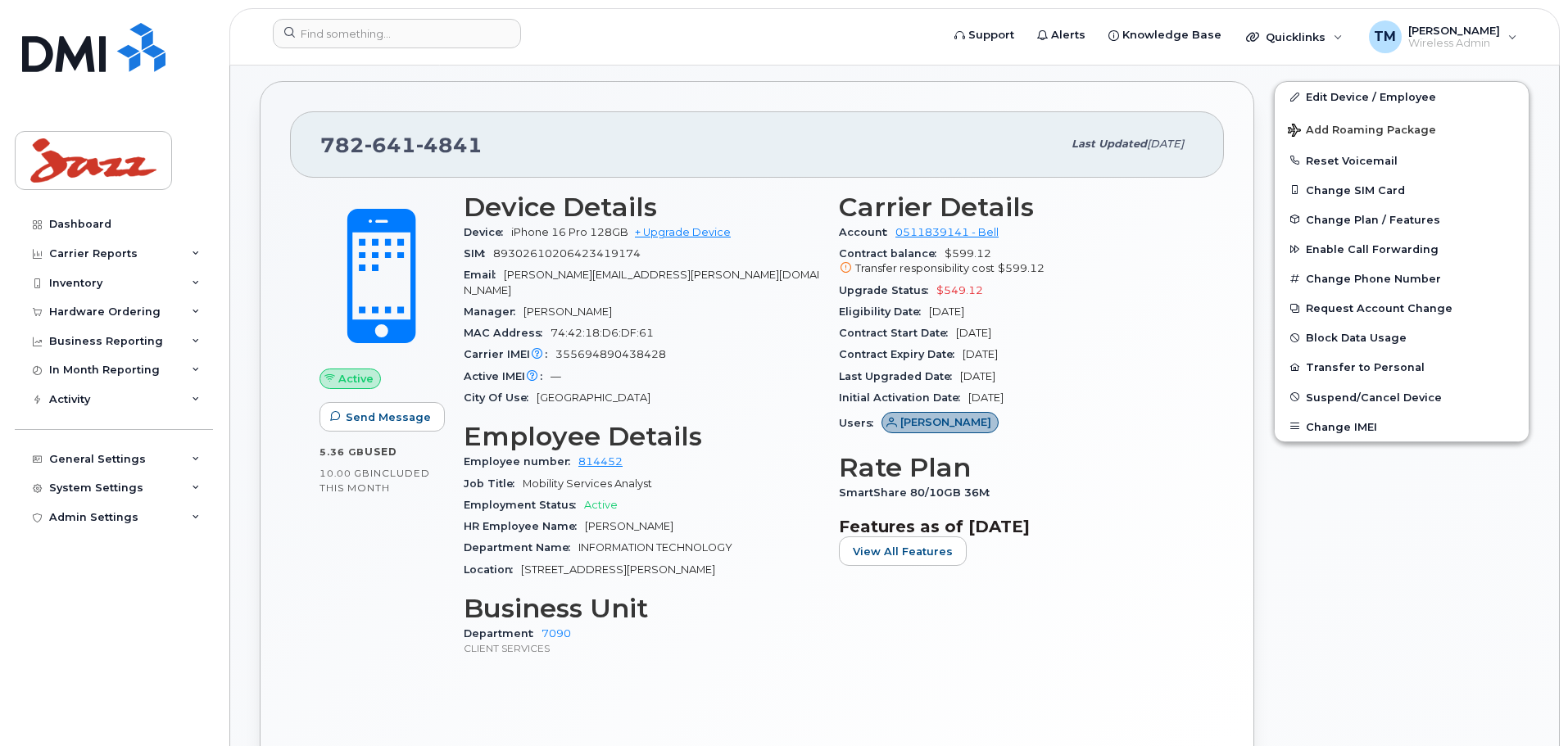
scroll to position [419, 0]
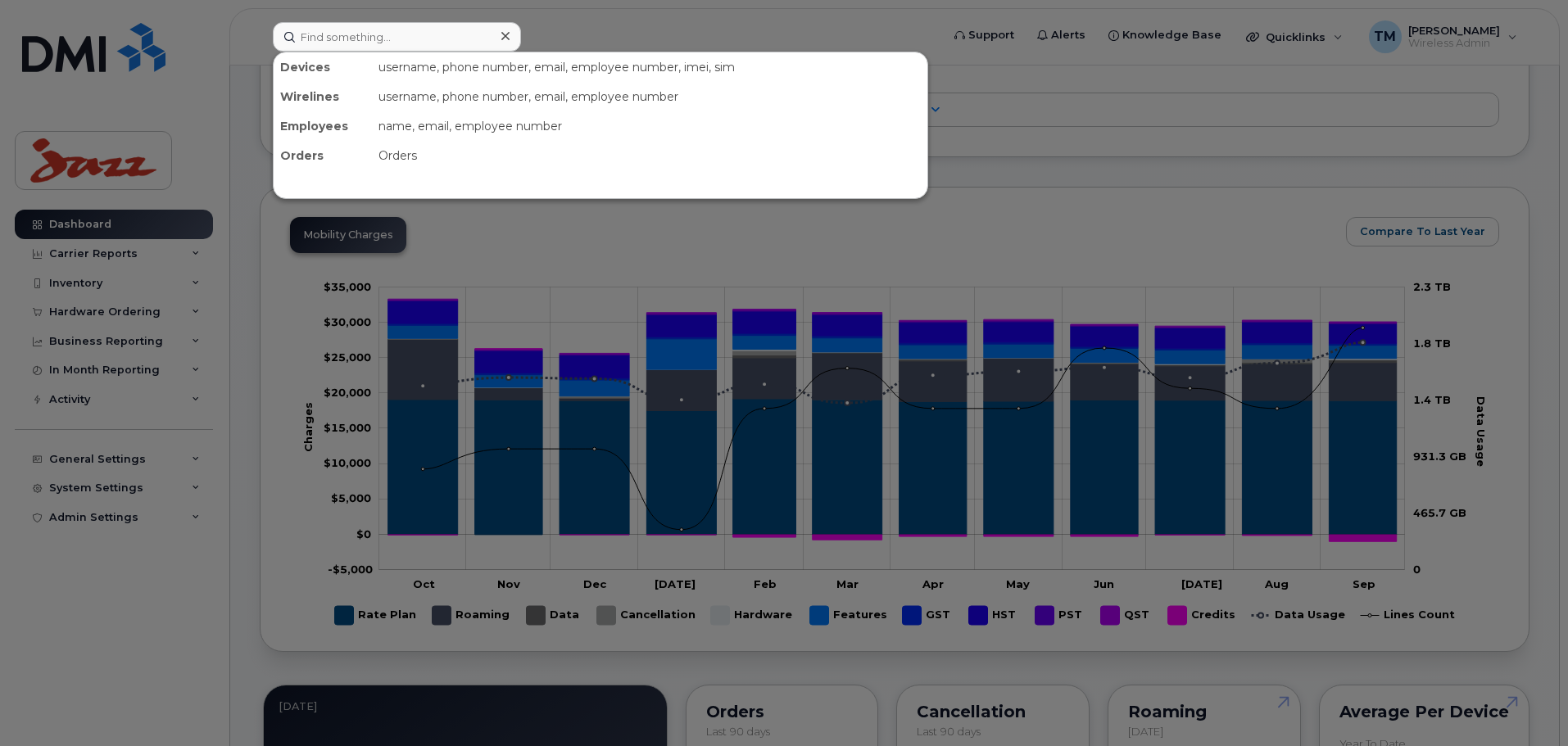
click at [269, 452] on div at bounding box center [784, 373] width 1568 height 746
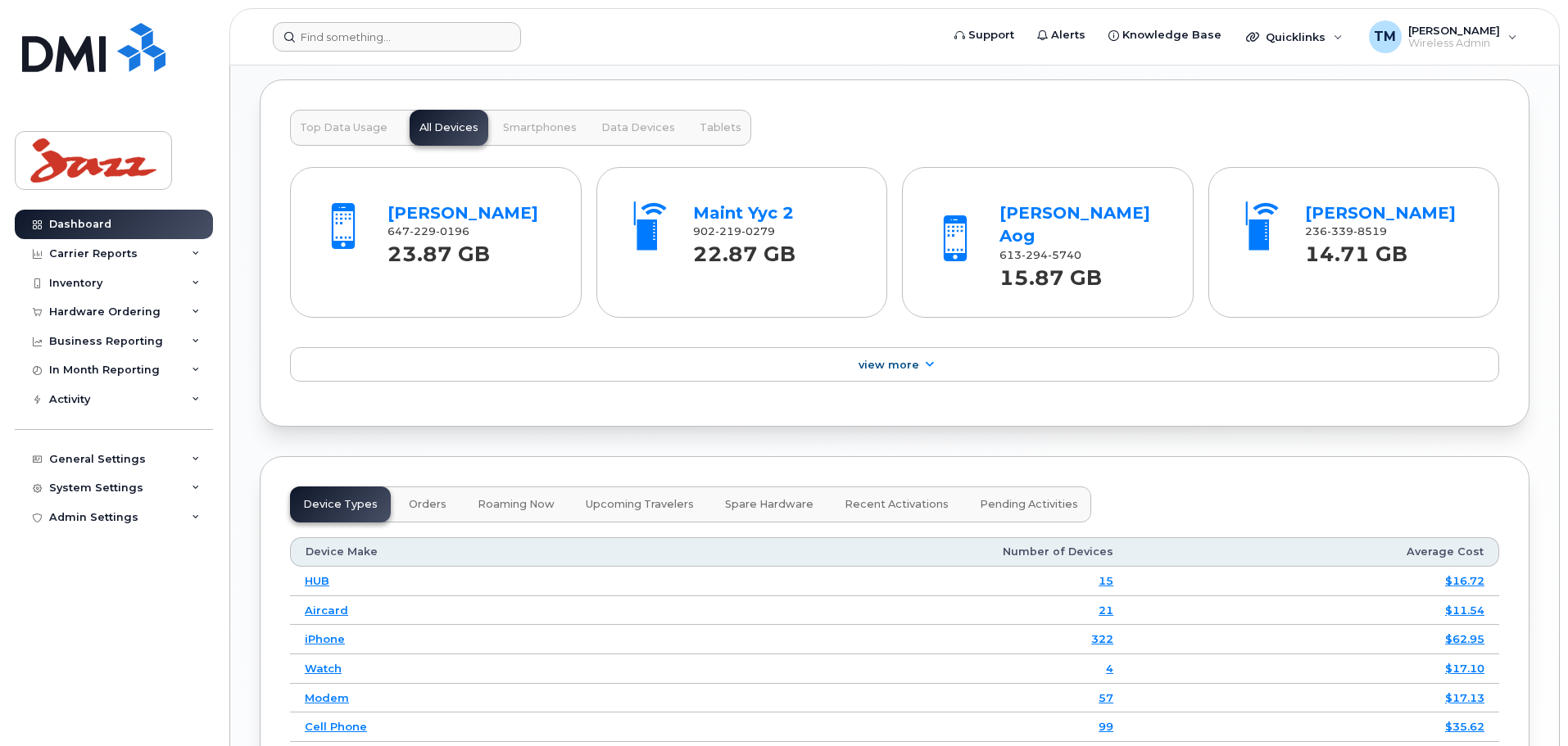
scroll to position [1393, 0]
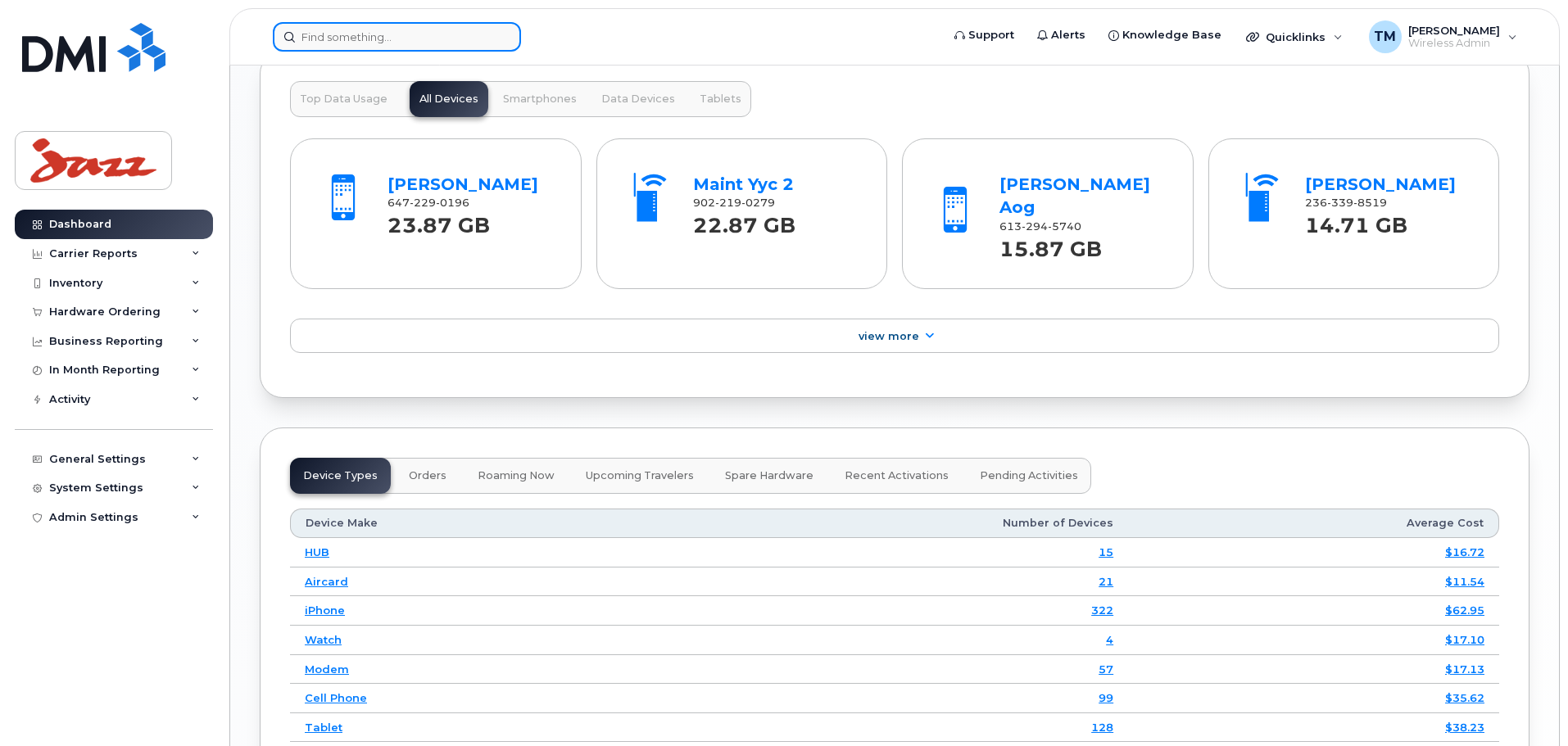
drag, startPoint x: 423, startPoint y: 42, endPoint x: 435, endPoint y: 42, distance: 12.0
click at [423, 42] on input at bounding box center [397, 36] width 248 height 30
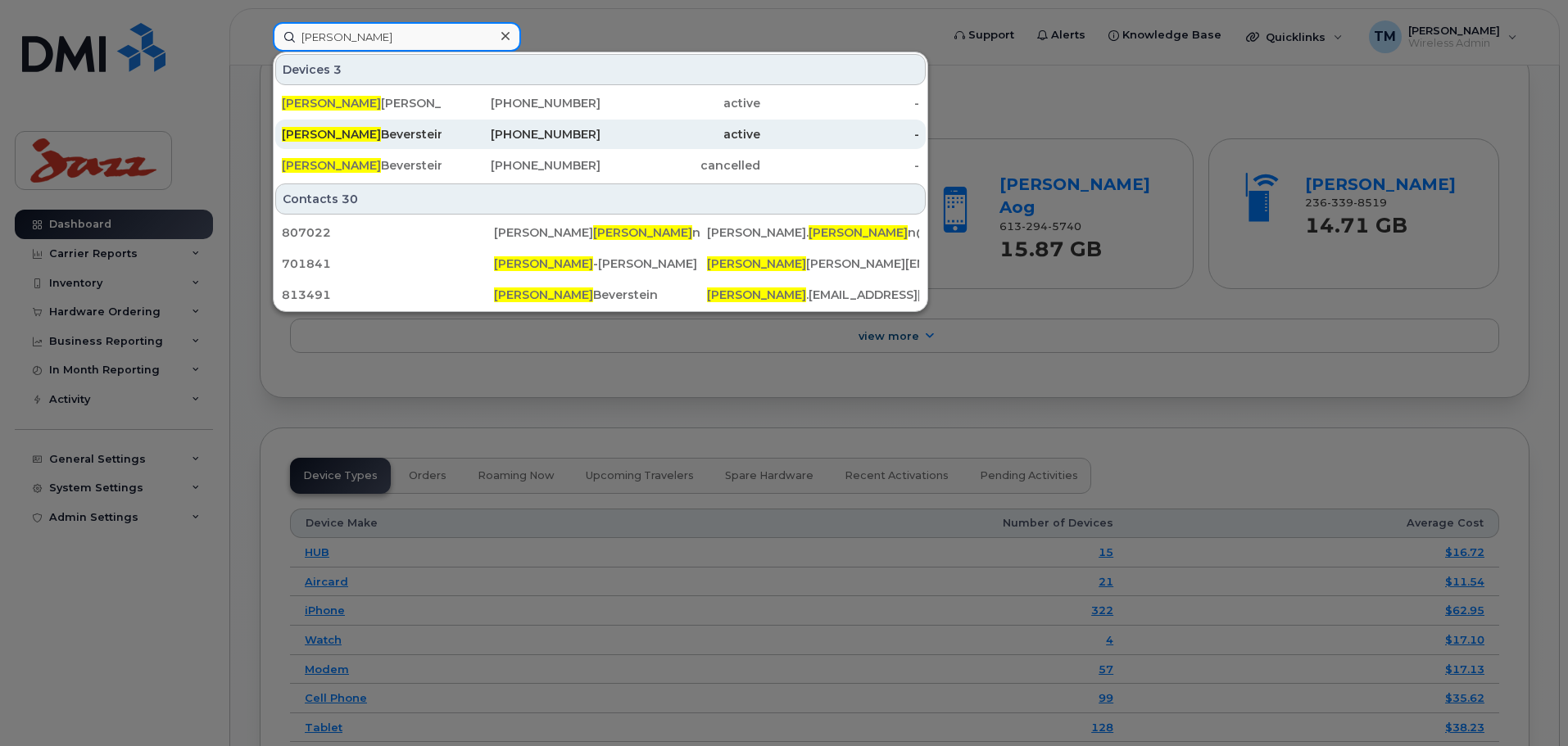
type input "Julie"
click at [407, 127] on div "Julie Beverstein" at bounding box center [361, 134] width 160 height 16
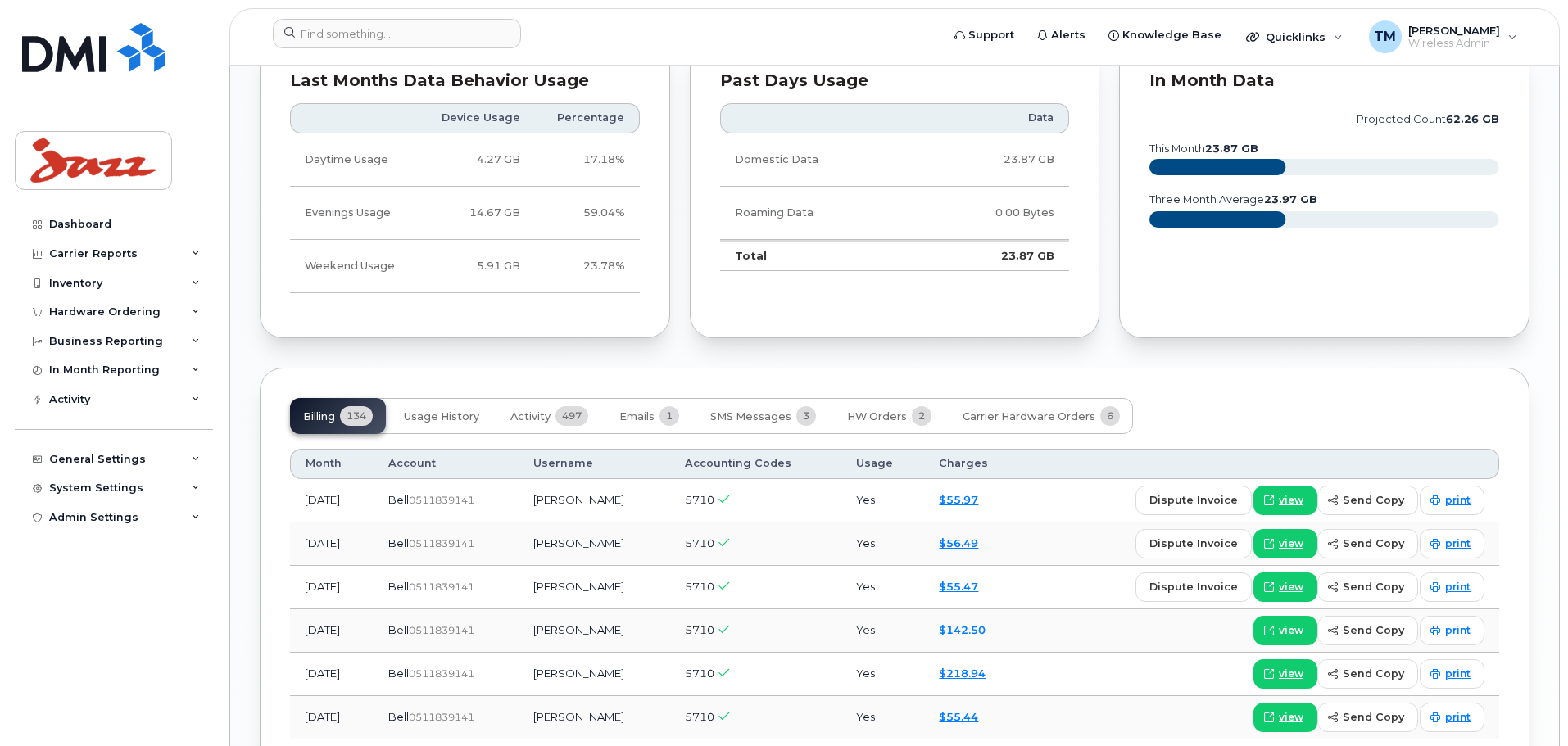
scroll to position [1613, 0]
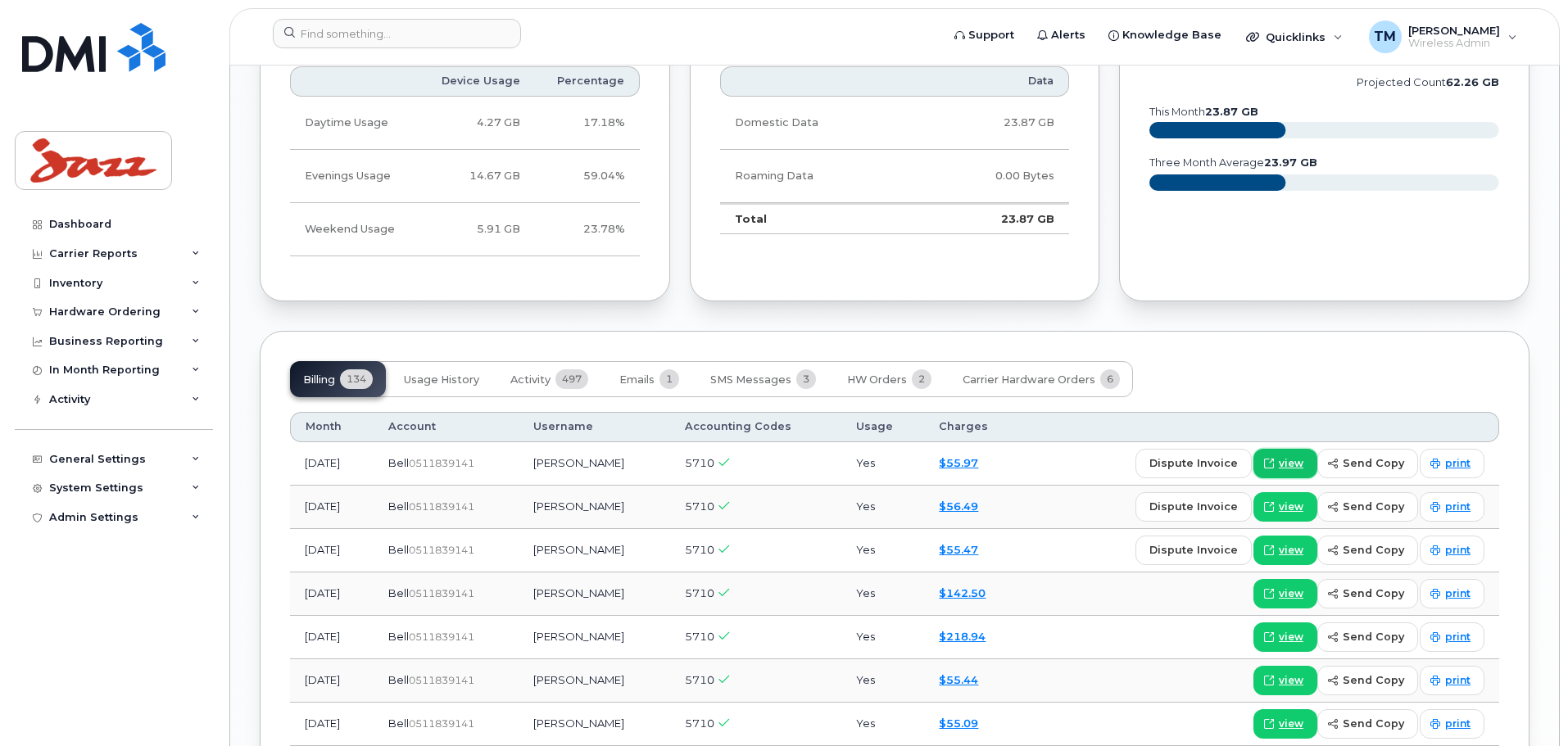
click at [1296, 457] on span "view" at bounding box center [1292, 463] width 25 height 14
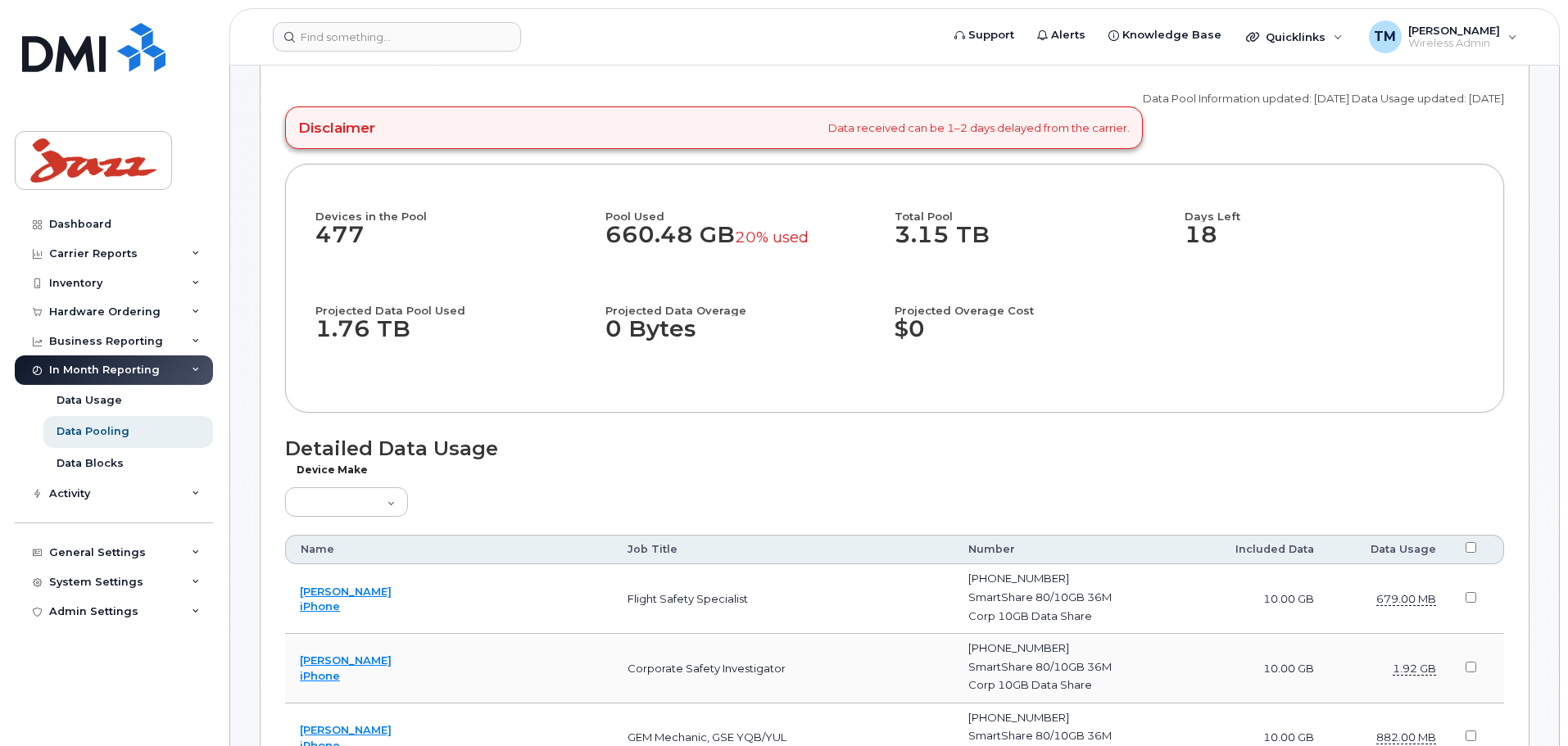
scroll to position [82, 0]
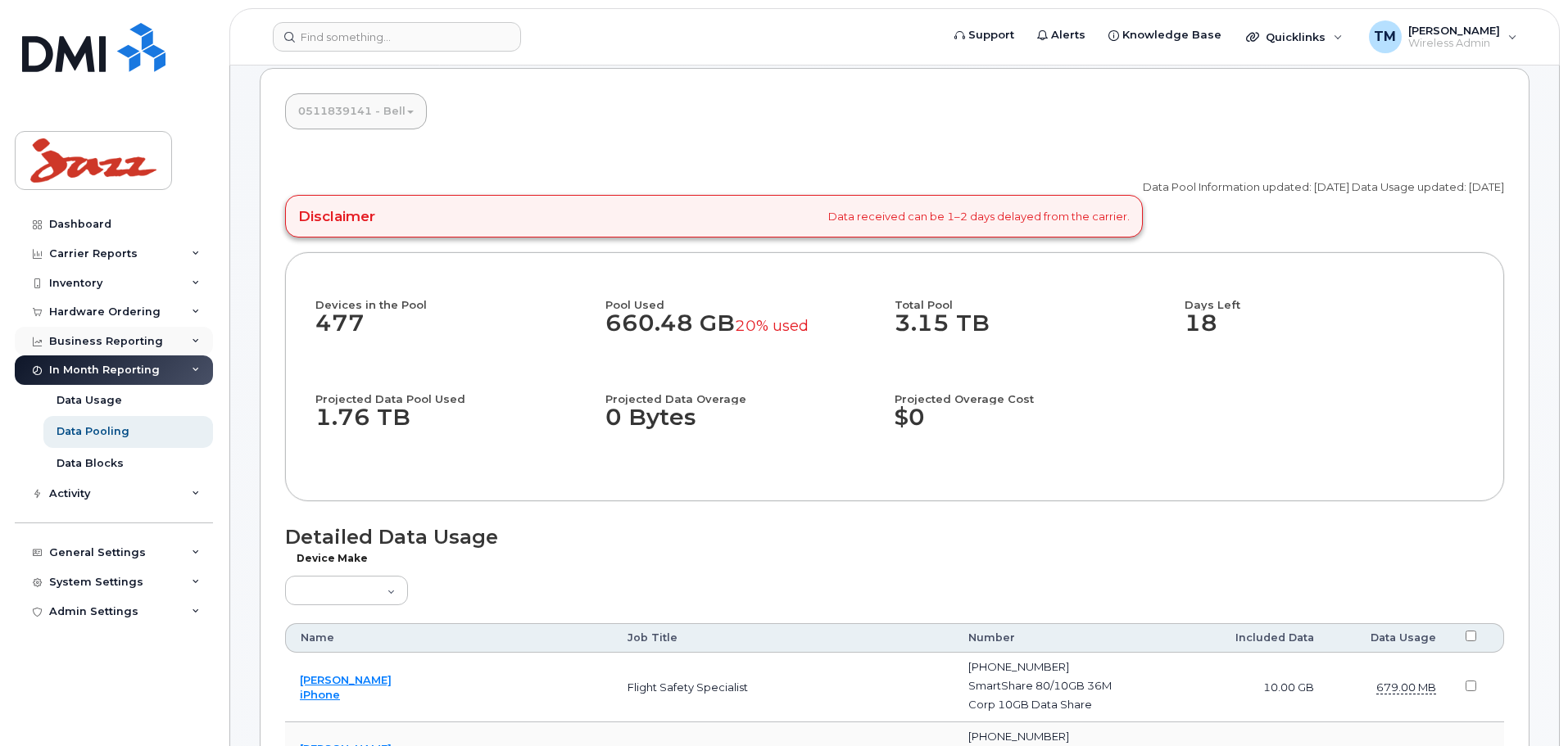
click at [176, 335] on div "Business Reporting" at bounding box center [114, 341] width 199 height 30
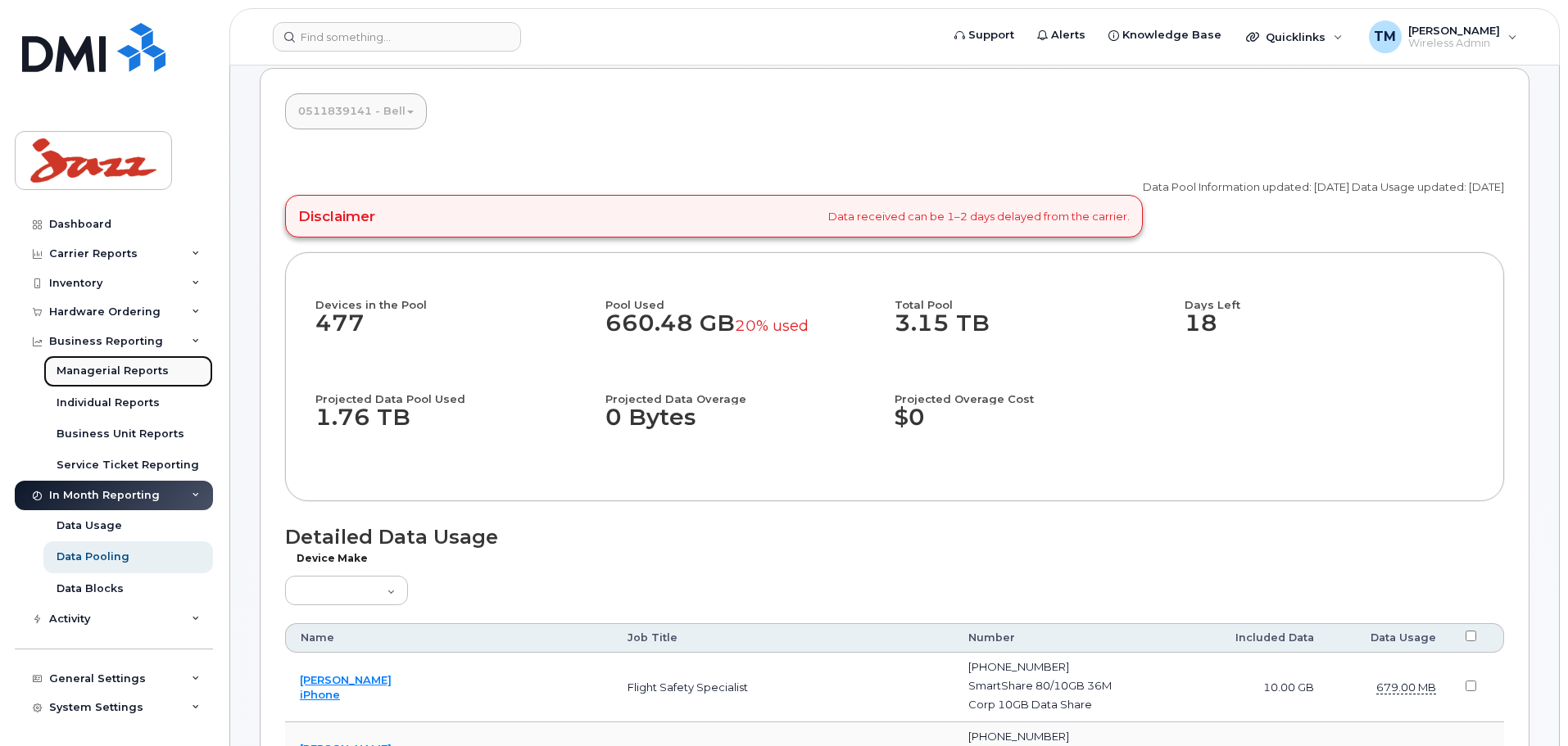
click at [123, 372] on div "Managerial Reports" at bounding box center [112, 371] width 112 height 14
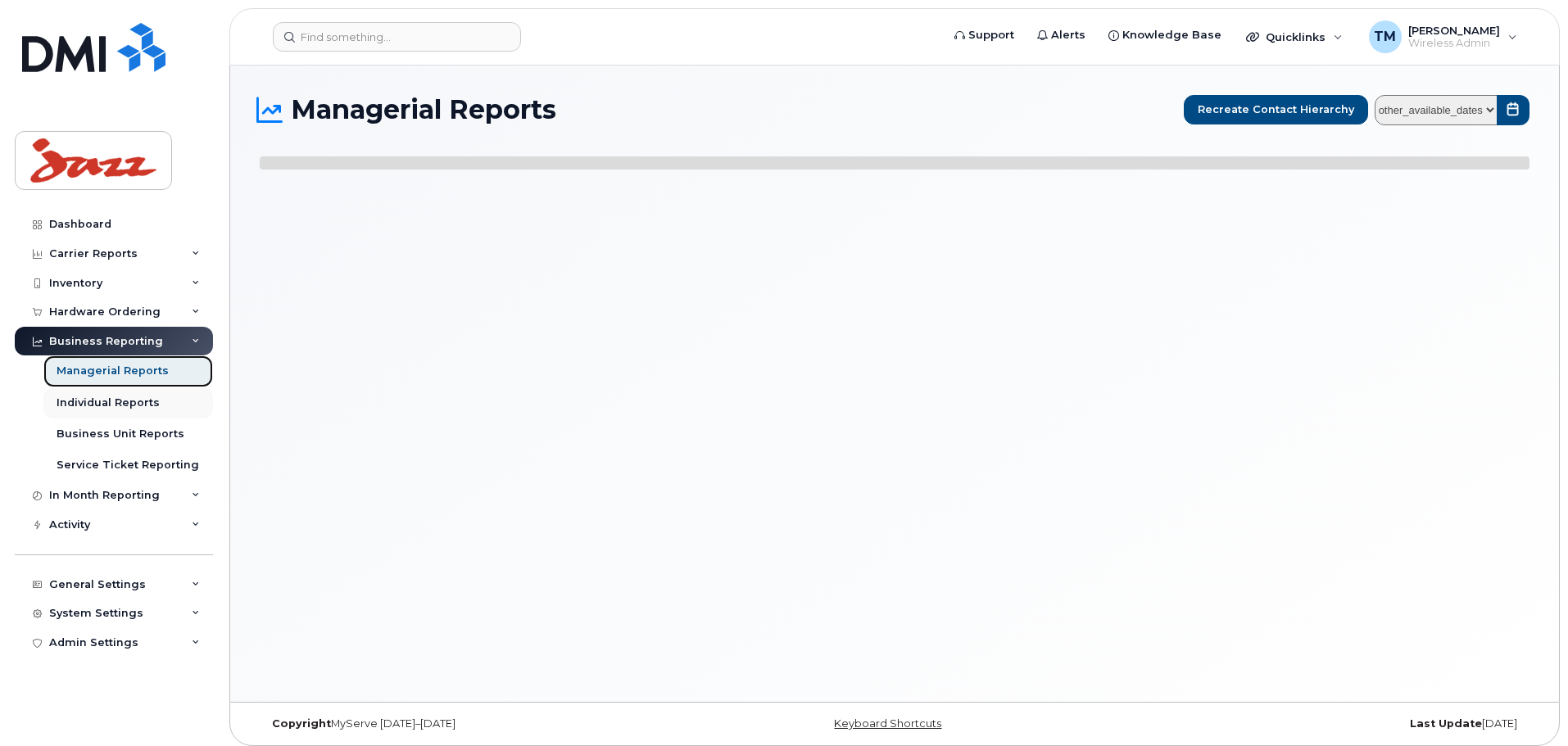
select select
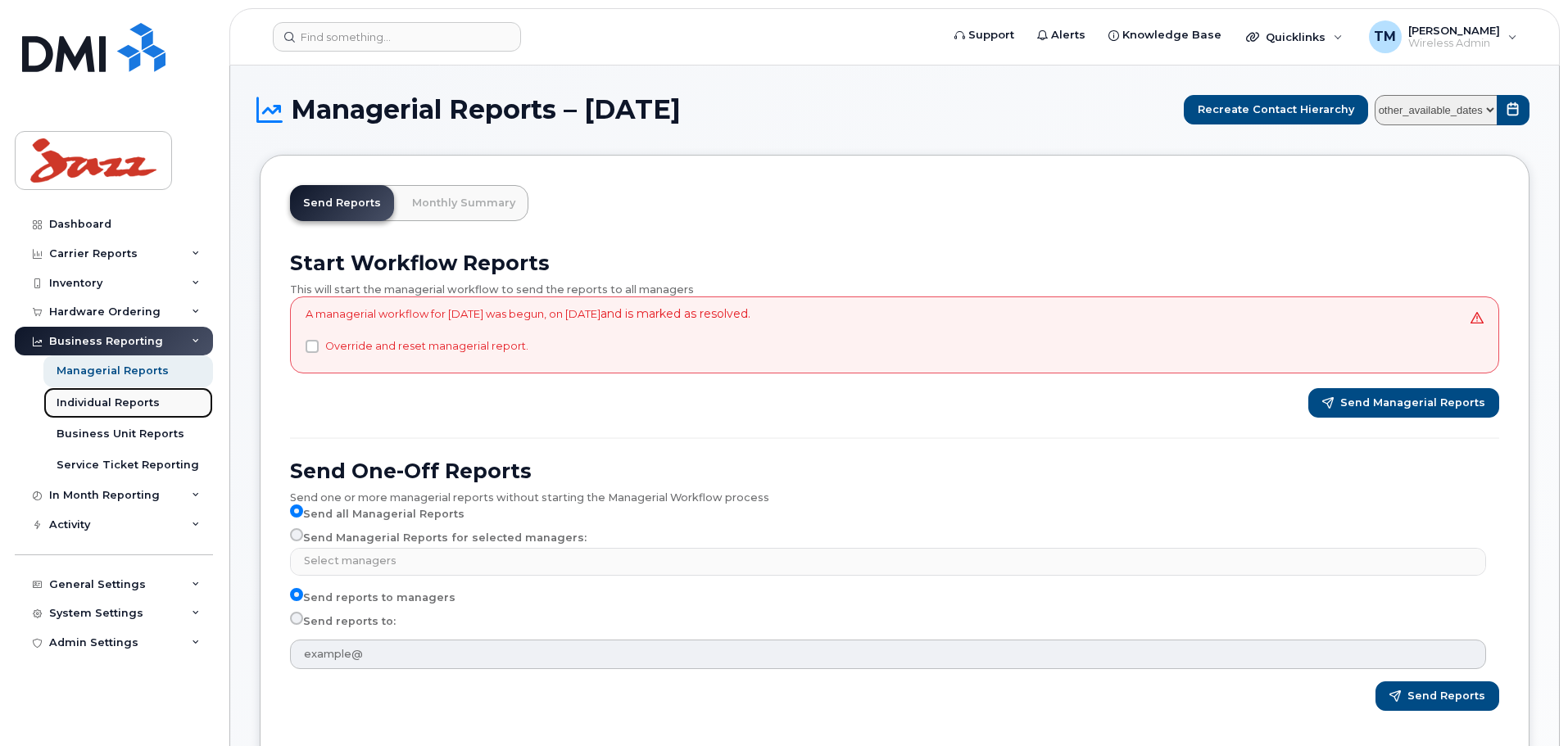
click at [123, 398] on div "Individual Reports" at bounding box center [108, 402] width 103 height 14
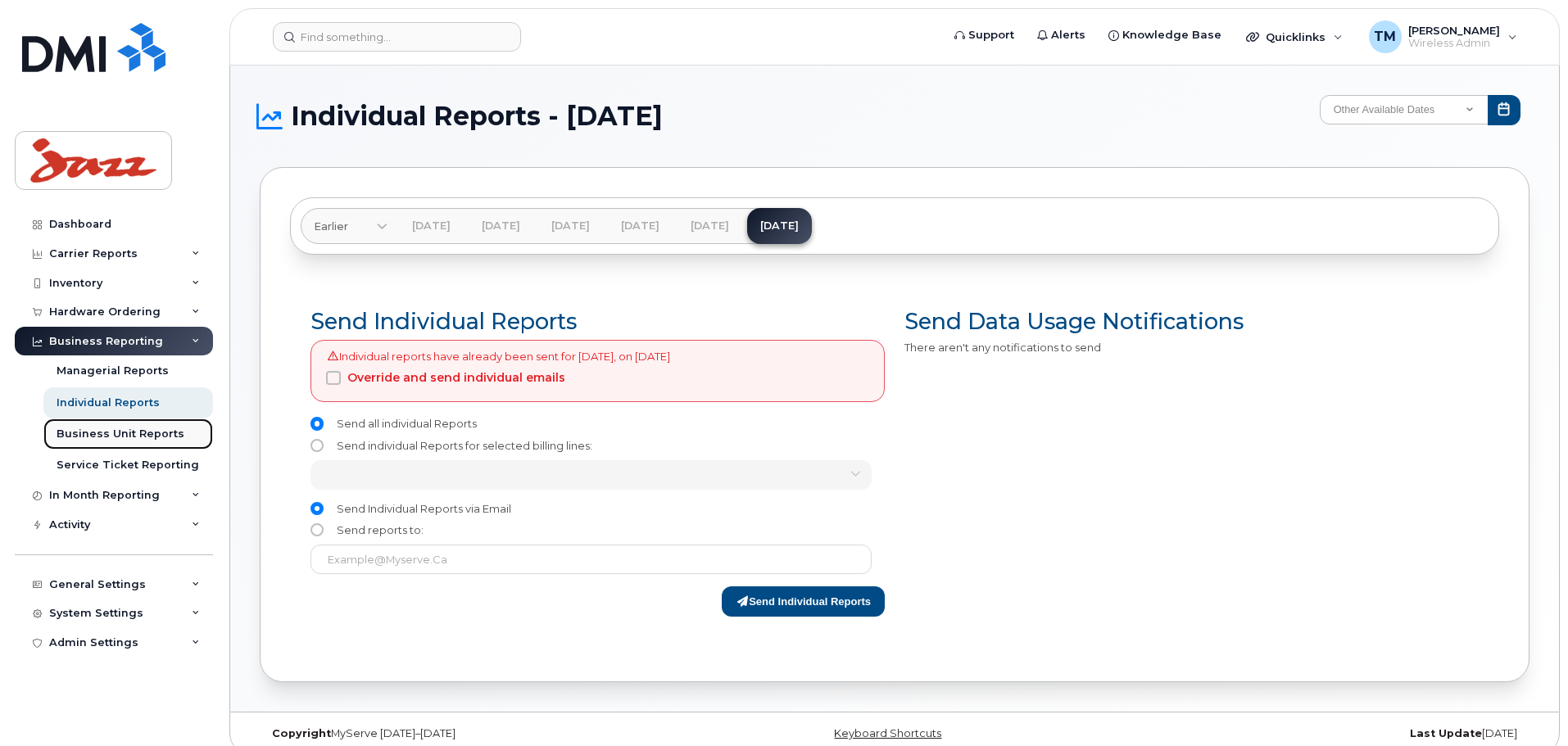
click at [119, 429] on div "Business Unit Reports" at bounding box center [120, 434] width 128 height 14
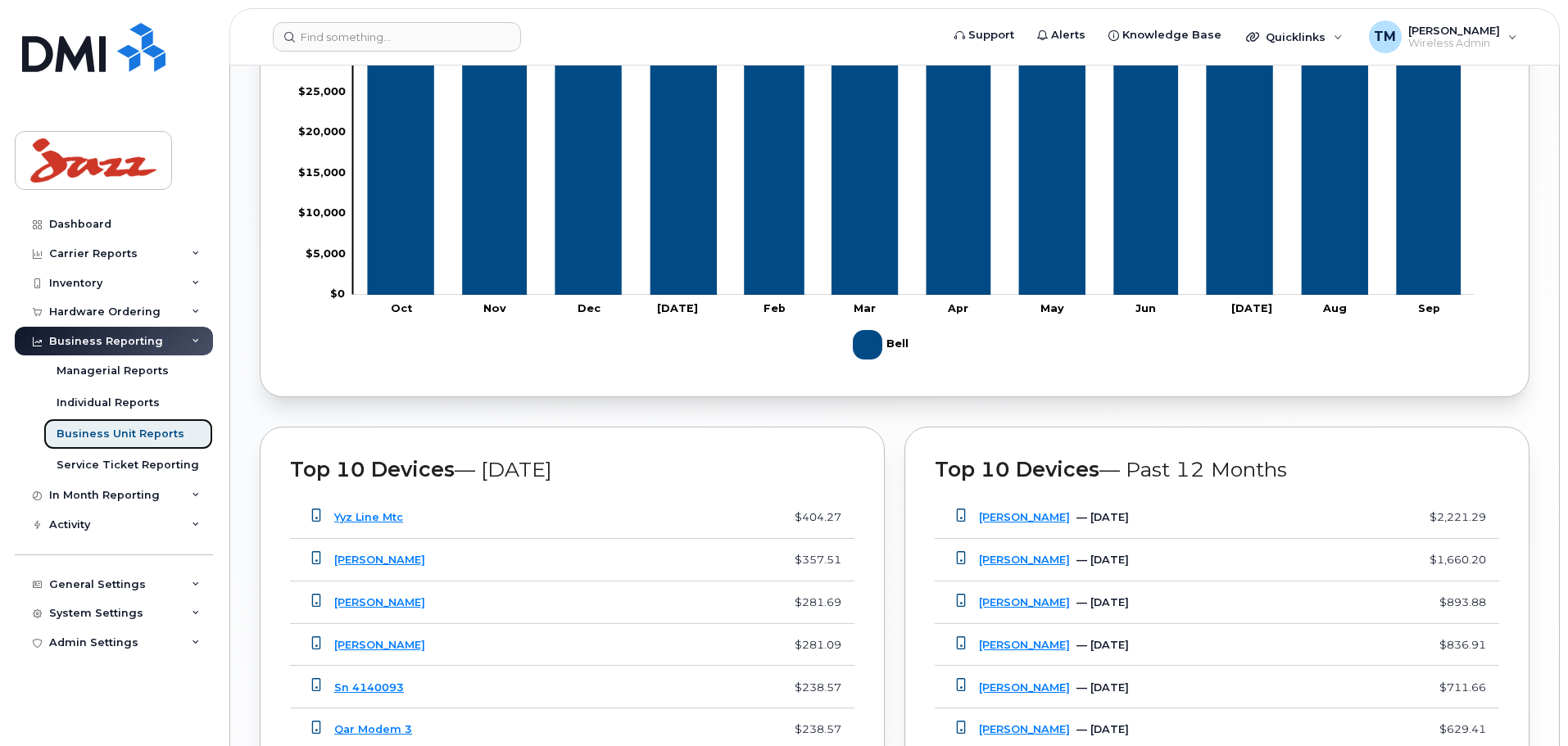
scroll to position [983, 0]
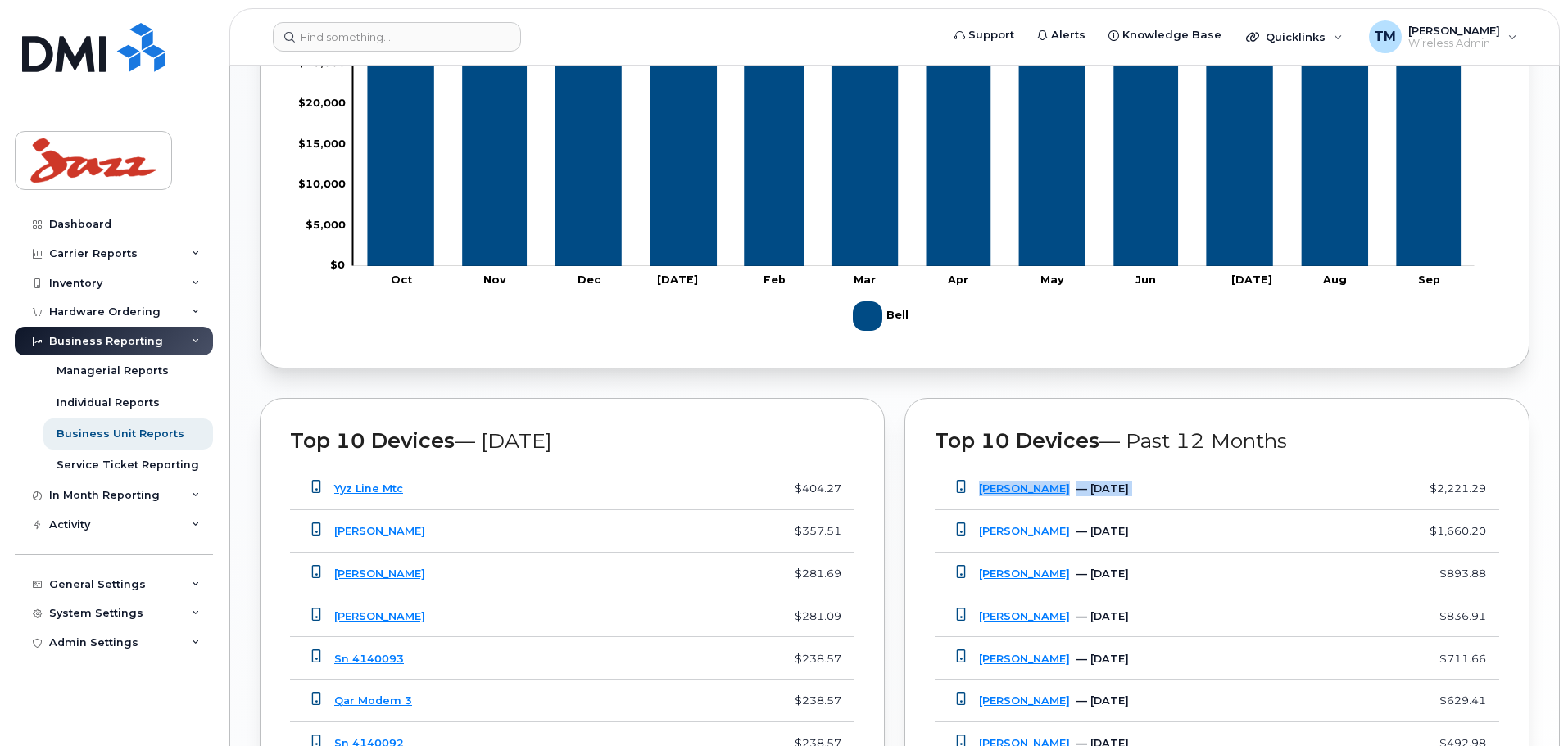
drag, startPoint x: 1509, startPoint y: 496, endPoint x: 1401, endPoint y: 494, distance: 108.0
click at [1401, 494] on div "Top 10 Devices — Past 12 Months Rhonda Bishop — October 2024 $2,221.29 Rhonda B…" at bounding box center [1217, 661] width 625 height 526
drag, startPoint x: 1328, startPoint y: 493, endPoint x: 1358, endPoint y: 491, distance: 30.1
click at [1329, 493] on td "Rhonda Bishop — October 2024" at bounding box center [1157, 489] width 355 height 43
click at [1018, 485] on link "Rhonda Bishop" at bounding box center [1024, 488] width 91 height 12
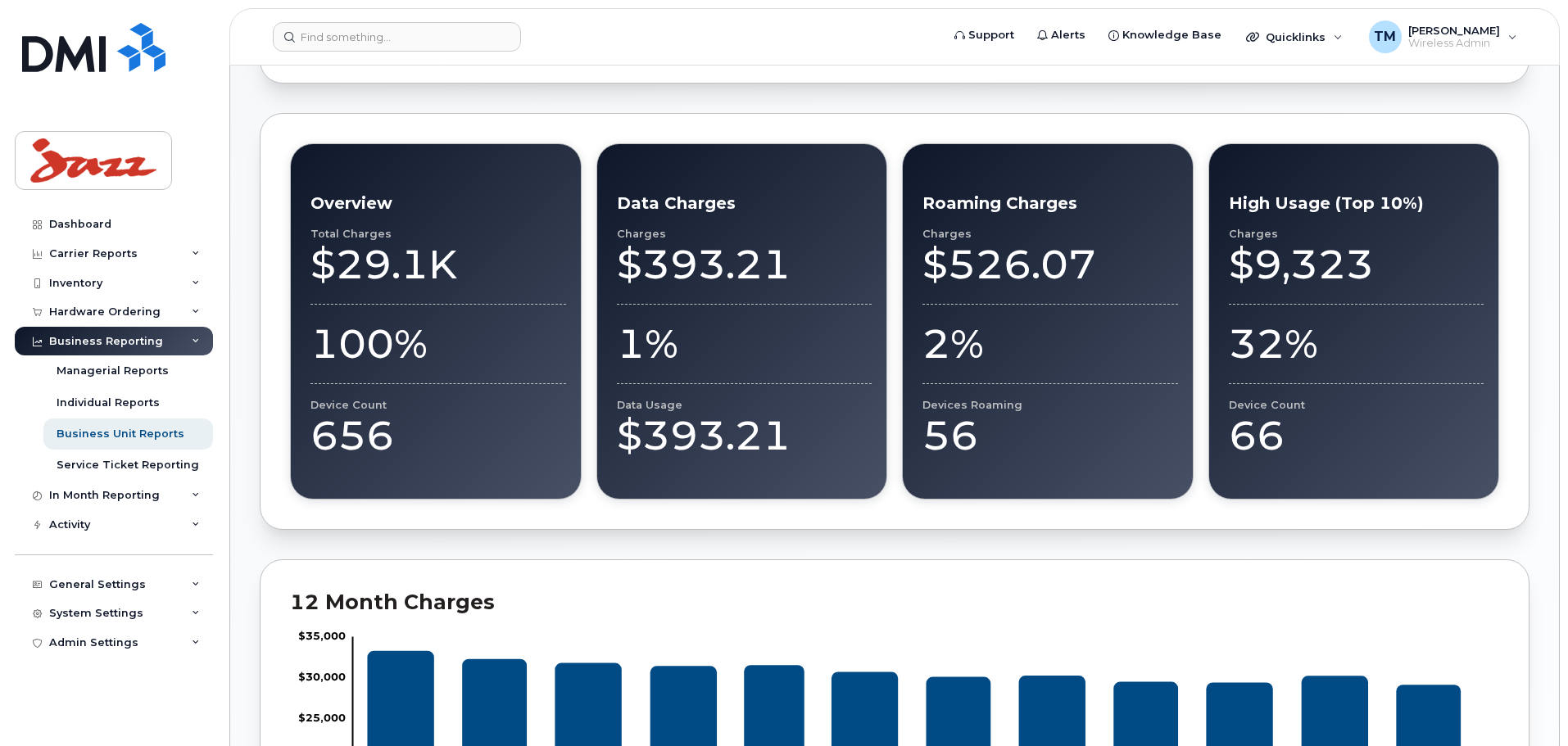
scroll to position [819, 0]
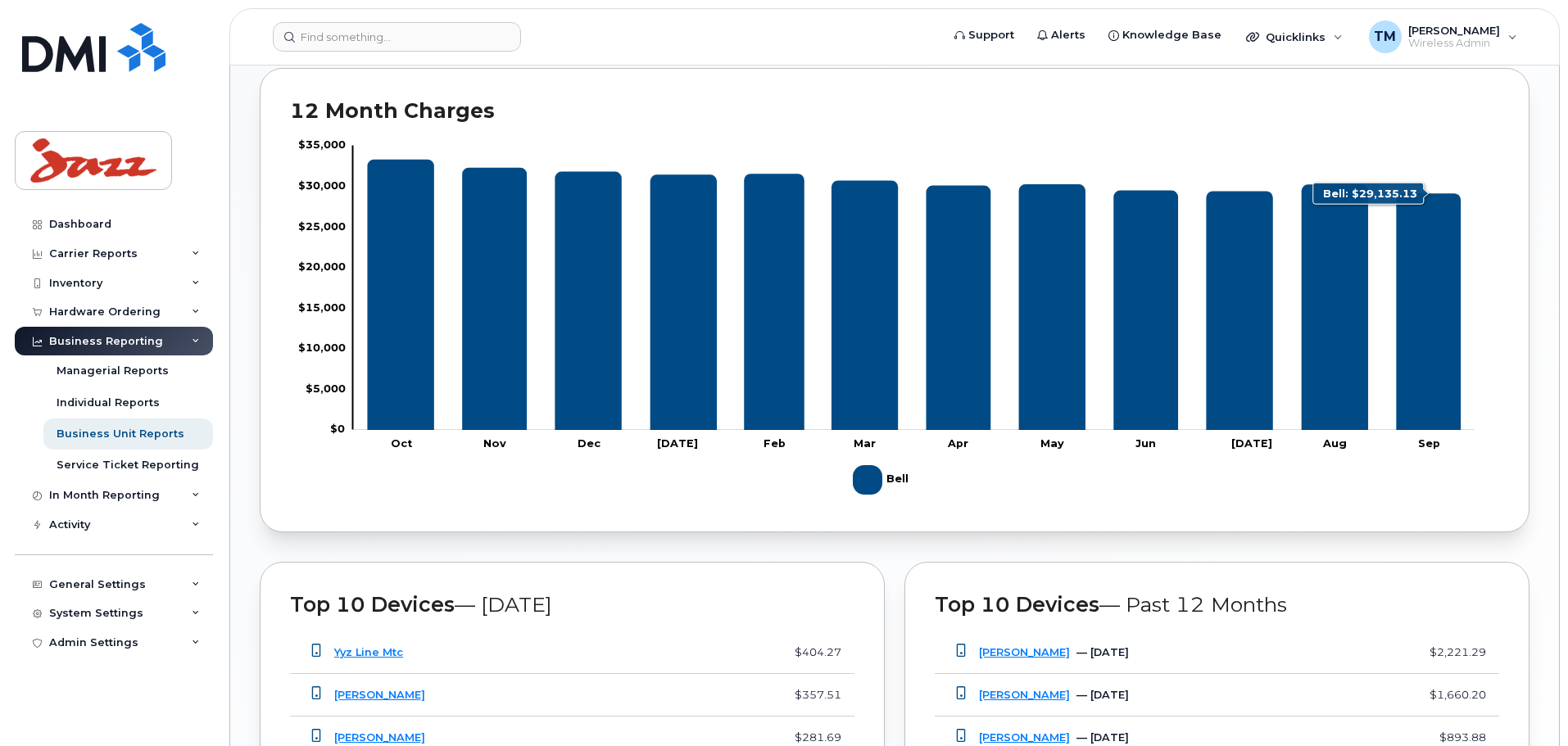
click at [1423, 316] on icon "Bell" at bounding box center [1428, 311] width 65 height 237
click at [1342, 330] on icon "Bell" at bounding box center [1335, 307] width 66 height 245
click at [1307, 187] on icon "Bell" at bounding box center [1335, 307] width 66 height 245
click at [1308, 191] on icon "Bell" at bounding box center [1335, 307] width 66 height 245
click at [1340, 266] on icon "Bell" at bounding box center [1335, 307] width 66 height 245
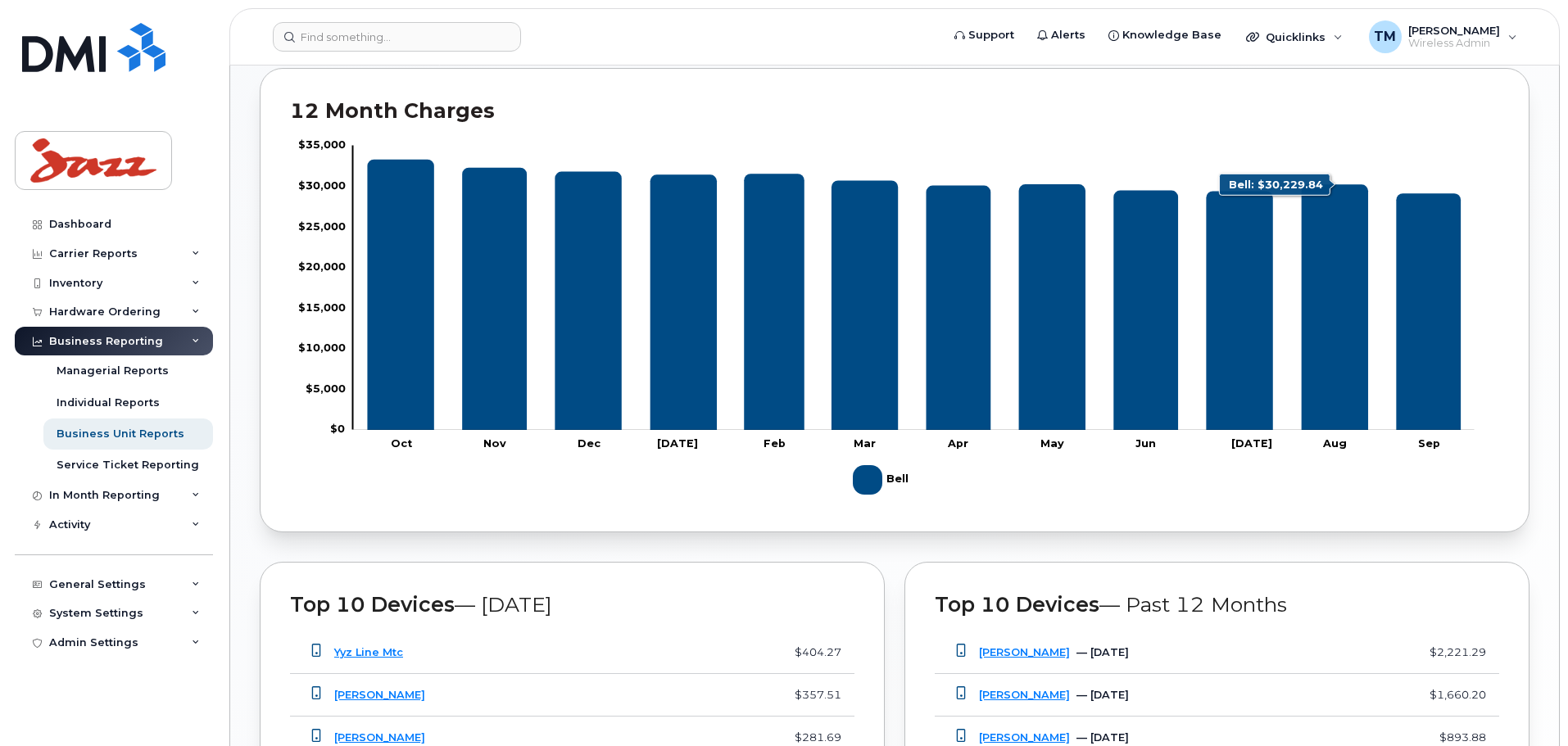
click at [1339, 267] on icon "Bell" at bounding box center [1335, 307] width 66 height 245
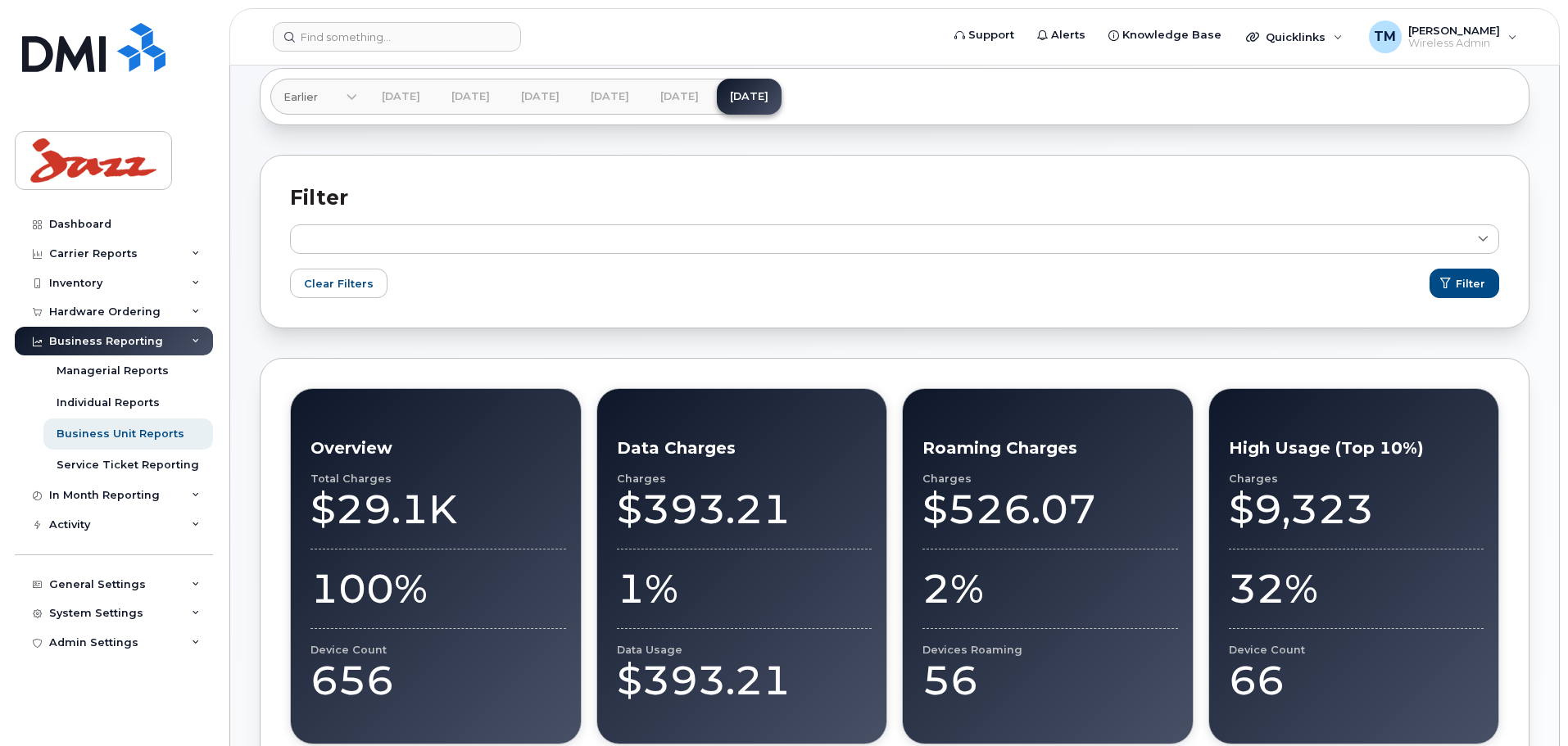
scroll to position [82, 0]
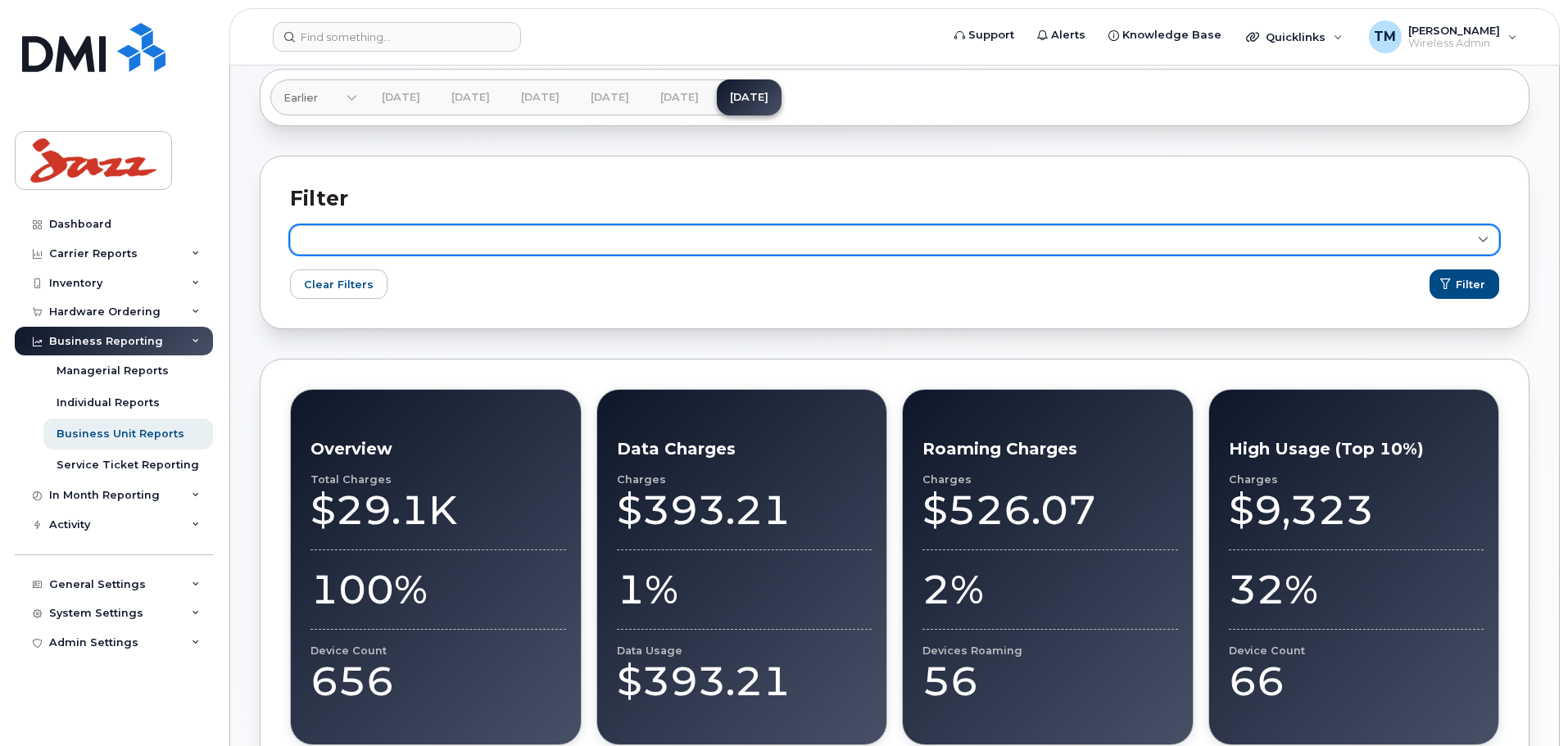
click at [1441, 250] on link at bounding box center [895, 240] width 1210 height 30
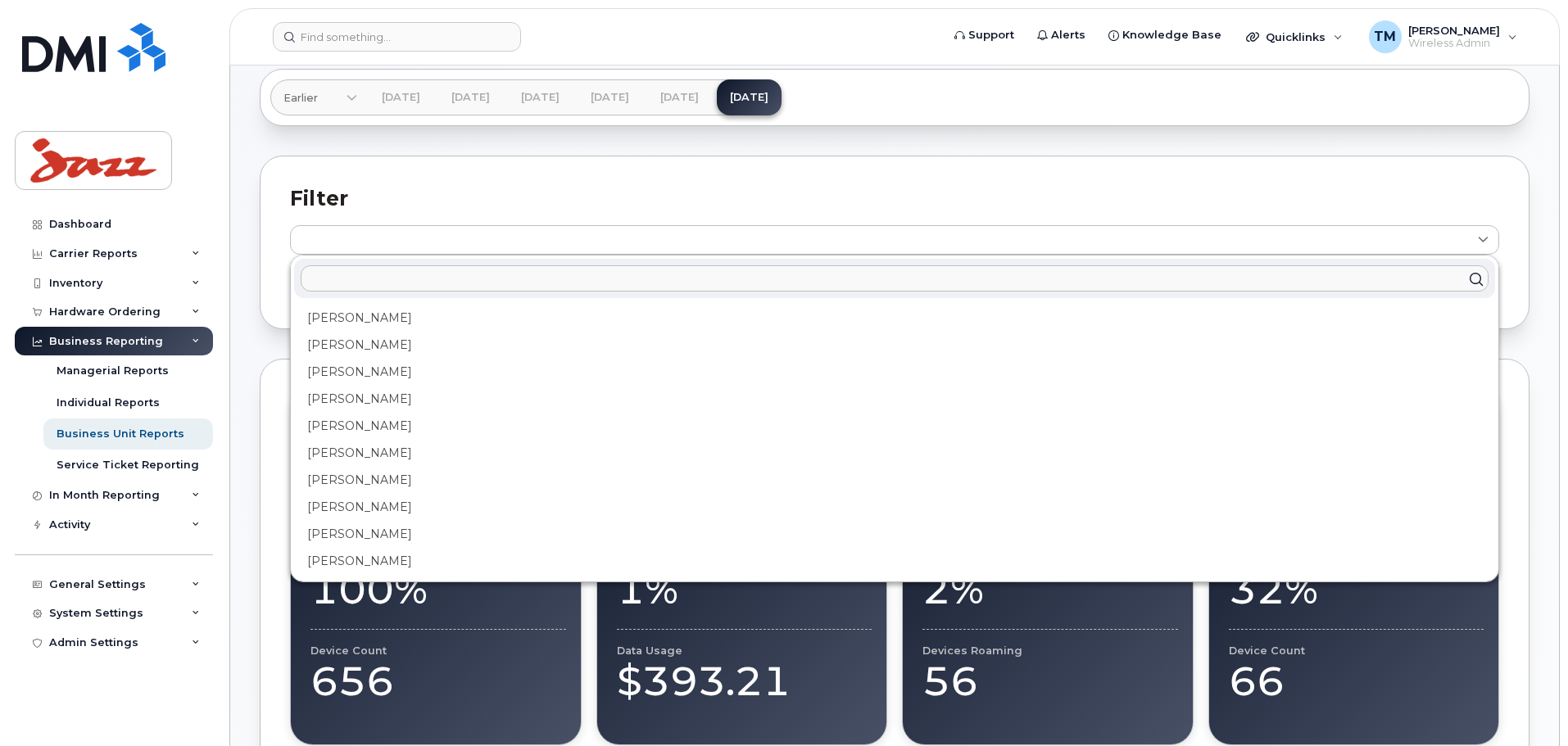
click at [741, 284] on input "text" at bounding box center [894, 278] width 1188 height 26
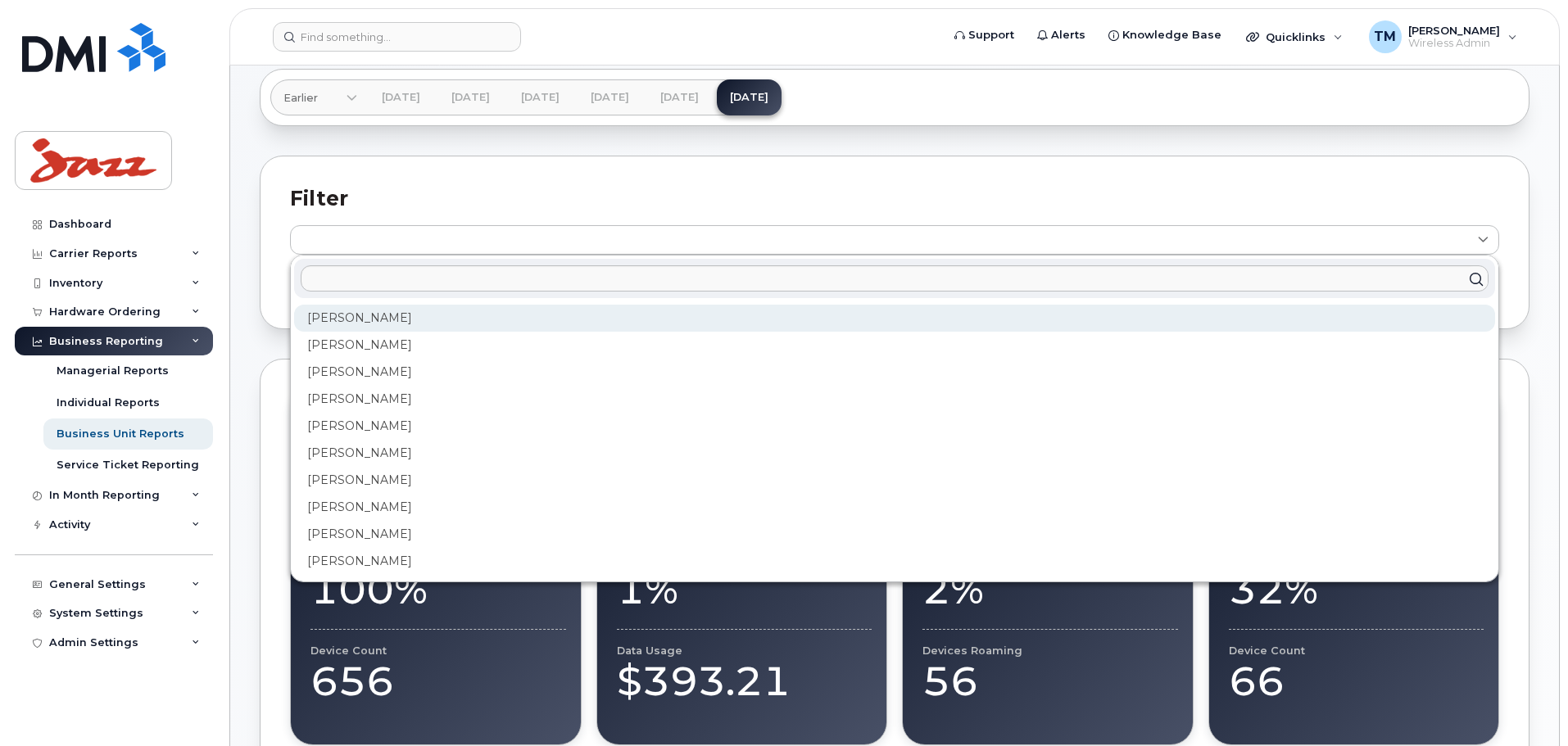
click at [543, 315] on div "Adam Lucas" at bounding box center [894, 318] width 1201 height 27
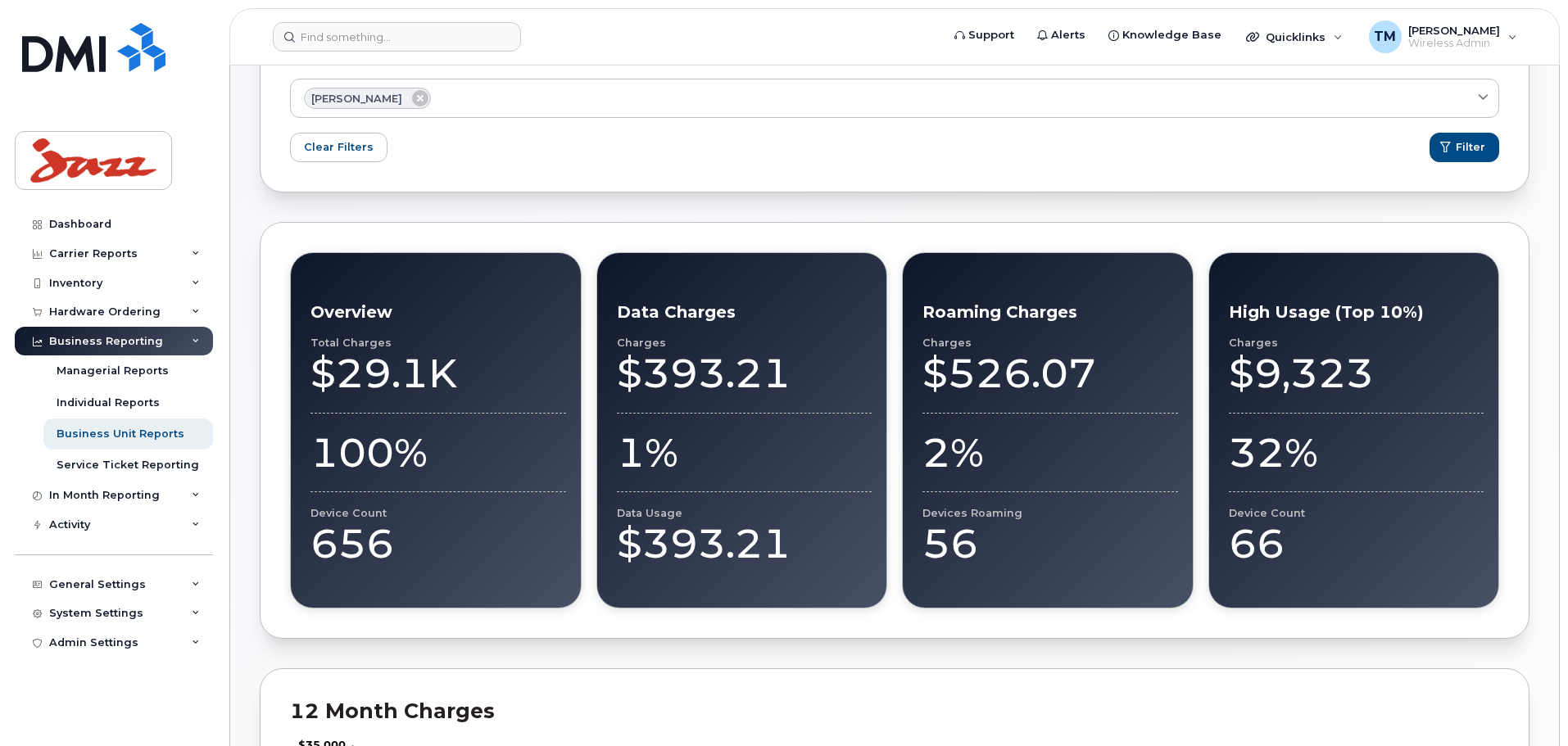
scroll to position [0, 0]
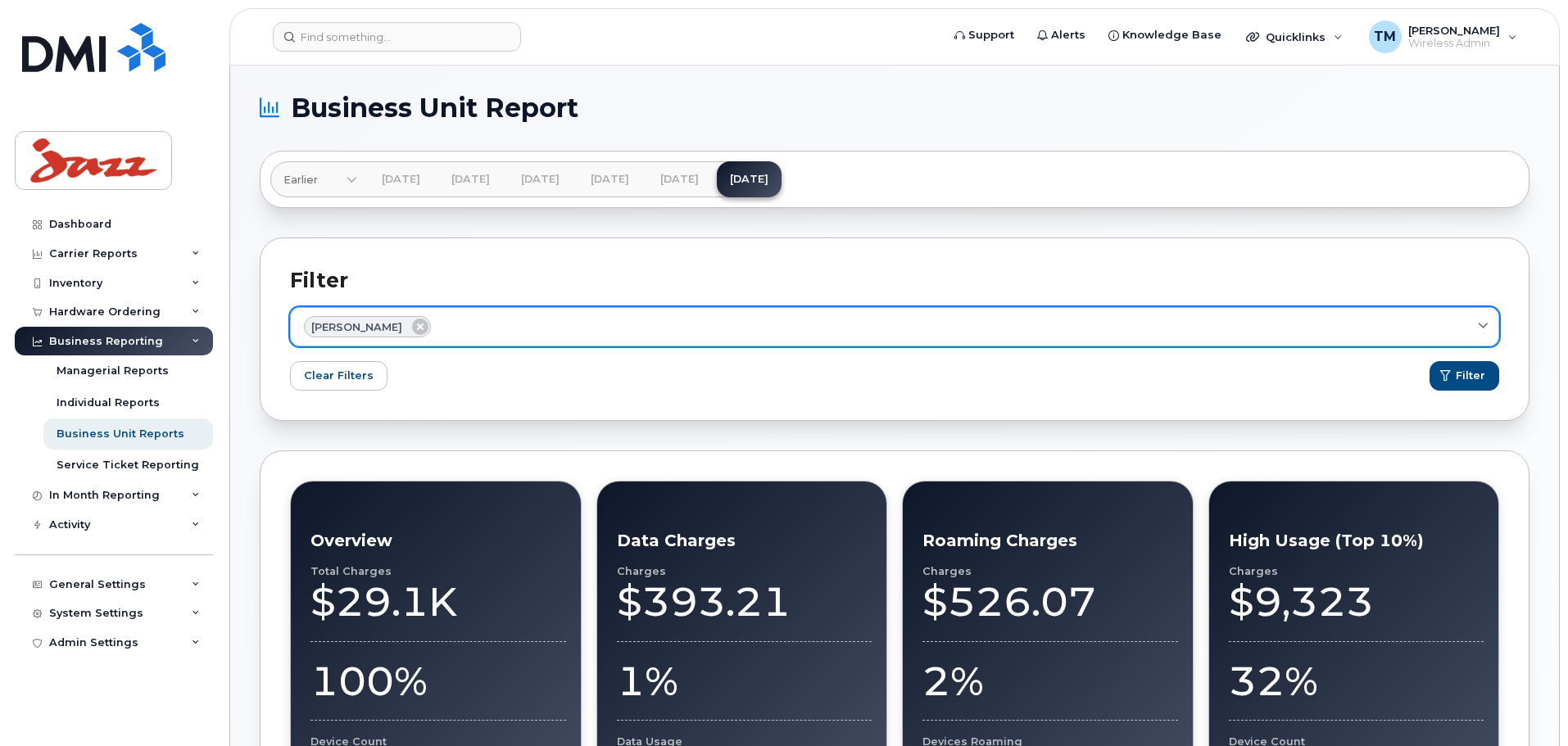
click at [571, 319] on div "Adam Lucas" at bounding box center [894, 327] width 1181 height 21
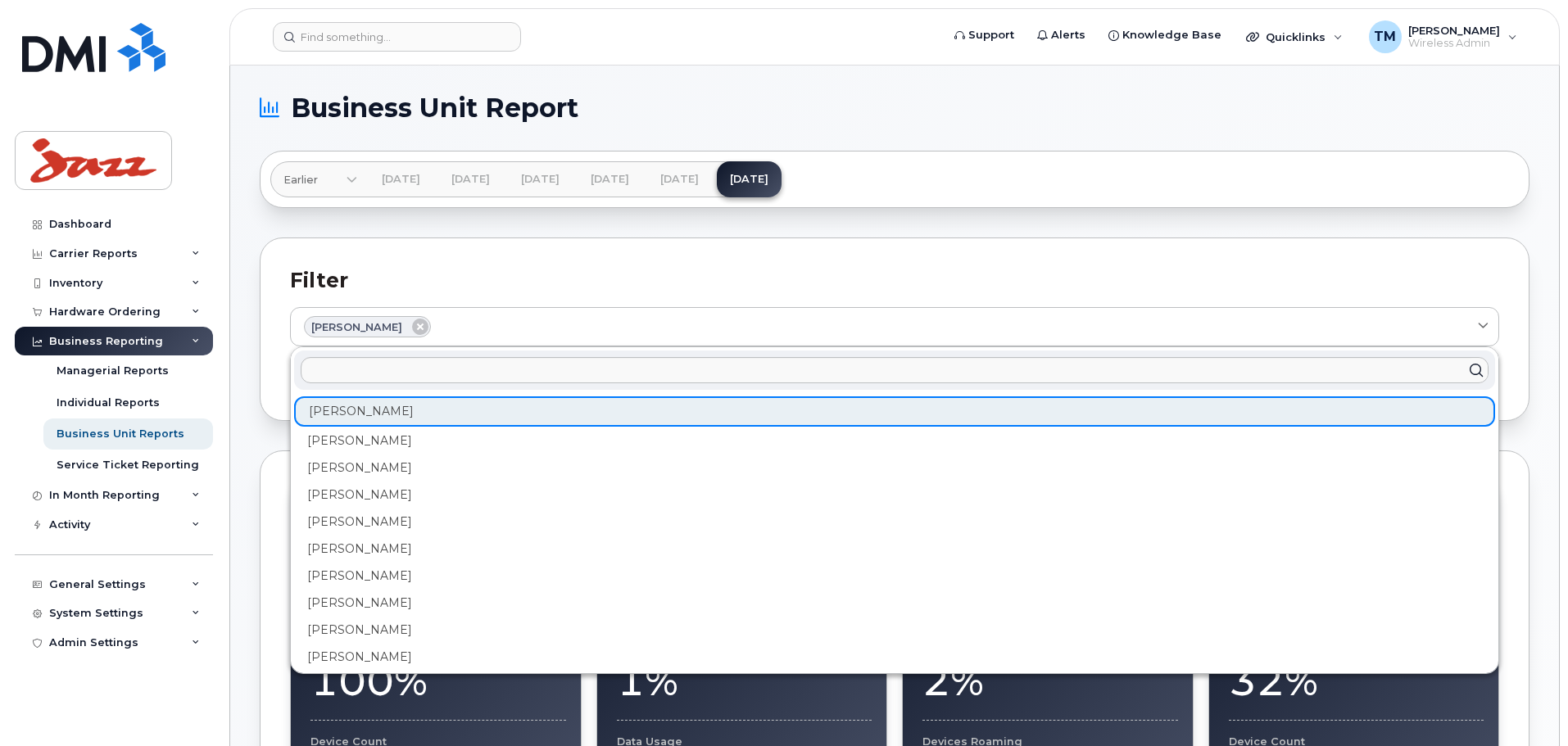
click at [1469, 365] on icon at bounding box center [1475, 371] width 24 height 24
click at [1448, 277] on h2 "Filter" at bounding box center [895, 280] width 1210 height 25
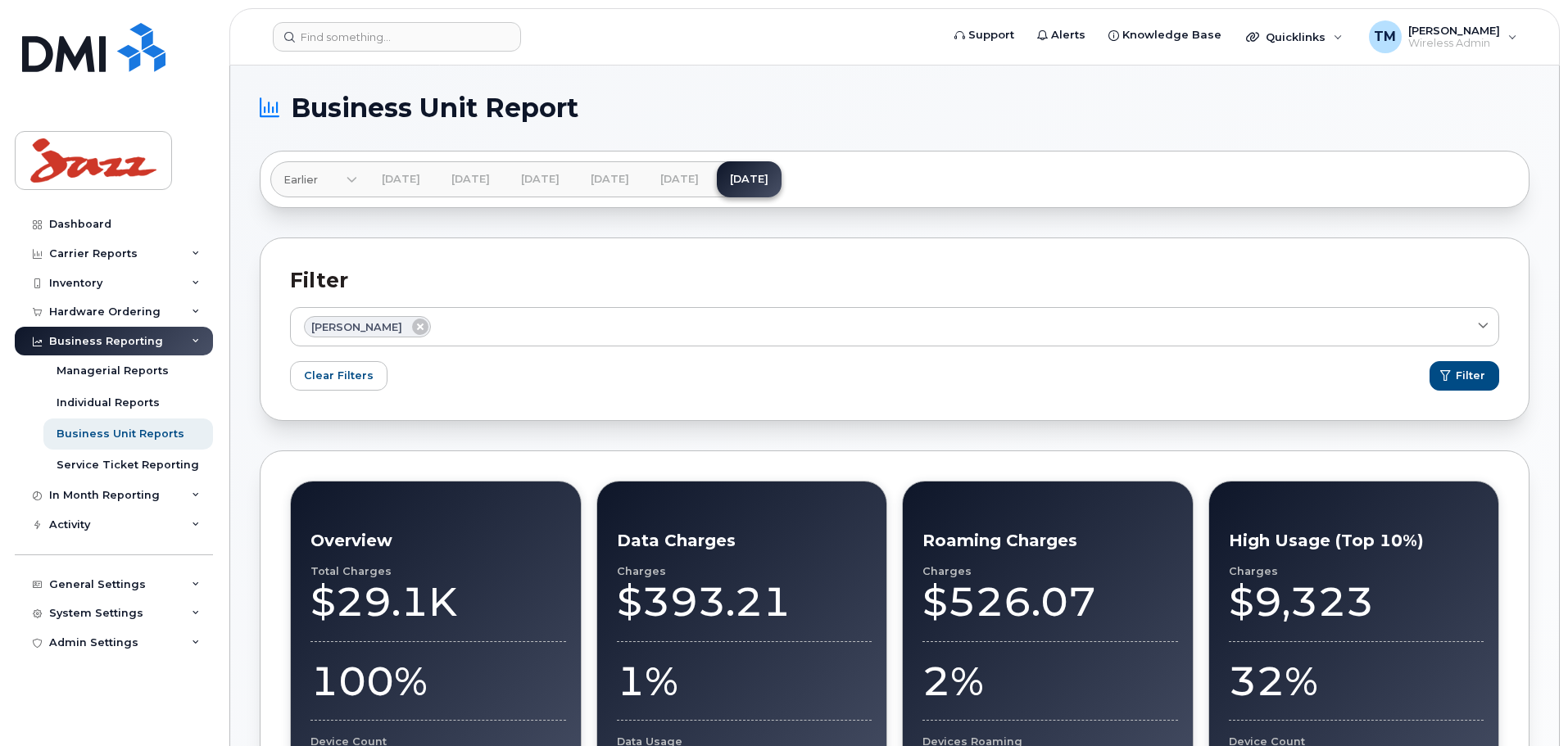
click at [580, 374] on div "Clear Filters Filter" at bounding box center [895, 379] width 1210 height 36
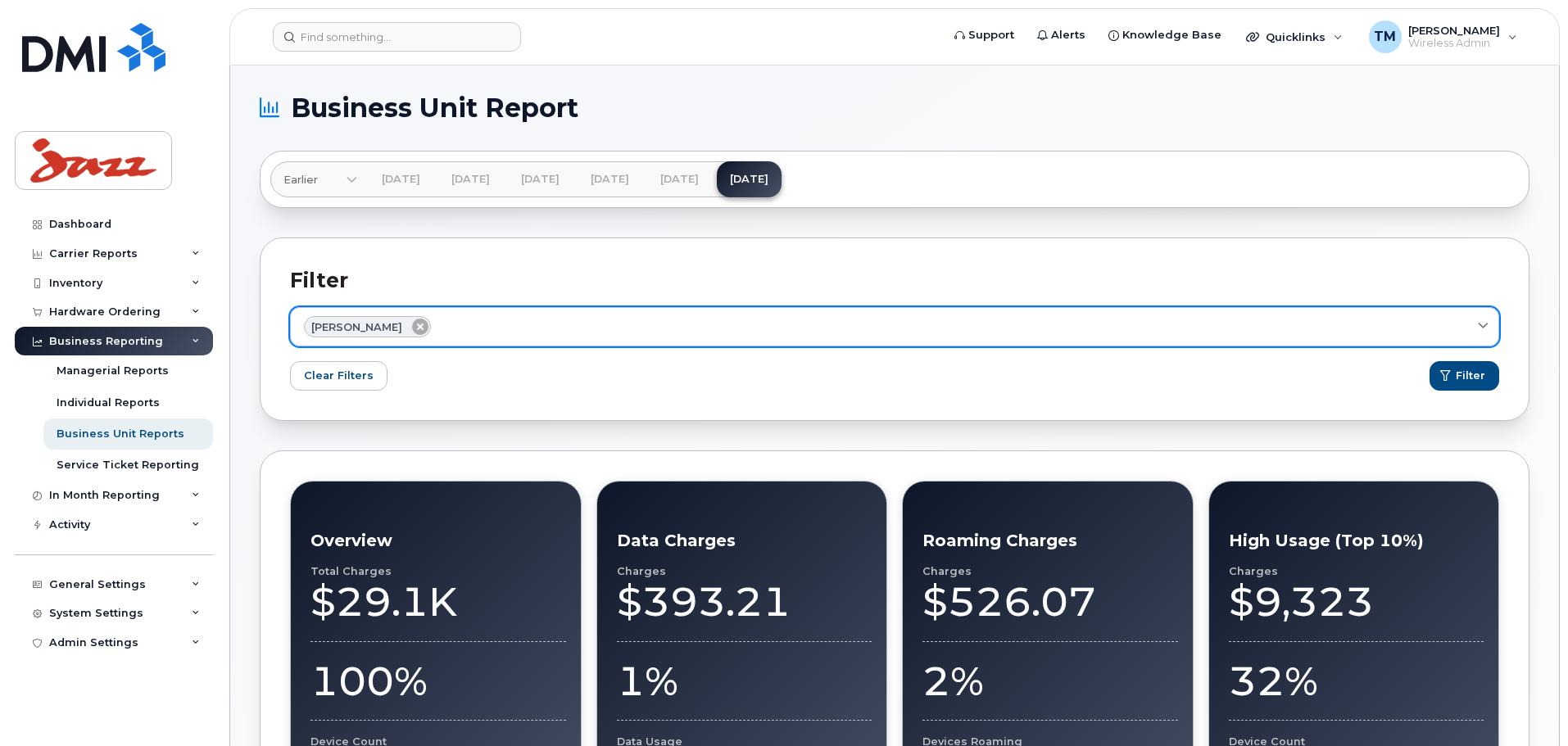
click at [412, 325] on icon at bounding box center [419, 327] width 16 height 16
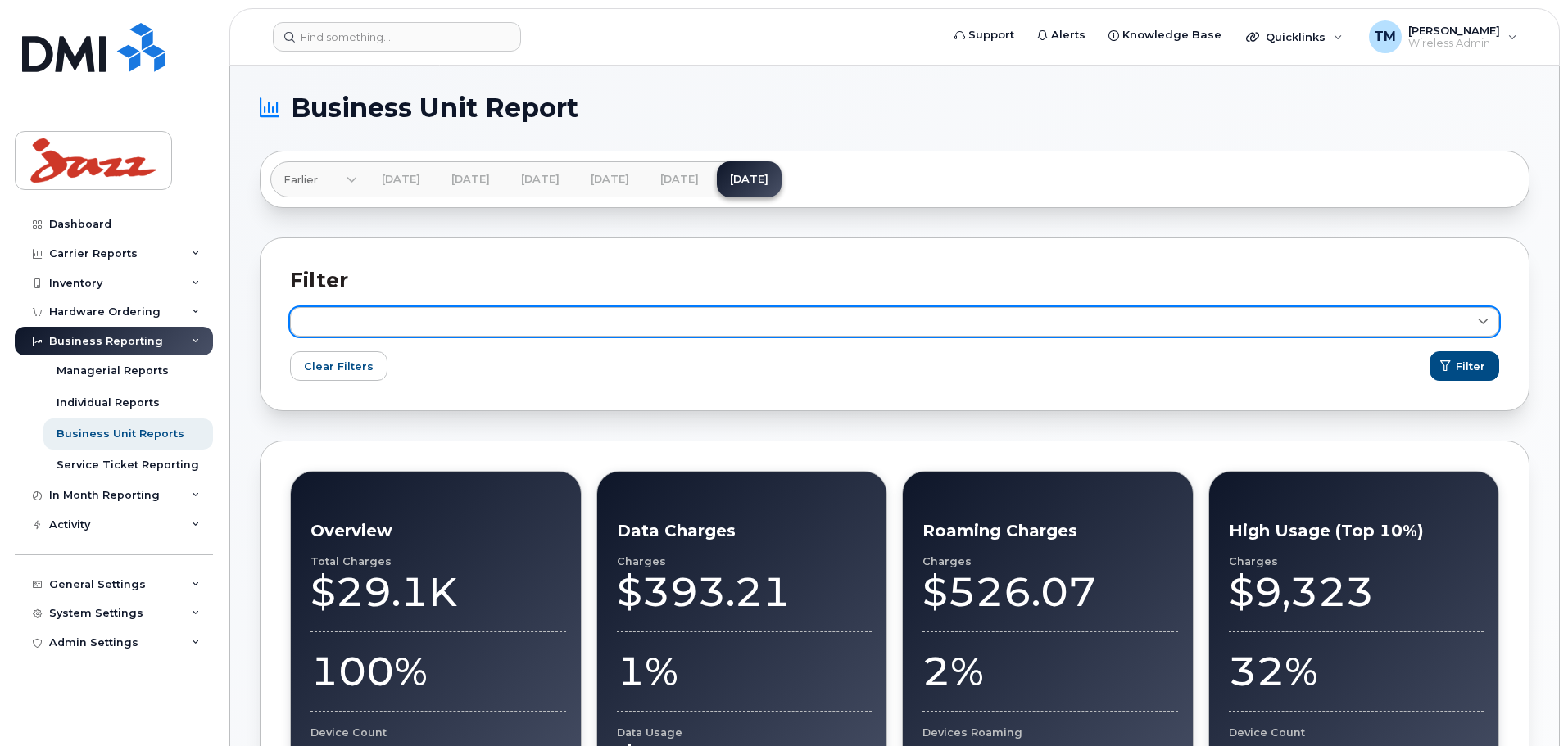
scroll to position [328, 0]
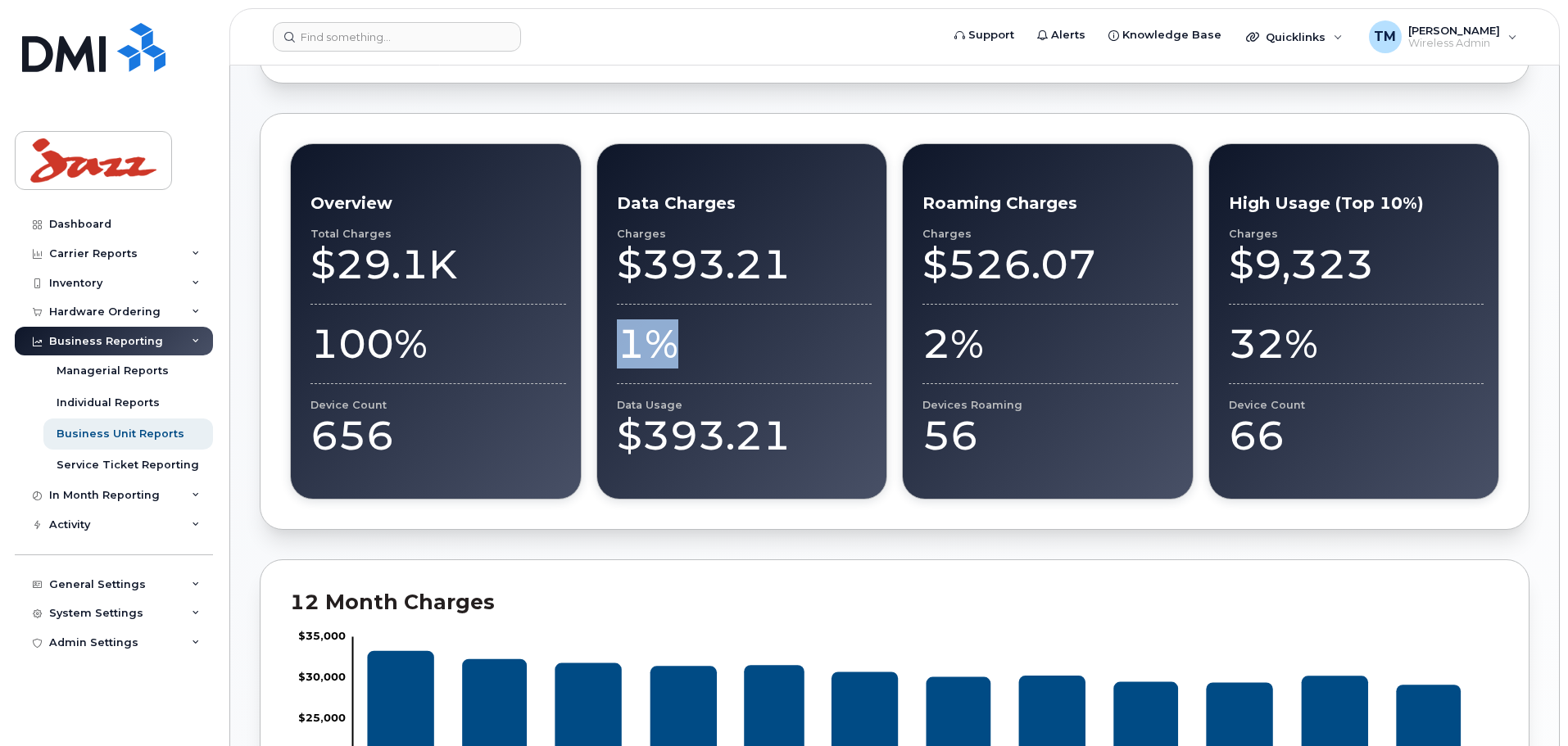
drag, startPoint x: 684, startPoint y: 346, endPoint x: 623, endPoint y: 347, distance: 61.0
click at [623, 347] on div "1%" at bounding box center [745, 343] width 256 height 49
drag, startPoint x: 374, startPoint y: 19, endPoint x: 393, endPoint y: 39, distance: 27.6
click at [376, 41] on header "Support Alerts Knowledge Base Quicklinks Suspend / Cancel Device Change SIM Car…" at bounding box center [894, 37] width 1331 height 57
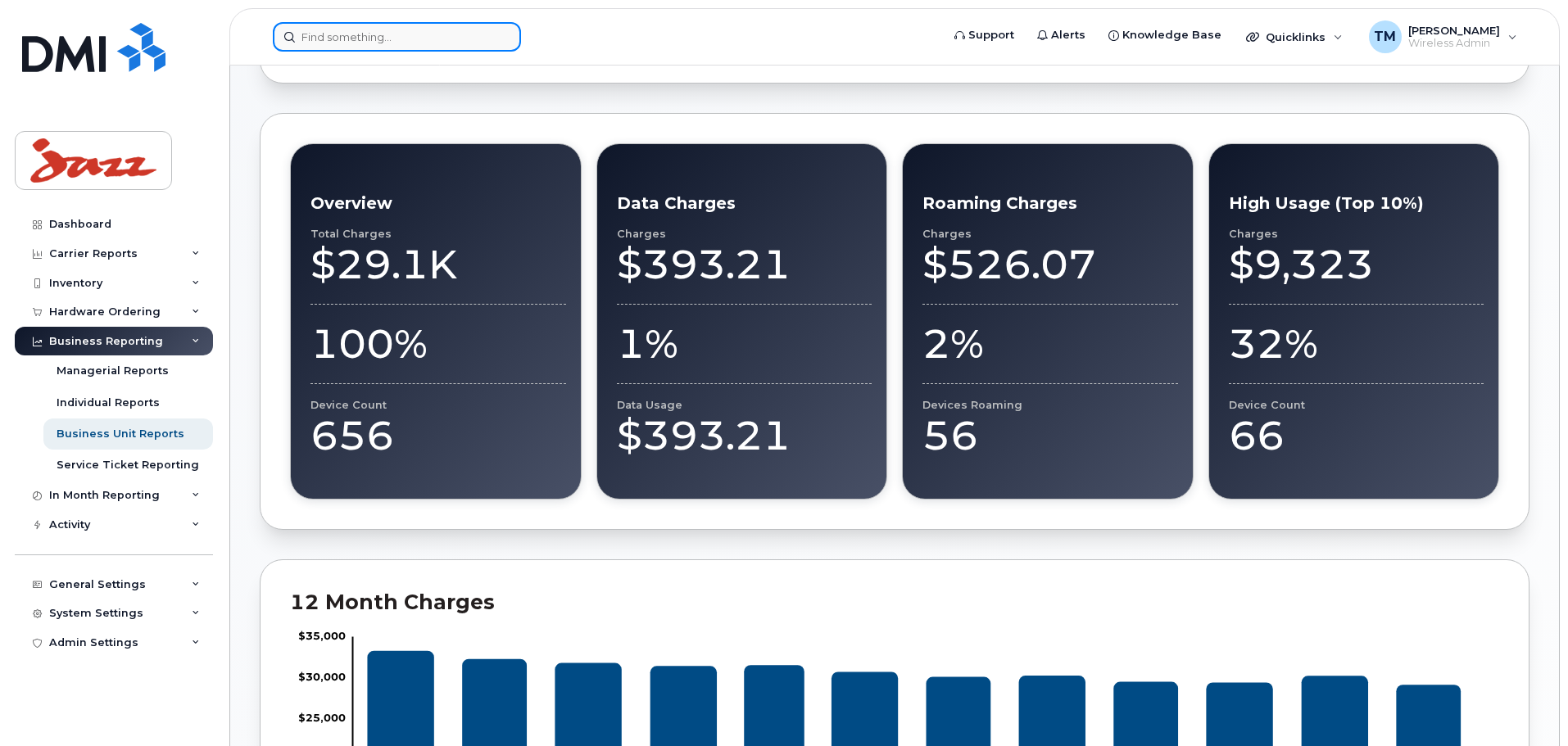
click at [409, 32] on input at bounding box center [397, 36] width 248 height 30
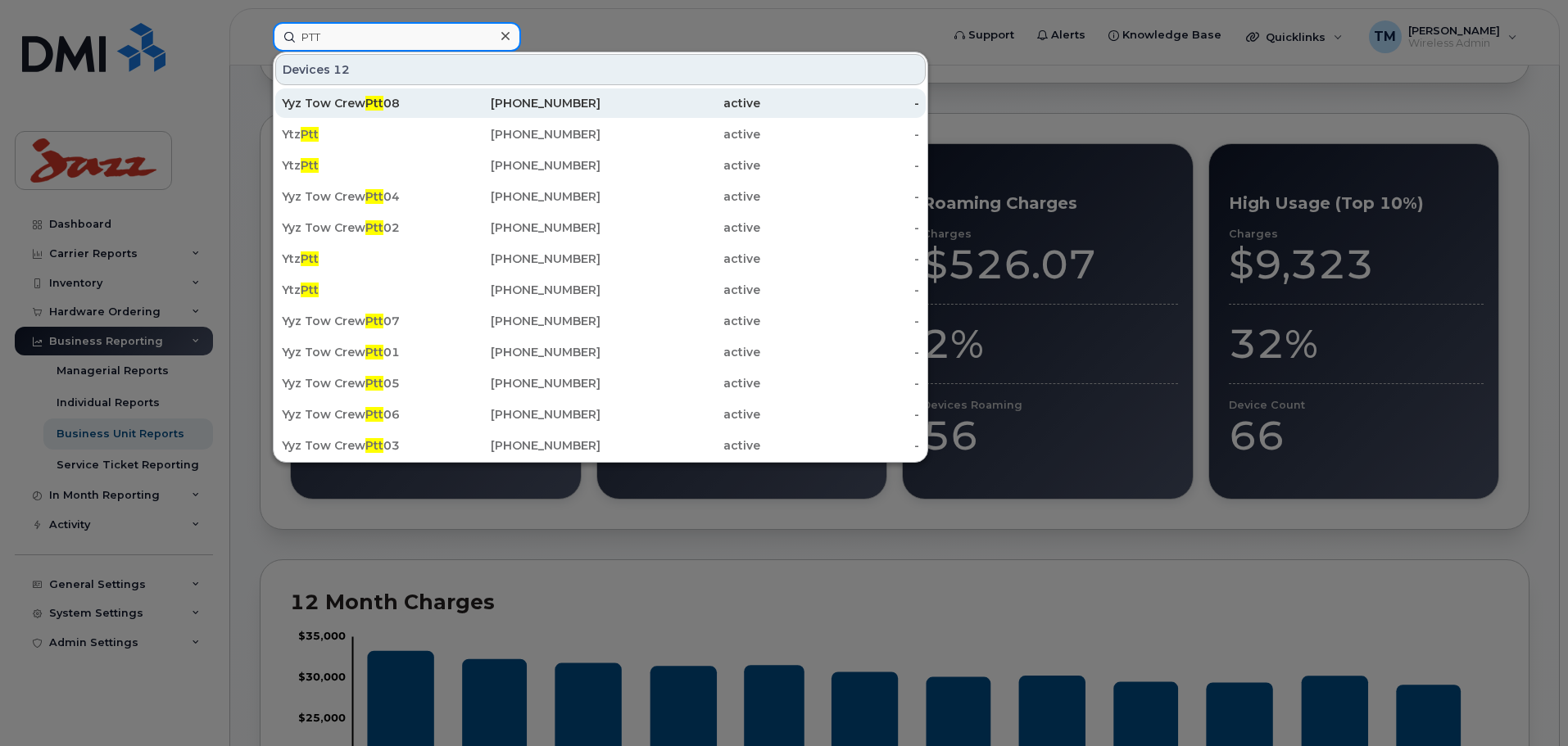
type input "PTT"
click at [383, 96] on div "Yyz Tow Crew Ptt 08" at bounding box center [361, 102] width 160 height 16
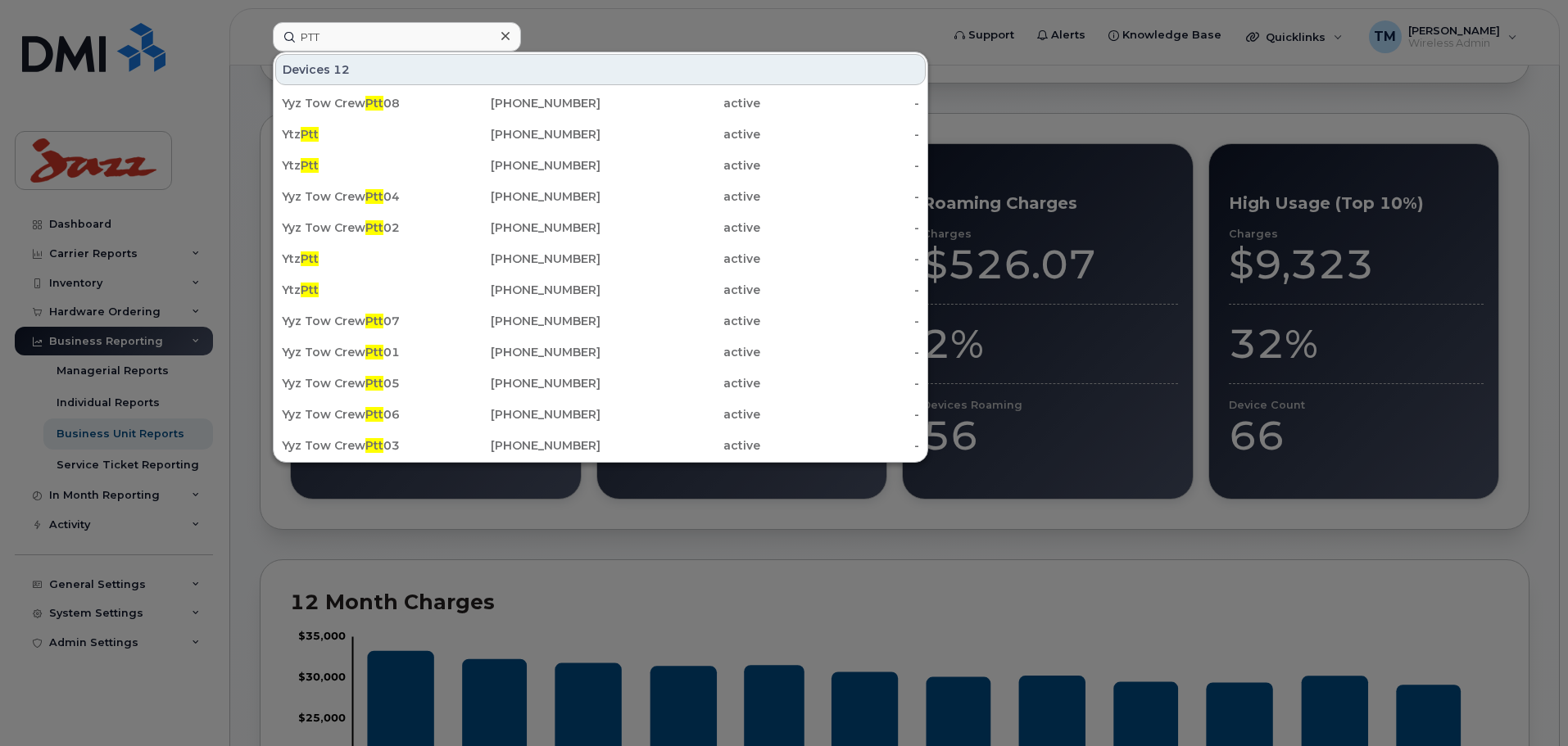
drag, startPoint x: 1086, startPoint y: 117, endPoint x: 1192, endPoint y: 2, distance: 156.4
click at [1086, 117] on div at bounding box center [784, 373] width 1568 height 746
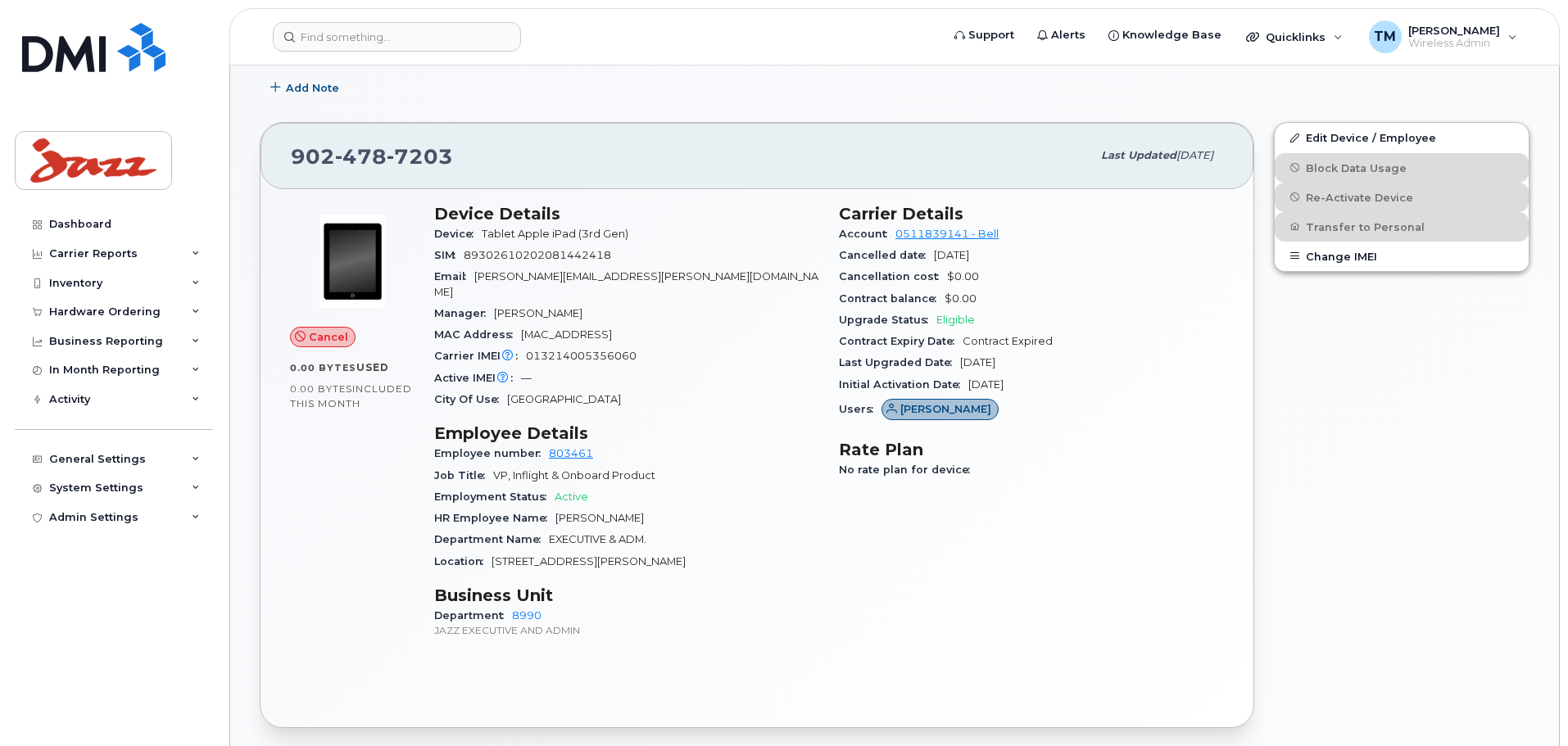
scroll to position [328, 0]
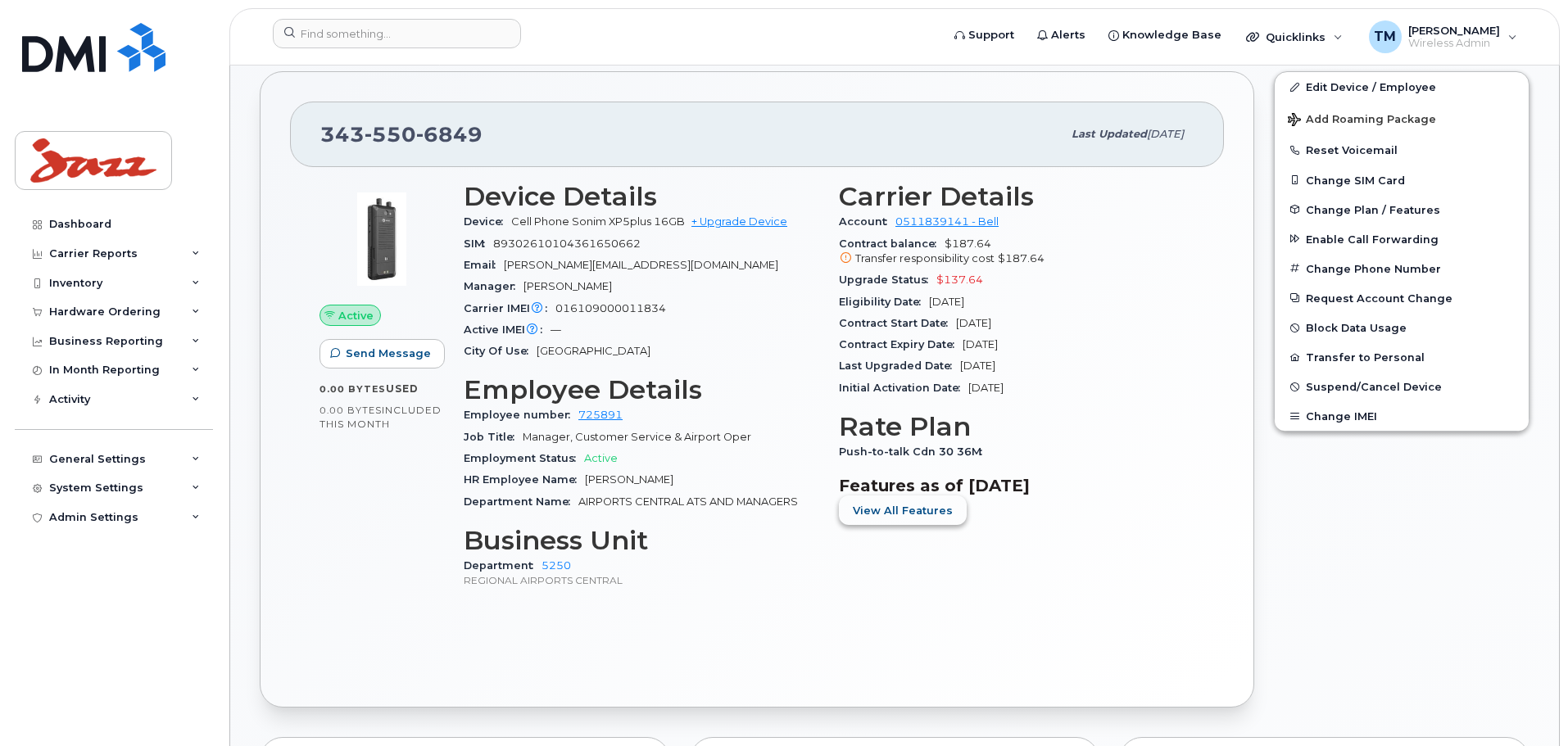
click at [918, 507] on span "View All Features" at bounding box center [903, 510] width 100 height 15
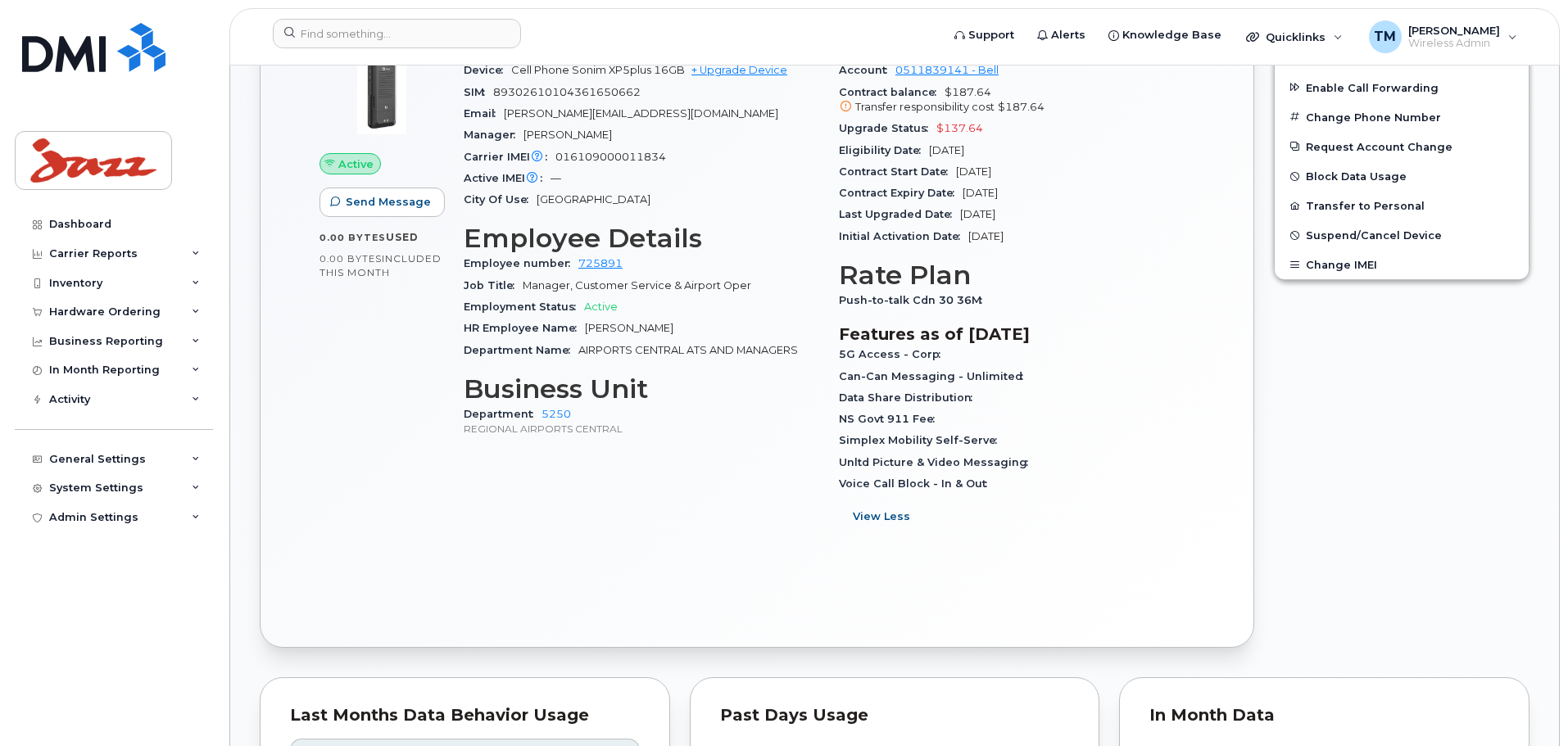
scroll to position [679, 0]
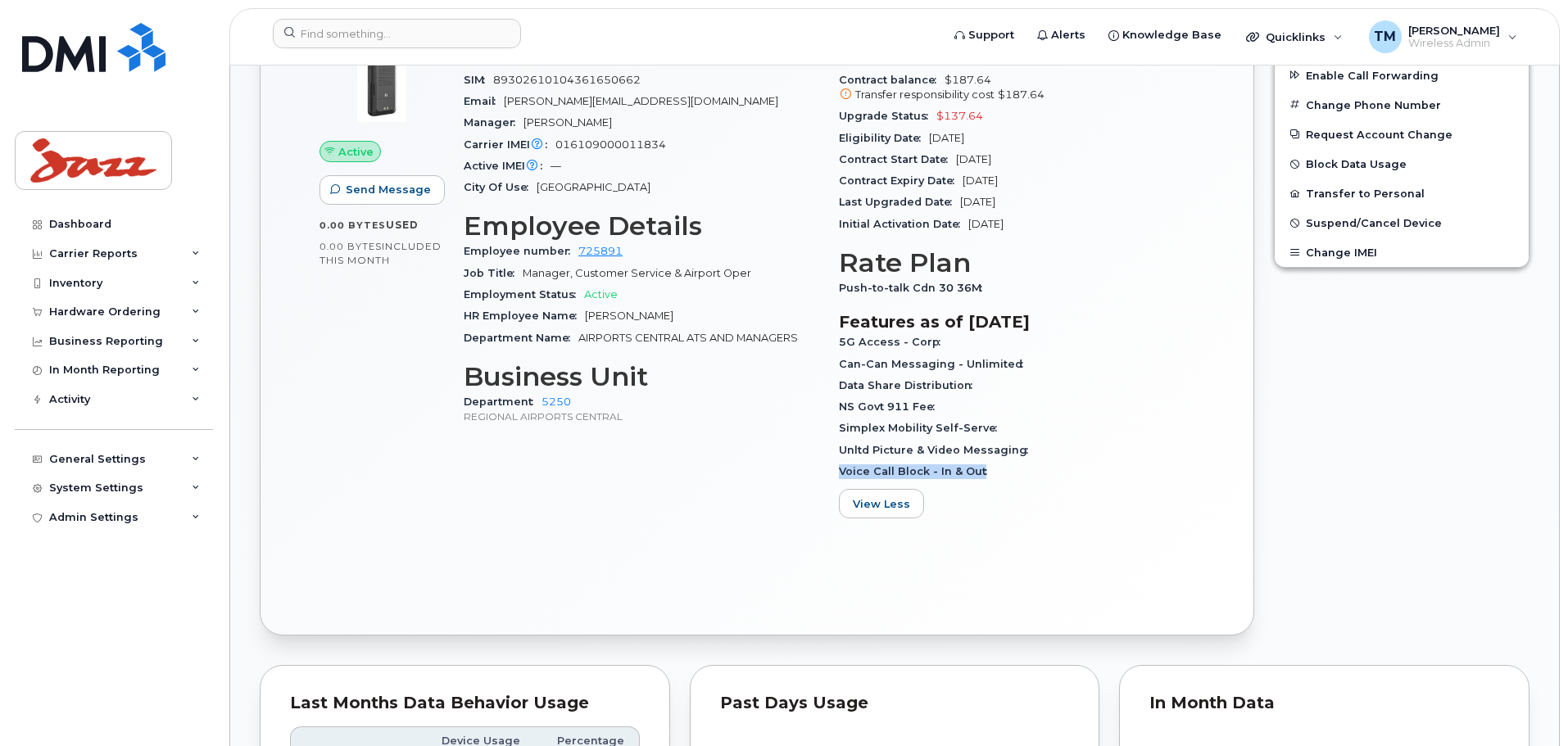
drag, startPoint x: 836, startPoint y: 471, endPoint x: 1012, endPoint y: 478, distance: 176.1
click at [1012, 479] on div "Carrier Details Account 0511839141 - Bell Contract balance $187.64 Transfer res…" at bounding box center [1017, 275] width 376 height 533
drag, startPoint x: 934, startPoint y: 356, endPoint x: 1061, endPoint y: 364, distance: 127.3
click at [1061, 364] on div "Carrier Details Account 0511839141 - Bell Contract balance $187.64 Transfer res…" at bounding box center [1017, 275] width 376 height 533
click at [1028, 370] on div "Can-Can Messaging - Unlimited" at bounding box center [1017, 364] width 355 height 21
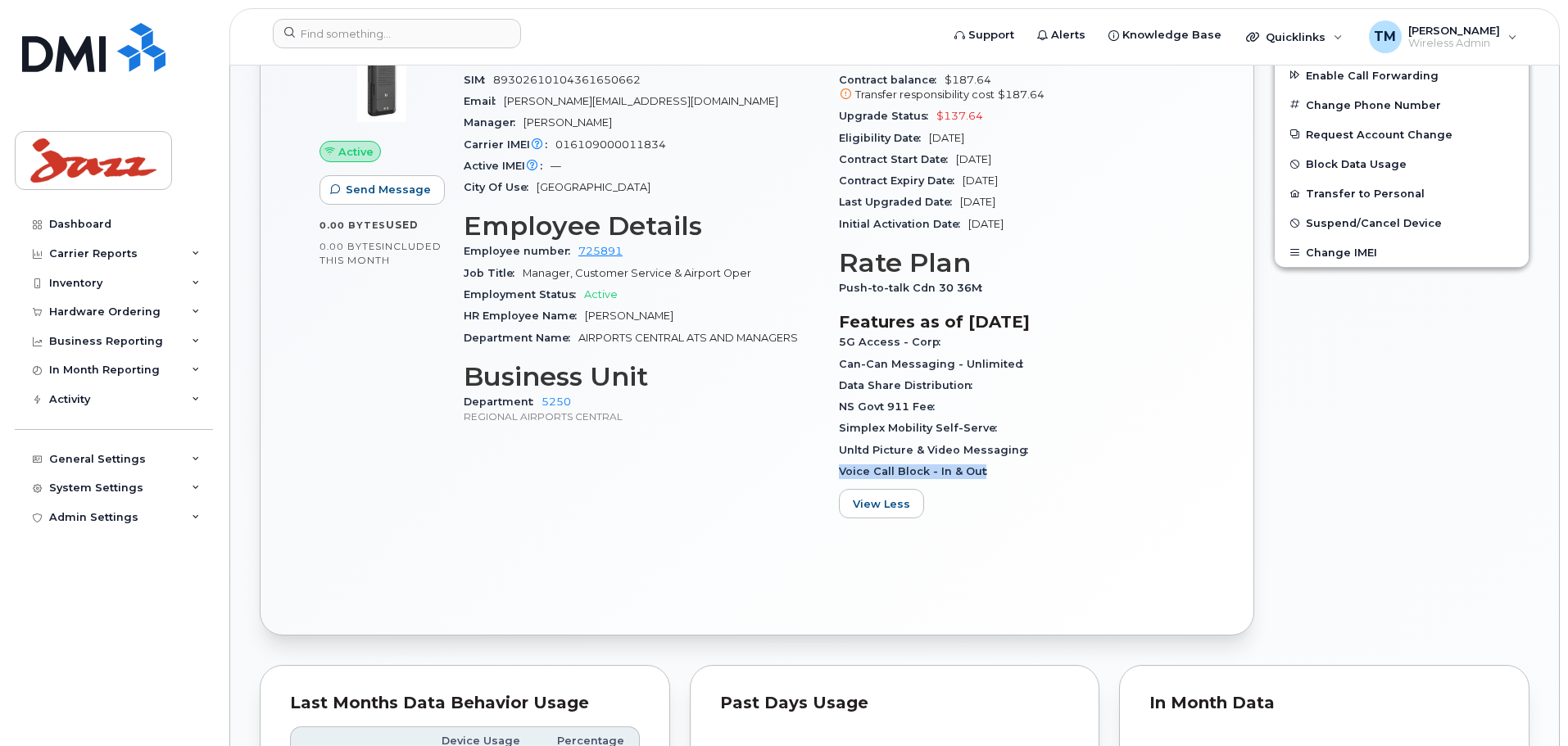
drag, startPoint x: 837, startPoint y: 470, endPoint x: 998, endPoint y: 482, distance: 161.4
click at [998, 482] on div "Carrier Details Account 0511839141 - Bell Contract balance $187.64 Transfer res…" at bounding box center [1017, 275] width 376 height 533
click at [975, 470] on span "Voice Call Block - In & Out" at bounding box center [917, 471] width 157 height 12
drag, startPoint x: 834, startPoint y: 470, endPoint x: 864, endPoint y: 470, distance: 30.0
click at [864, 470] on div "Carrier Details Account 0511839141 - Bell Contract balance $187.64 Transfer res…" at bounding box center [1017, 275] width 376 height 533
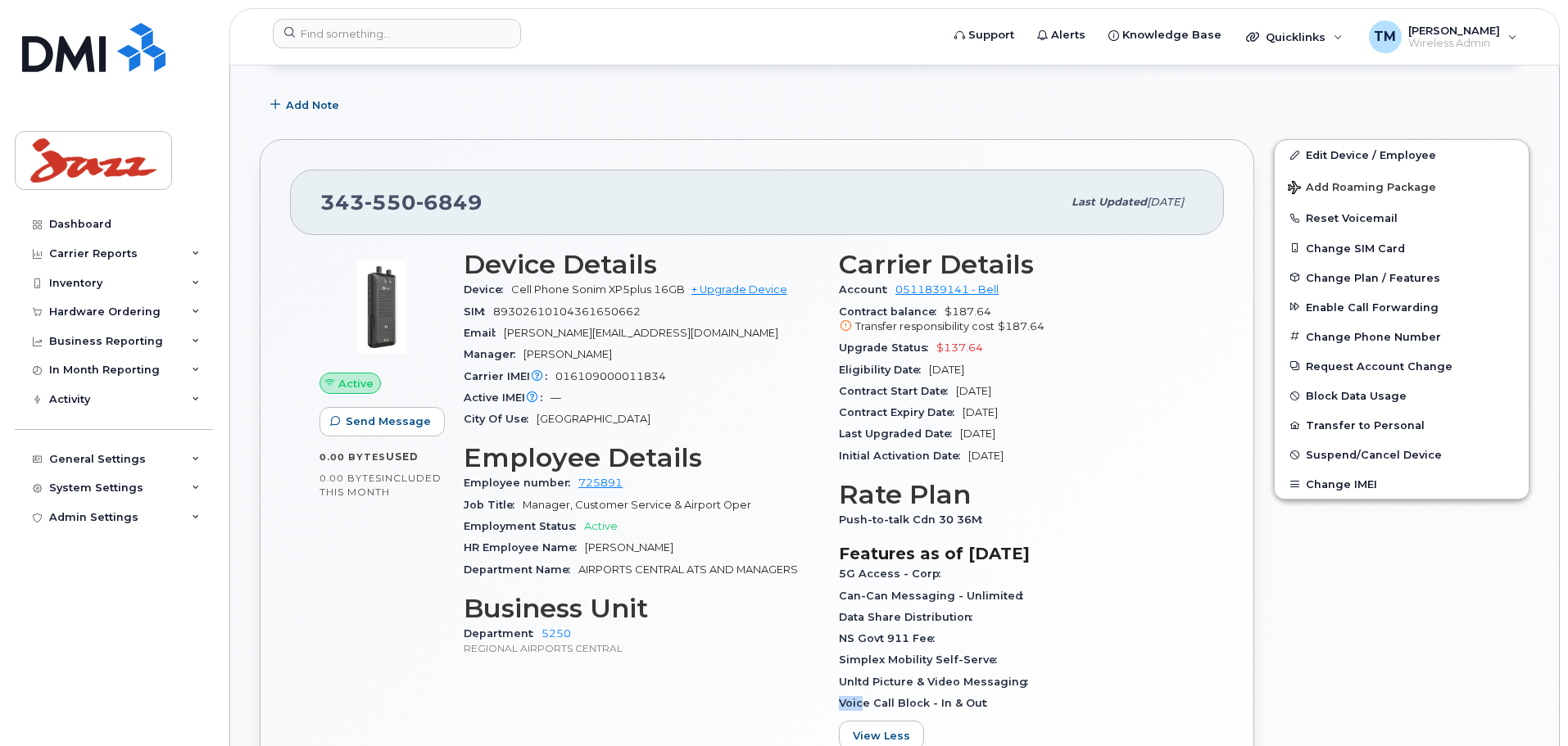
scroll to position [187, 0]
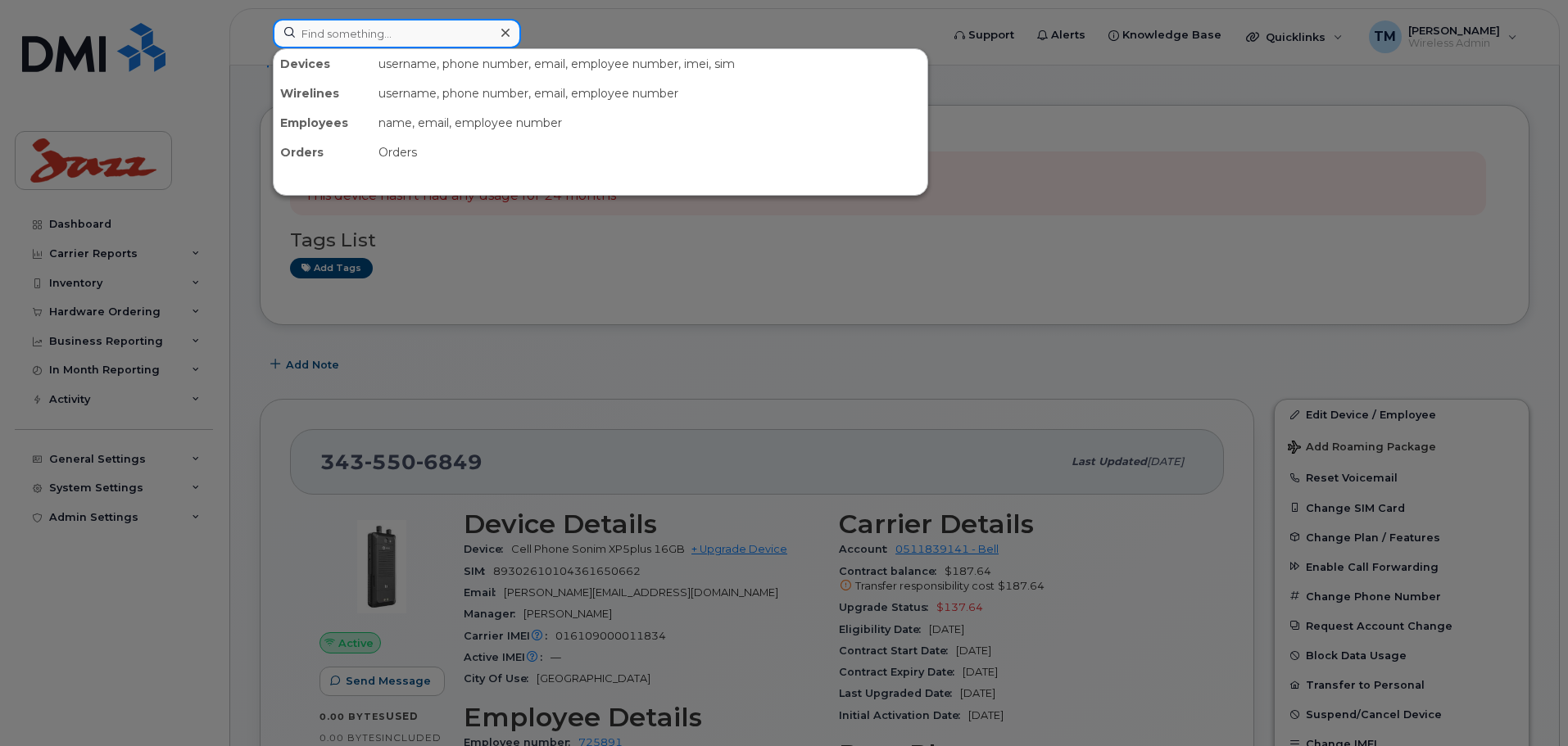
drag, startPoint x: 413, startPoint y: 32, endPoint x: 388, endPoint y: 33, distance: 25.0
click at [412, 32] on input at bounding box center [397, 33] width 248 height 30
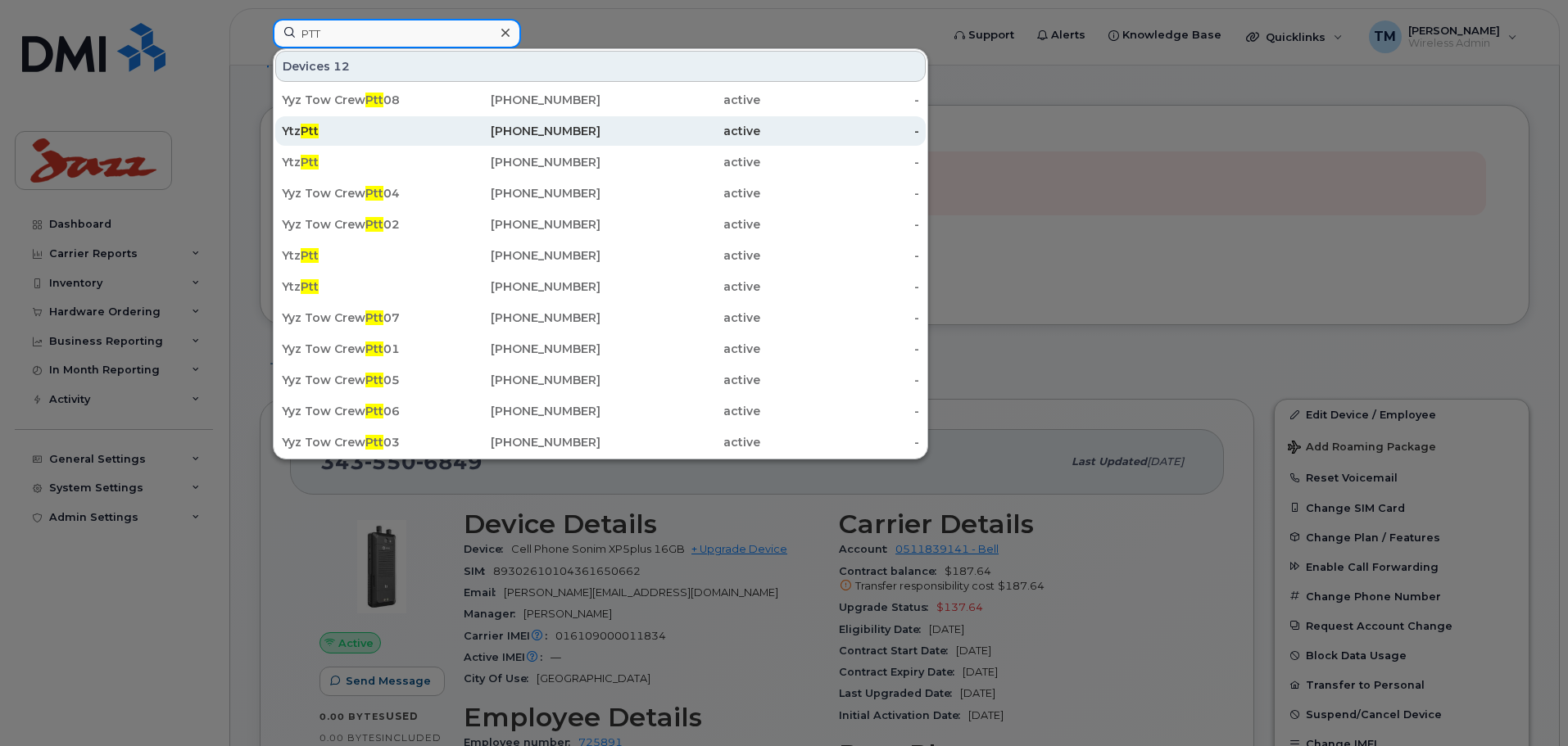
type input "PTT"
click at [335, 131] on div "Ytz Ptt" at bounding box center [361, 131] width 160 height 16
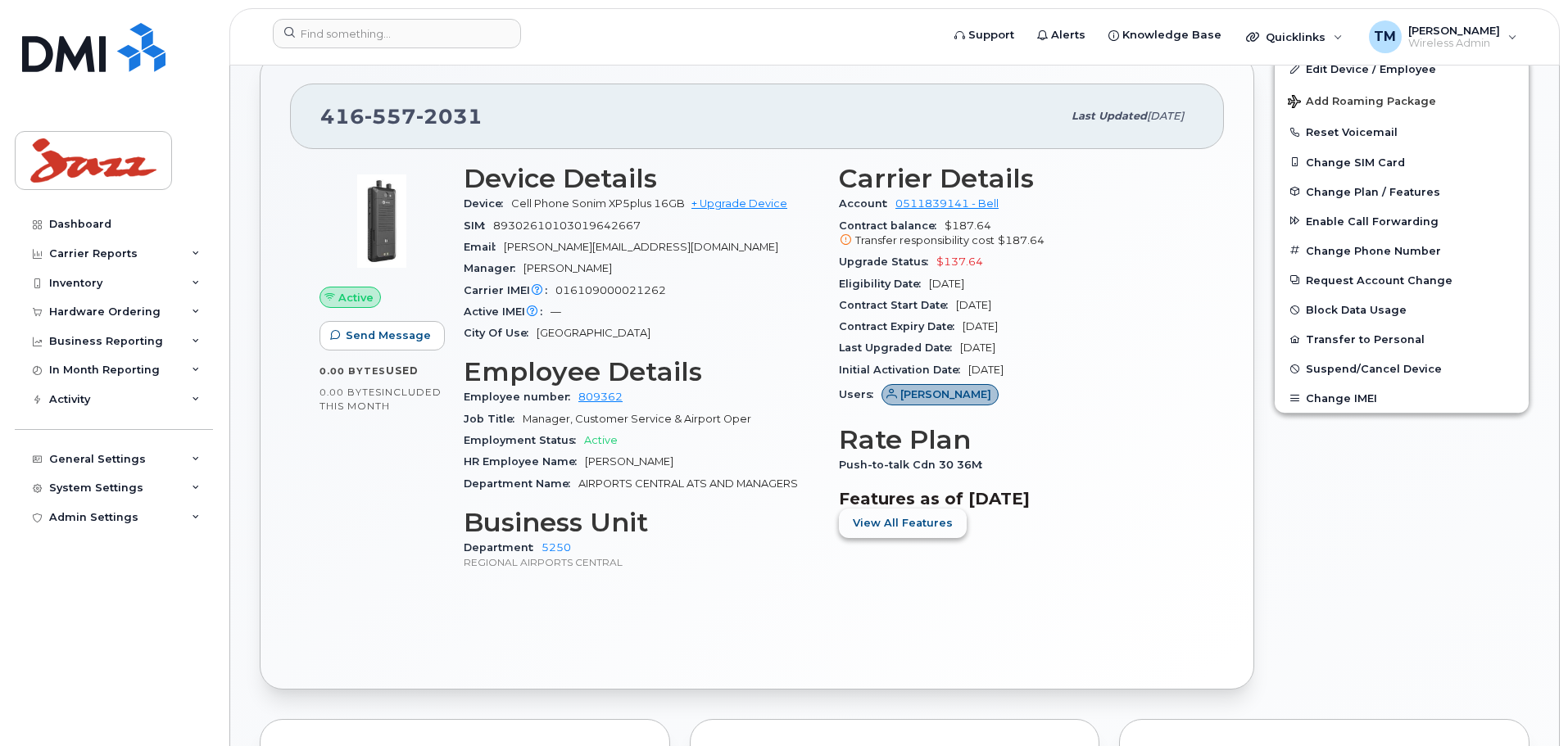
click at [916, 515] on button "View All Features" at bounding box center [903, 522] width 128 height 30
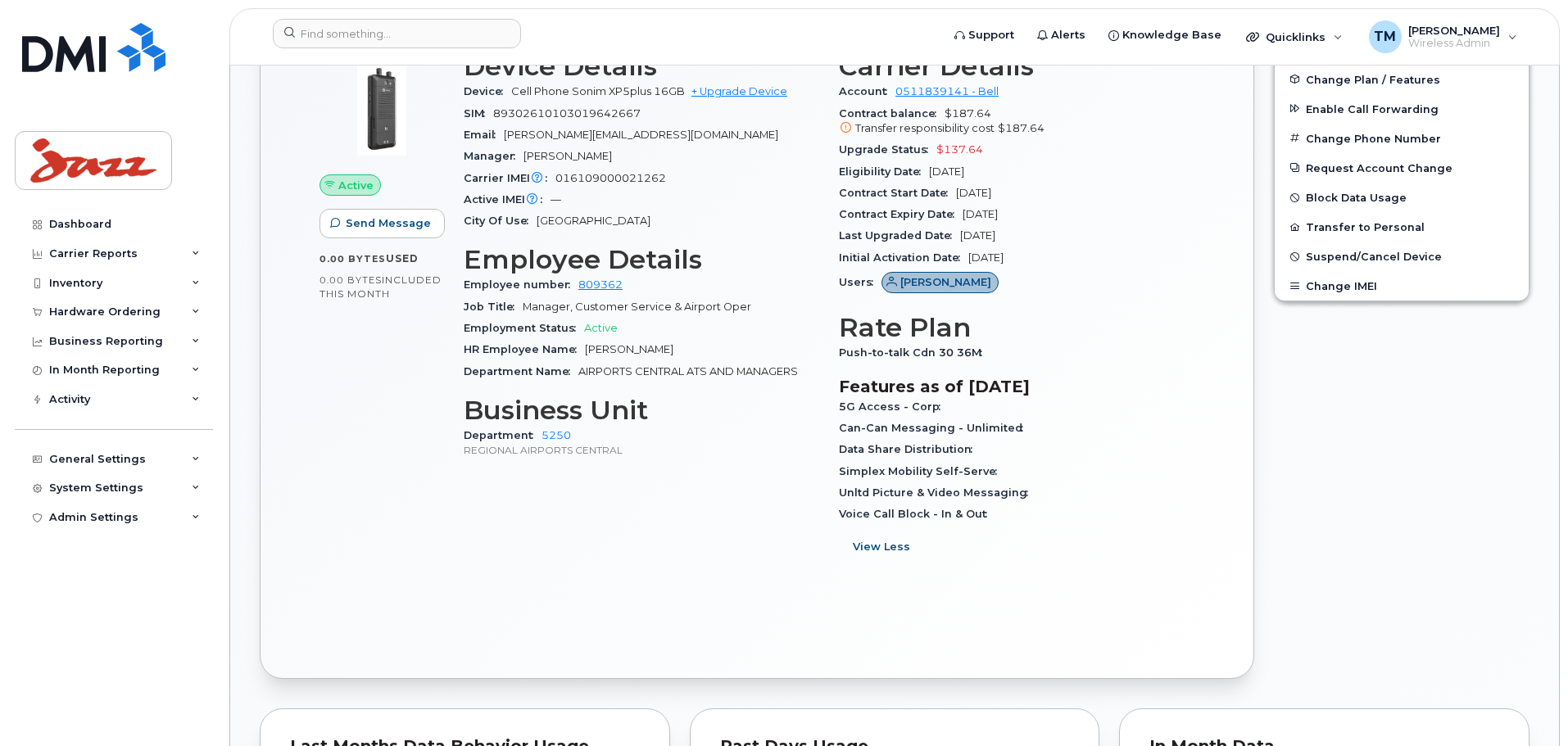
scroll to position [697, 0]
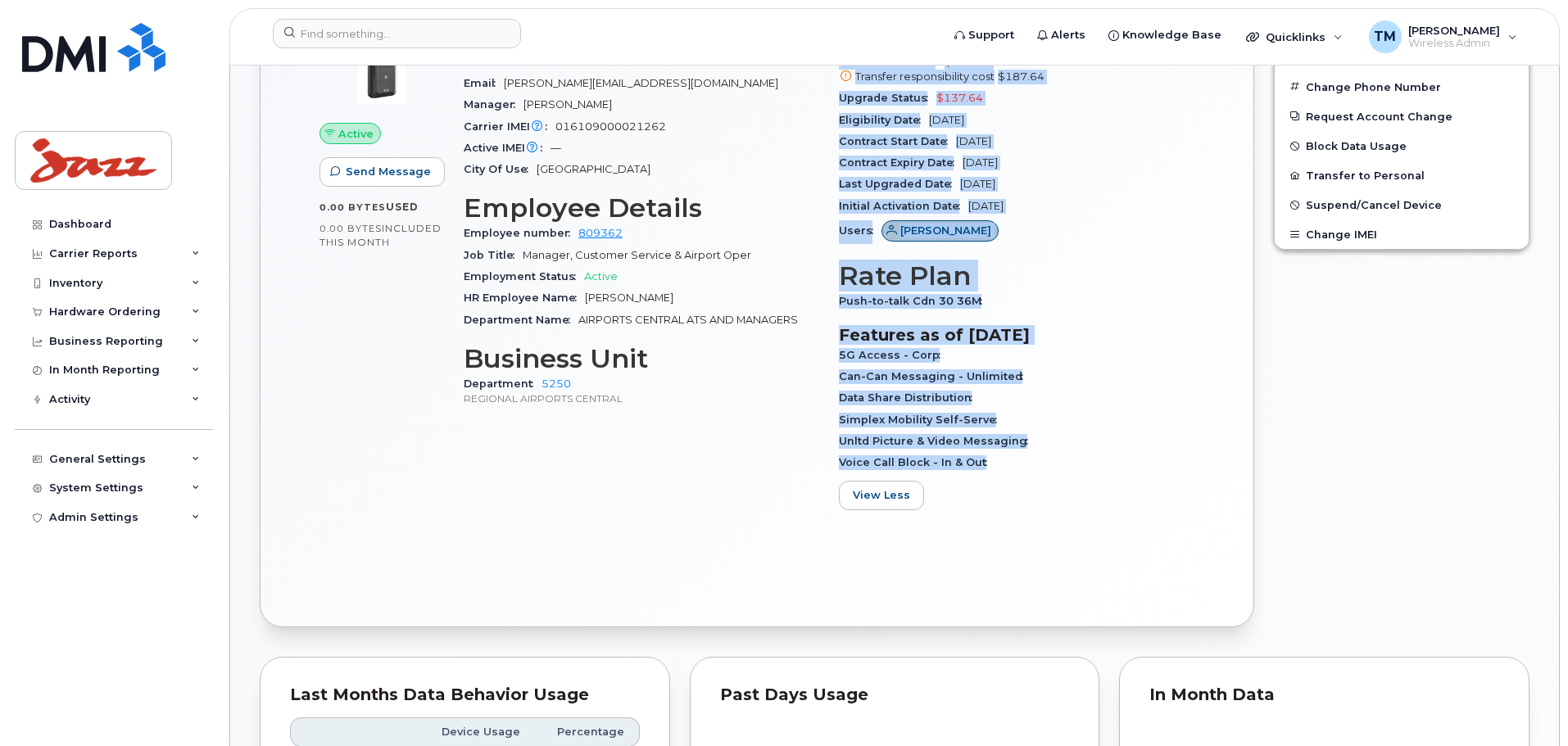
drag, startPoint x: 1025, startPoint y: 467, endPoint x: 783, endPoint y: 467, distance: 242.0
click at [791, 467] on div "Device Details Device Cell Phone Sonim XP5plus 16GB + Upgrade Device SIM [TECHN…" at bounding box center [828, 262] width 750 height 543
click at [1092, 470] on div "Voice Call Block - In & Out" at bounding box center [1017, 462] width 355 height 21
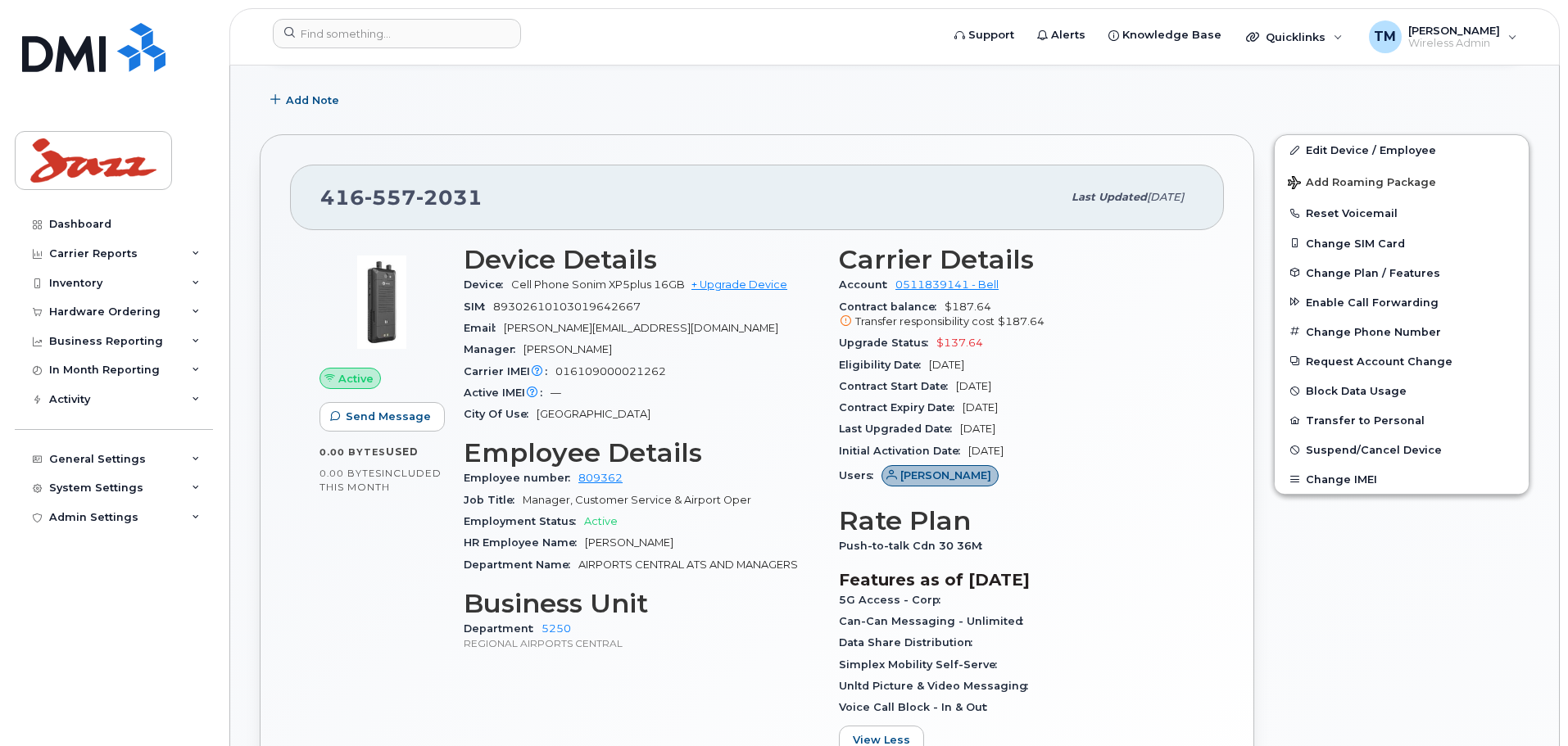
scroll to position [451, 0]
